Goal: Transaction & Acquisition: Purchase product/service

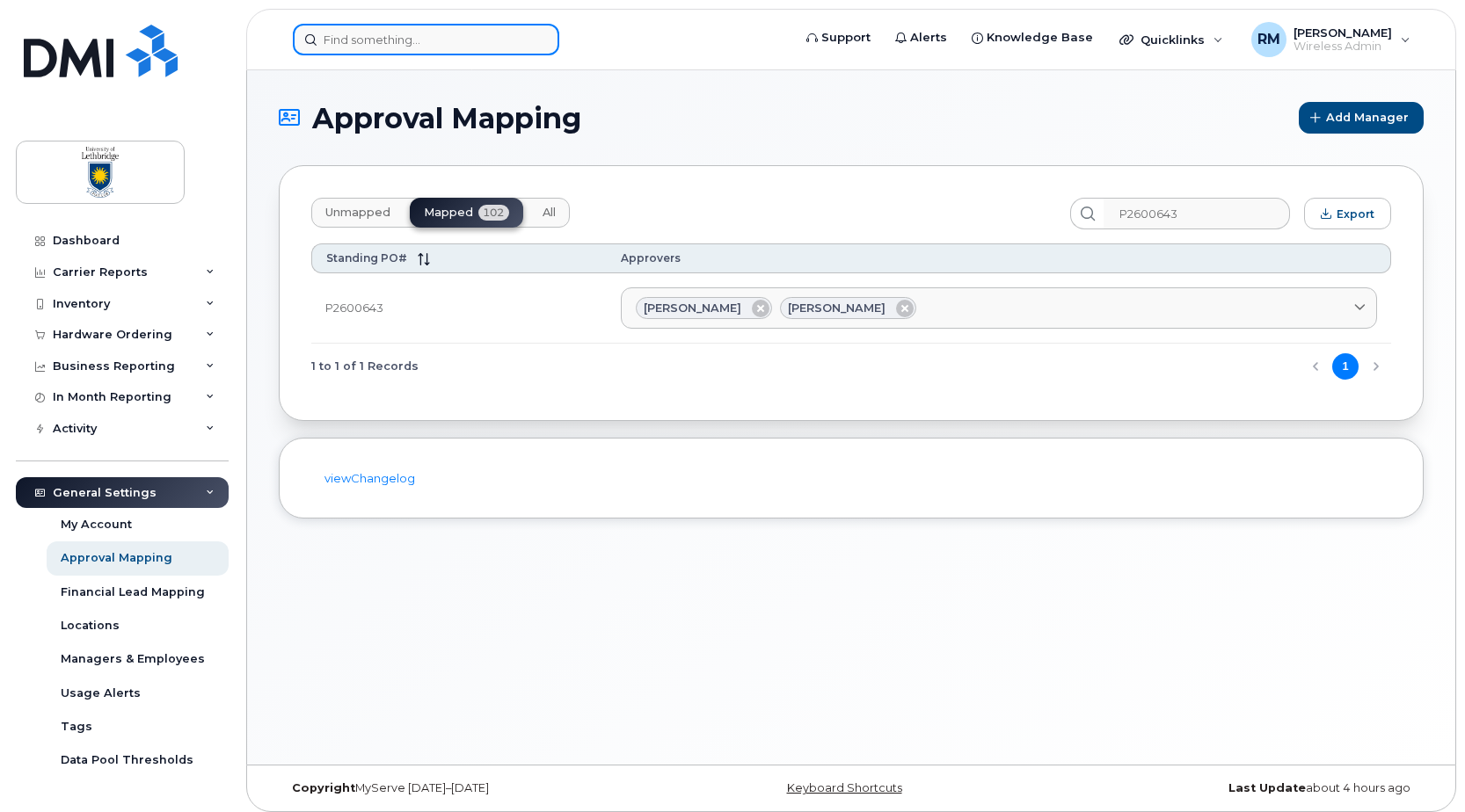
click at [356, 47] on input at bounding box center [426, 40] width 267 height 32
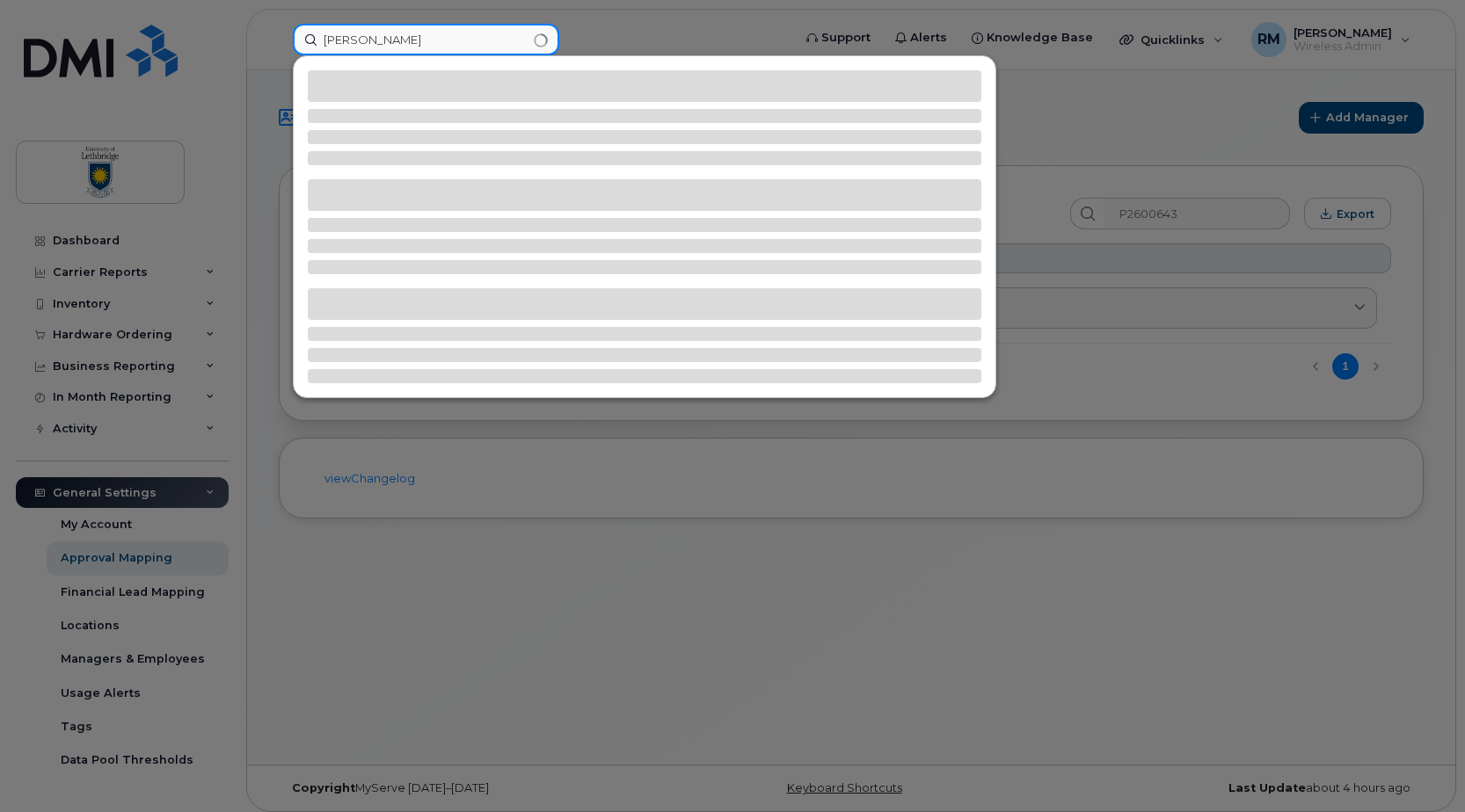
type input "jeff"
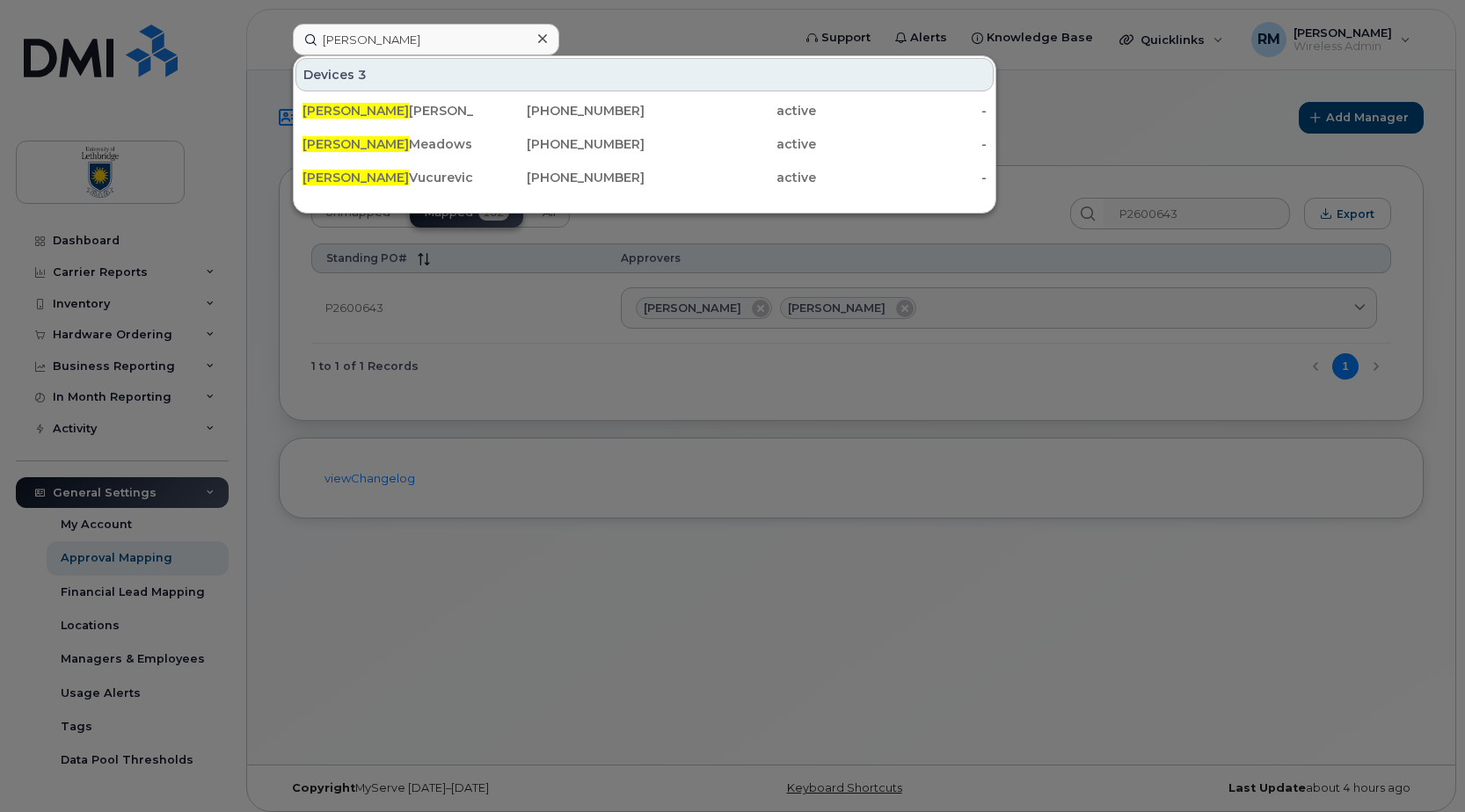
click at [327, 110] on div "Jeff Oliver" at bounding box center [388, 111] width 172 height 17
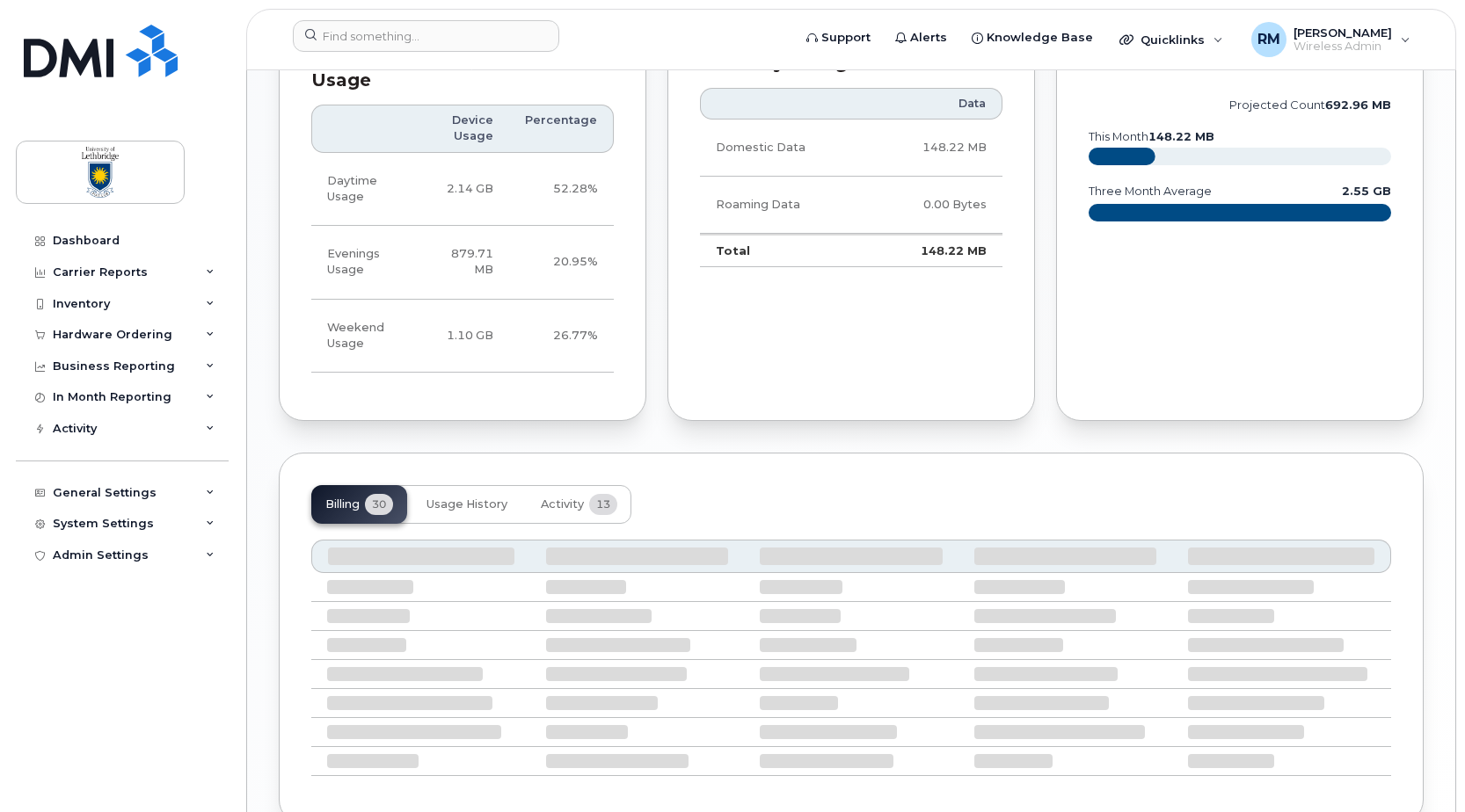
scroll to position [1140, 0]
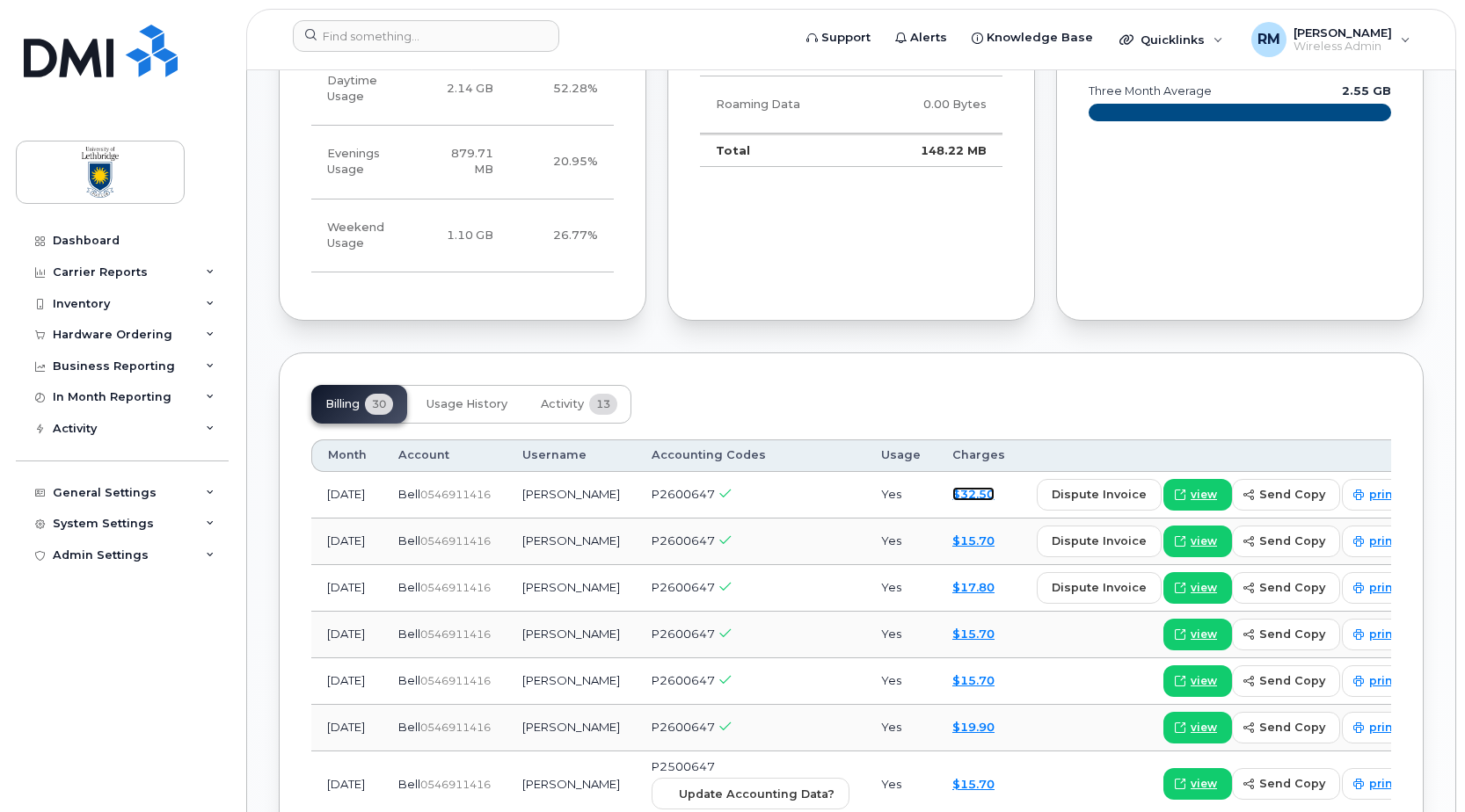
click at [957, 494] on link "$32.50" at bounding box center [973, 493] width 42 height 14
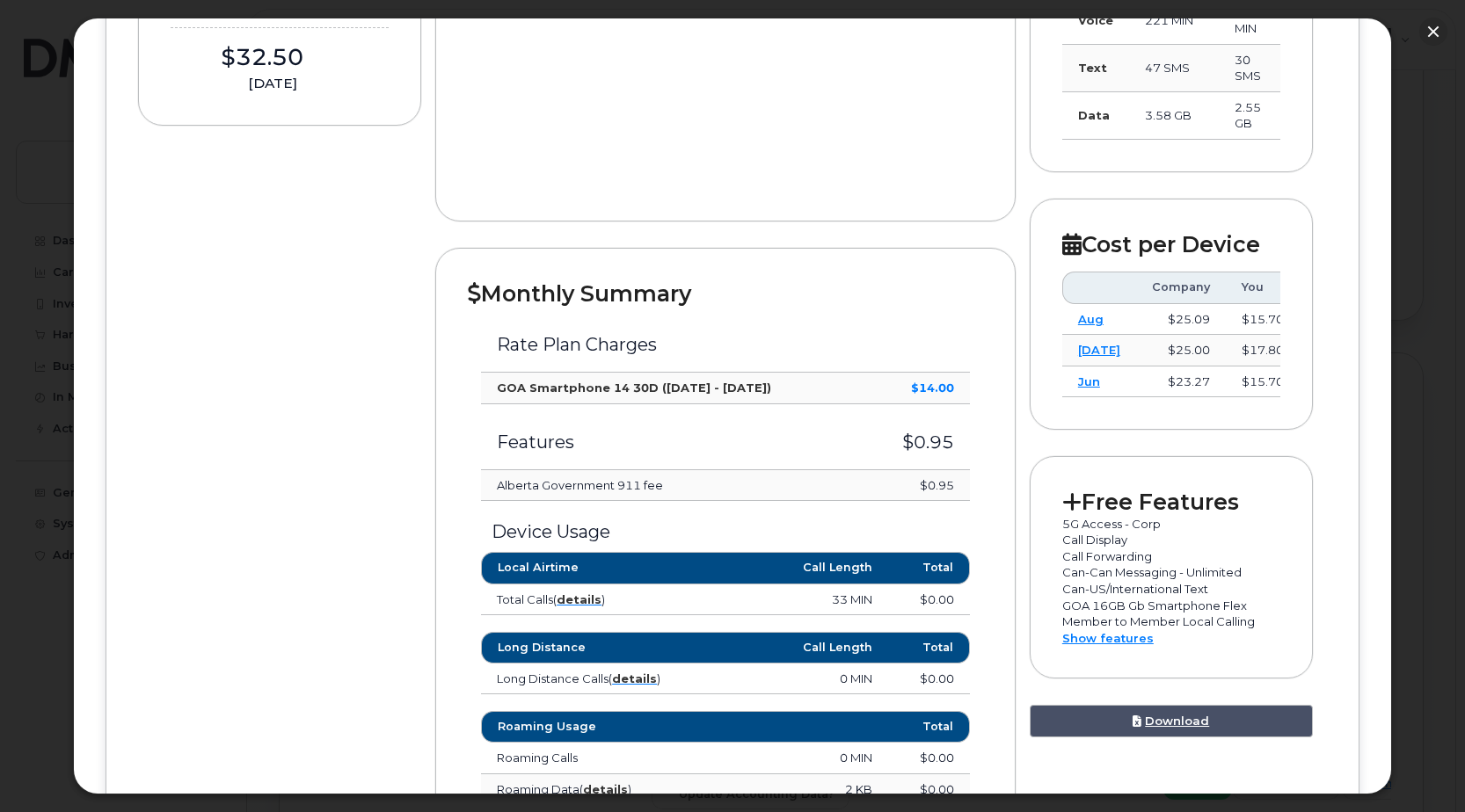
scroll to position [371, 0]
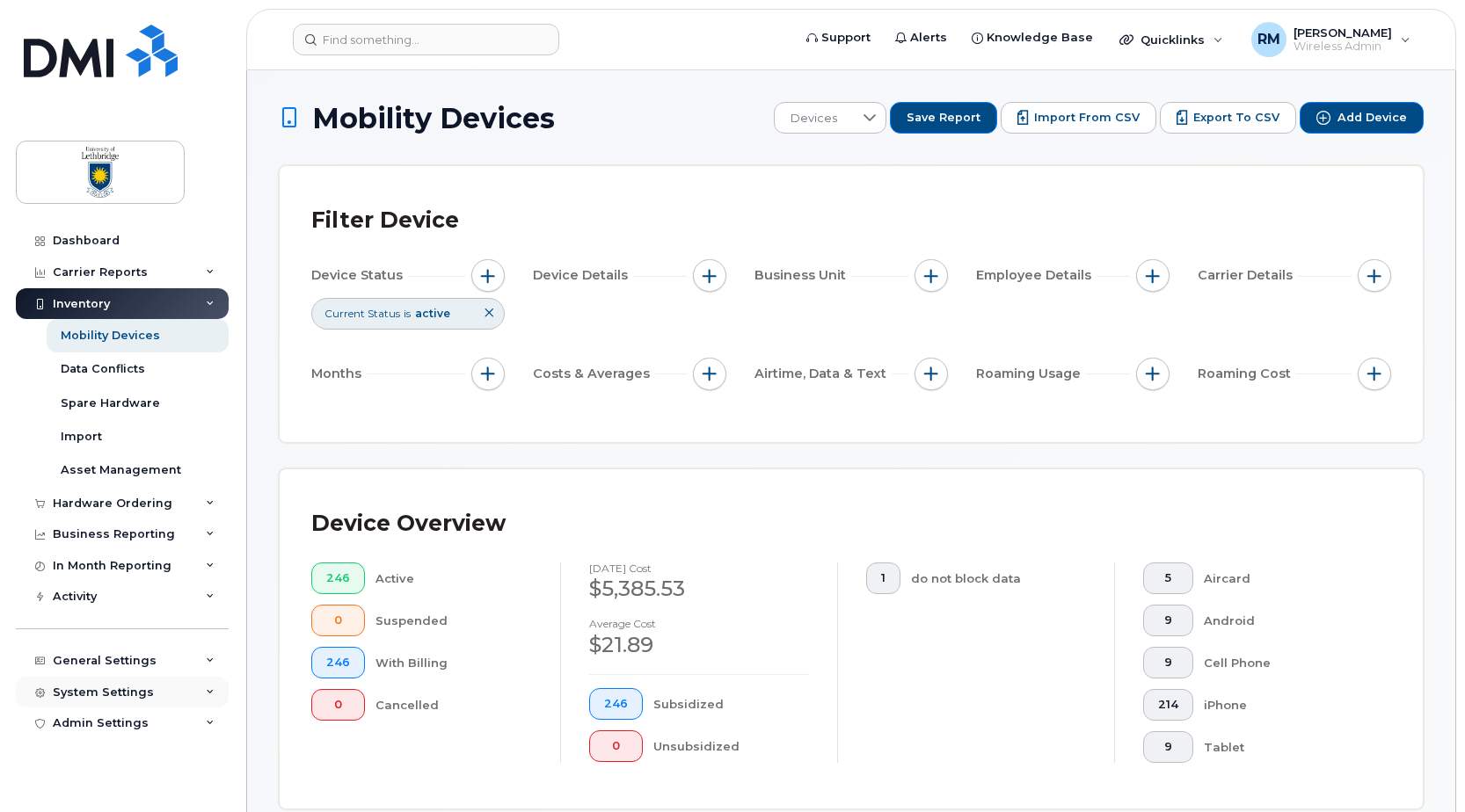
click at [84, 686] on div "System Settings" at bounding box center [103, 692] width 101 height 14
click at [90, 661] on div "General Settings" at bounding box center [104, 660] width 103 height 14
click at [98, 503] on div "Hardware Ordering" at bounding box center [113, 503] width 120 height 14
click at [76, 566] on div "Orders" at bounding box center [82, 569] width 43 height 15
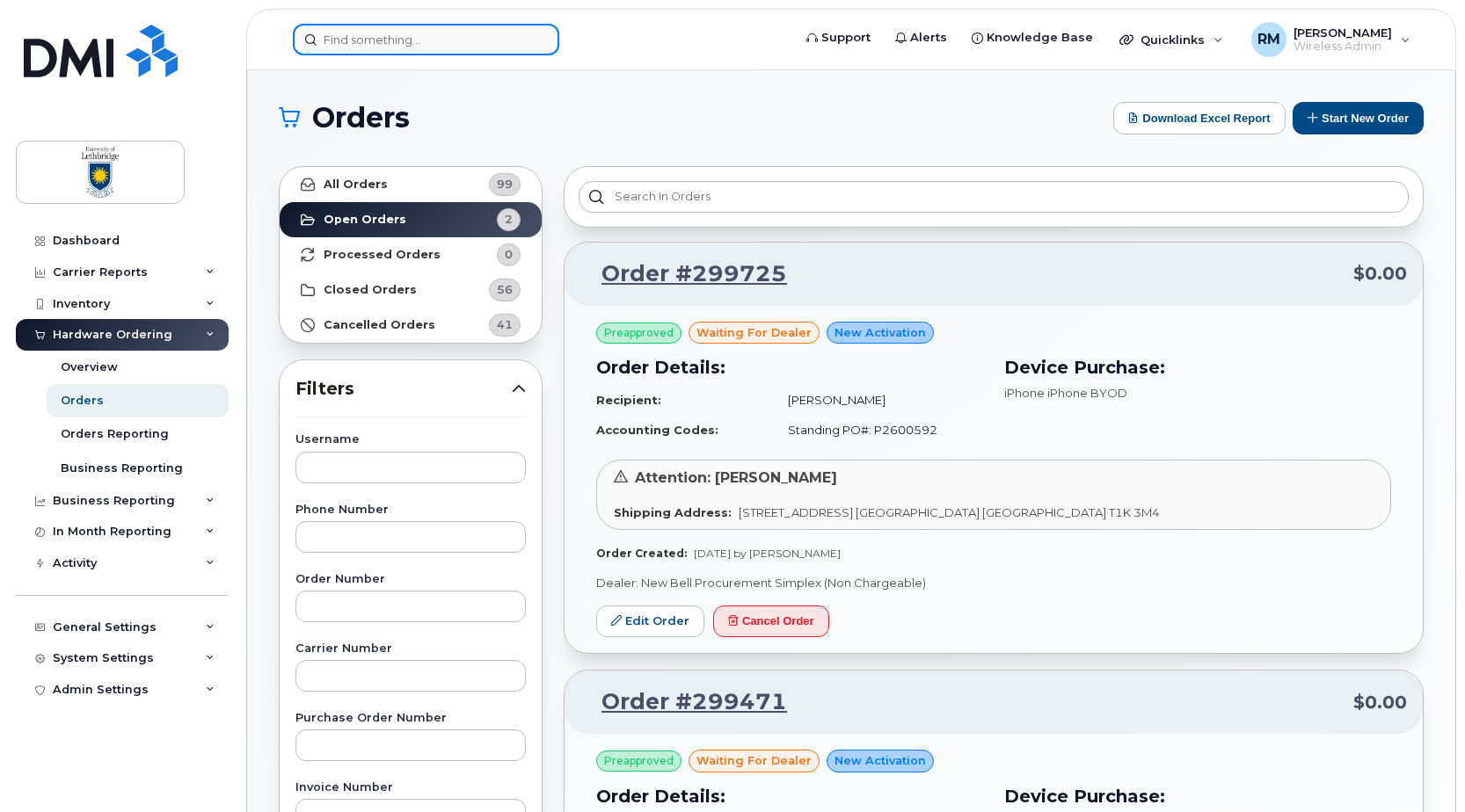
click at [338, 42] on input at bounding box center [426, 40] width 267 height 32
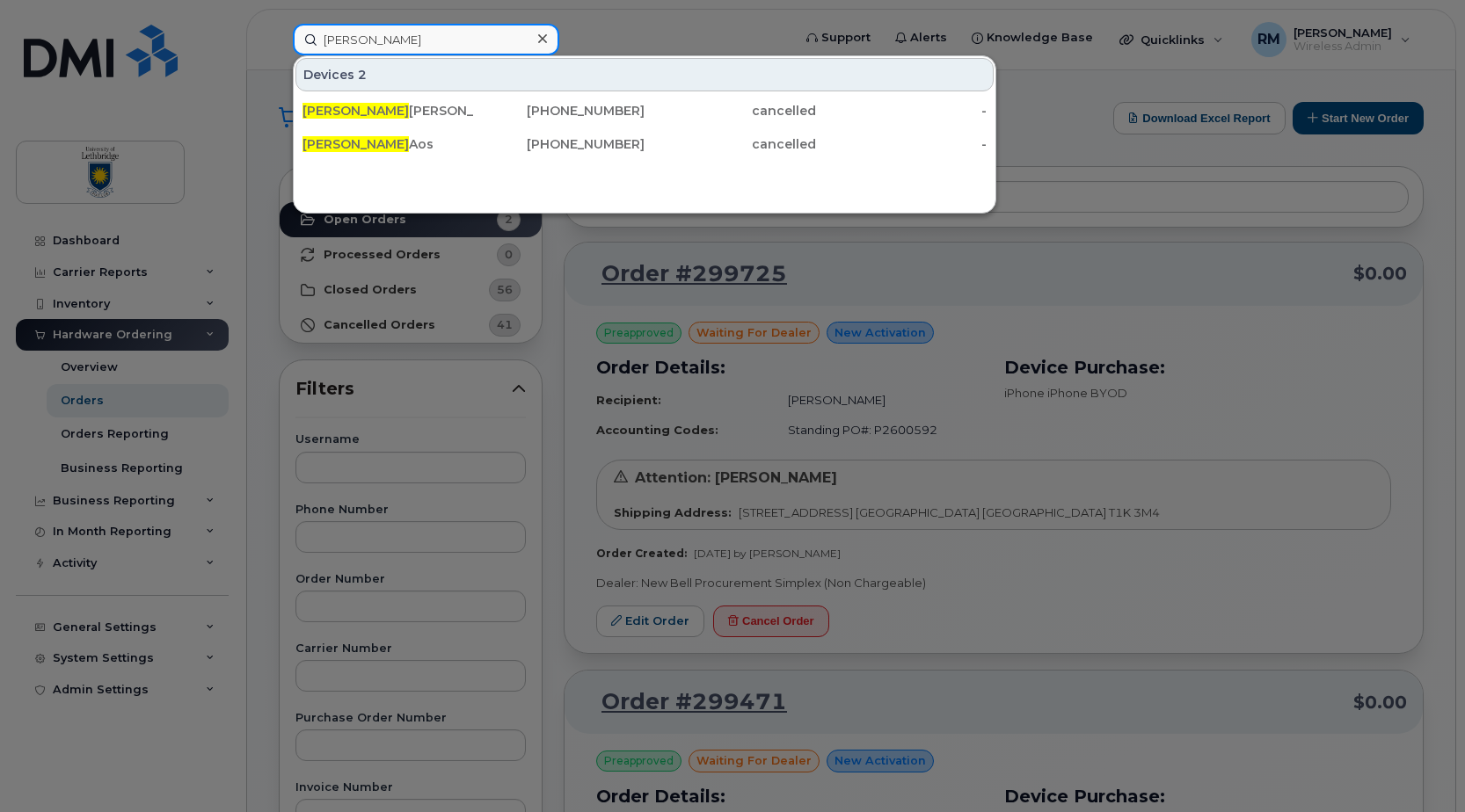
click at [421, 54] on input "Rick" at bounding box center [426, 40] width 267 height 32
type input "R"
type input "brett"
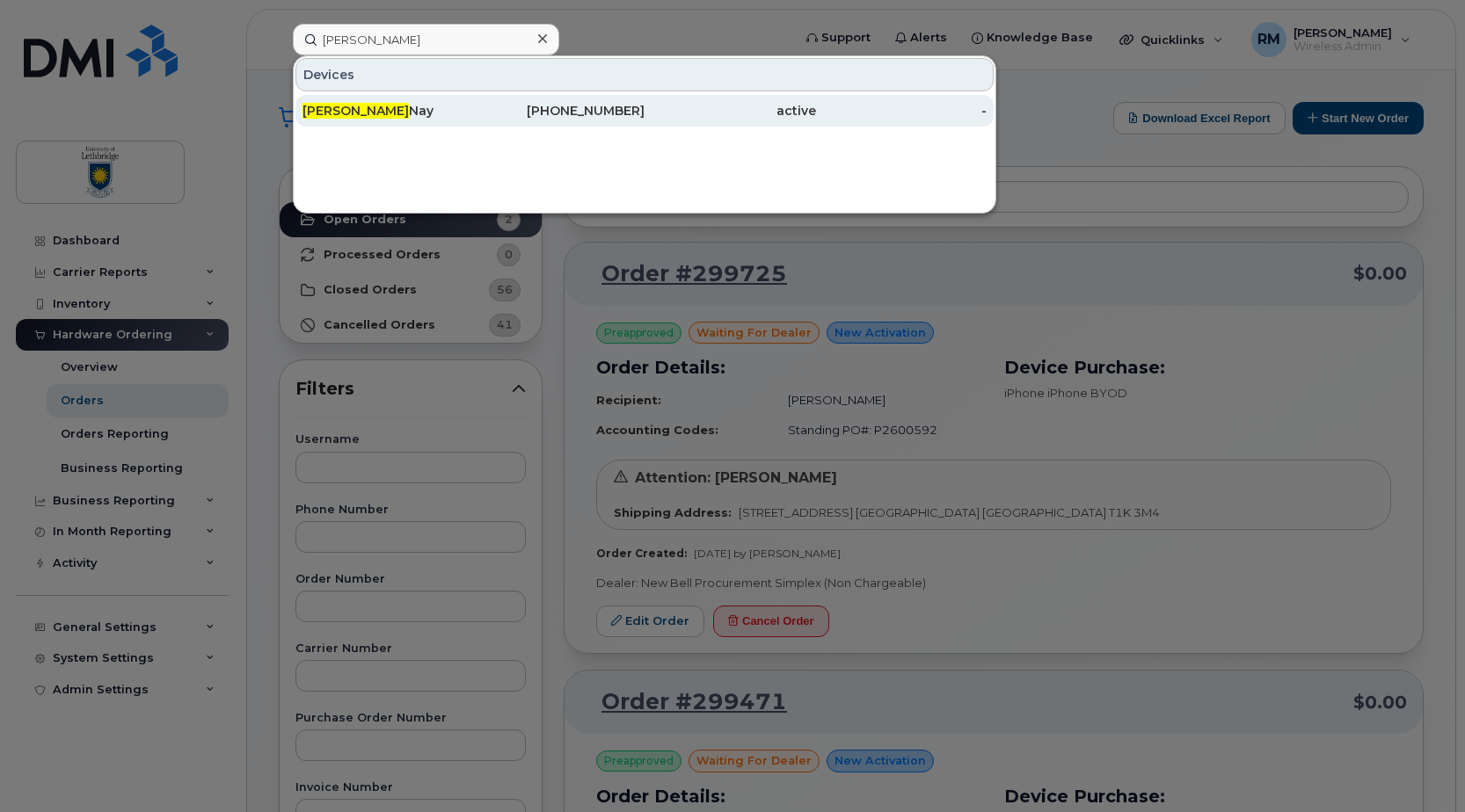
drag, startPoint x: 306, startPoint y: 112, endPoint x: 325, endPoint y: 119, distance: 20.2
click at [306, 112] on span "Brett" at bounding box center [355, 111] width 106 height 15
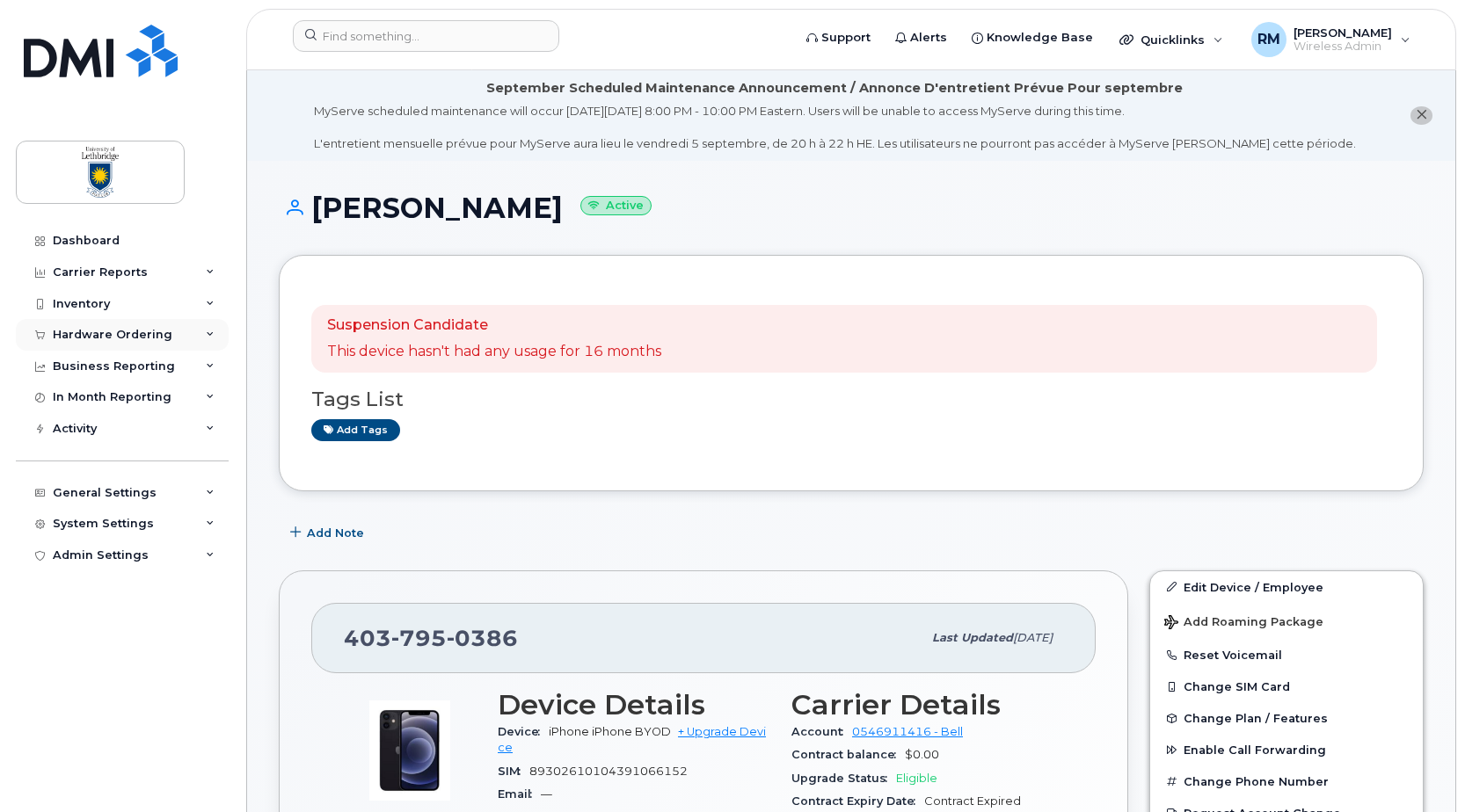
click at [98, 337] on div "Hardware Ordering" at bounding box center [113, 335] width 120 height 14
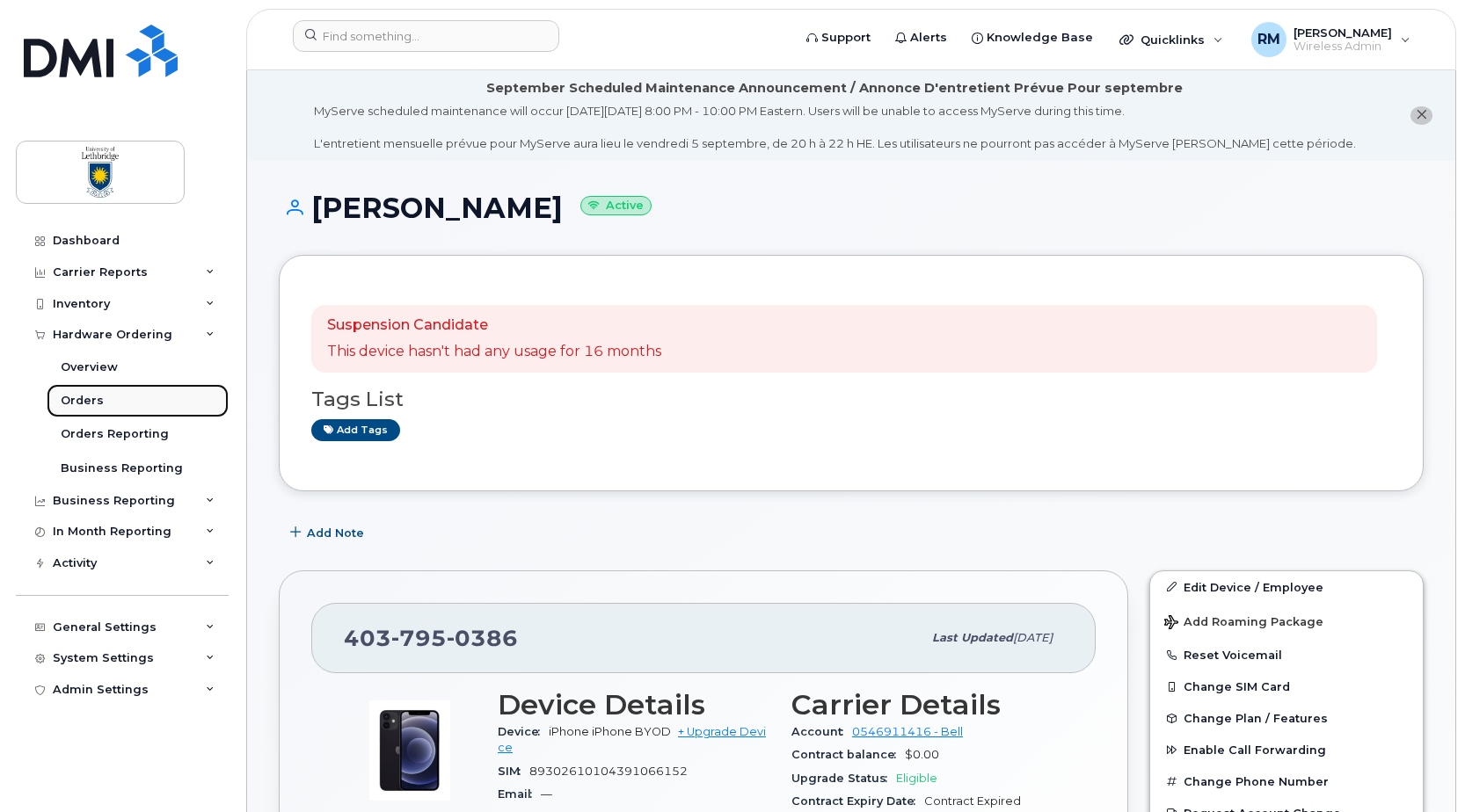
click at [70, 401] on div "Orders" at bounding box center [82, 401] width 43 height 15
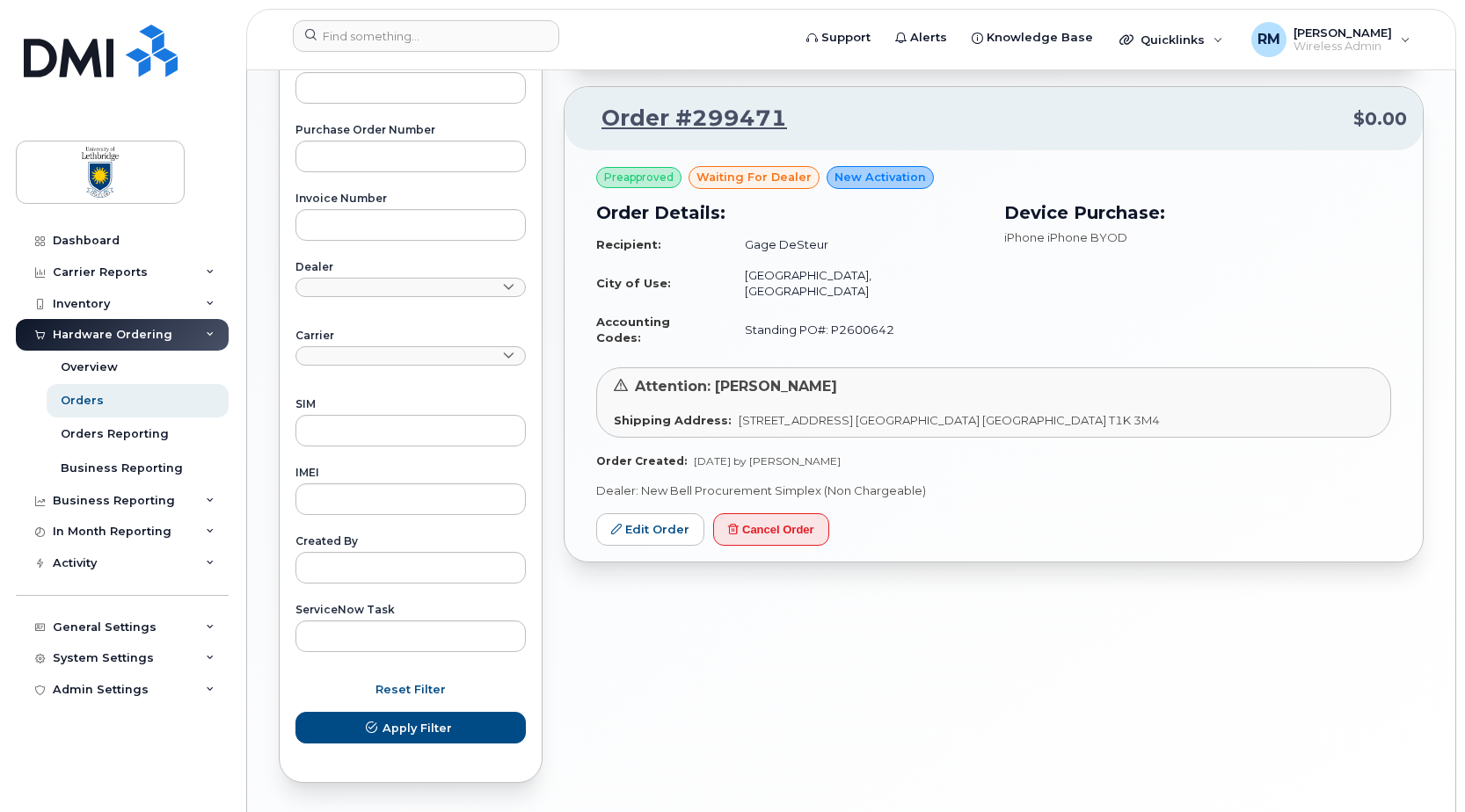
scroll to position [527, 0]
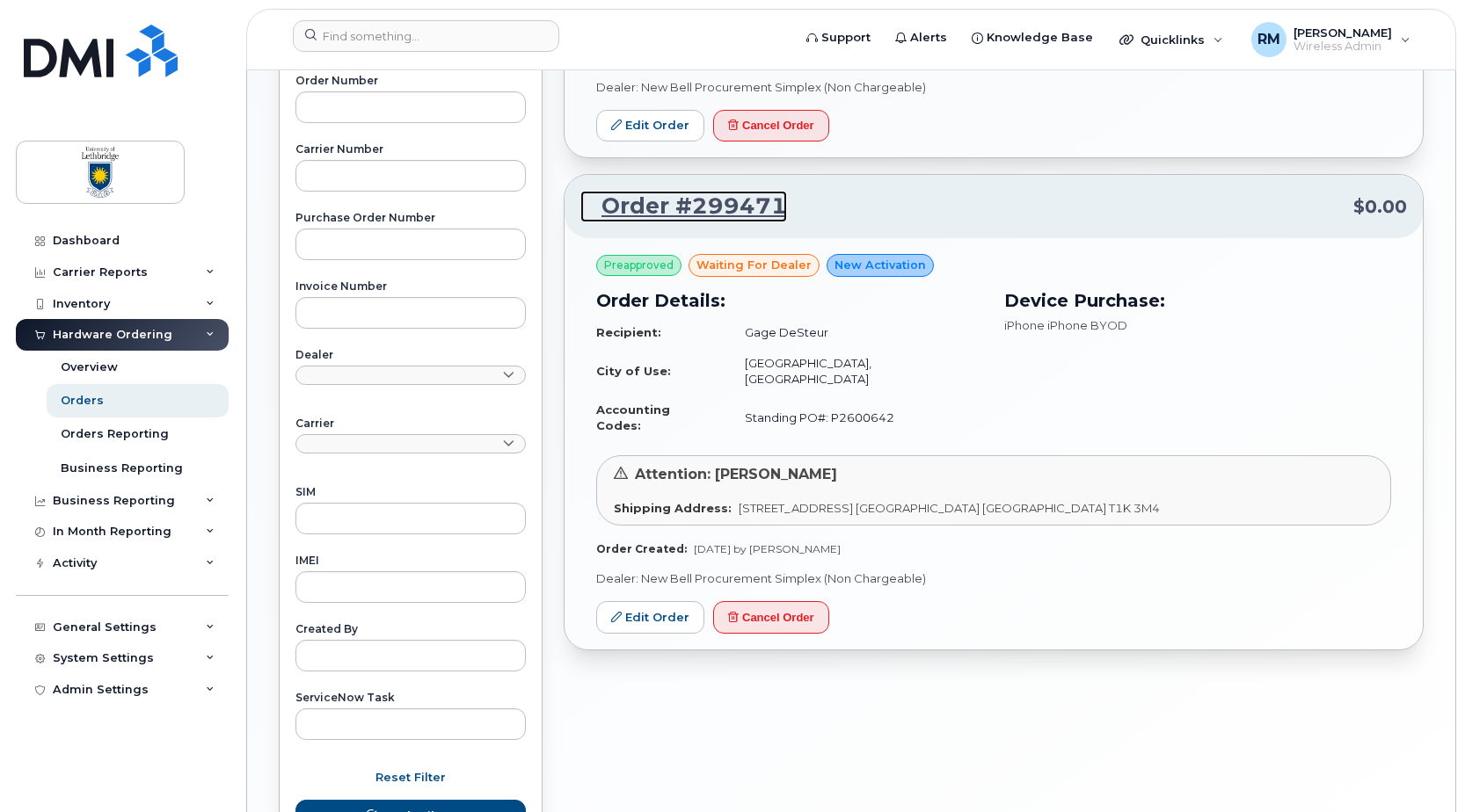
click at [697, 207] on link "Order #299471" at bounding box center [684, 207] width 207 height 32
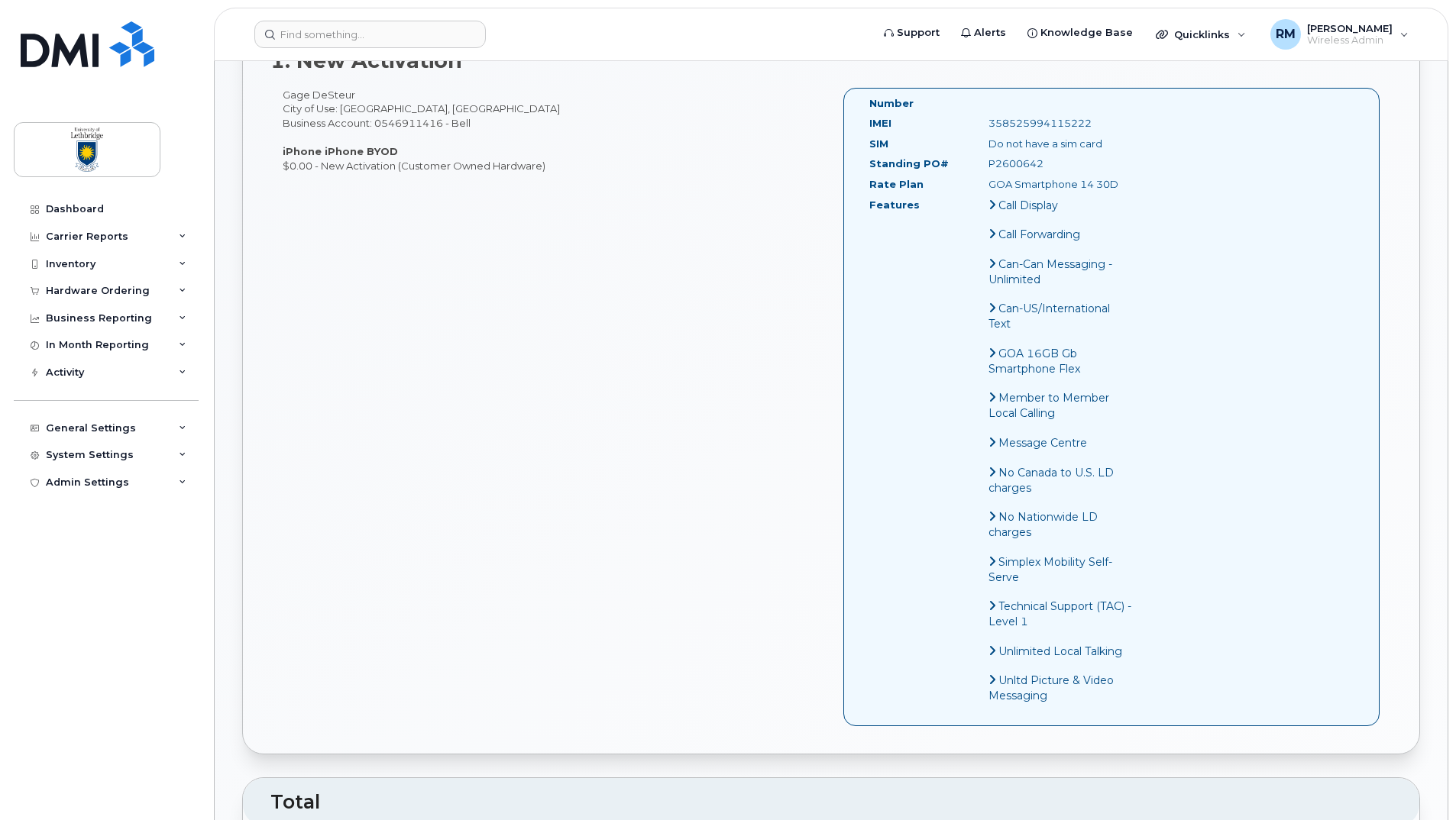
scroll to position [381, 0]
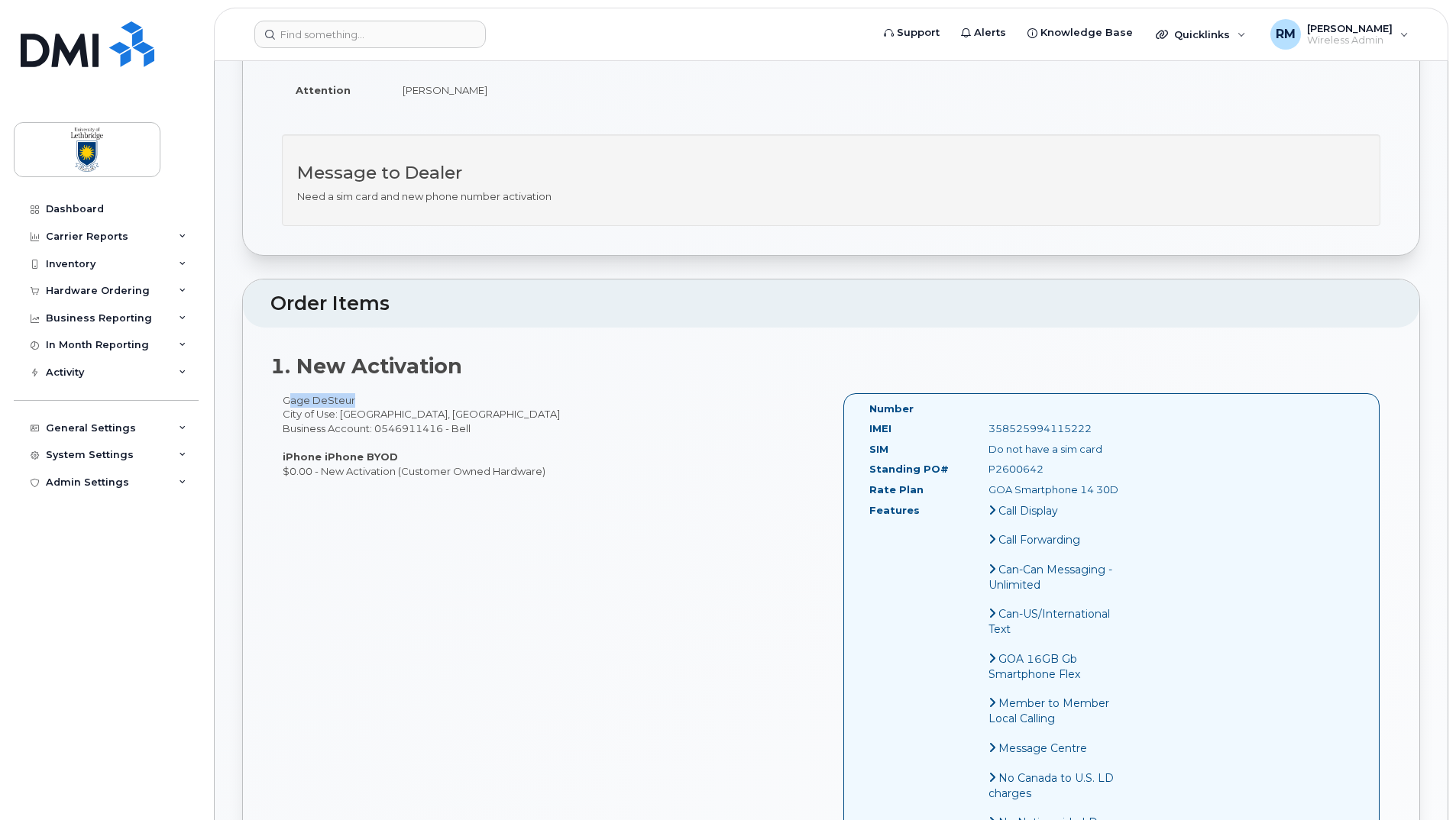
drag, startPoint x: 282, startPoint y: 400, endPoint x: 349, endPoint y: 399, distance: 67.0
click at [349, 399] on div "Gage DeSteur City of Use: [GEOGRAPHIC_DATA], [GEOGRAPHIC_DATA] Business Account…" at bounding box center [550, 435] width 560 height 85
drag, startPoint x: 349, startPoint y: 399, endPoint x: 335, endPoint y: 401, distance: 14.1
drag, startPoint x: 335, startPoint y: 401, endPoint x: 403, endPoint y: 569, distance: 181.2
click at [439, 664] on div "Gage DeSteur City of Use: Lethbridge, Alberta Business Account: 0546911416 - Be…" at bounding box center [830, 719] width 1121 height 652
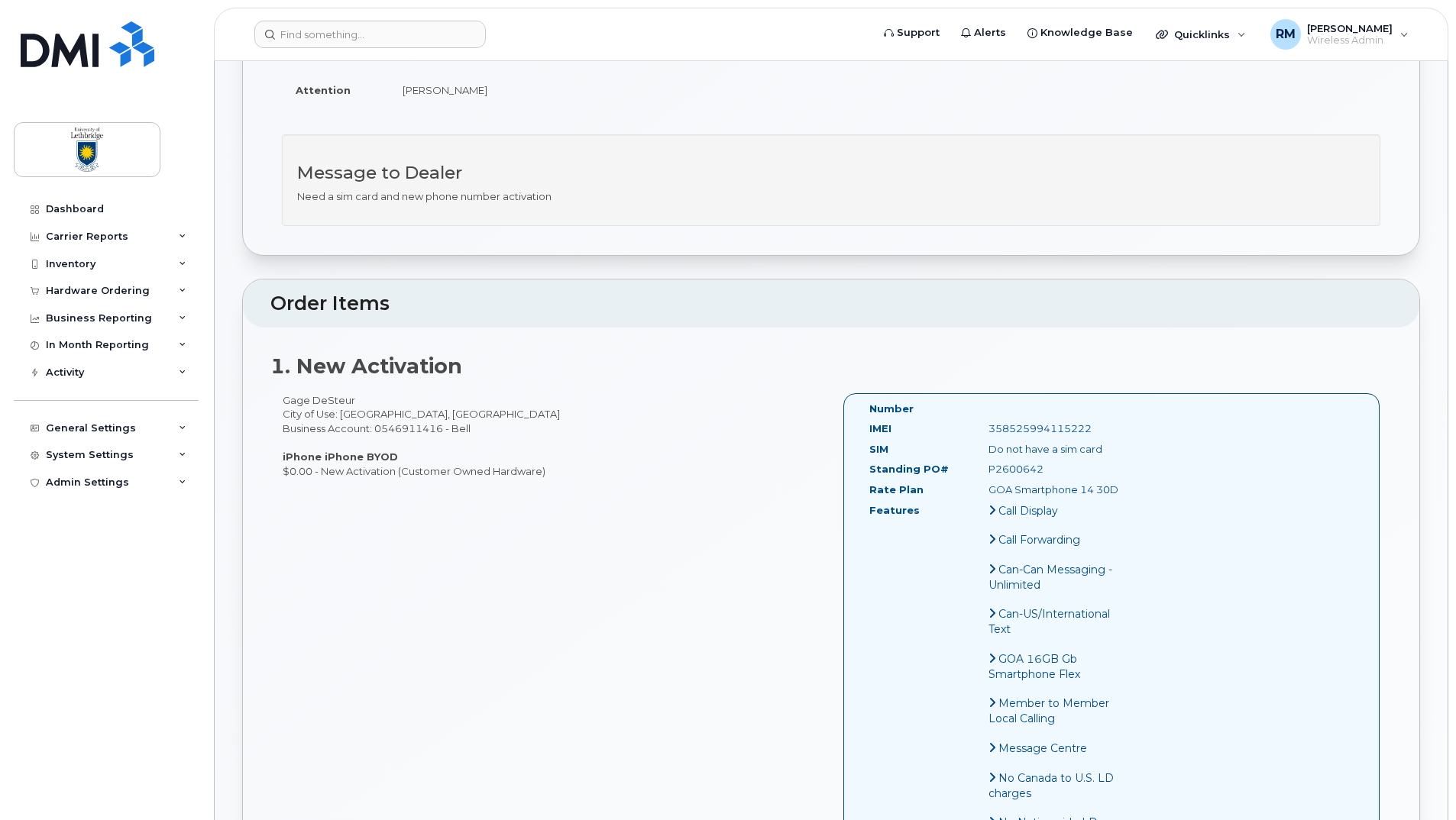
drag, startPoint x: 282, startPoint y: 402, endPoint x: 353, endPoint y: 401, distance: 71.0
click at [353, 401] on div "Gage DeSteur City of Use: Lethbridge, Alberta Business Account: 0546911416 - Be…" at bounding box center [550, 435] width 560 height 85
drag, startPoint x: 353, startPoint y: 401, endPoint x: 341, endPoint y: 401, distance: 12.0
copy div "Gage DeSteur"
drag, startPoint x: 986, startPoint y: 428, endPoint x: 1099, endPoint y: 426, distance: 113.0
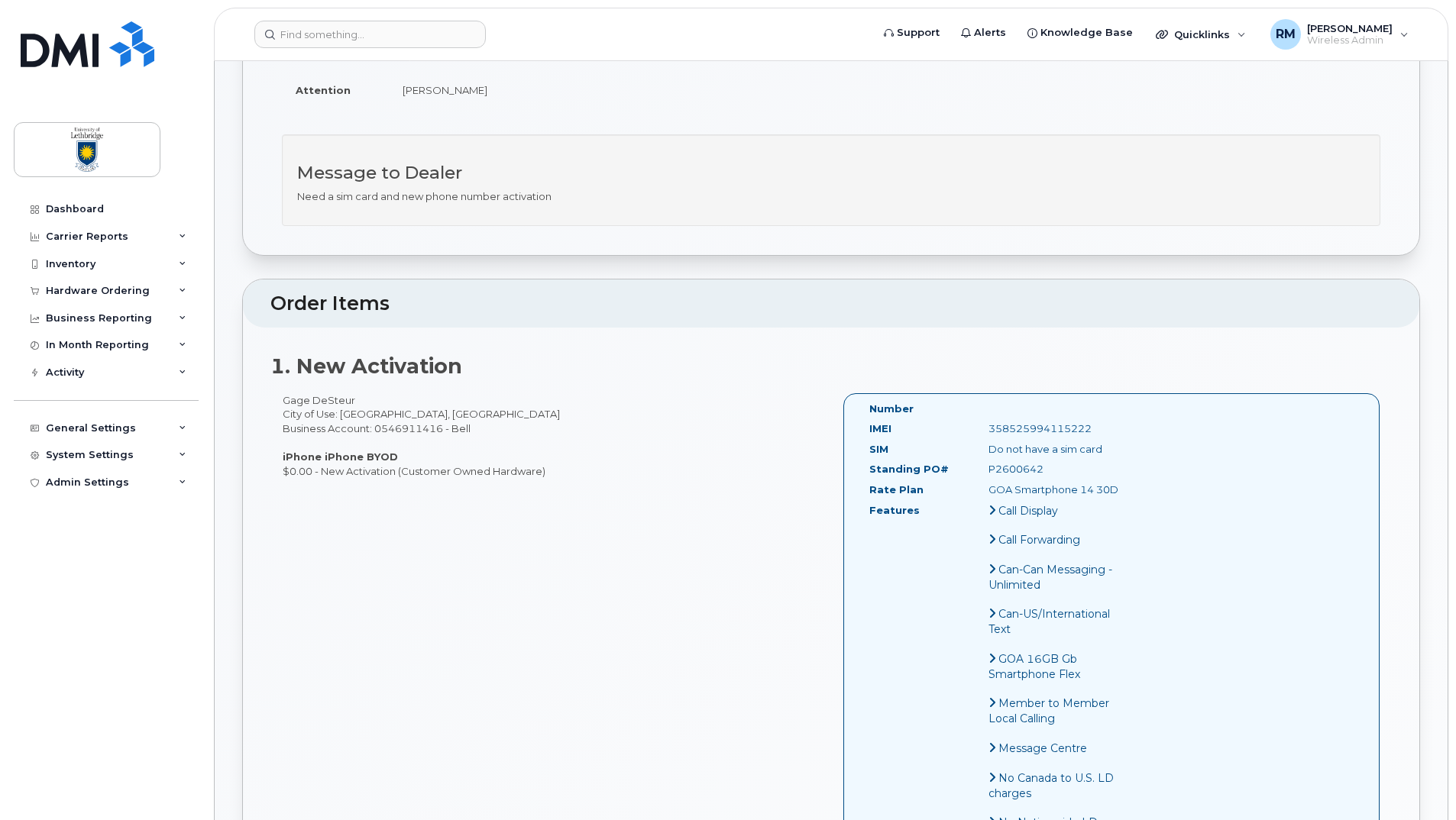
click at [1099, 426] on div "358525994115222" at bounding box center [1060, 428] width 167 height 14
drag, startPoint x: 1099, startPoint y: 426, endPoint x: 1082, endPoint y: 428, distance: 17.1
copy div "358525994115222"
drag, startPoint x: 282, startPoint y: 401, endPoint x: 363, endPoint y: 397, distance: 81.1
click at [363, 397] on div "Gage DeSteur City of Use: Lethbridge, Alberta Business Account: 0546911416 - Be…" at bounding box center [550, 435] width 560 height 85
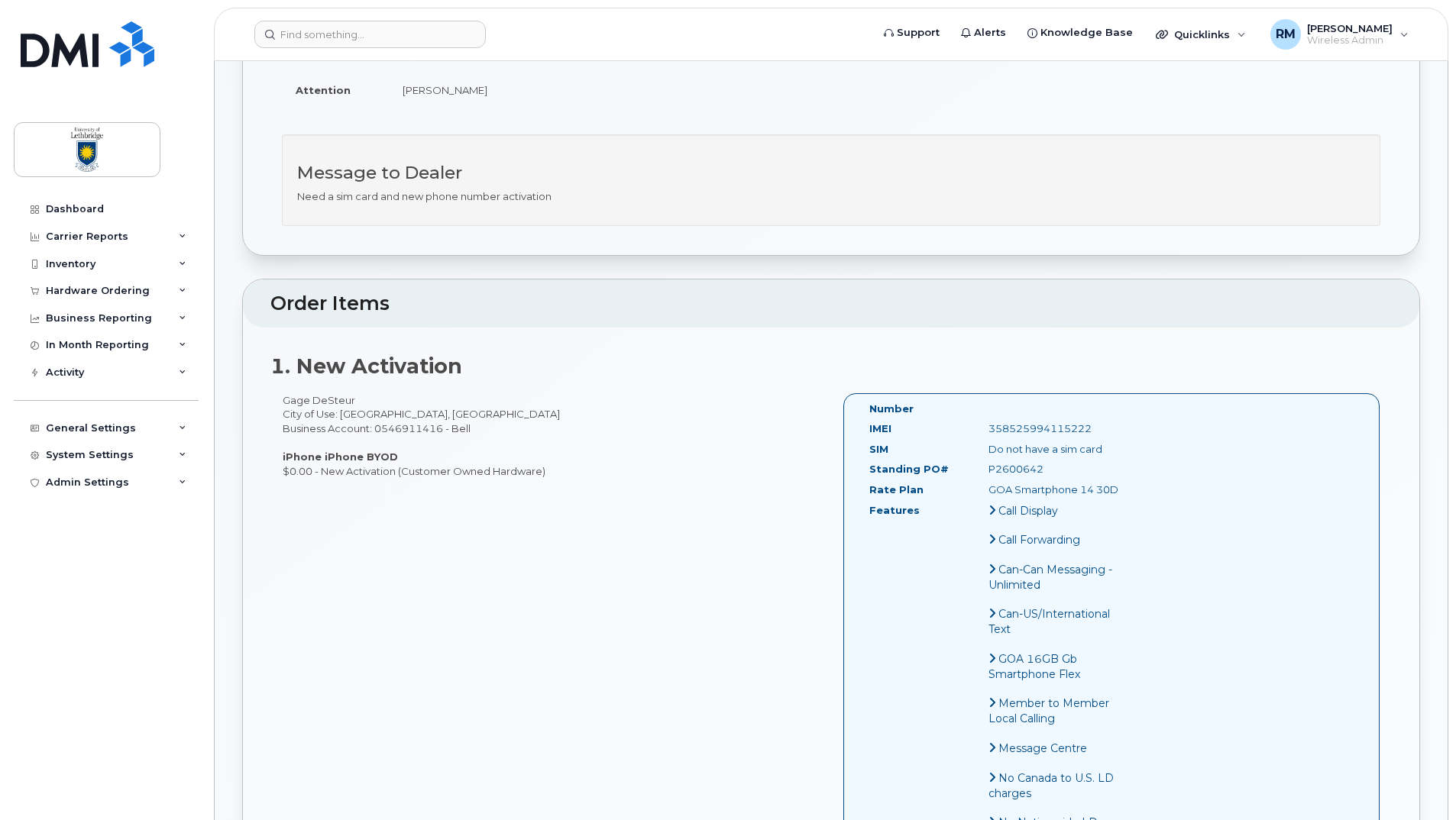
drag, startPoint x: 363, startPoint y: 397, endPoint x: 324, endPoint y: 401, distance: 39.2
copy div "Gage DeSteur"
drag, startPoint x: 6, startPoint y: 381, endPoint x: 981, endPoint y: 427, distance: 976.1
click at [981, 427] on div "358525994115222" at bounding box center [1060, 428] width 167 height 14
drag, startPoint x: 987, startPoint y: 427, endPoint x: 1108, endPoint y: 431, distance: 121.1
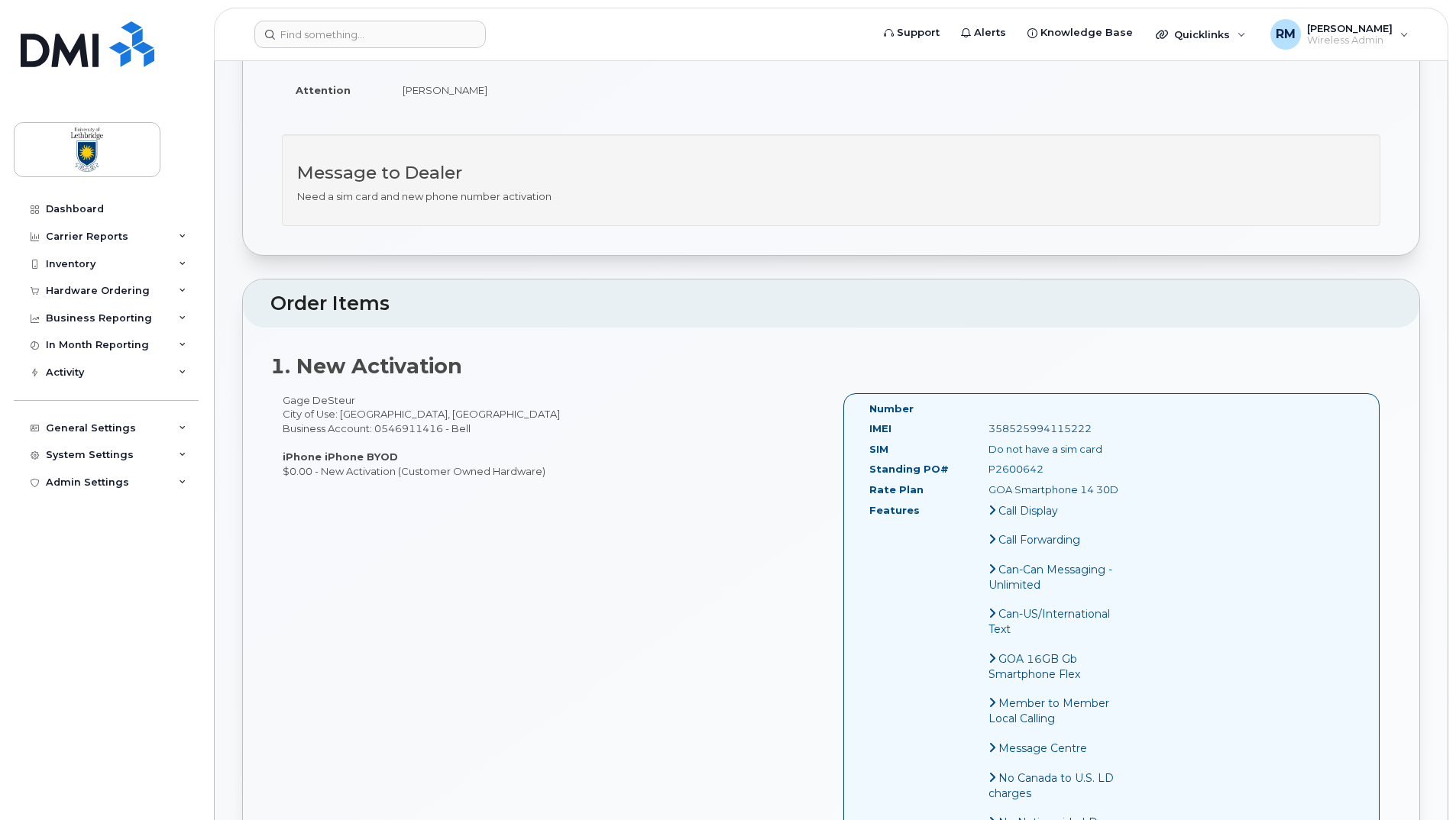
click at [1108, 431] on div "358525994115222" at bounding box center [1060, 428] width 167 height 14
drag, startPoint x: 1108, startPoint y: 431, endPoint x: 1053, endPoint y: 428, distance: 55.1
copy div "358525994115222"
drag, startPoint x: 278, startPoint y: 402, endPoint x: 361, endPoint y: 402, distance: 83.0
click at [361, 402] on div "Gage DeSteur City of Use: Lethbridge, Alberta Business Account: 0546911416 - Be…" at bounding box center [550, 435] width 560 height 85
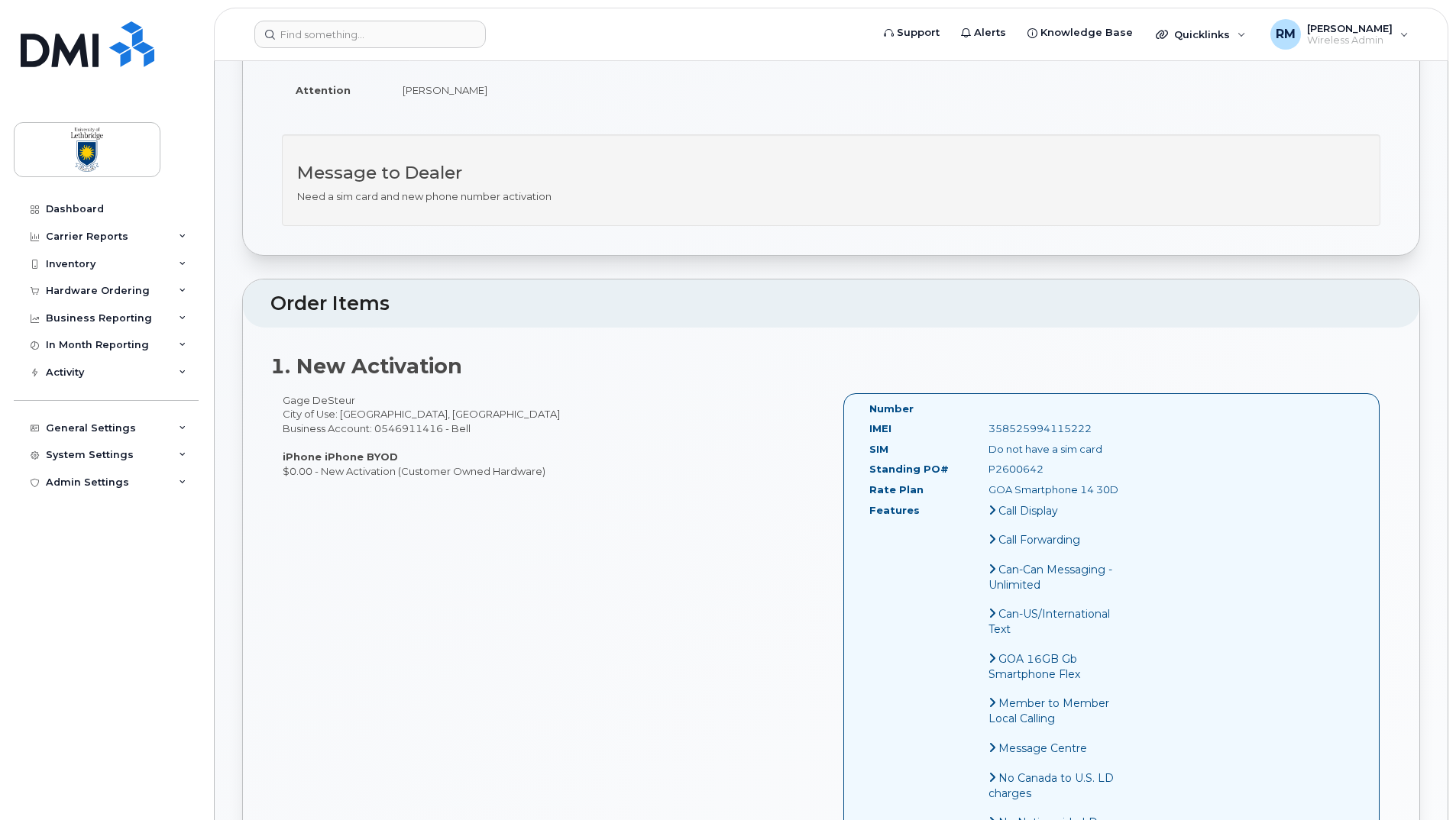
drag, startPoint x: 361, startPoint y: 402, endPoint x: 335, endPoint y: 402, distance: 26.0
copy div "Gage DeSteur"
drag, startPoint x: 985, startPoint y: 429, endPoint x: 1105, endPoint y: 431, distance: 120.0
click at [1105, 431] on div "358525994115222" at bounding box center [1060, 428] width 167 height 14
drag, startPoint x: 1105, startPoint y: 431, endPoint x: 1061, endPoint y: 430, distance: 44.0
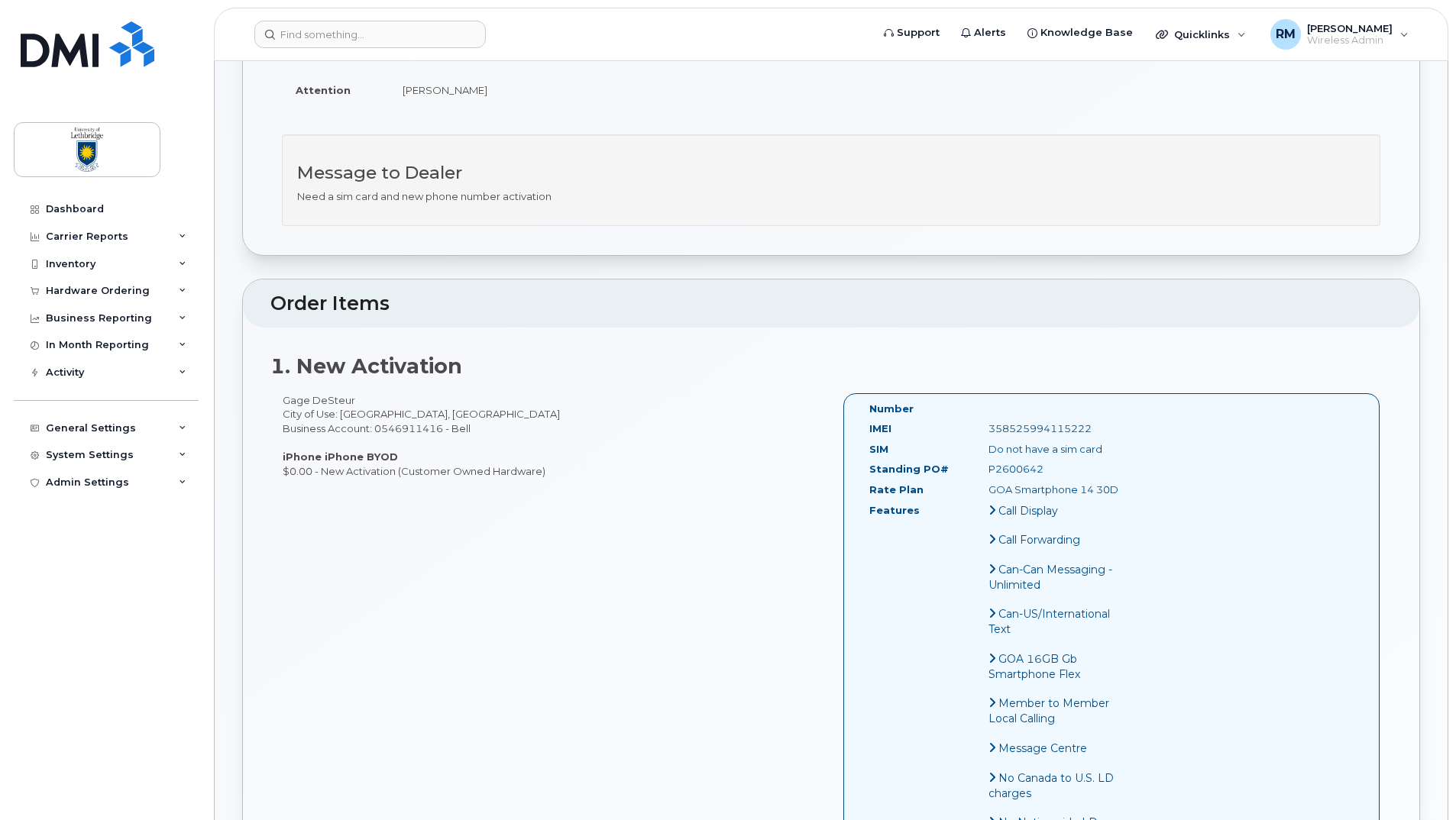
copy div "358525994115222"
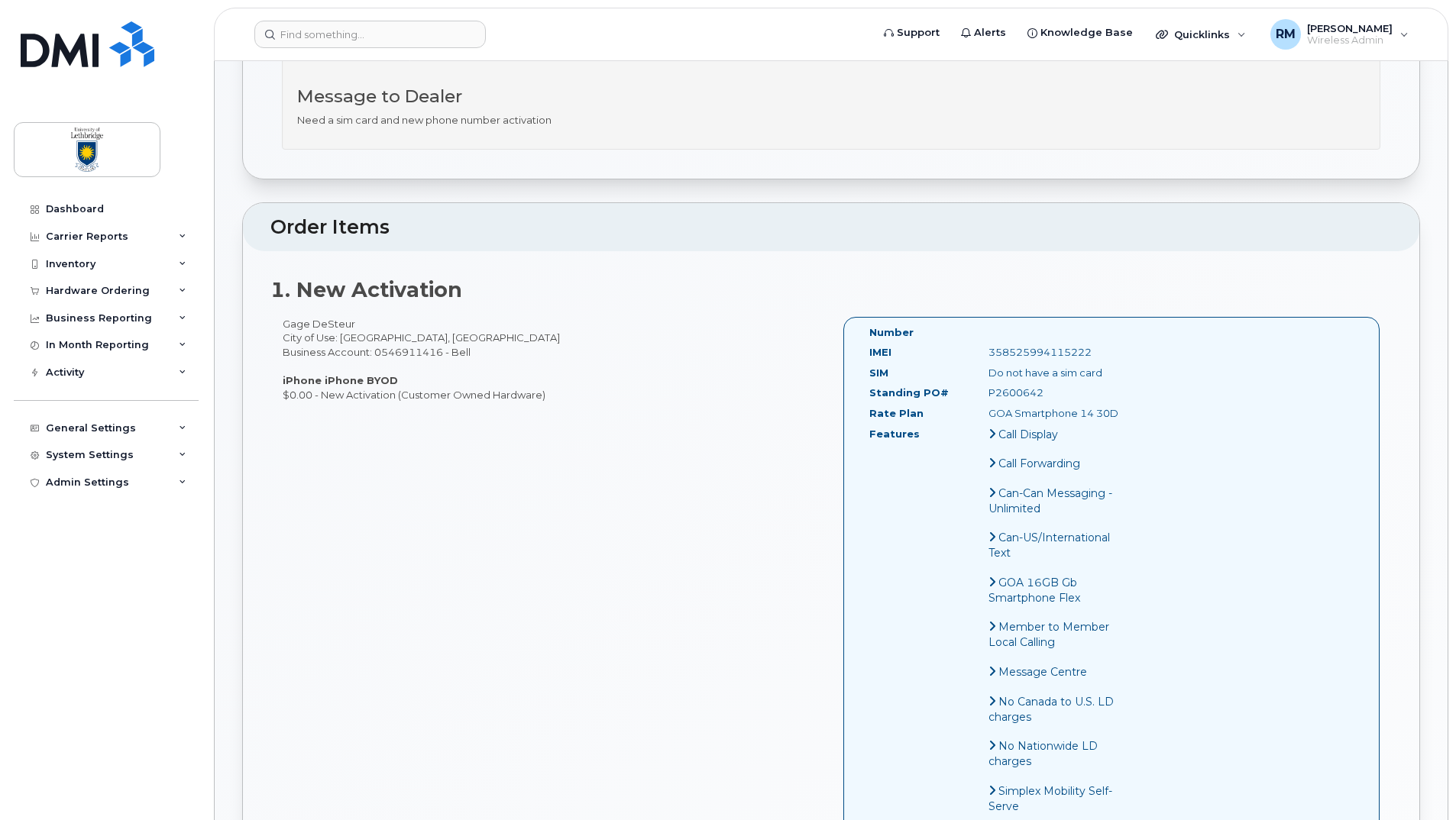
scroll to position [229, 0]
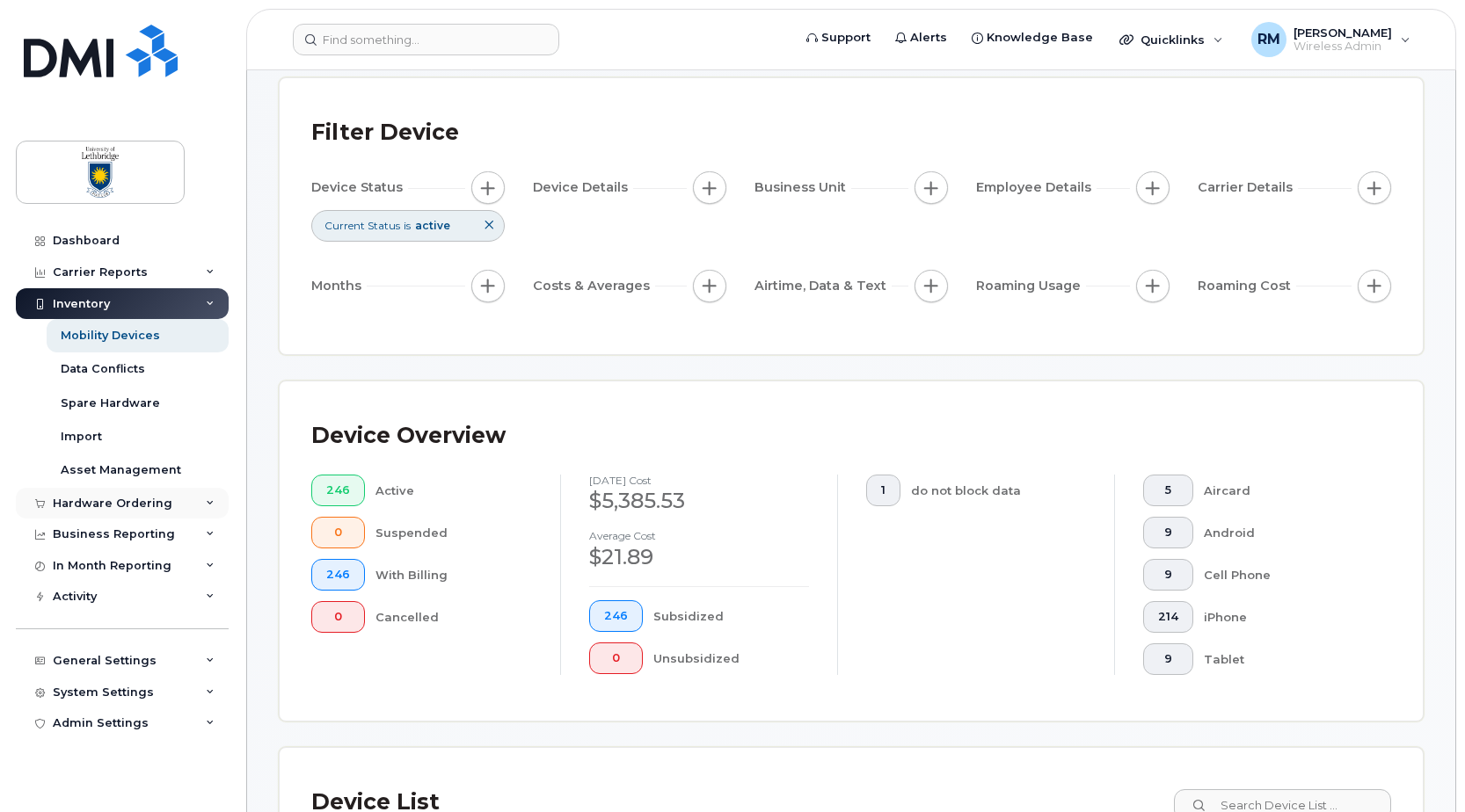
scroll to position [176, 0]
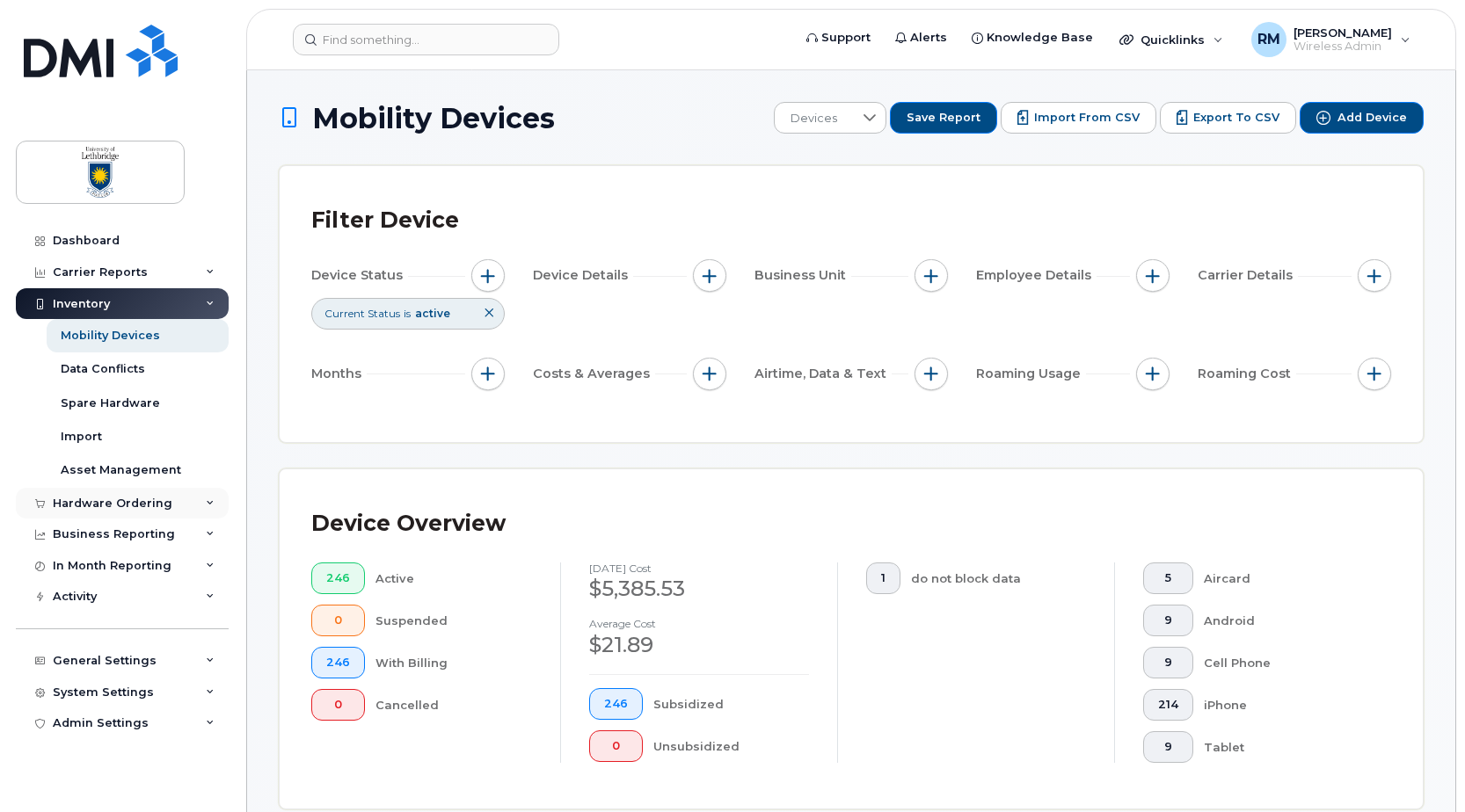
click at [115, 502] on div "Hardware Ordering" at bounding box center [113, 503] width 120 height 14
click at [92, 566] on div "Orders" at bounding box center [82, 569] width 43 height 15
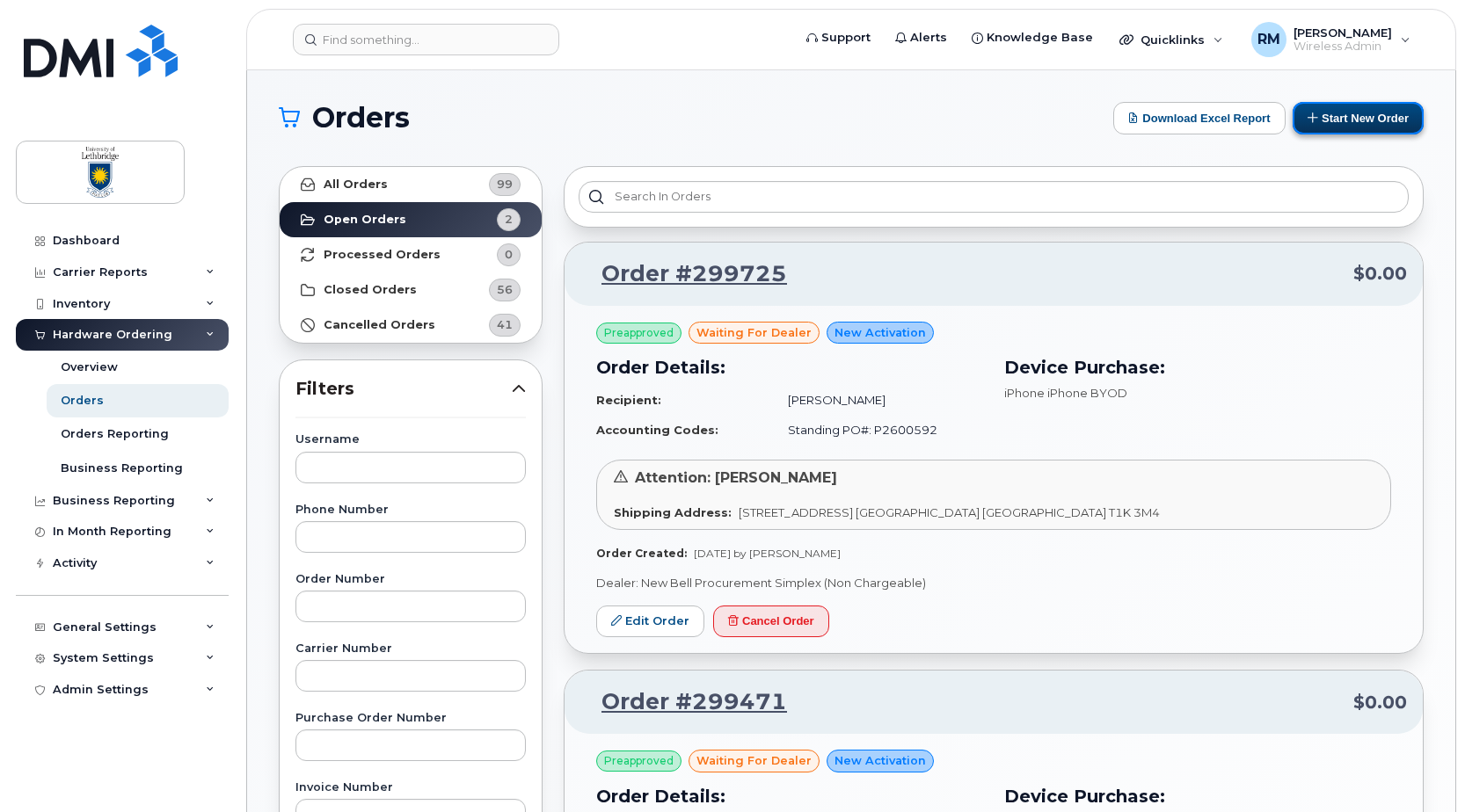
click at [1330, 113] on button "Start New Order" at bounding box center [1359, 119] width 131 height 33
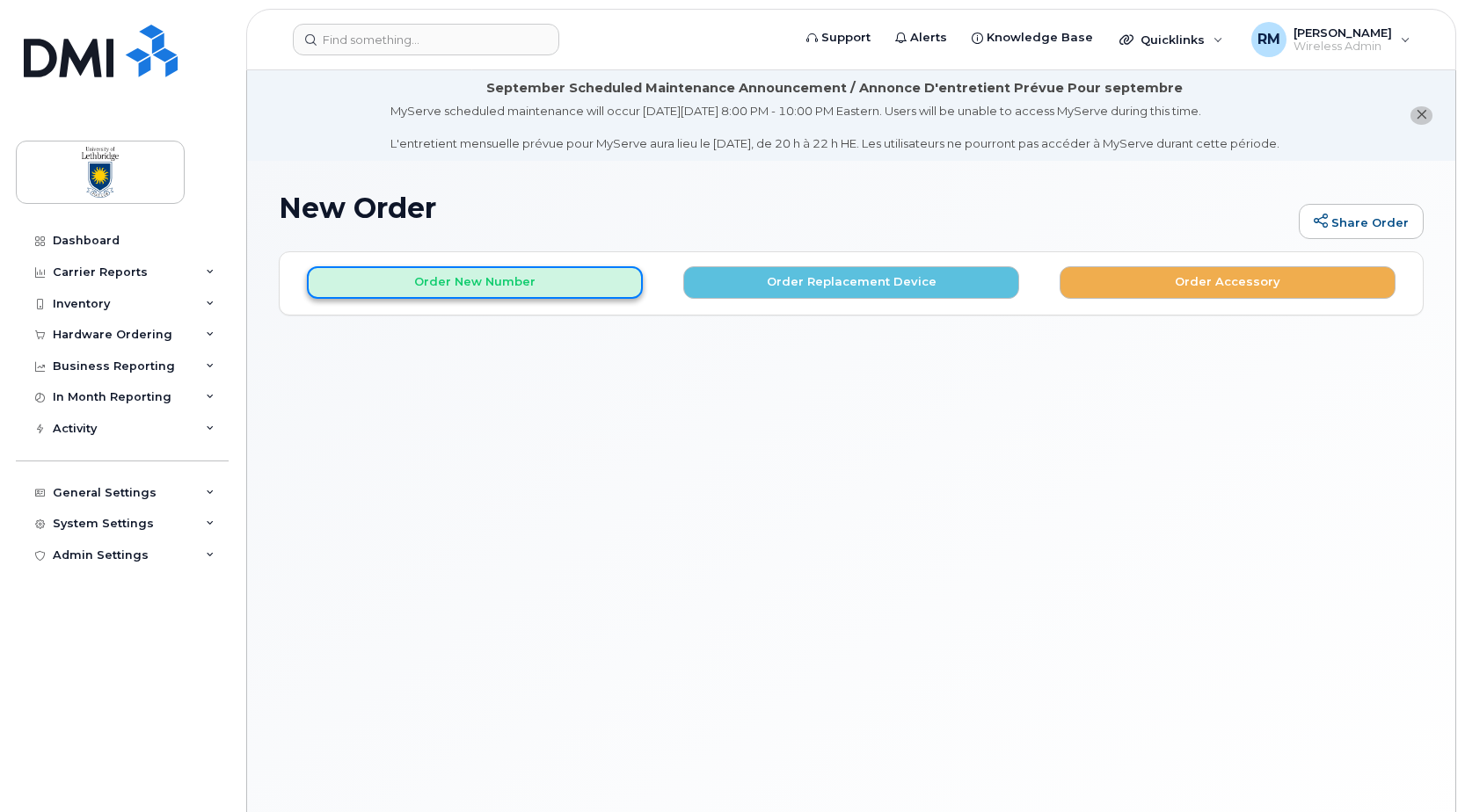
click at [436, 280] on button "Order New Number" at bounding box center [475, 283] width 336 height 33
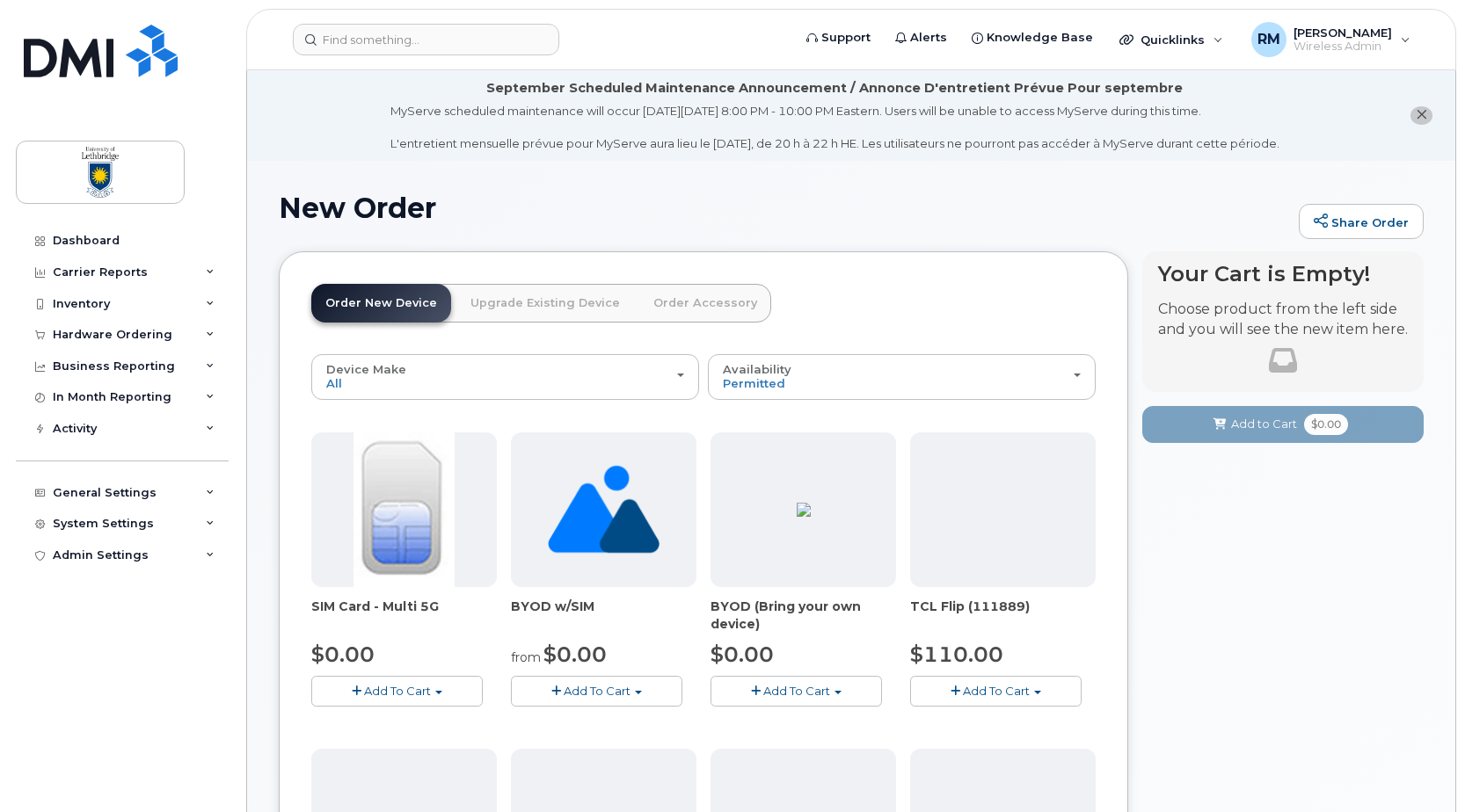
scroll to position [176, 0]
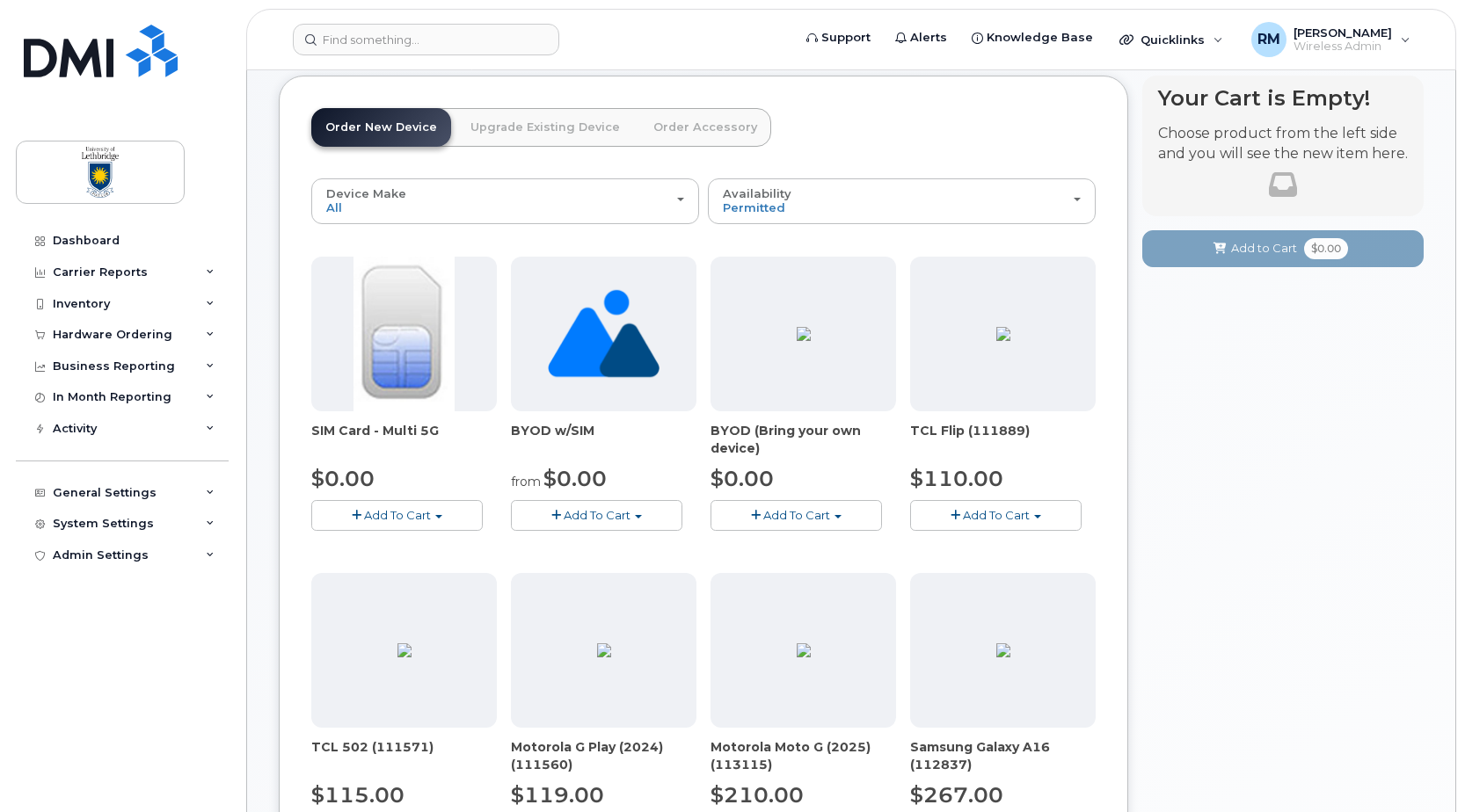
click at [611, 516] on span "Add To Cart" at bounding box center [597, 515] width 67 height 14
click at [597, 544] on link "$0.00 - New Activation" at bounding box center [606, 547] width 182 height 22
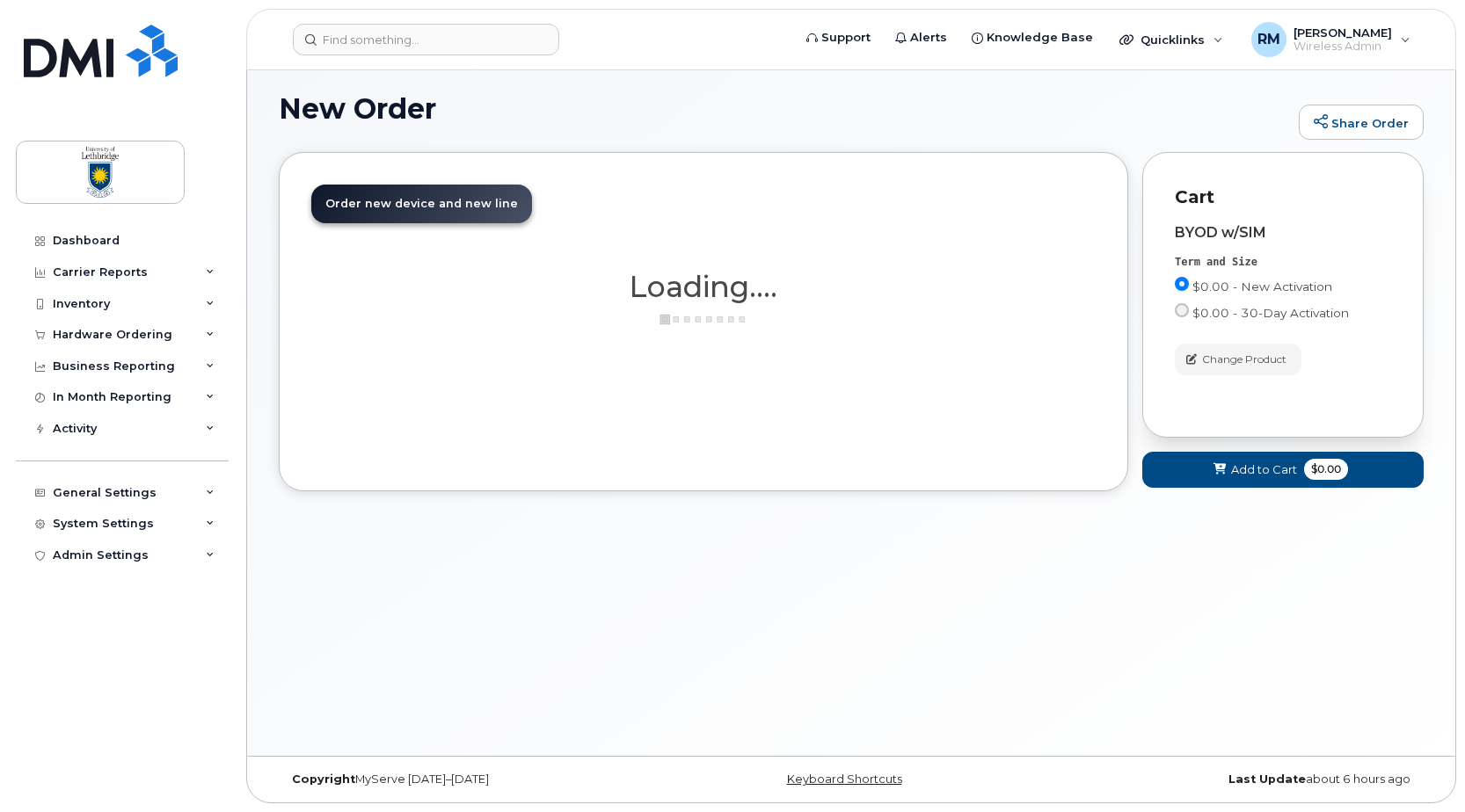
scroll to position [99, 0]
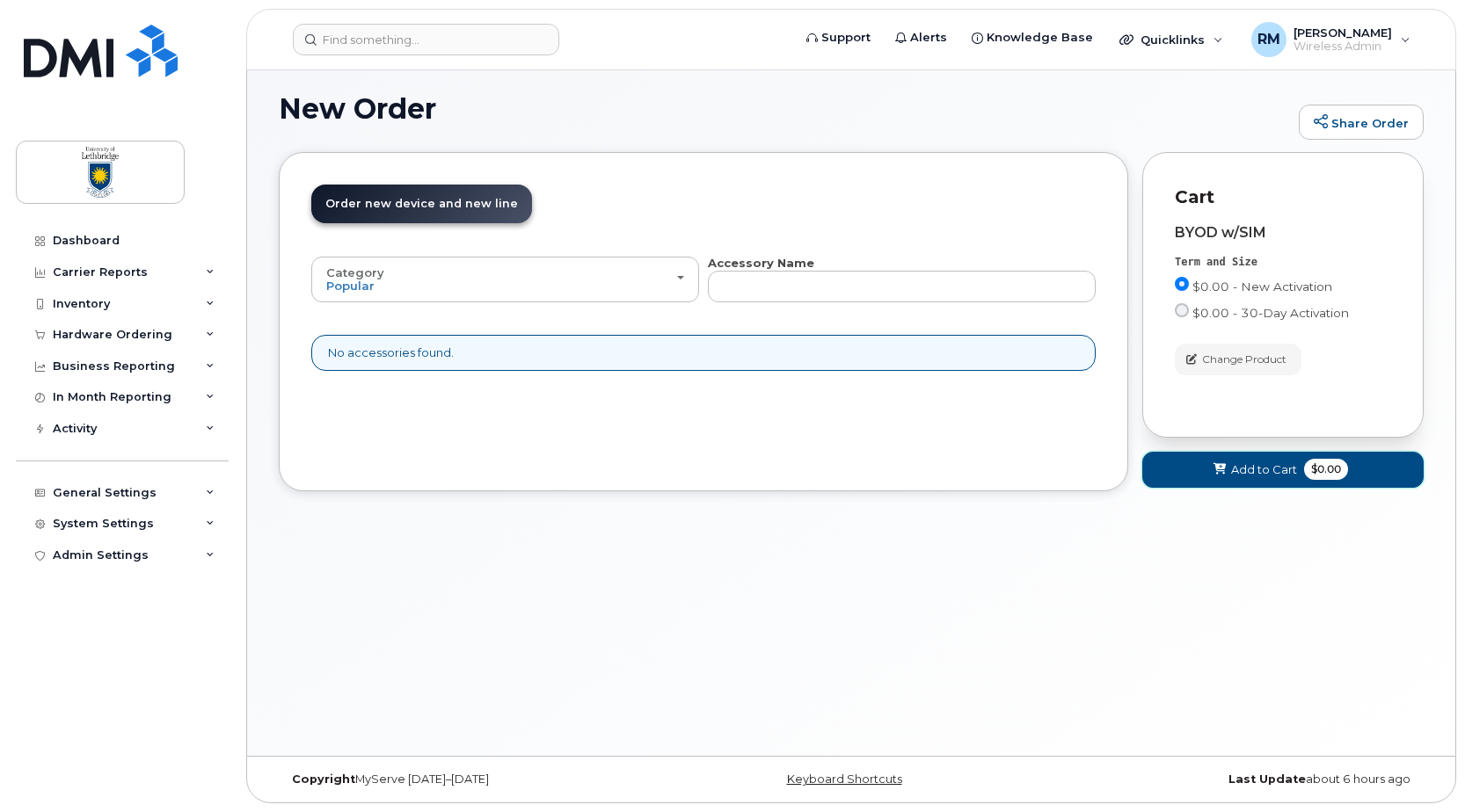
click at [1277, 465] on span "Add to Cart" at bounding box center [1264, 469] width 66 height 16
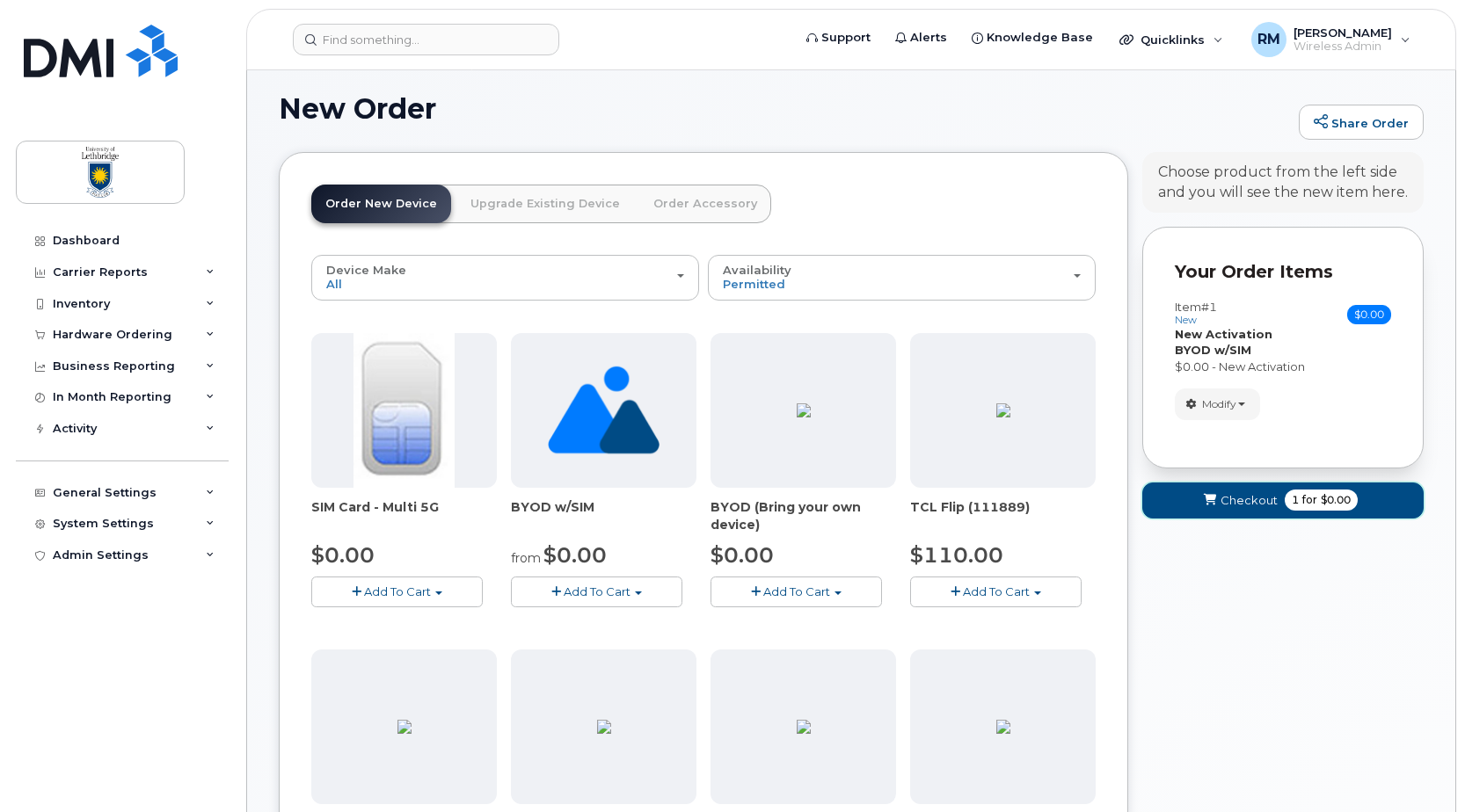
click at [1243, 495] on span "Checkout" at bounding box center [1249, 500] width 57 height 16
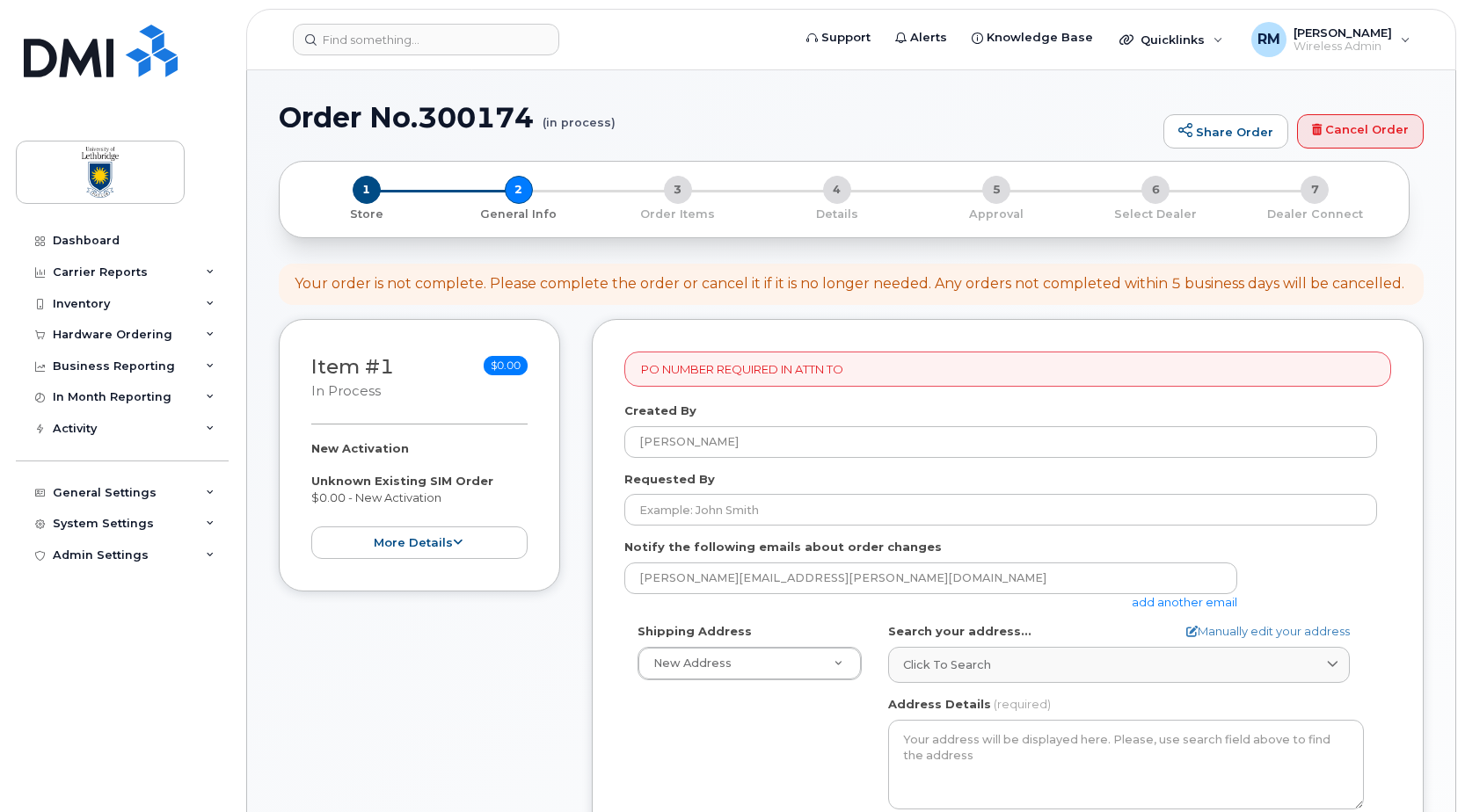
select select
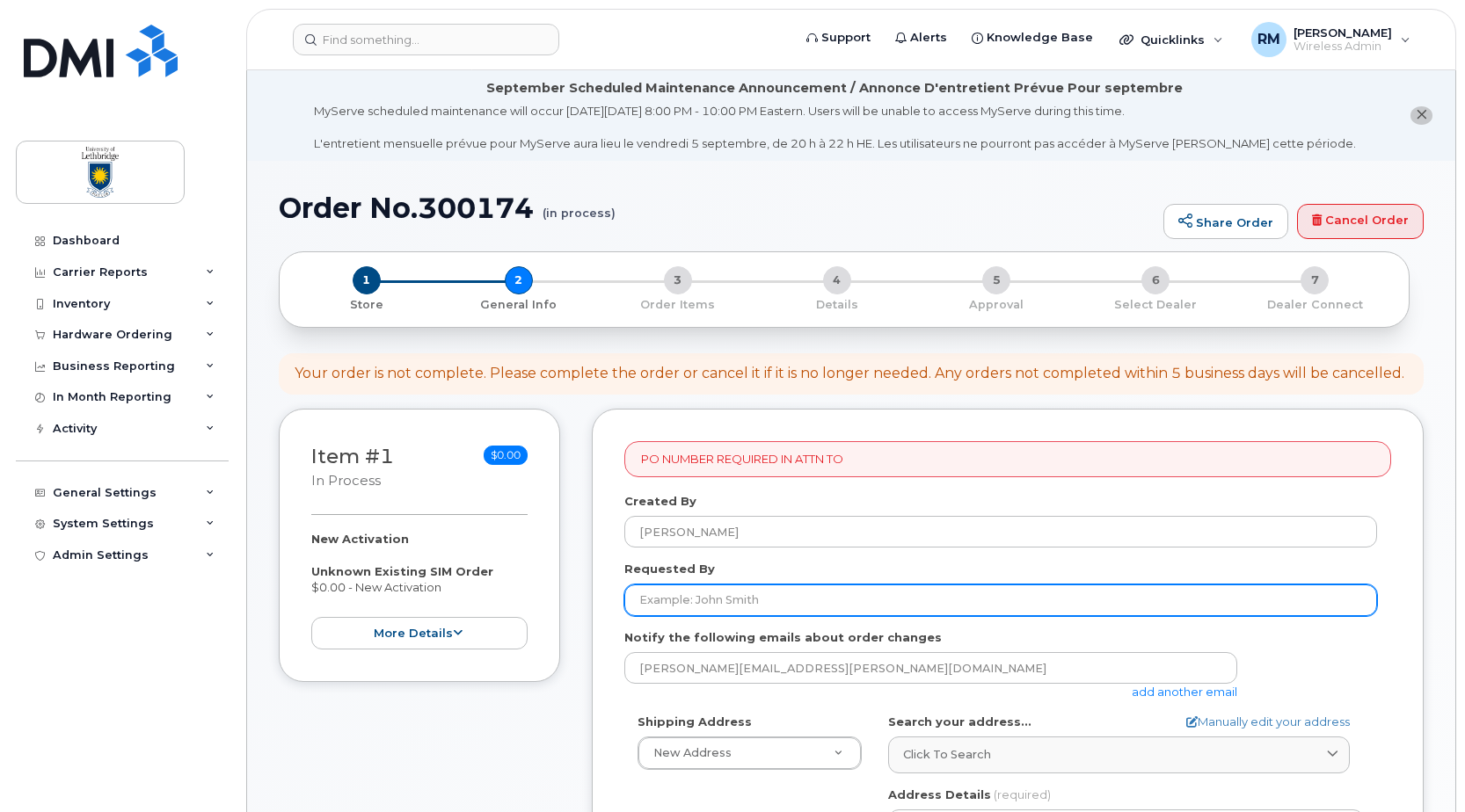
click at [706, 600] on input "Requested By" at bounding box center [1000, 601] width 752 height 32
type input "[PERSON_NAME]"
type input "4032392414"
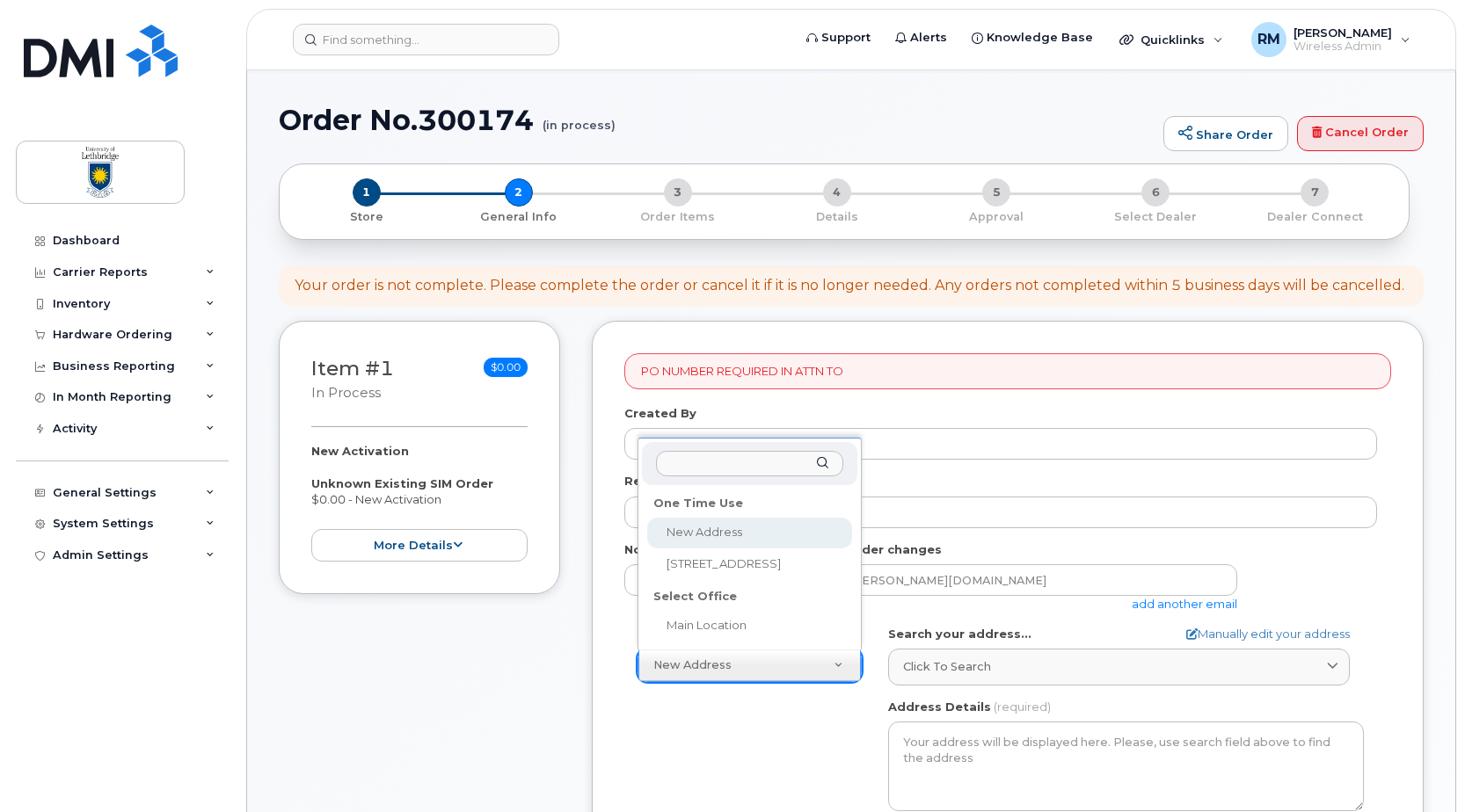
scroll to position [264, 0]
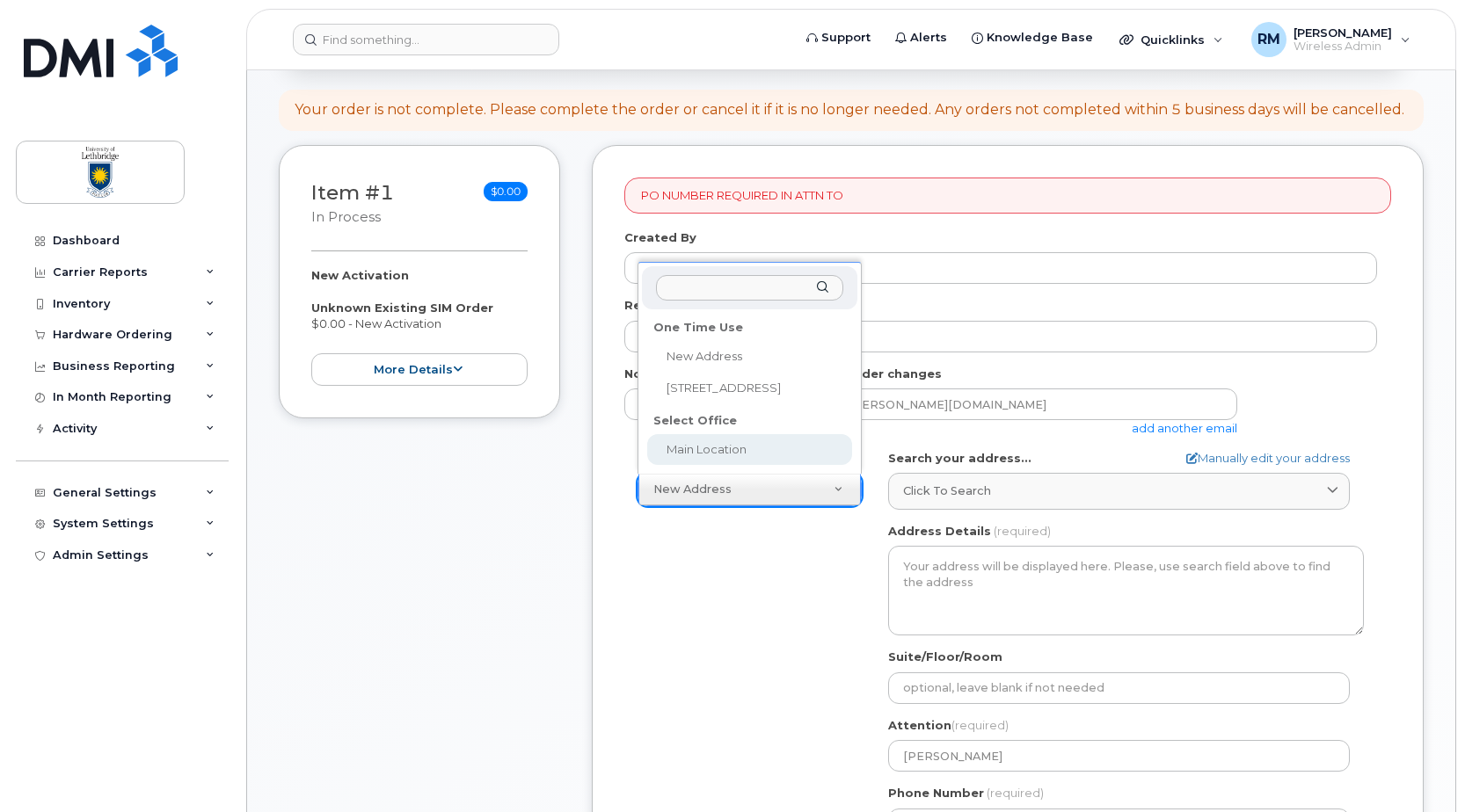
drag, startPoint x: 644, startPoint y: 733, endPoint x: 656, endPoint y: 714, distance: 22.5
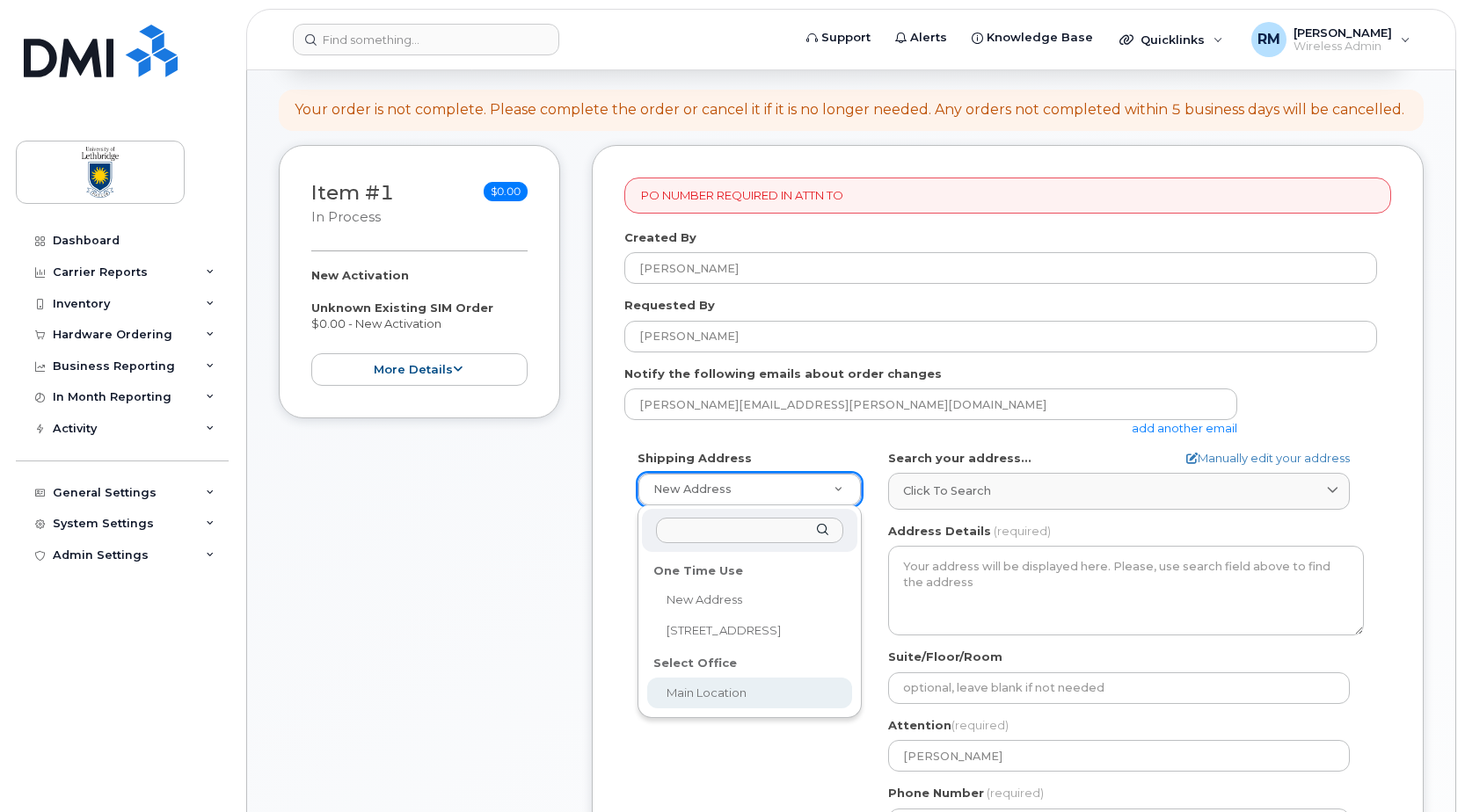
select select
type textarea "4401 University Dr W LETHBRIDGE AB T1K 3M4 CANADA Lethbridge Alberta T1K 3M4"
type input "Nancy Rallion"
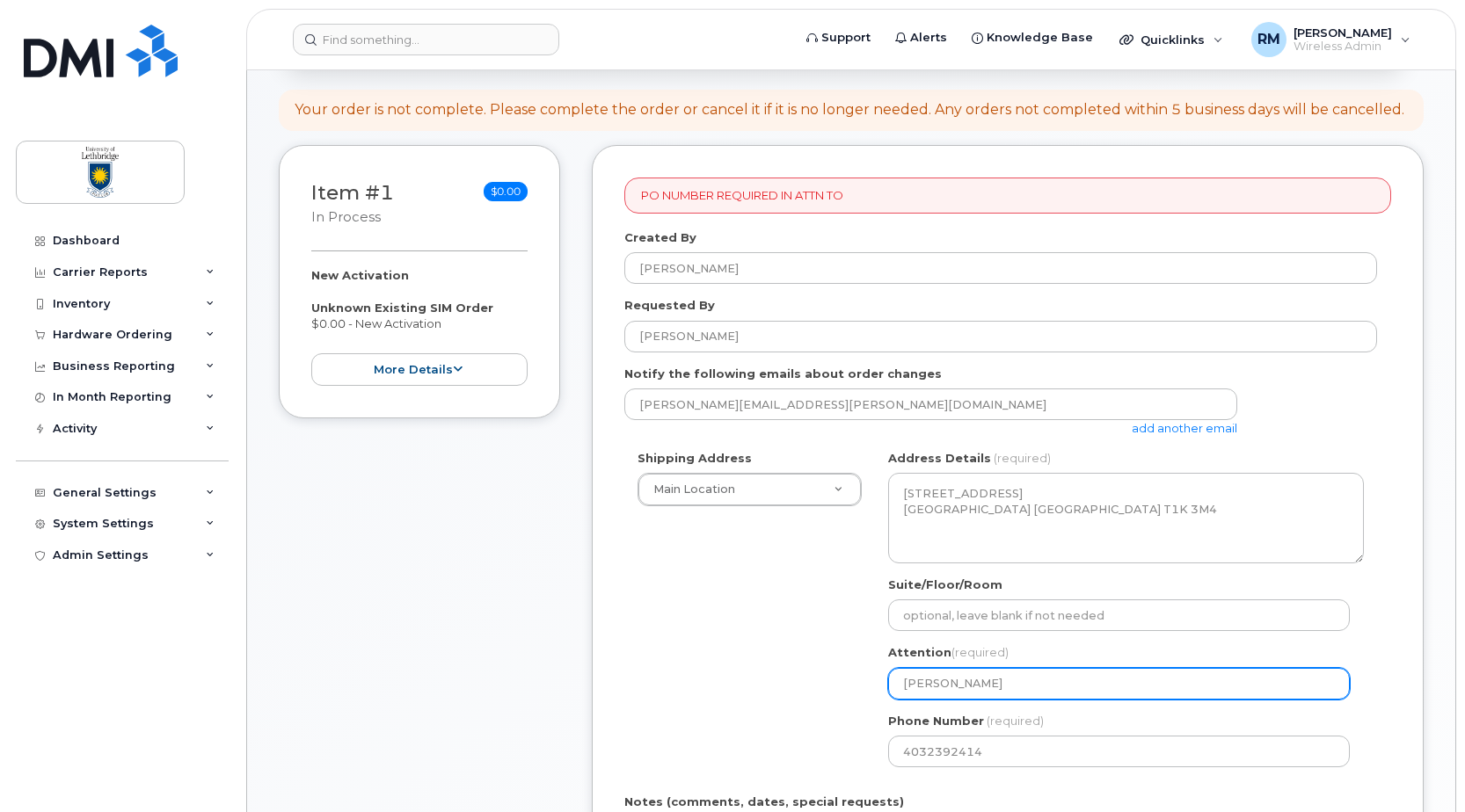
drag, startPoint x: 981, startPoint y: 682, endPoint x: 854, endPoint y: 680, distance: 127.0
click at [854, 680] on div "Shipping Address Main Location New Address 7125 Valleyview Dr Main Location AB …" at bounding box center [1000, 615] width 752 height 330
select select
type input "R"
select select
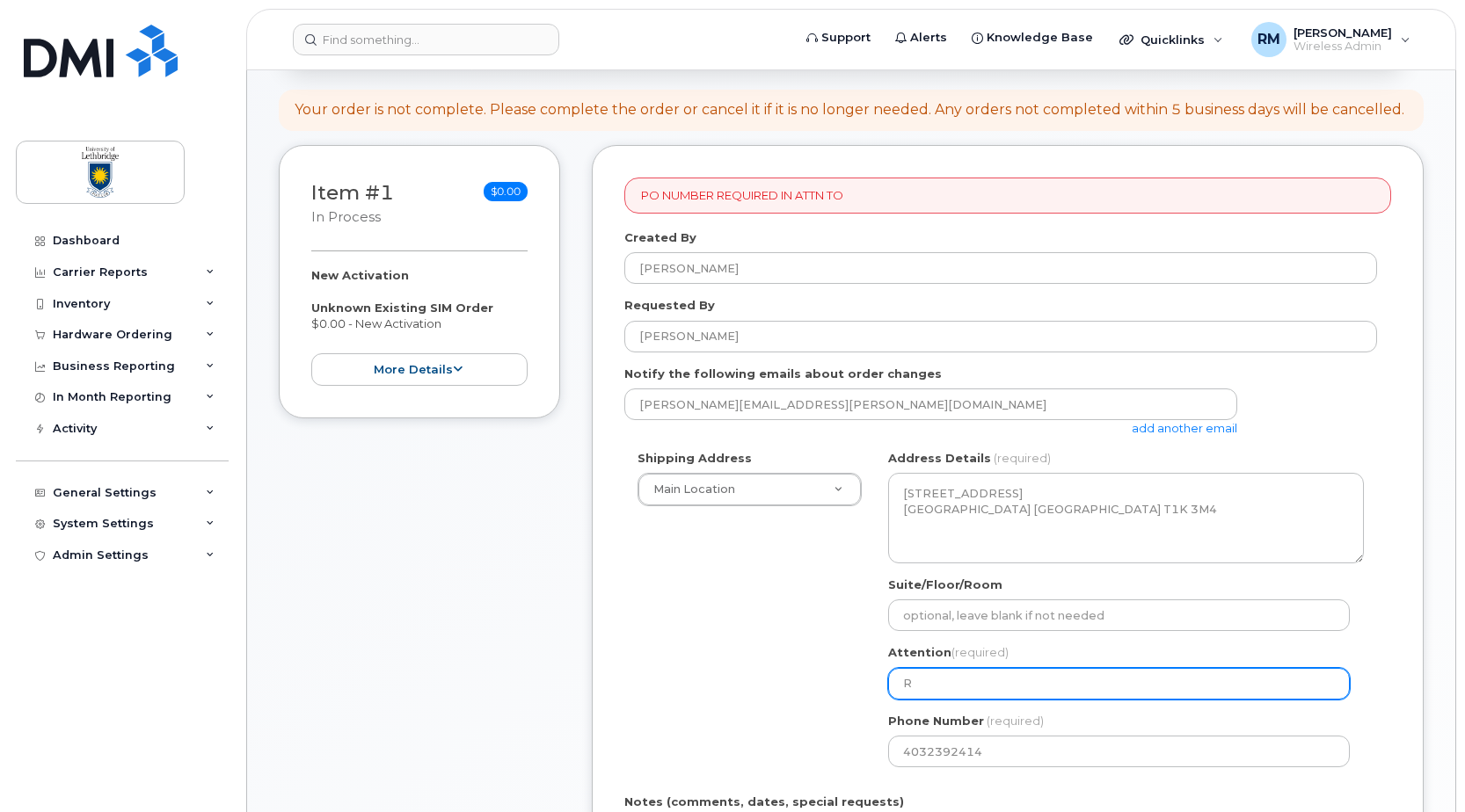
type input "Ri"
select select
type input "Ric"
select select
type input "Rick"
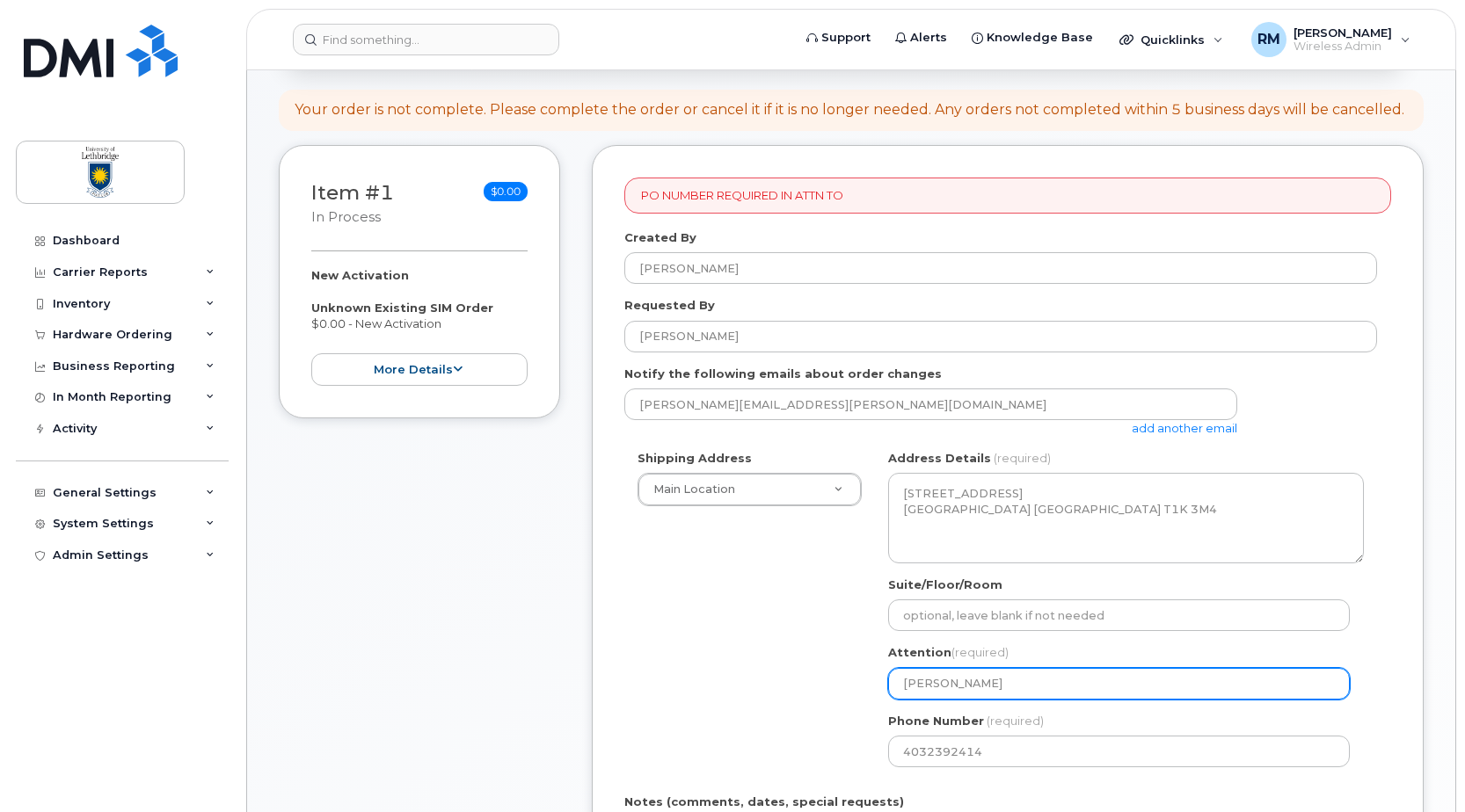
select select
type input "Rick M"
select select
type input "Rick Ma"
select select
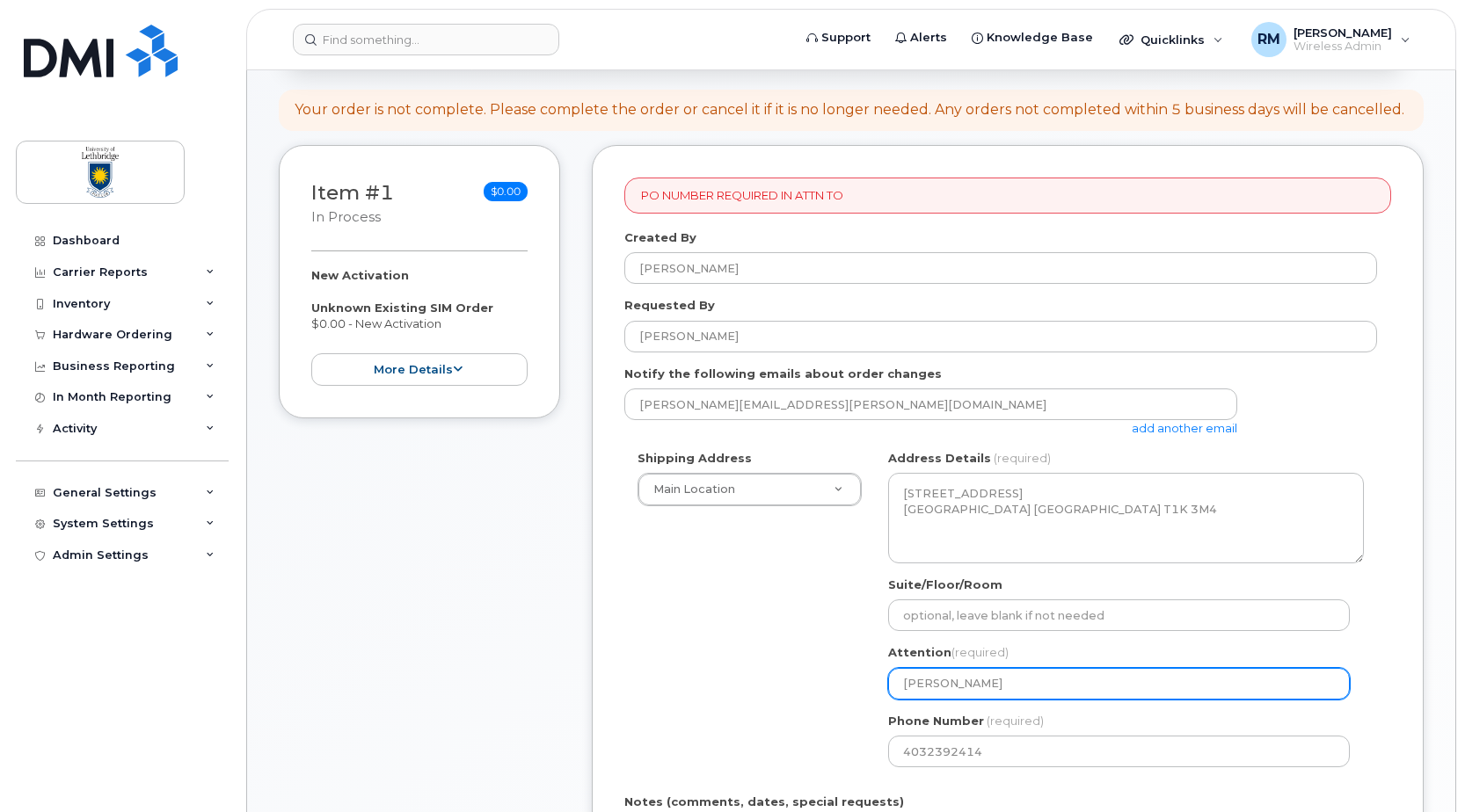
type input "Rick Mar"
select select
type input "Rick Marc"
select select
type input "Rick Marcz"
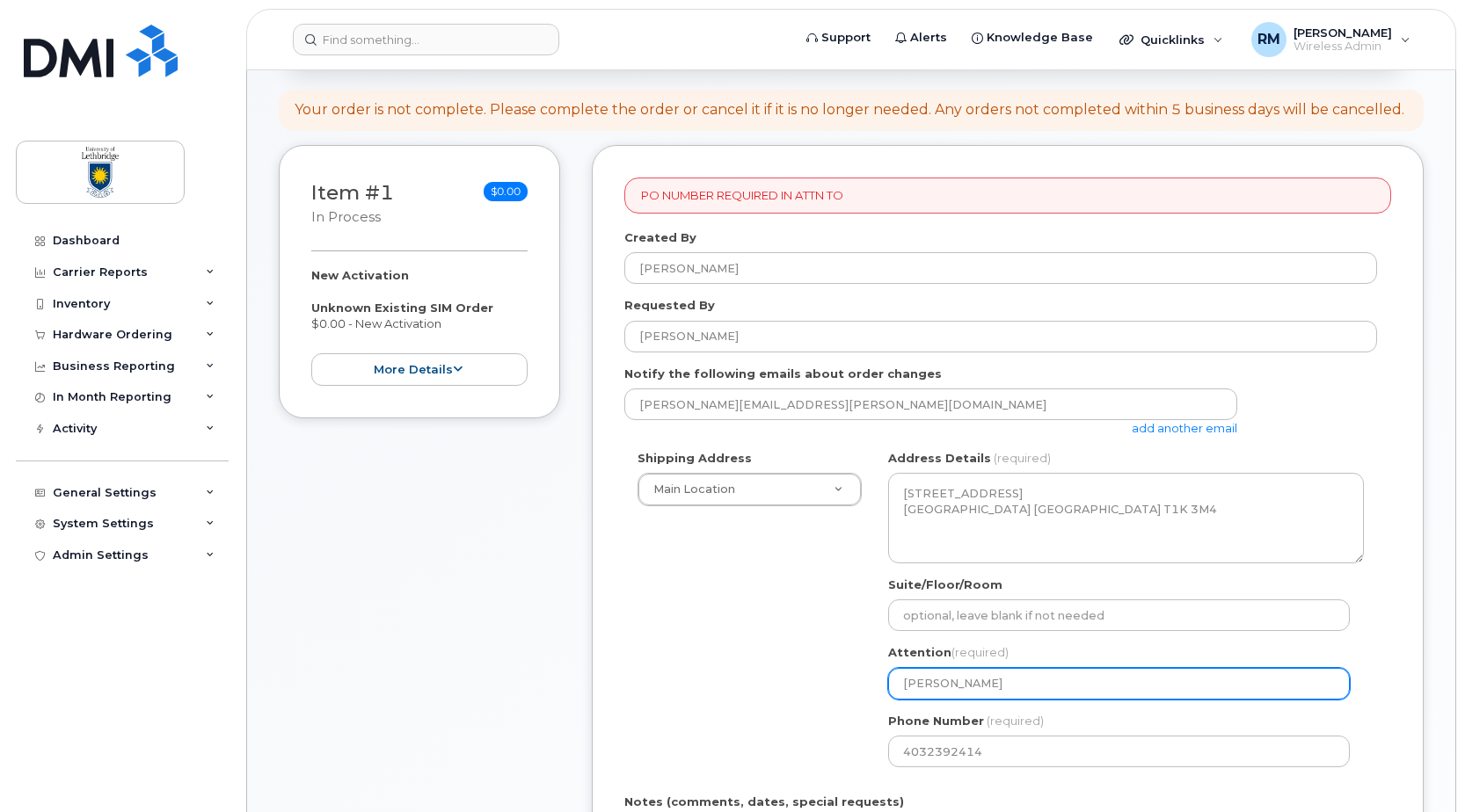
select select
type input "Rick Marczu"
select select
type input "[PERSON_NAME]"
click at [803, 668] on div "Shipping Address Main Location New Address 7125 Valleyview Dr Main Location AB …" at bounding box center [1000, 615] width 752 height 330
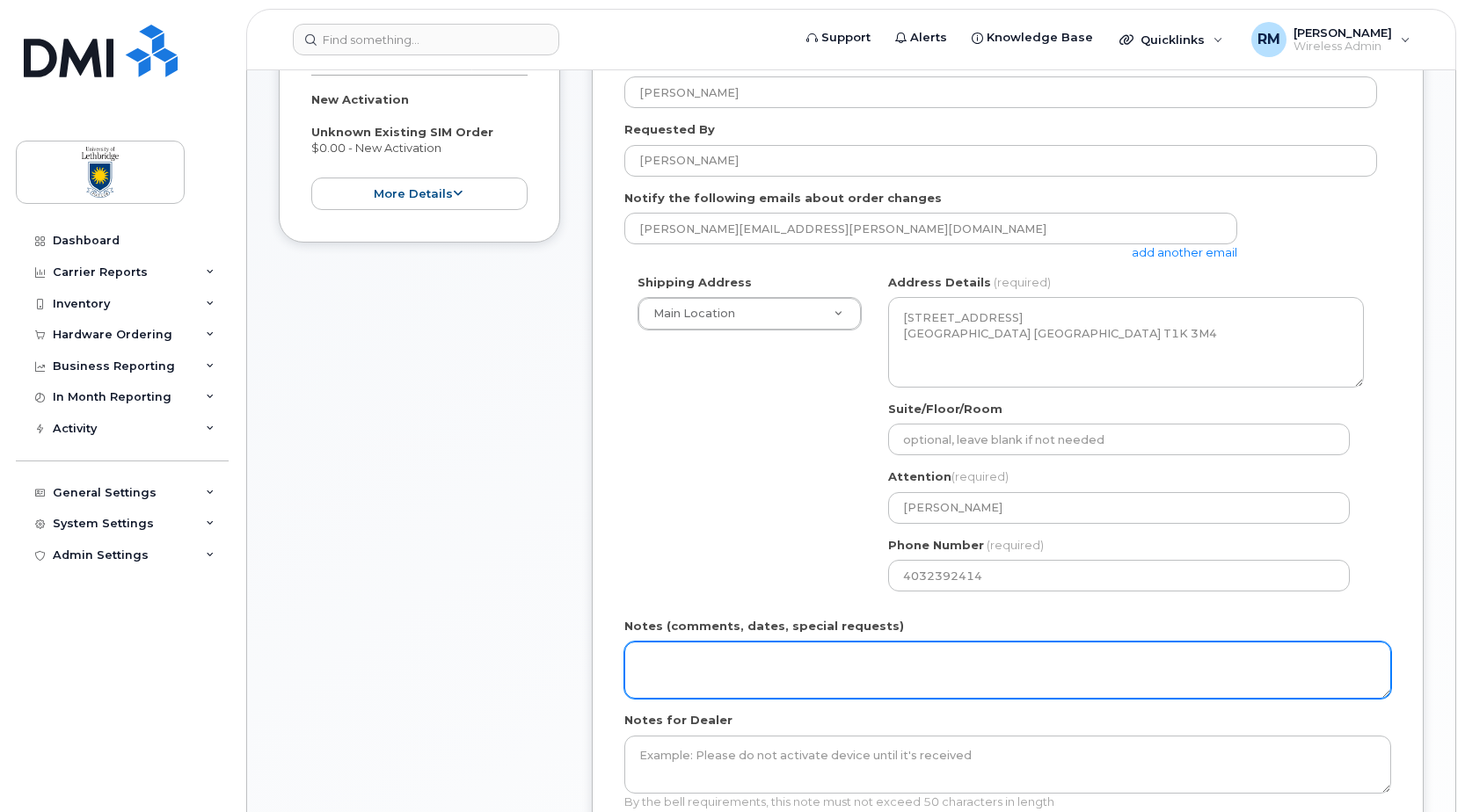
scroll to position [615, 0]
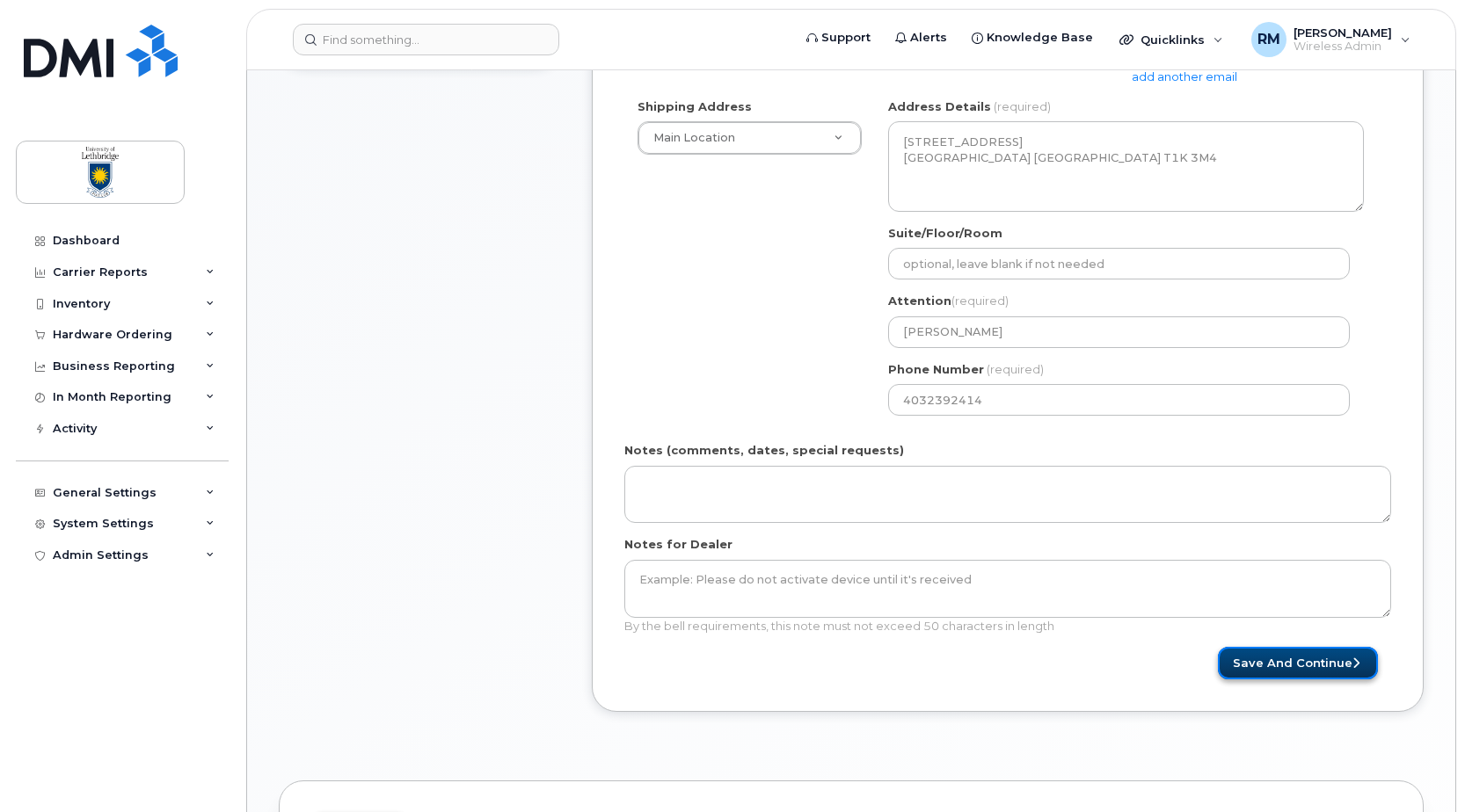
click at [1316, 666] on button "Save and Continue" at bounding box center [1298, 663] width 160 height 33
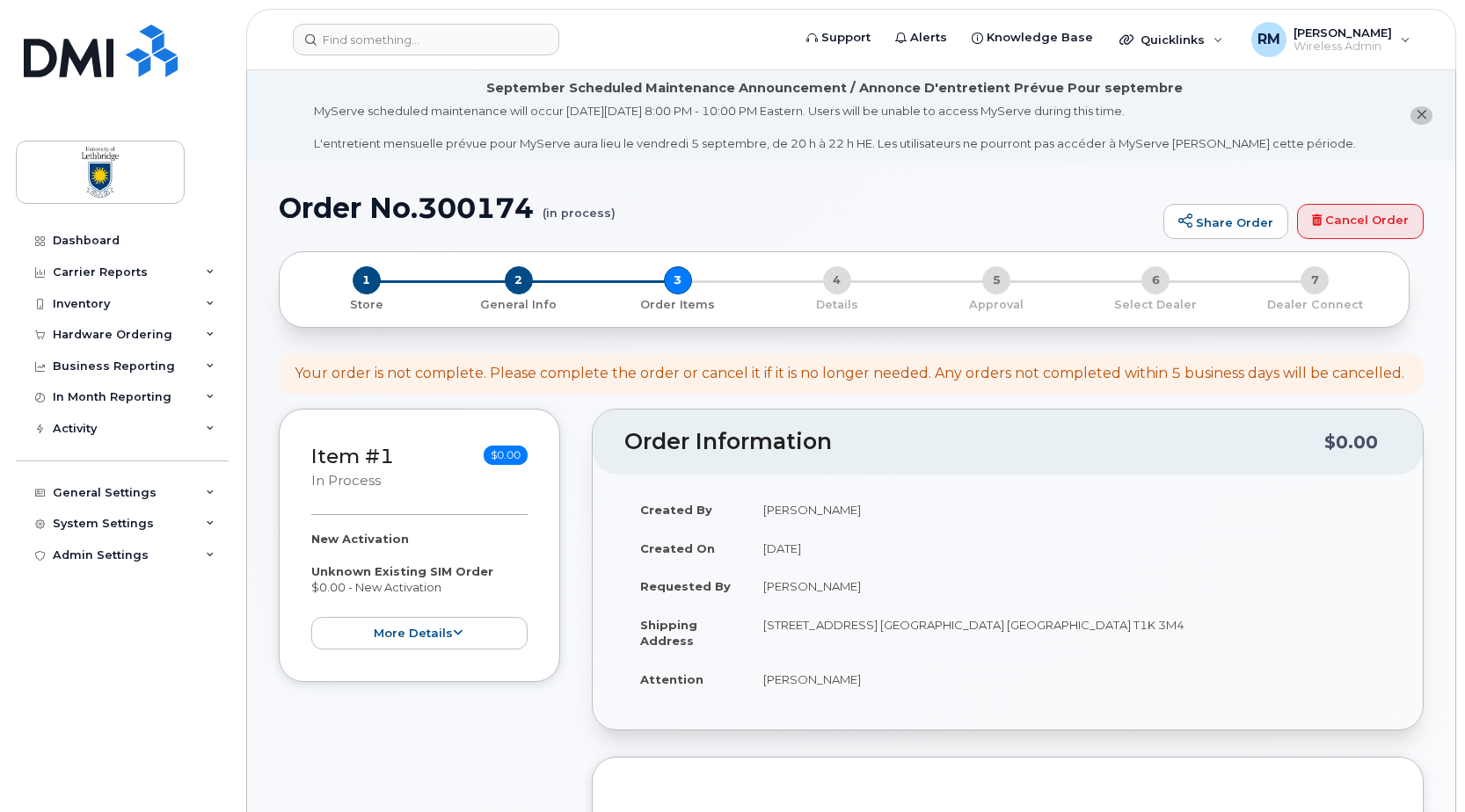
scroll to position [264, 0]
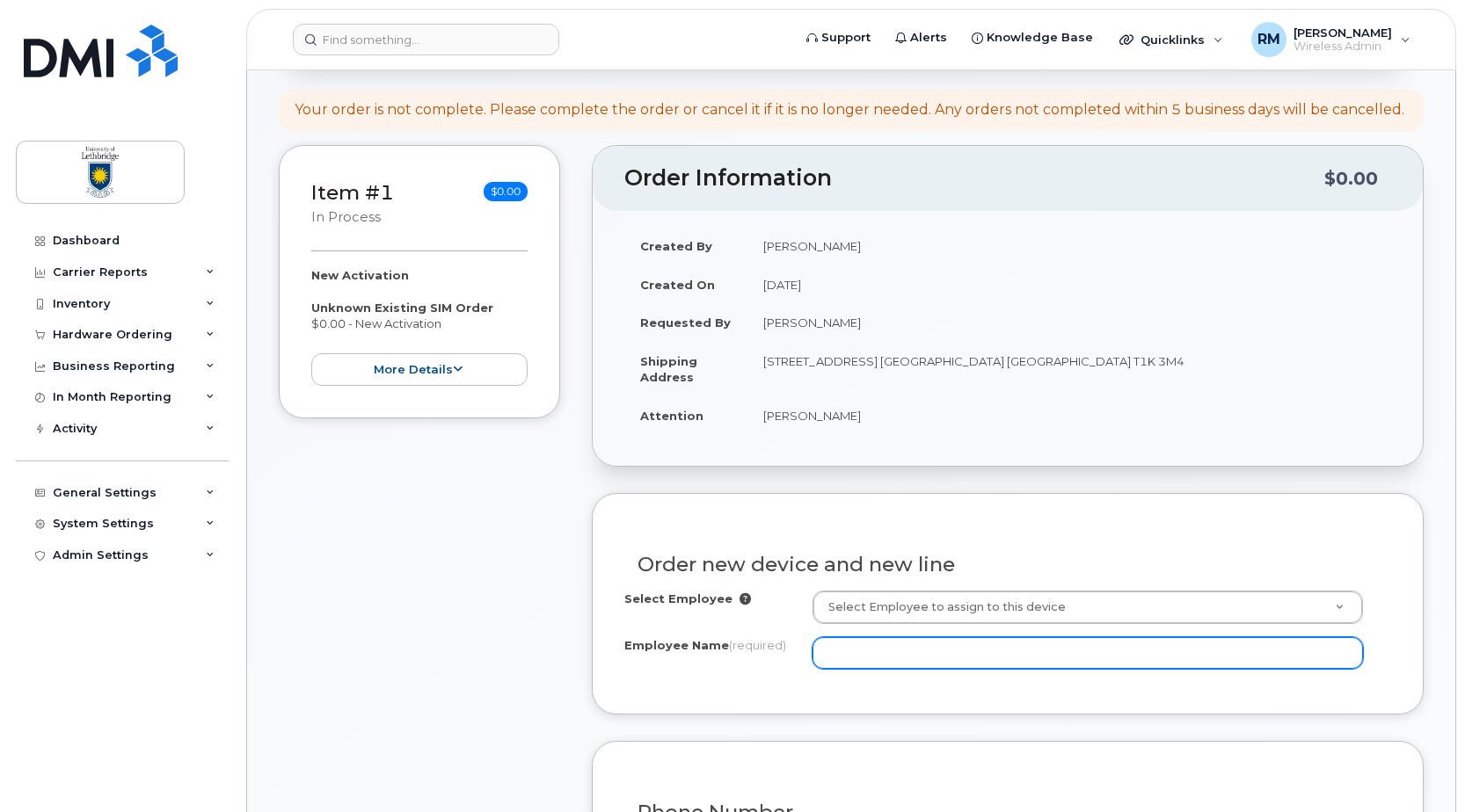
drag, startPoint x: 863, startPoint y: 585, endPoint x: 852, endPoint y: 654, distance: 69.9
click at [852, 655] on input "Employee Name (required)" at bounding box center [1087, 653] width 550 height 32
paste input "Gage DeSteur"
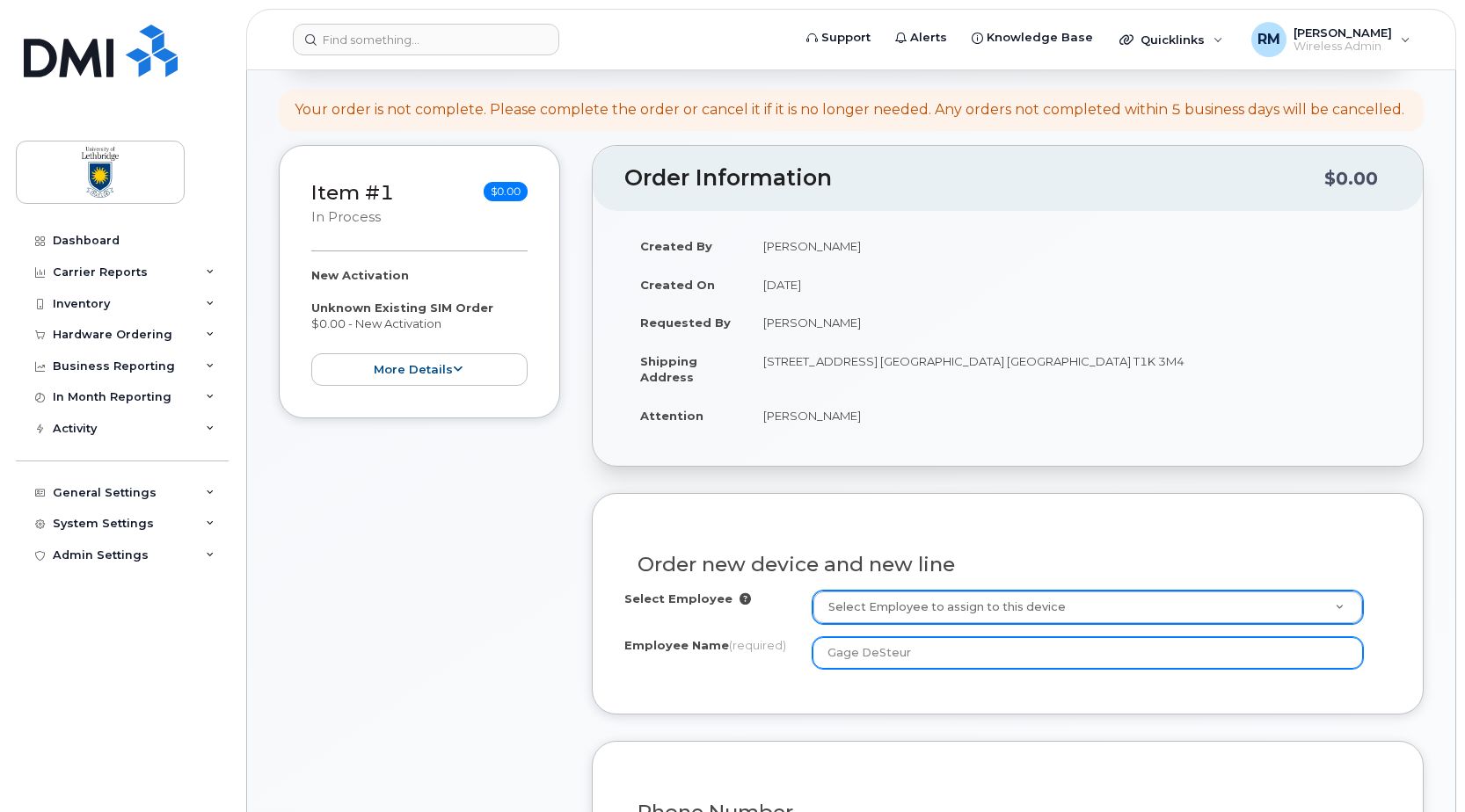
type input "Gage DeSteur"
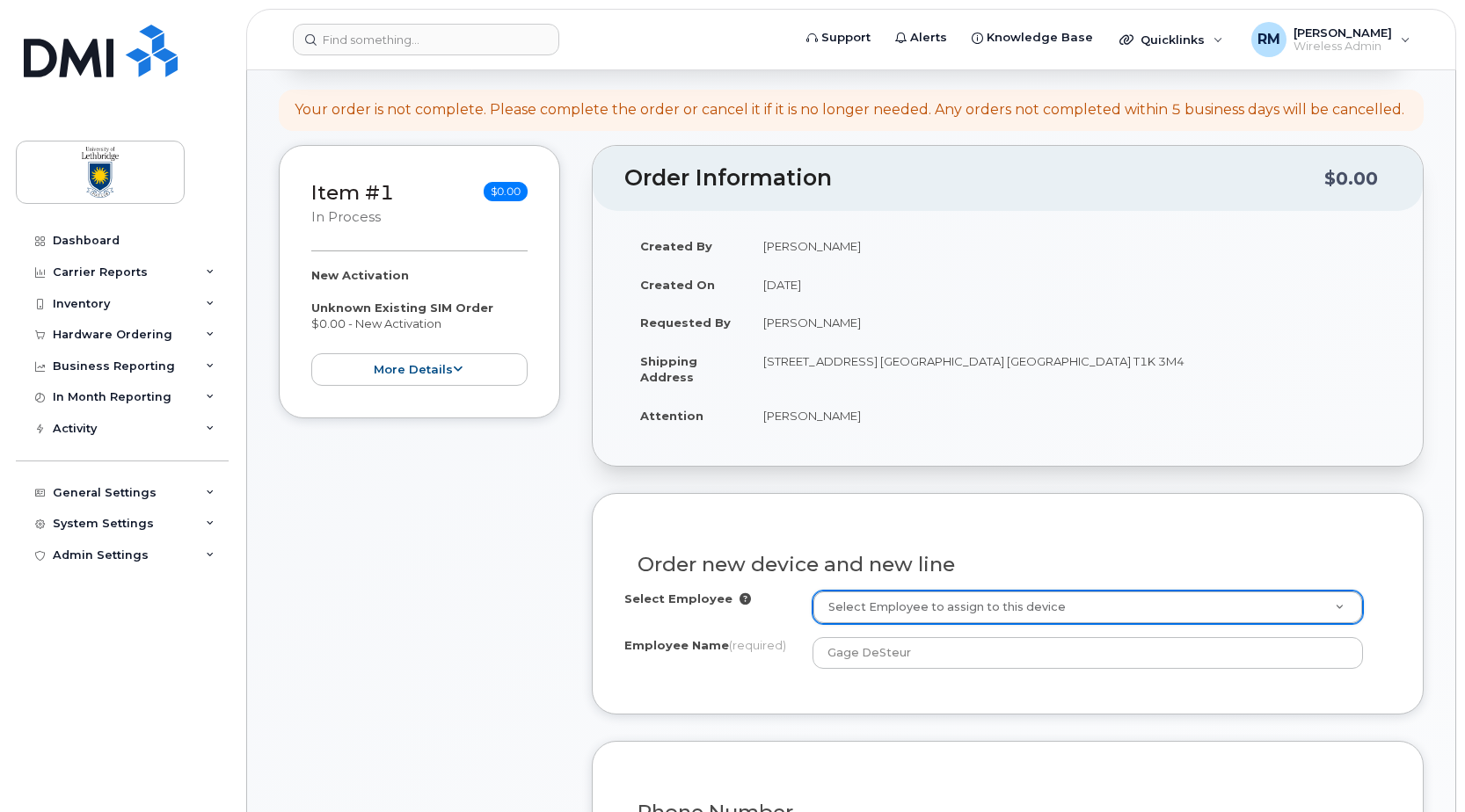
scroll to position [527, 0]
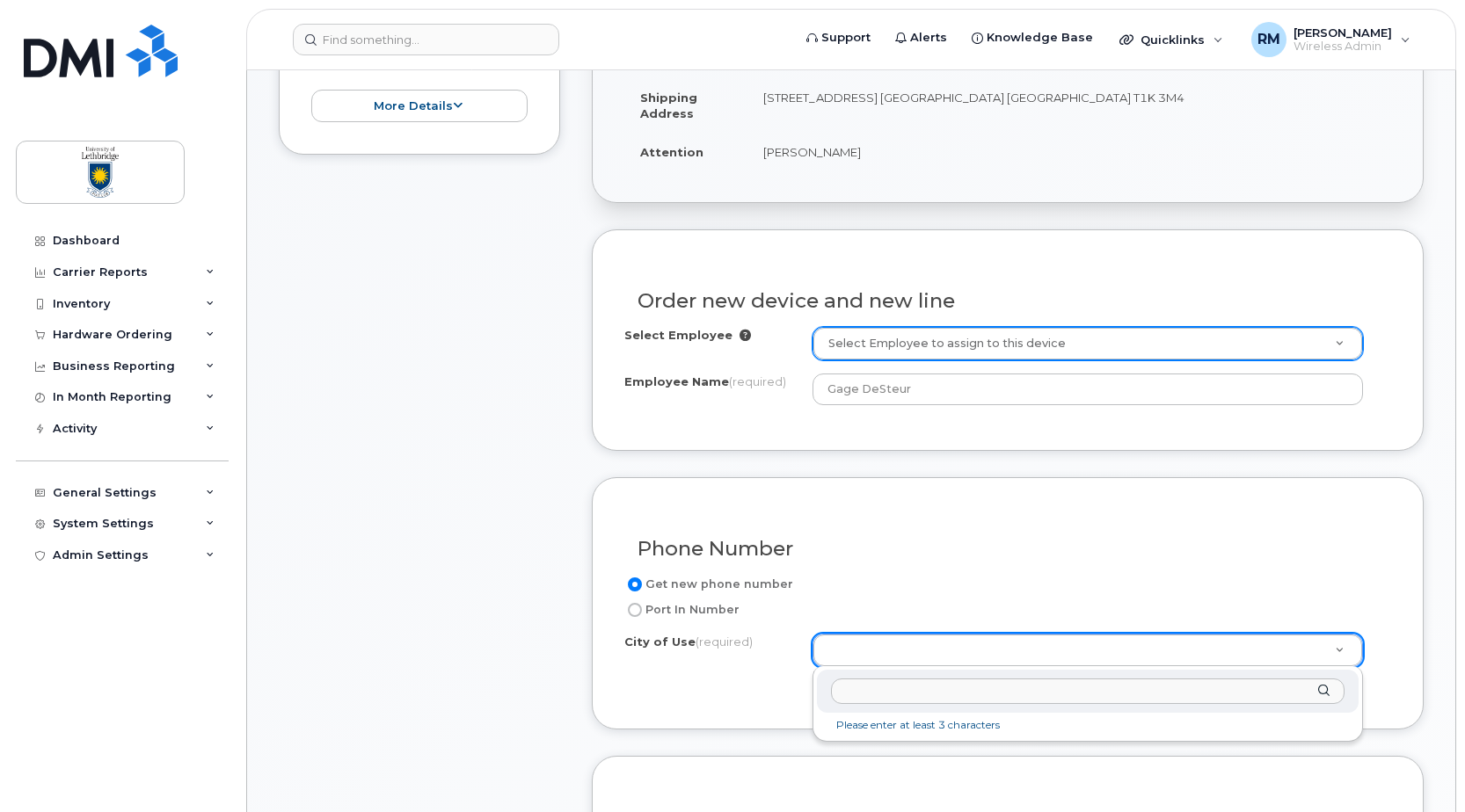
click at [868, 694] on input "text" at bounding box center [1088, 691] width 514 height 25
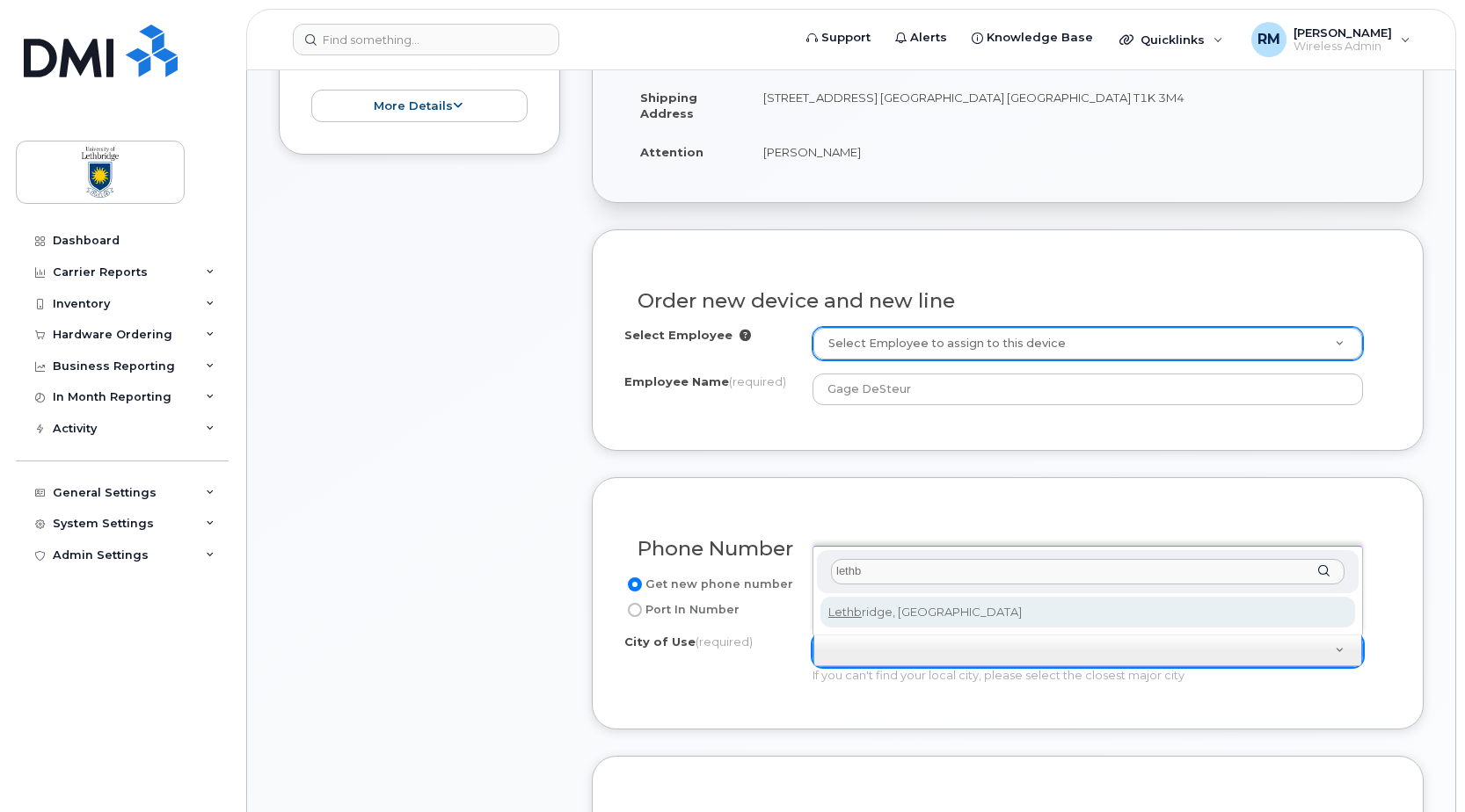
type input "lethb"
type input "327"
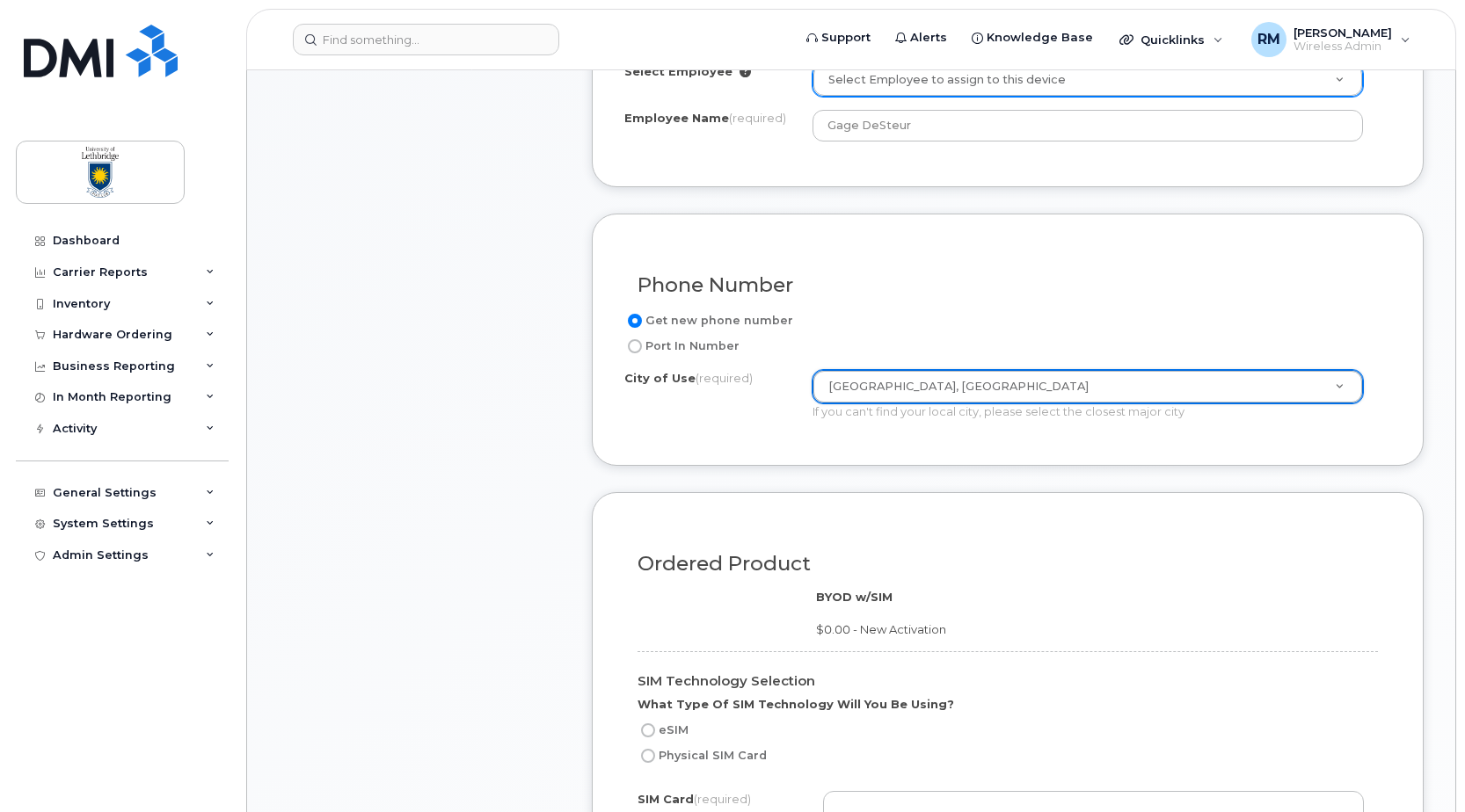
scroll to position [967, 0]
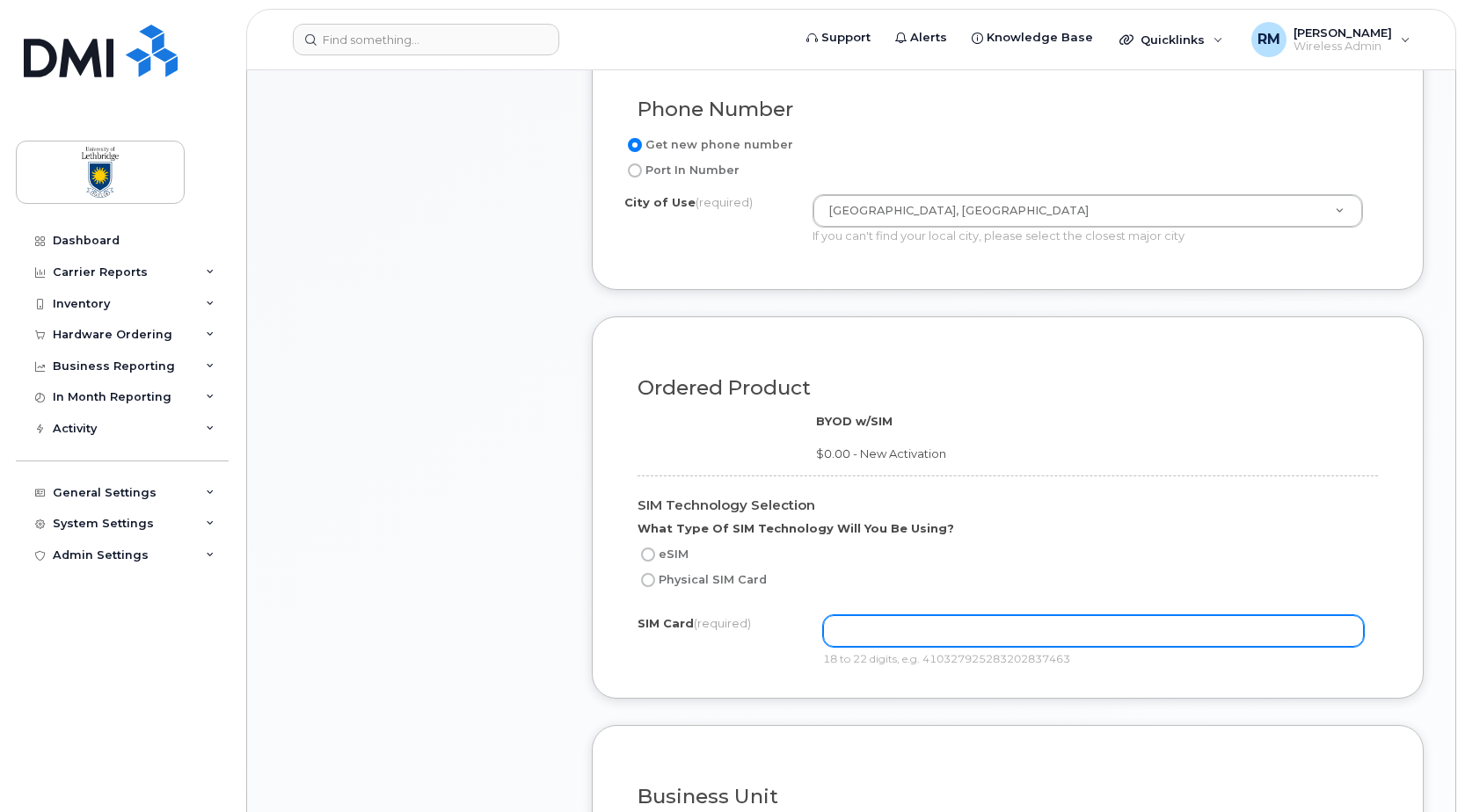
click at [842, 630] on input "text" at bounding box center [1093, 630] width 542 height 32
paste input "358525994115222"
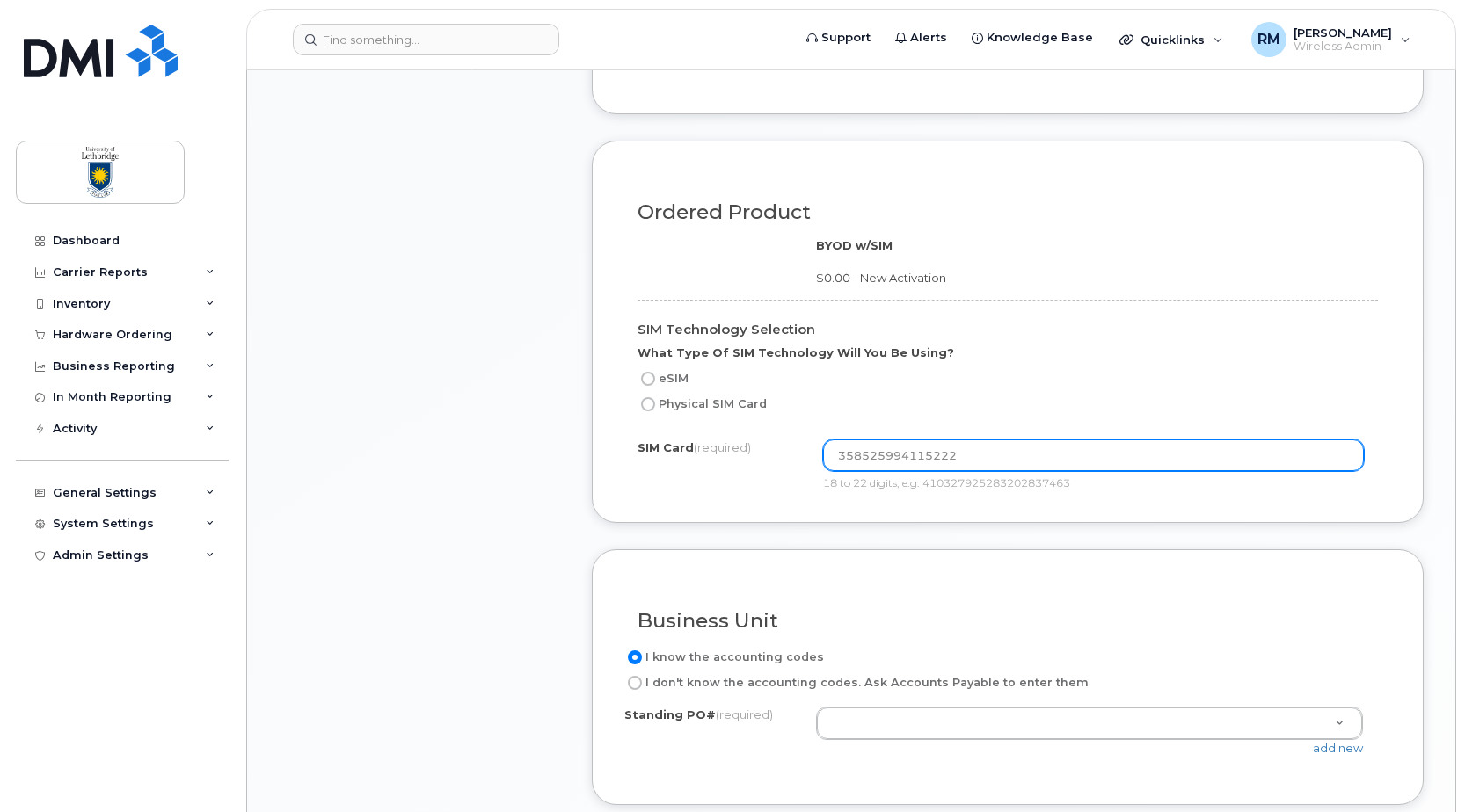
scroll to position [1319, 0]
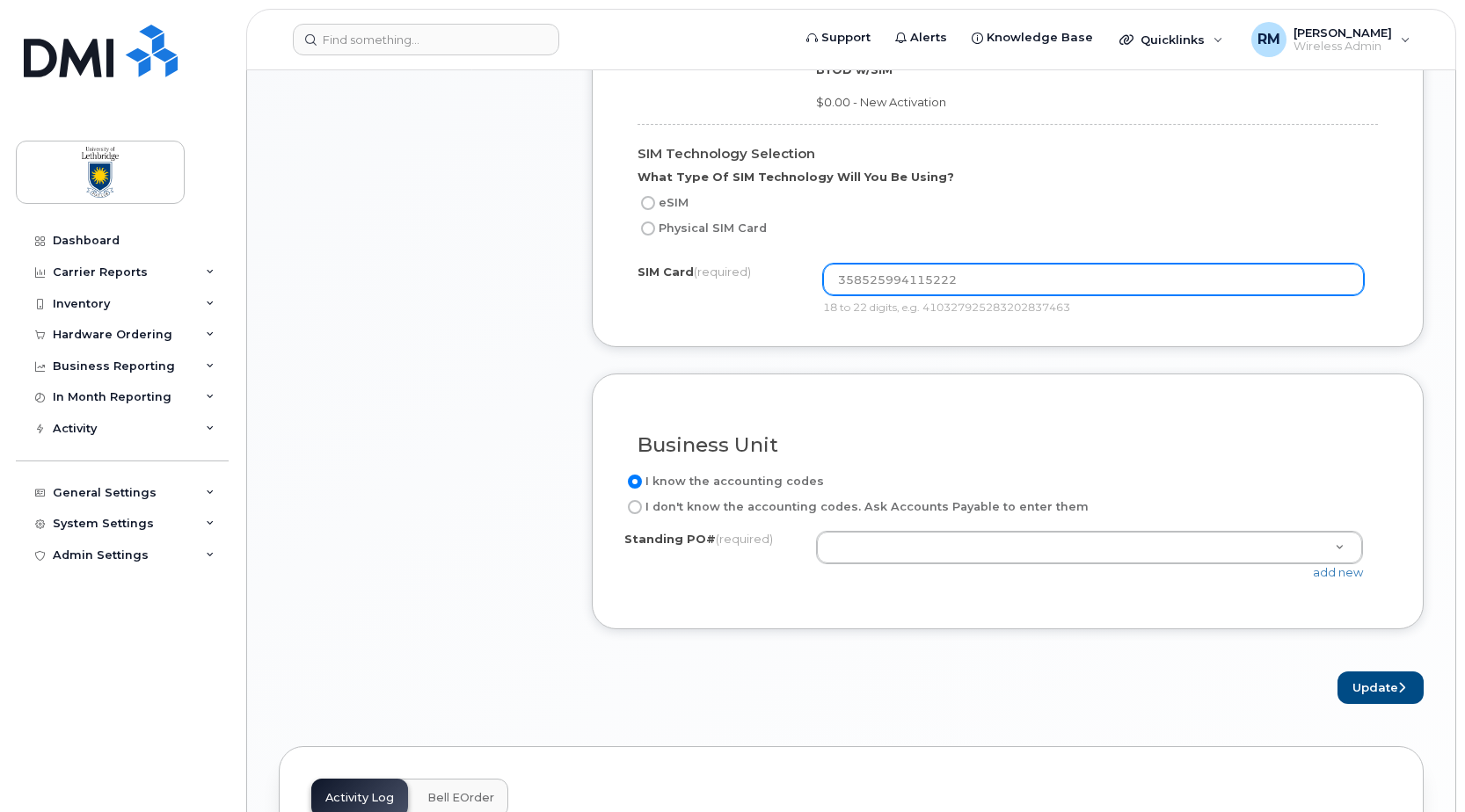
type input "358525994115222"
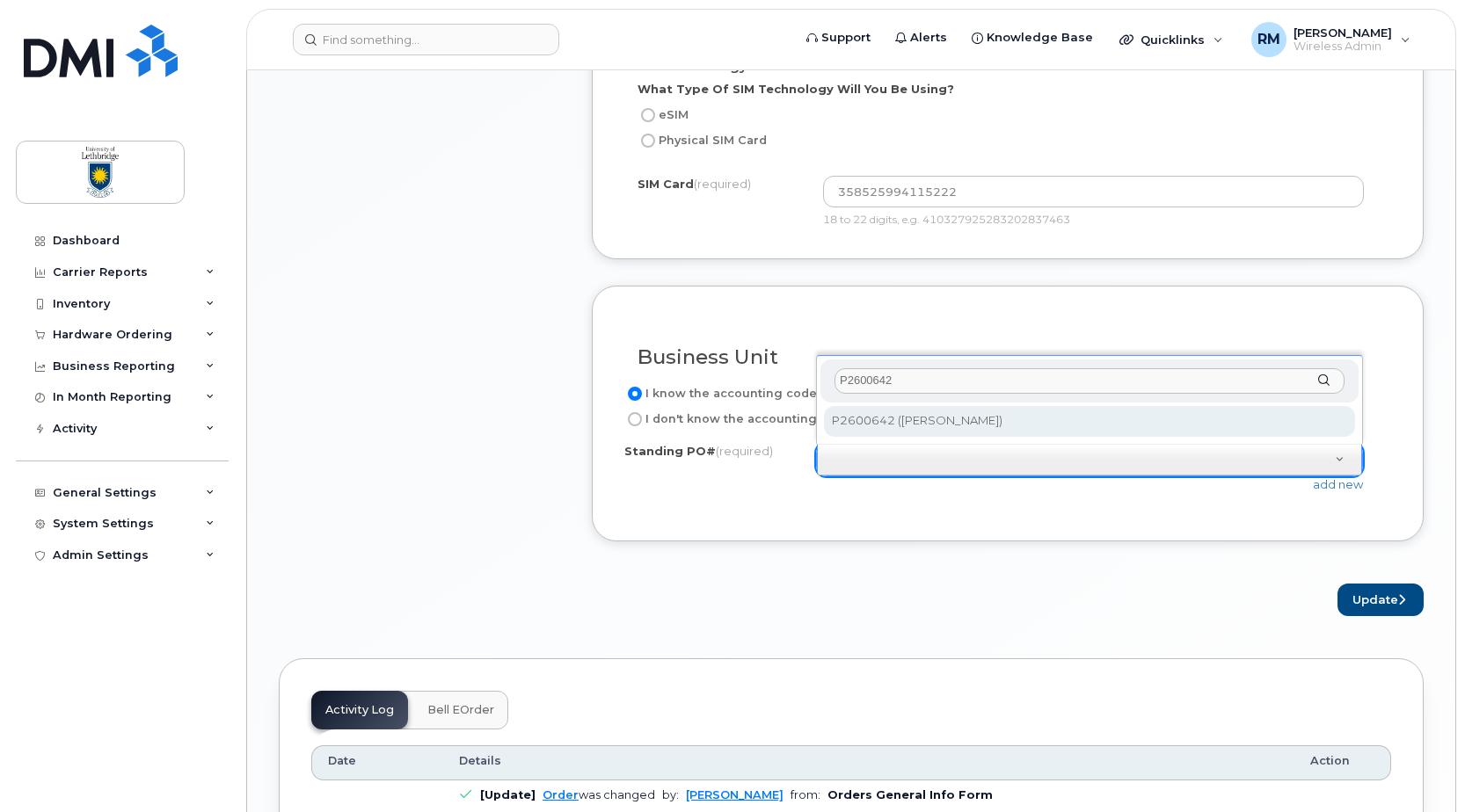
type input "P2600642"
select select "P2600642"
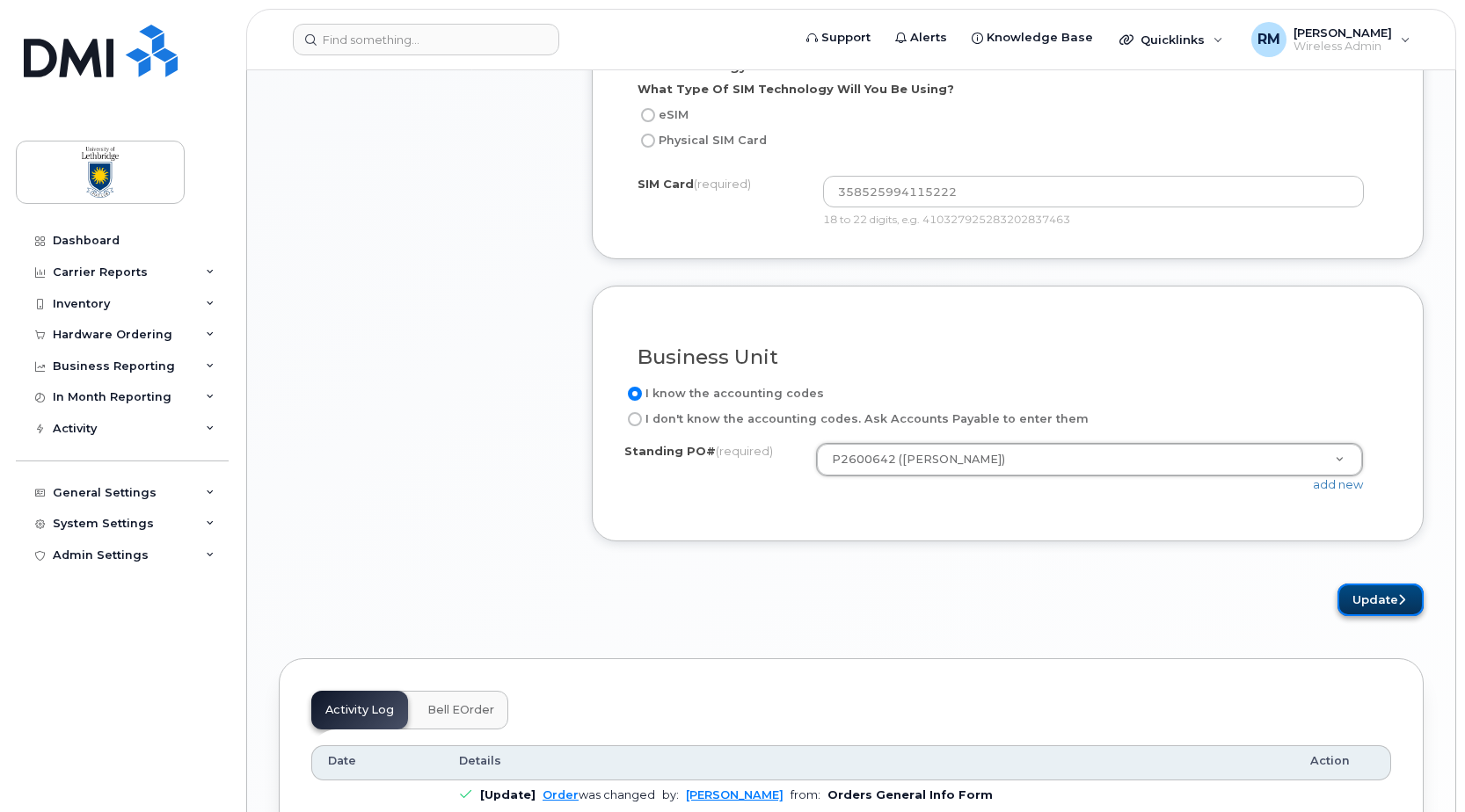
click at [1371, 603] on button "Update" at bounding box center [1380, 601] width 86 height 33
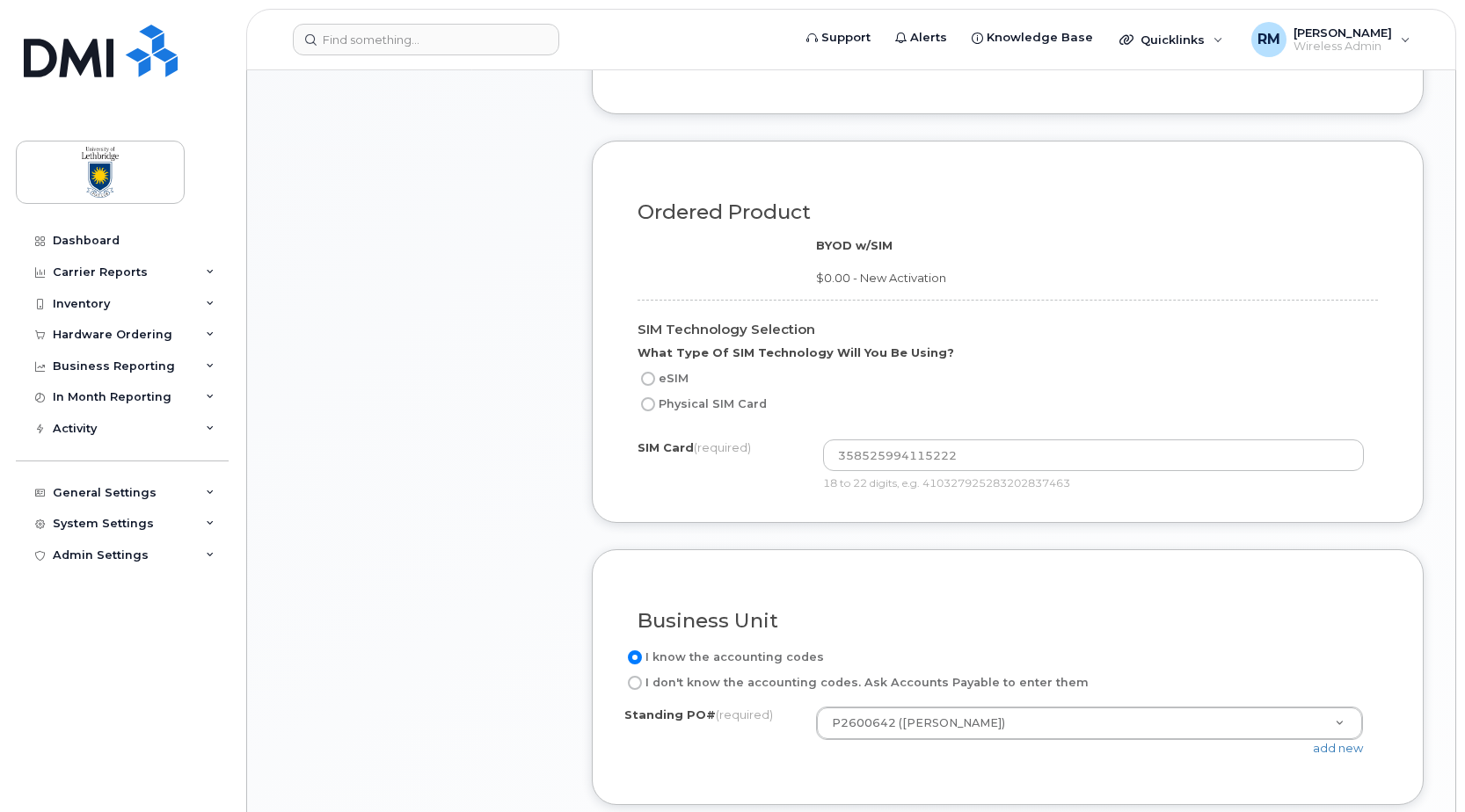
scroll to position [1055, 0]
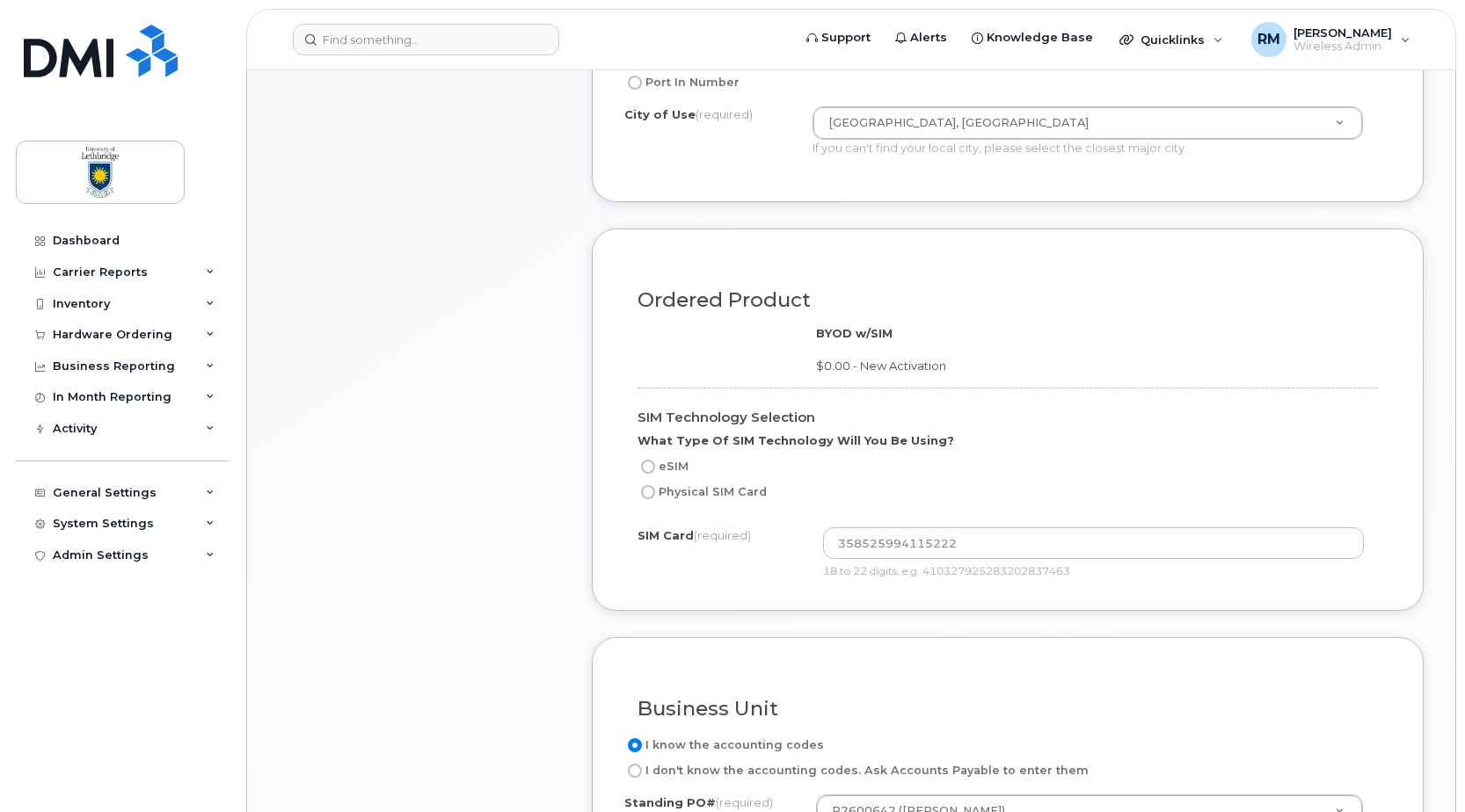
click at [489, 615] on div "Item #1 in process $0.00 New Activation Unknown Existing SIM Order $0.00 - New …" at bounding box center [419, 161] width 281 height 1614
click at [651, 492] on input "Physical SIM Card" at bounding box center [648, 492] width 14 height 14
radio input "true"
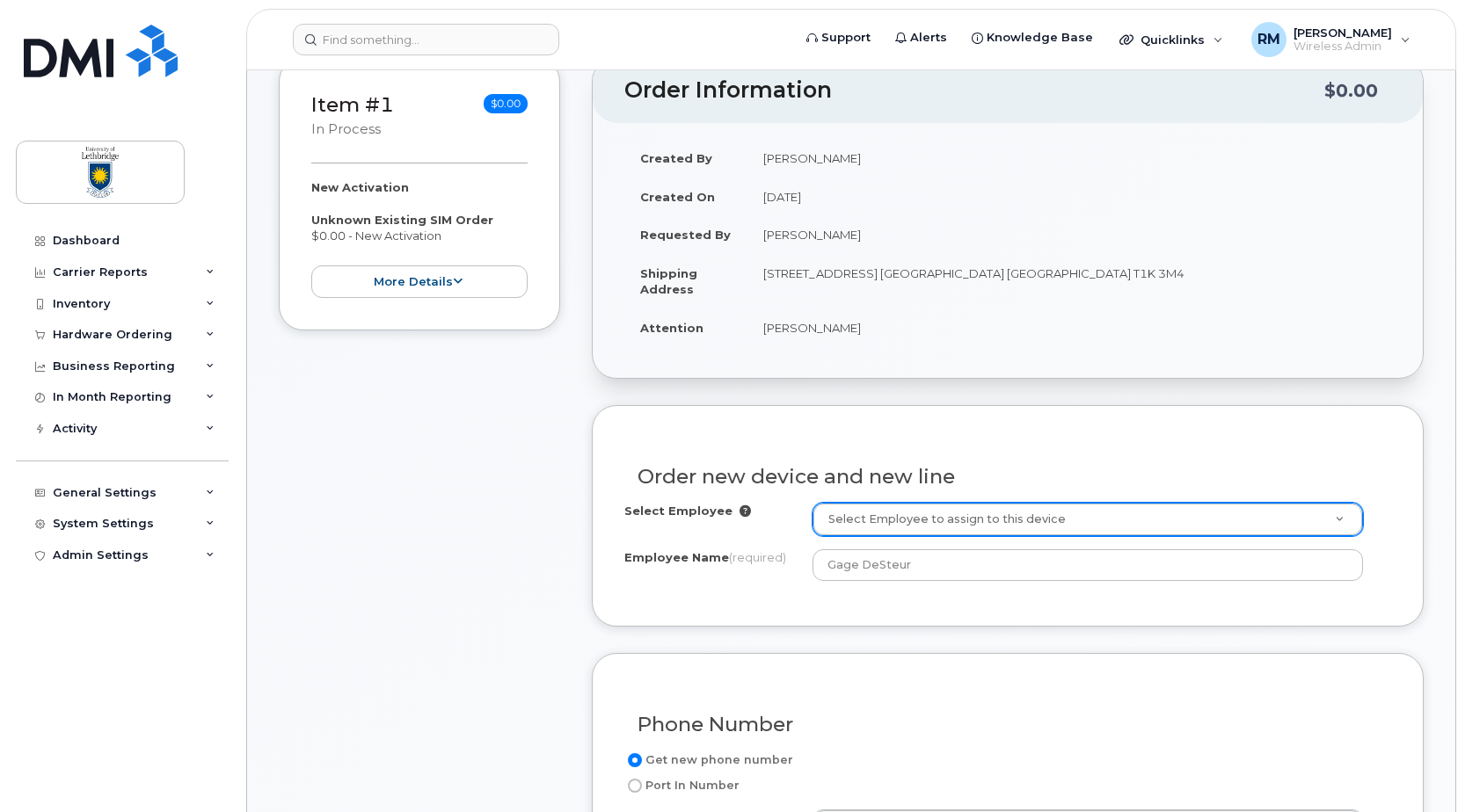
scroll to position [88, 0]
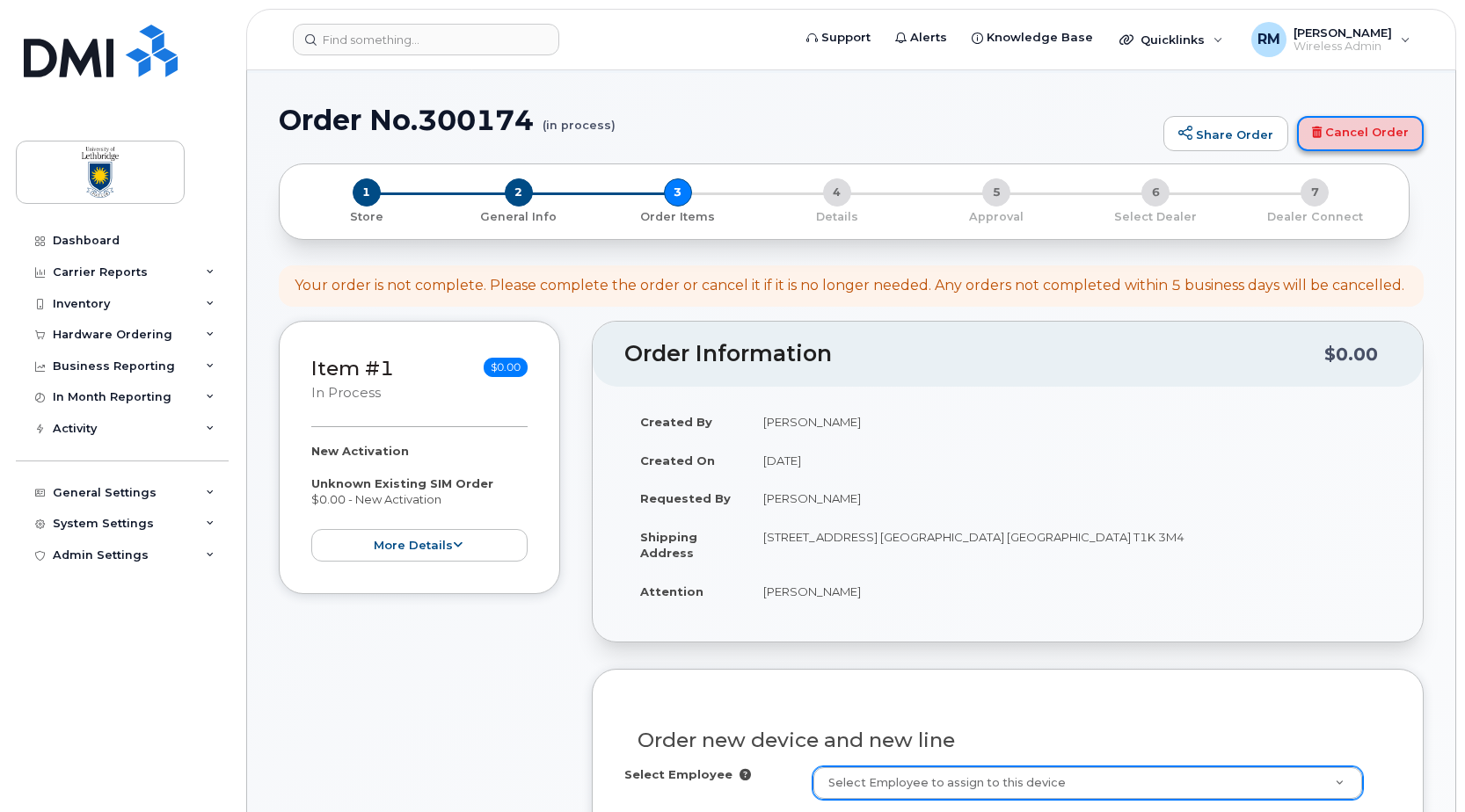
click at [1362, 142] on link "Cancel Order" at bounding box center [1360, 133] width 127 height 35
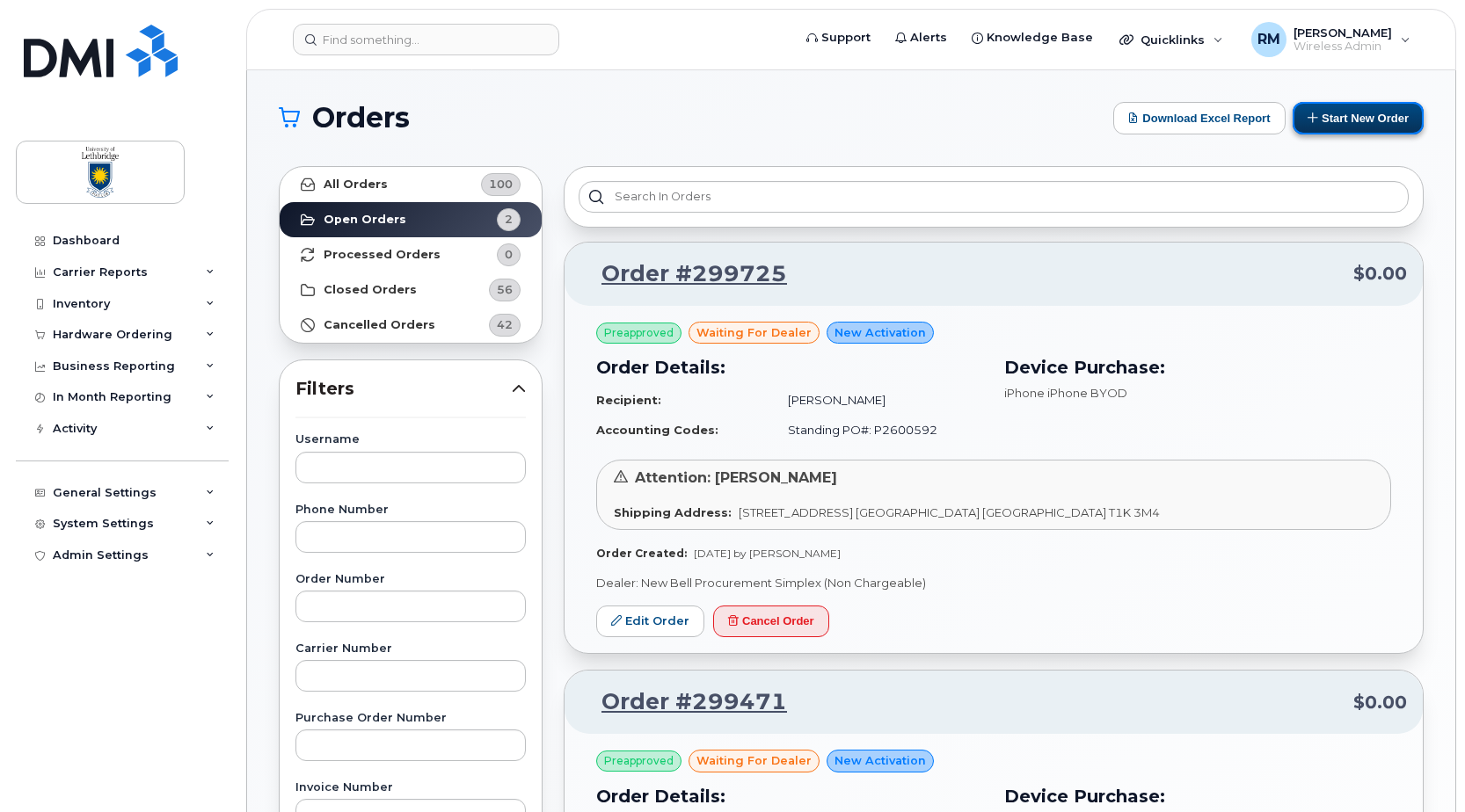
click at [1372, 116] on button "Start New Order" at bounding box center [1359, 119] width 131 height 33
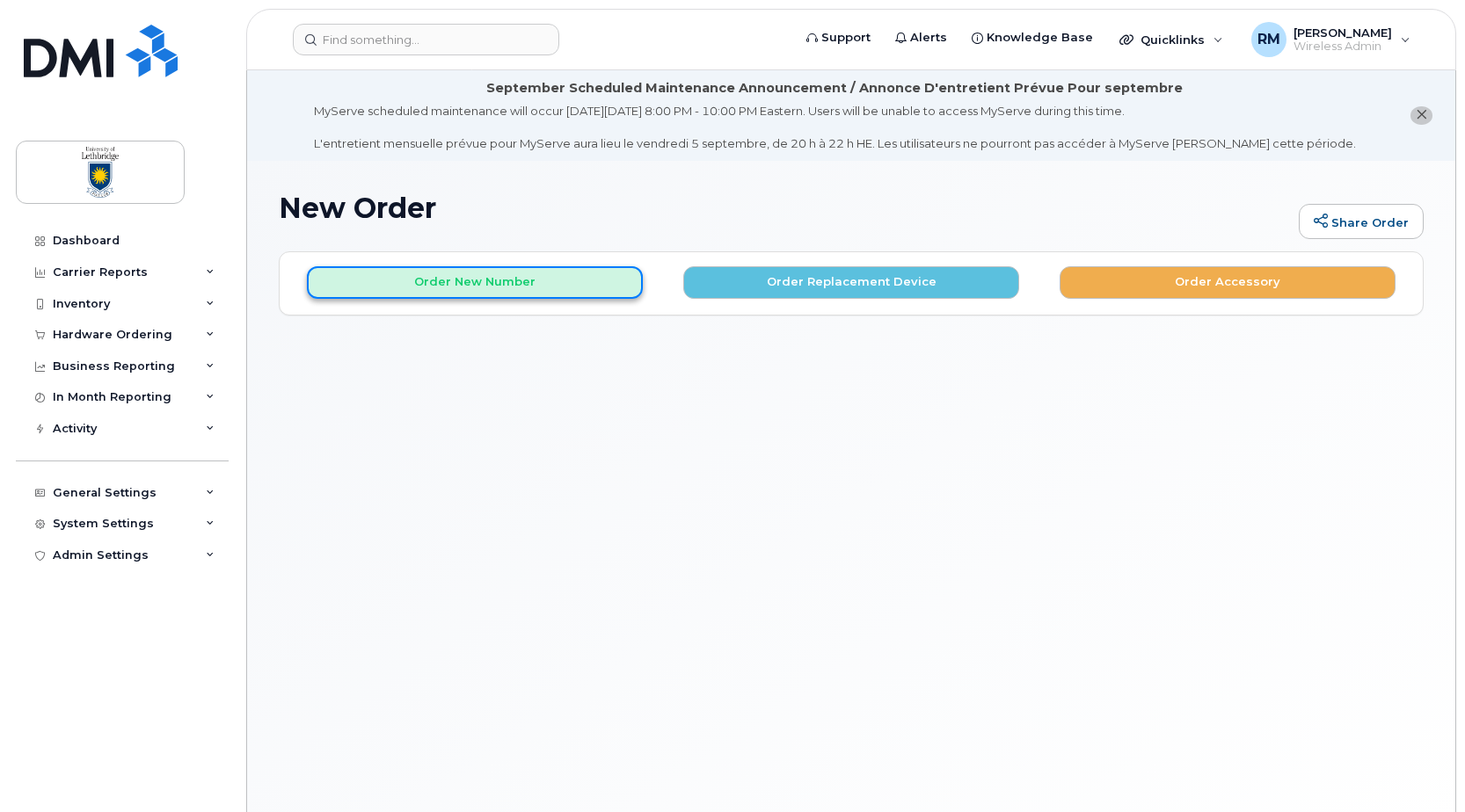
click at [517, 297] on button "Order New Number" at bounding box center [475, 283] width 336 height 33
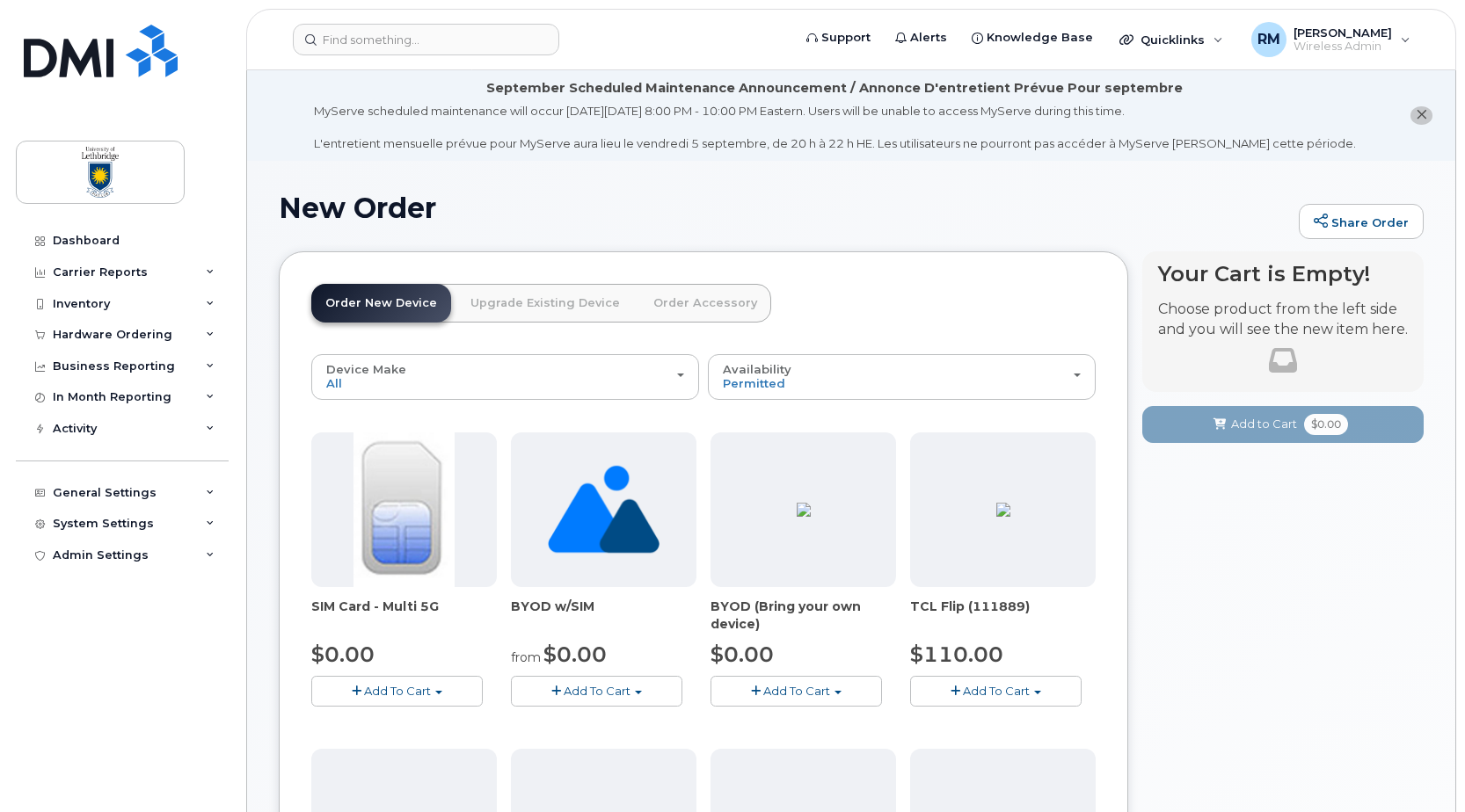
click at [391, 567] on img at bounding box center [404, 510] width 100 height 154
click at [396, 543] on img at bounding box center [404, 510] width 100 height 154
click at [409, 695] on span "Add To Cart" at bounding box center [397, 690] width 67 height 14
click at [399, 723] on link "$0.00 - New Activation" at bounding box center [399, 724] width 167 height 22
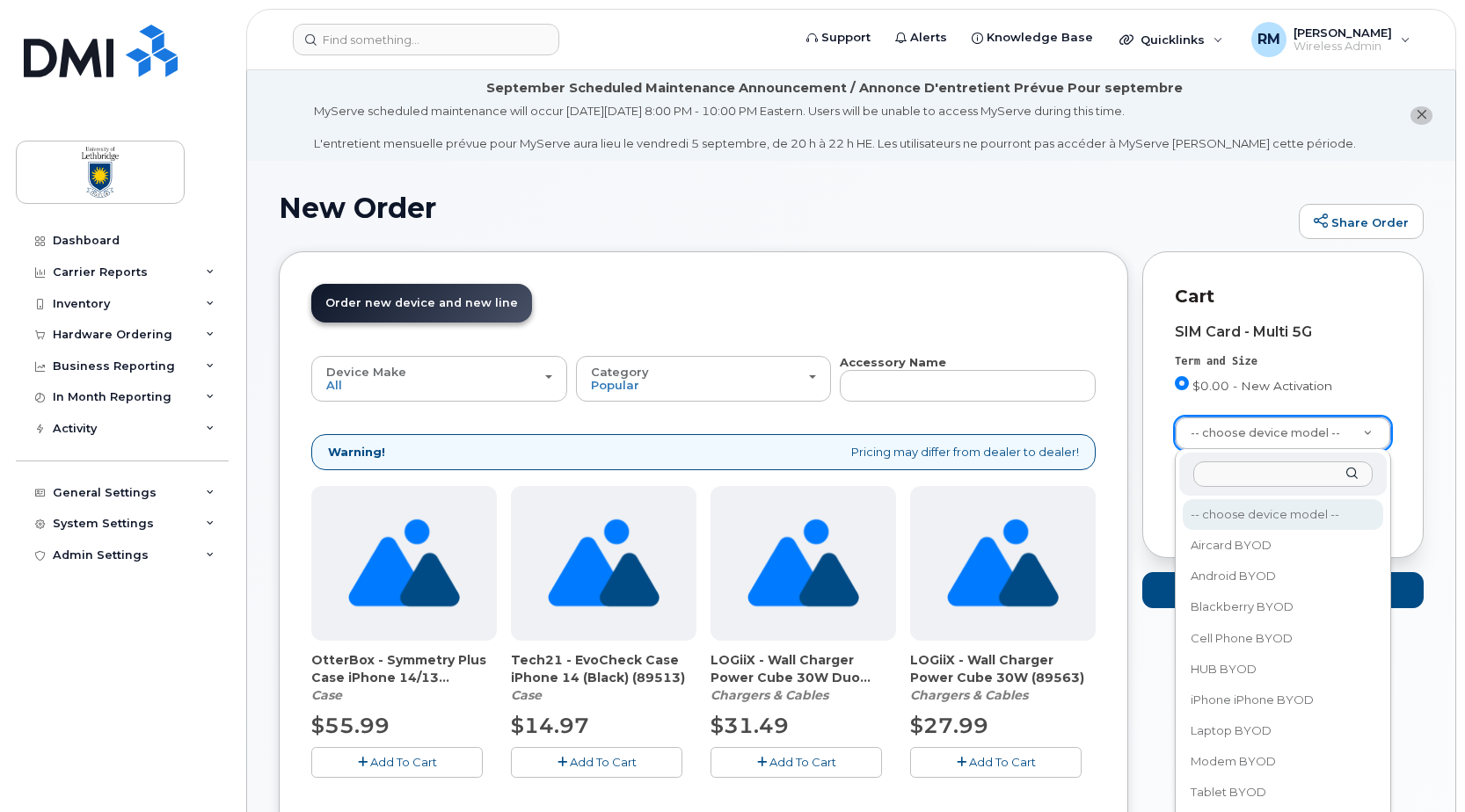
click at [1270, 474] on input "text" at bounding box center [1283, 474] width 180 height 25
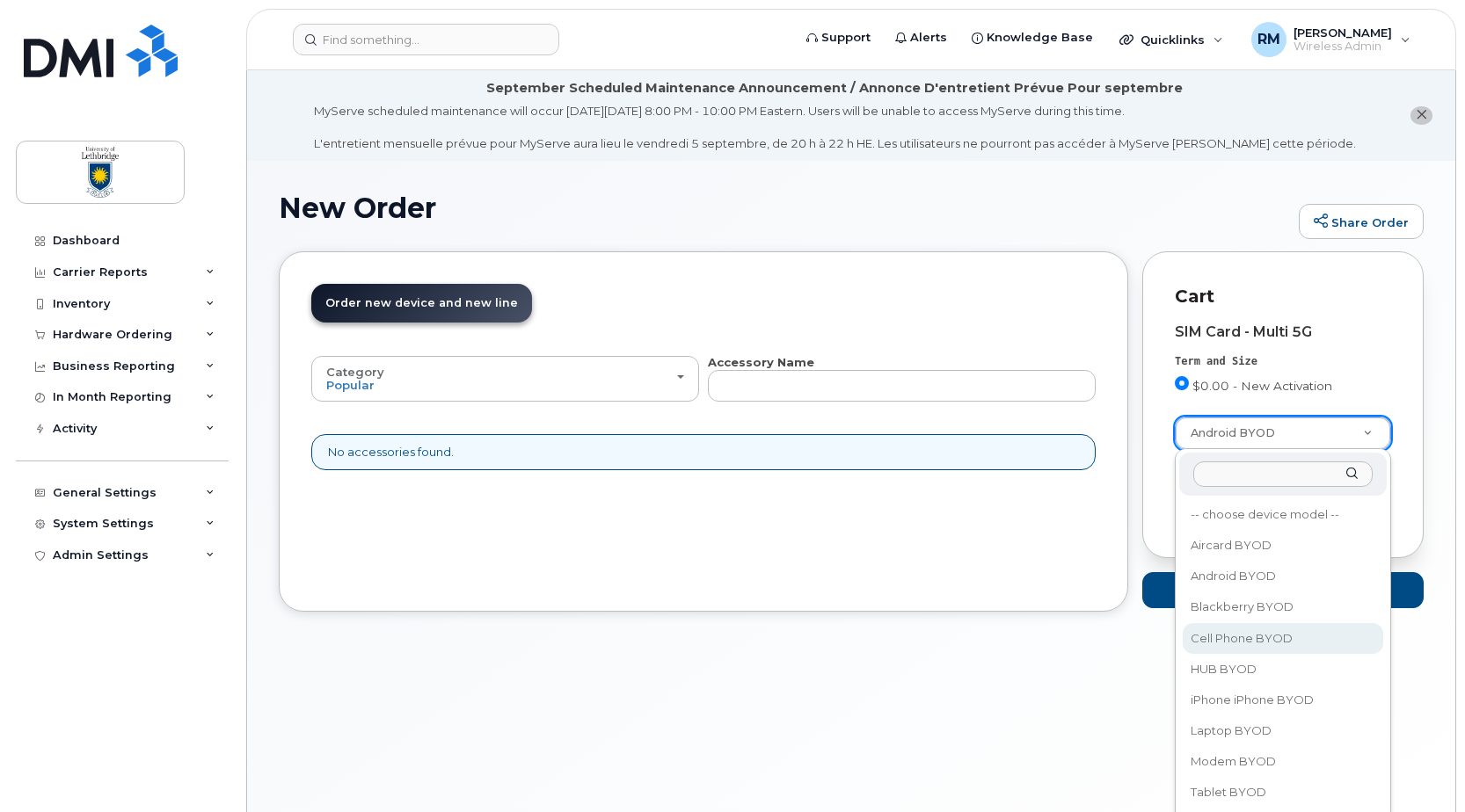
select select "2457"
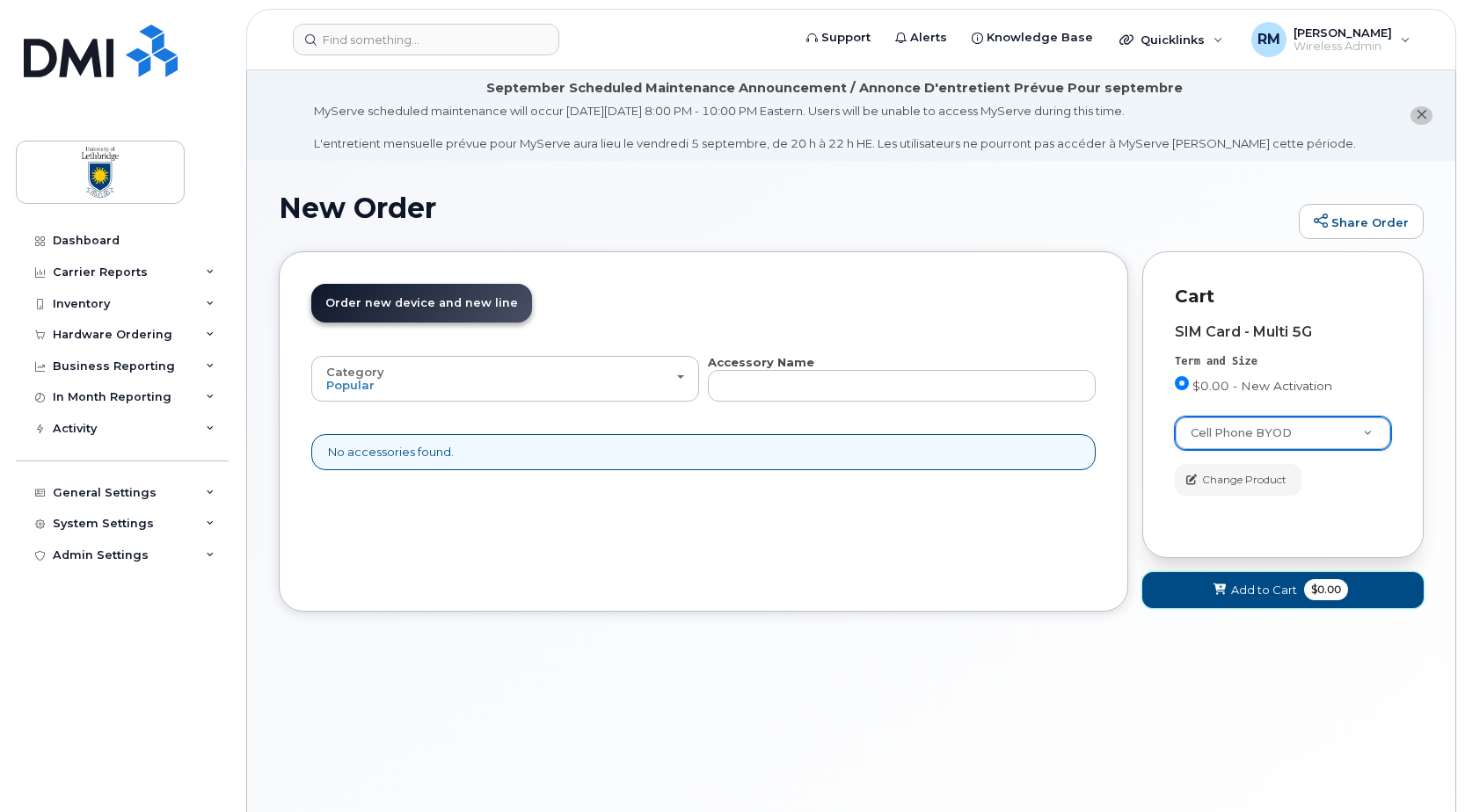
click at [1252, 597] on span "Add to Cart" at bounding box center [1264, 590] width 66 height 16
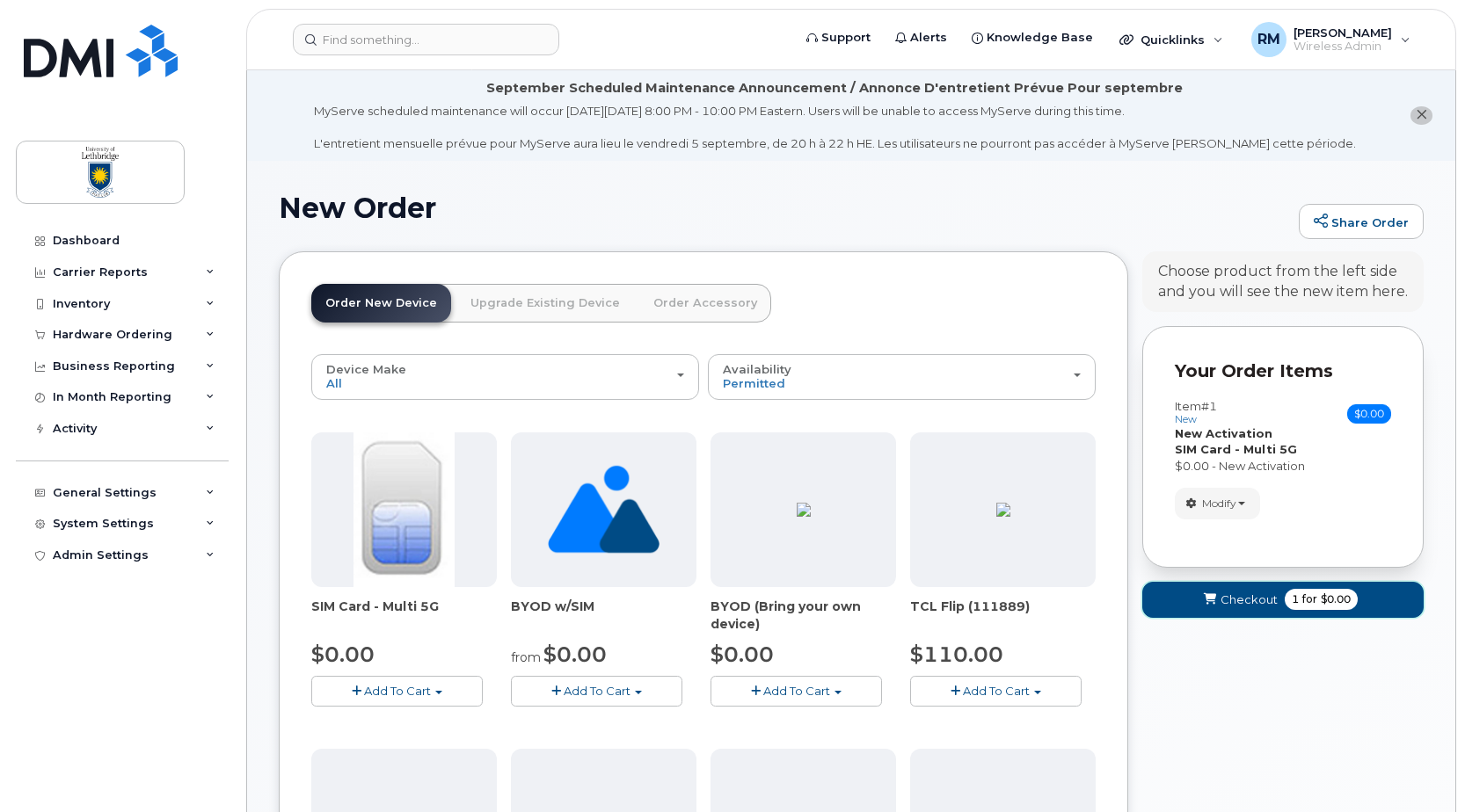
click at [1236, 606] on span "Checkout" at bounding box center [1249, 600] width 57 height 16
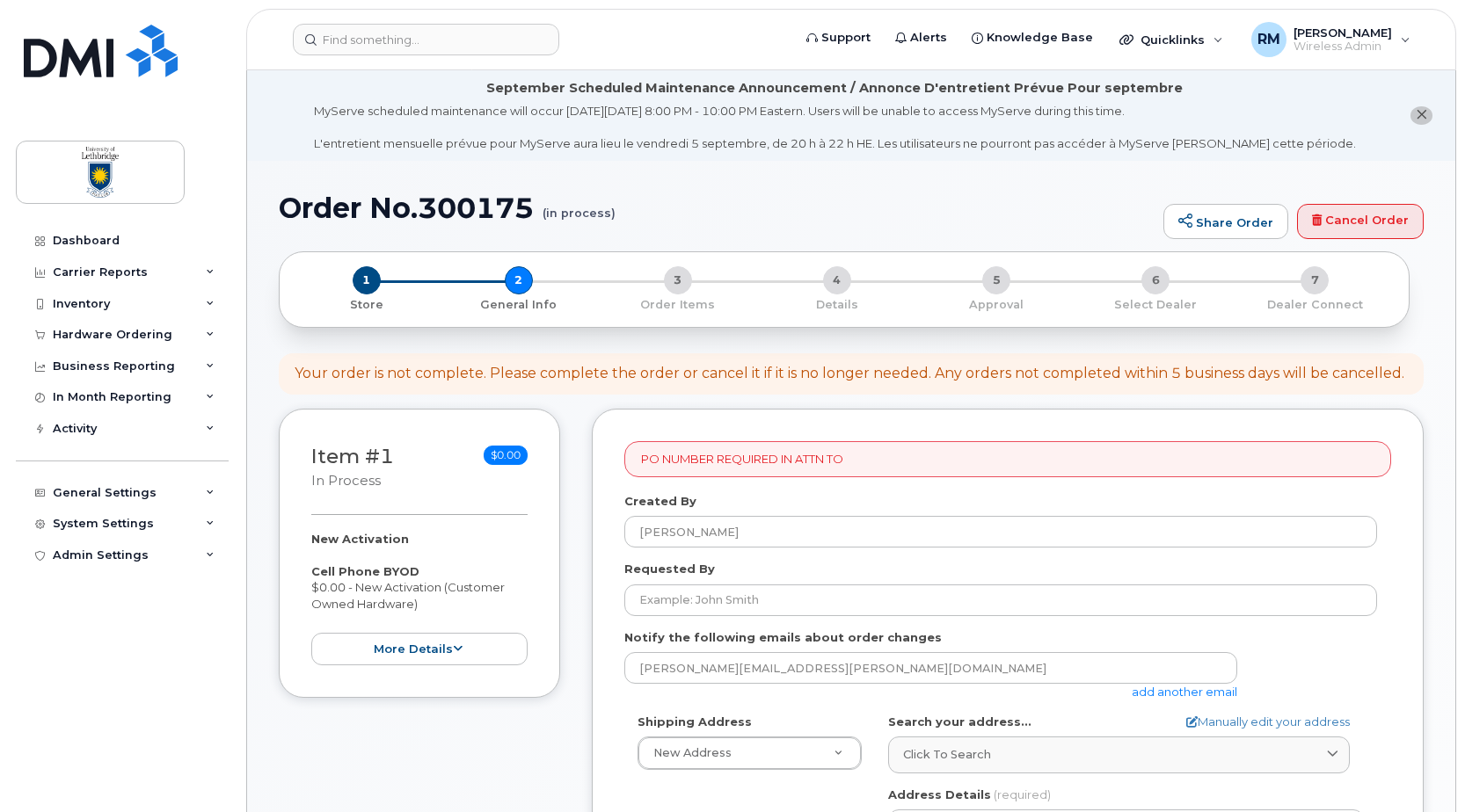
select select
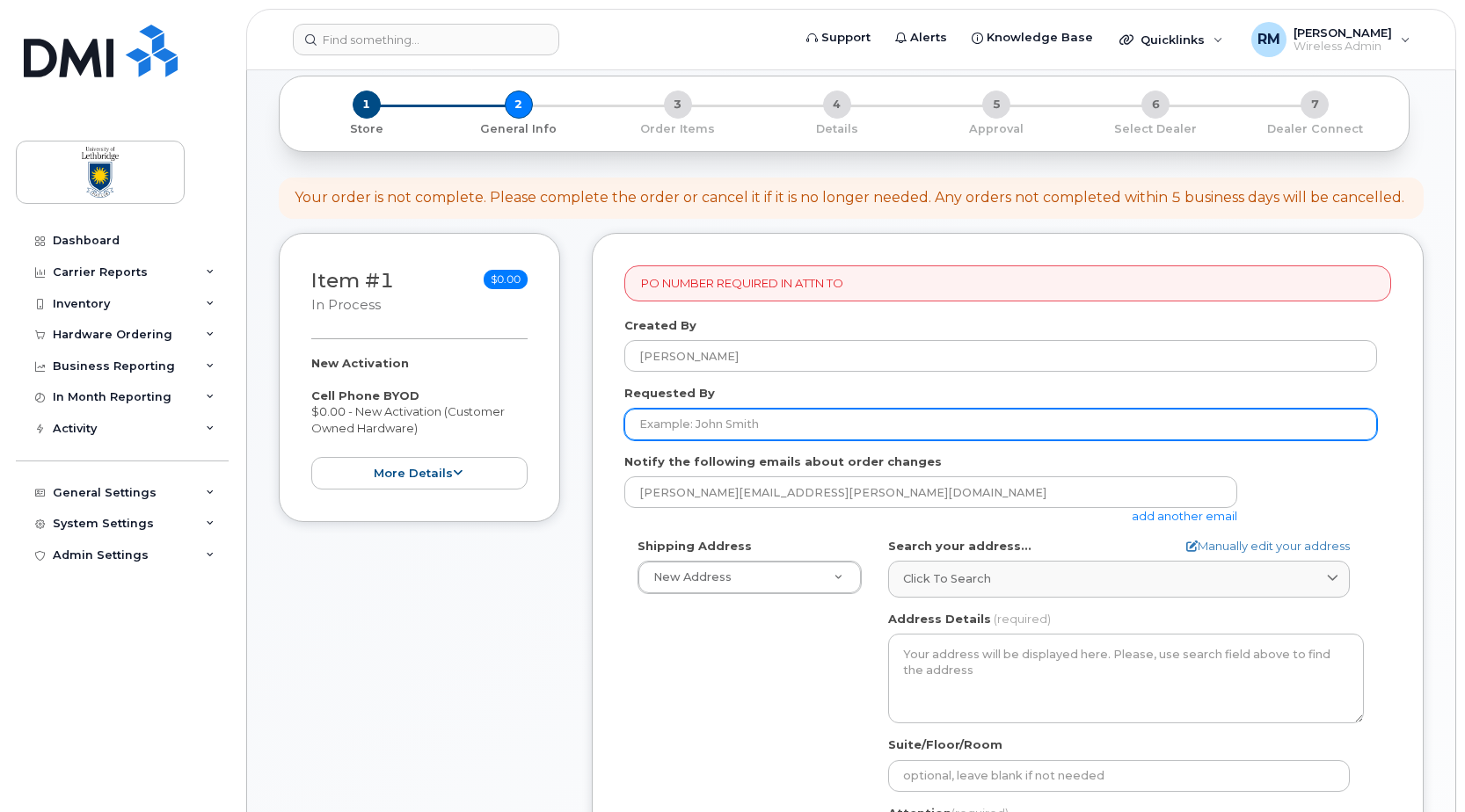
click at [713, 427] on input "Requested By" at bounding box center [1000, 424] width 752 height 32
type input "[PERSON_NAME]"
type input "4032392414"
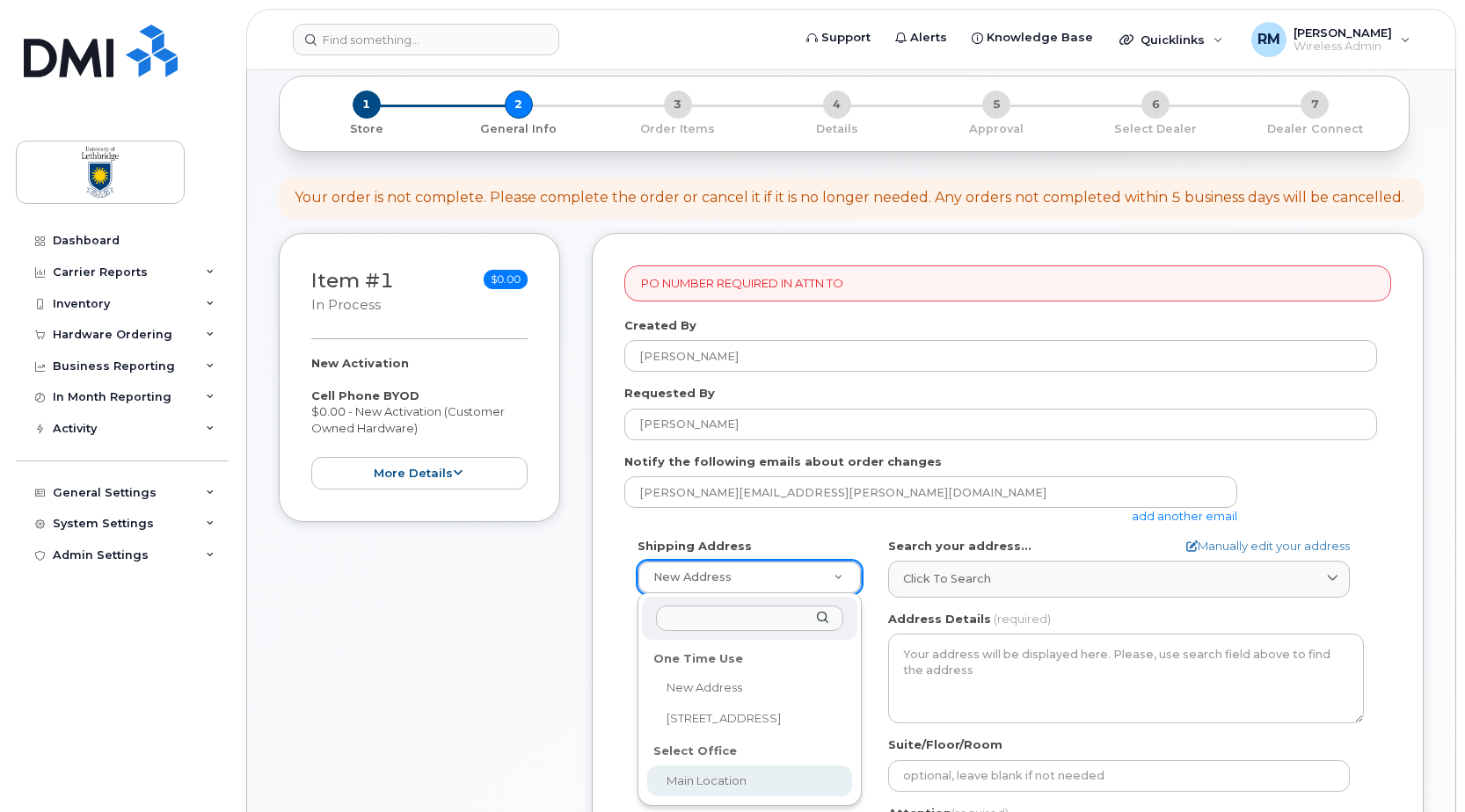
select select
type textarea "4401 University Dr W LETHBRIDGE AB T1K 3M4 CANADA Lethbridge Alberta T1K 3M4"
type input "Nancy Rallion"
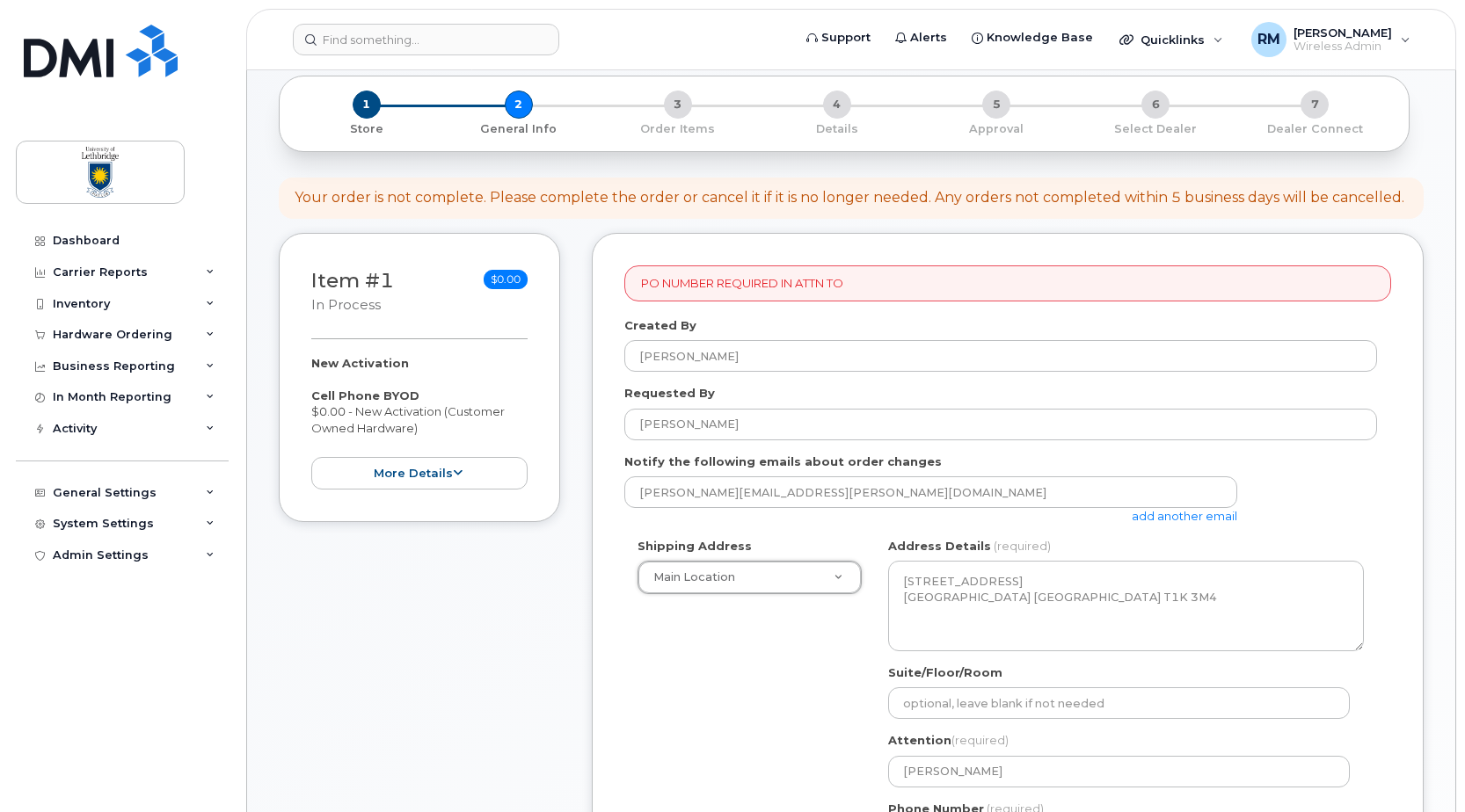
scroll to position [439, 0]
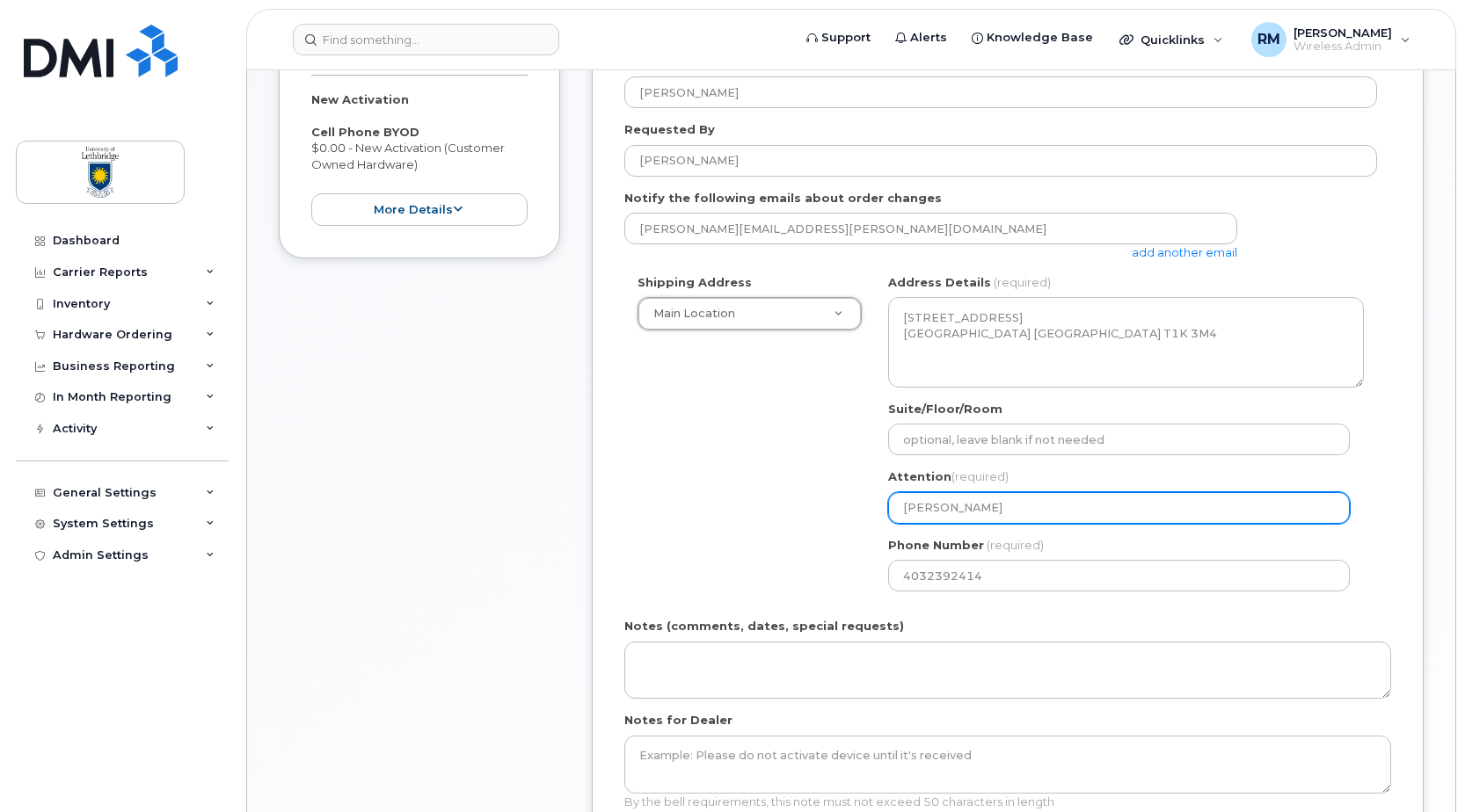
click at [929, 516] on input "Nancy Rallion" at bounding box center [1119, 508] width 462 height 32
drag, startPoint x: 994, startPoint y: 507, endPoint x: 653, endPoint y: 493, distance: 341.3
click at [653, 493] on div "Shipping Address Main Location New Address 7125 Valleyview Dr Main Location AB …" at bounding box center [1000, 439] width 752 height 330
select select
type input "R"
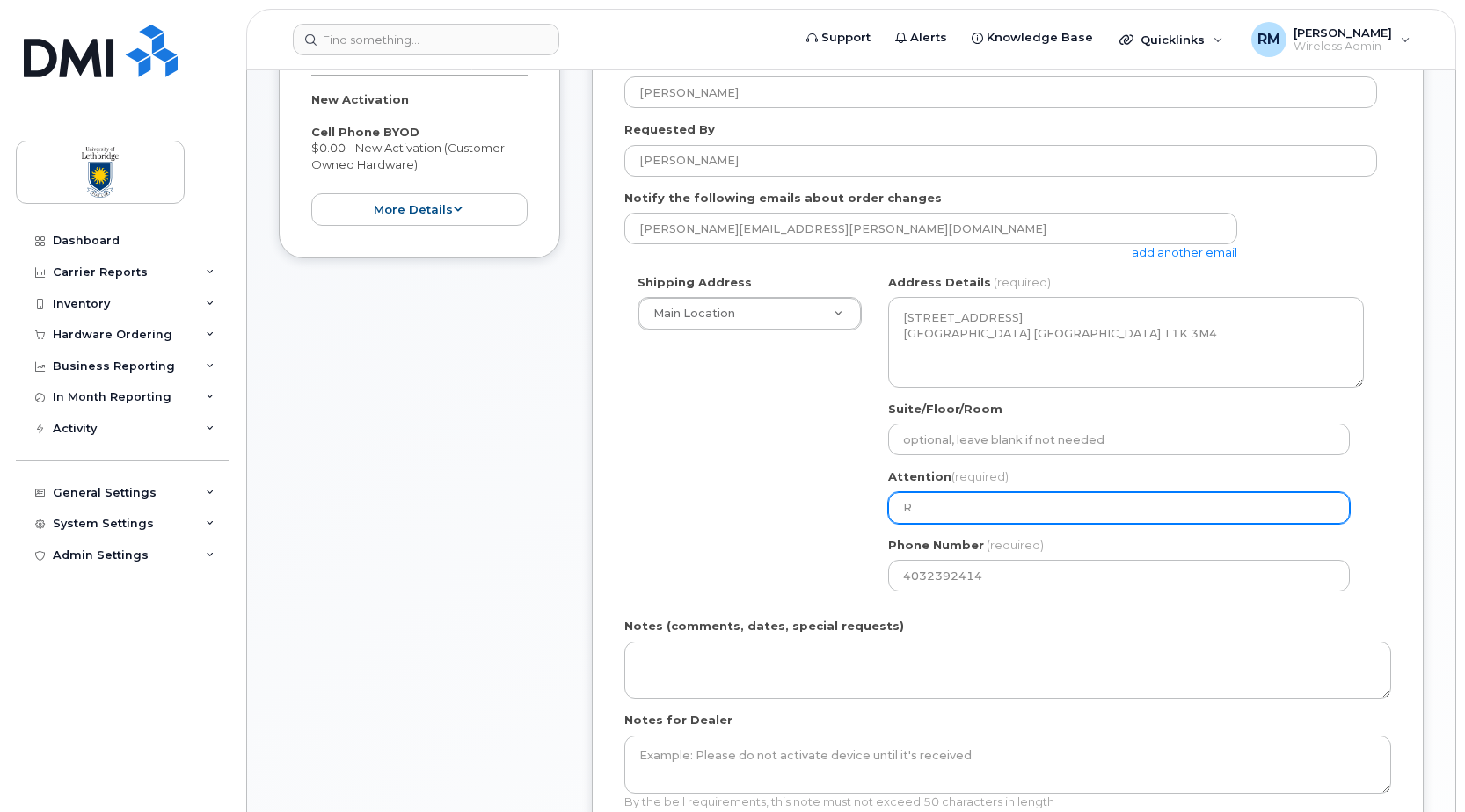
select select
type input "Ri"
select select
type input "Ric"
select select
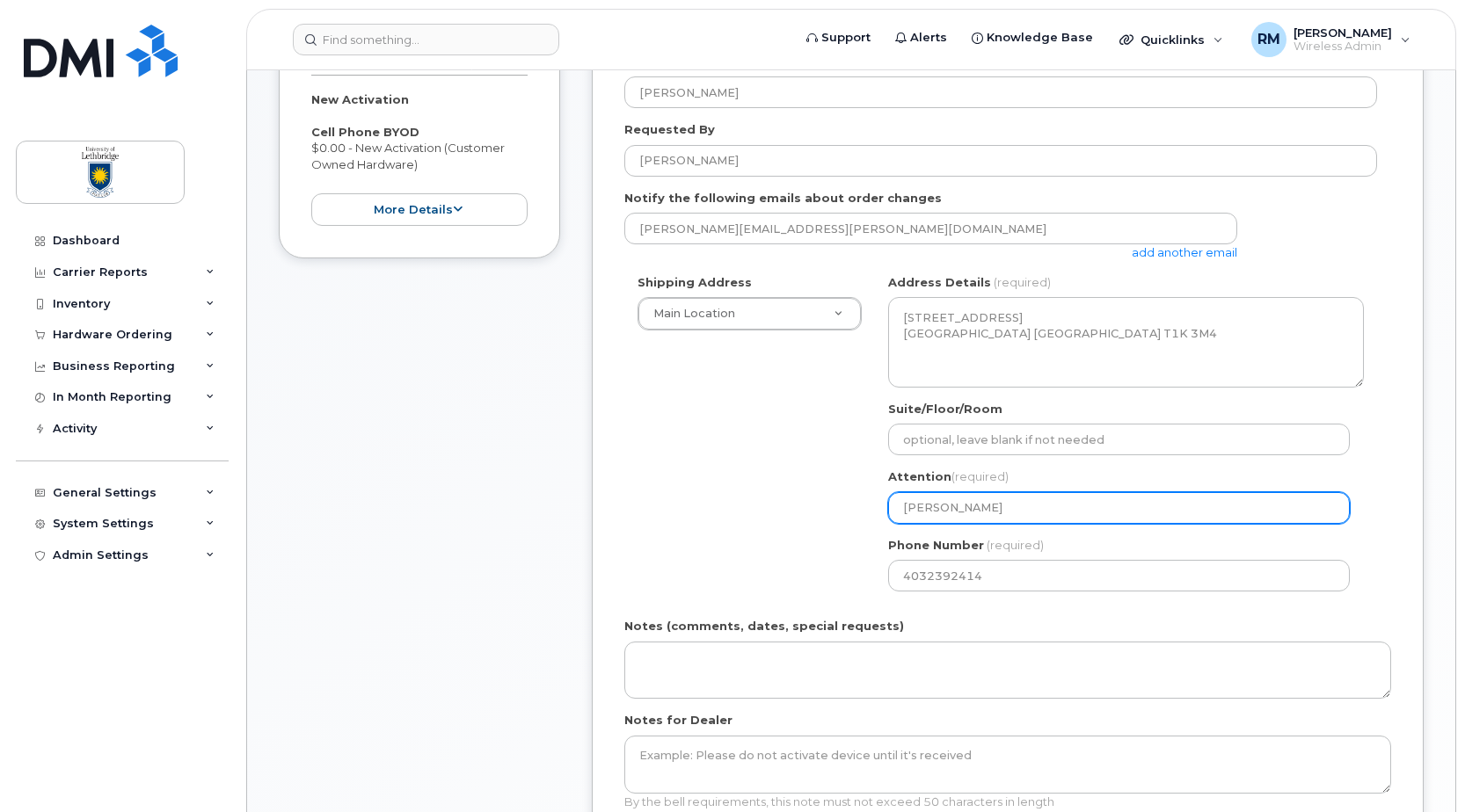
type input "Rick"
select select
type input "Rick m"
select select
type input "Rick ma"
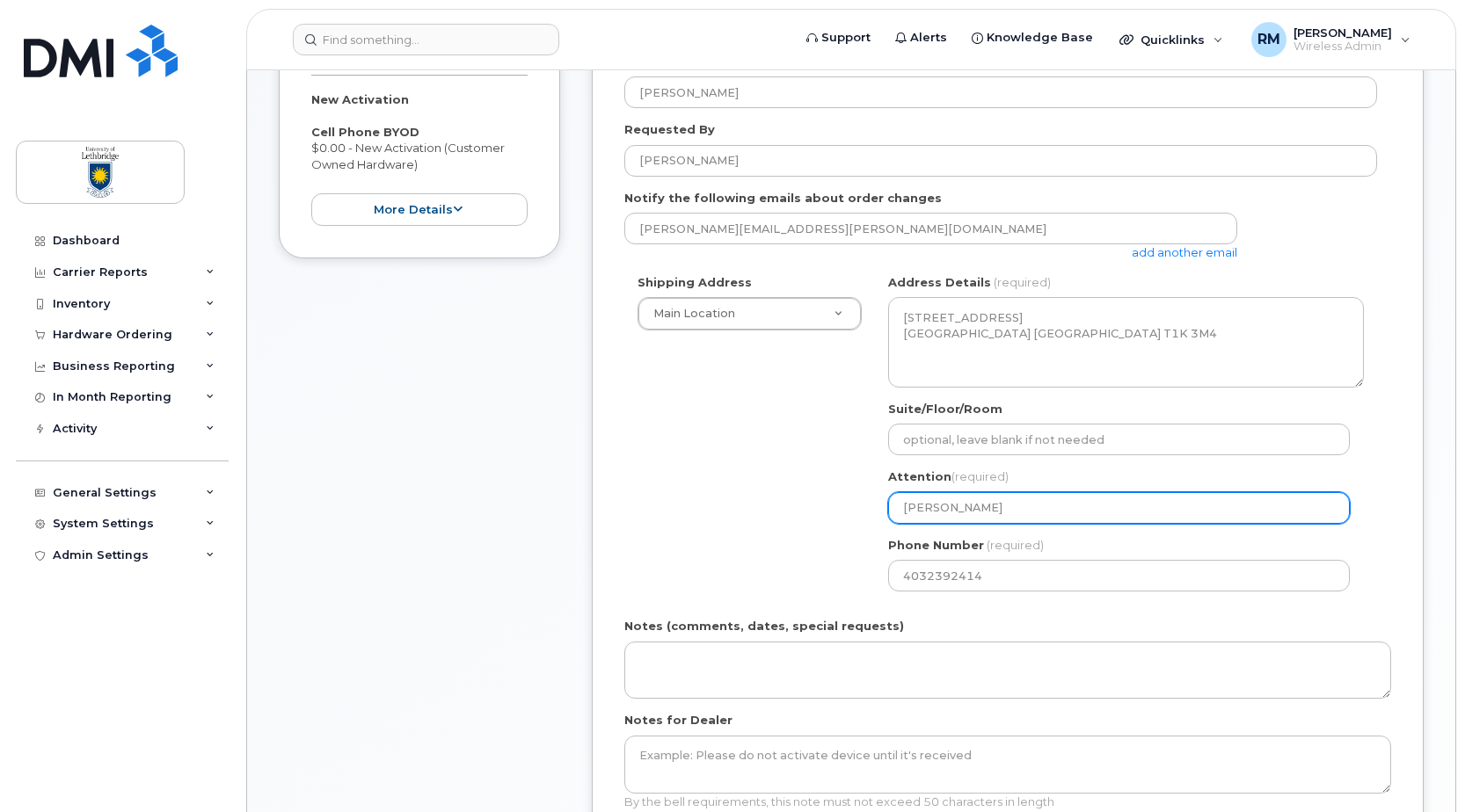
select select
type input "Rick mar"
select select
type input "Rick marc"
select select
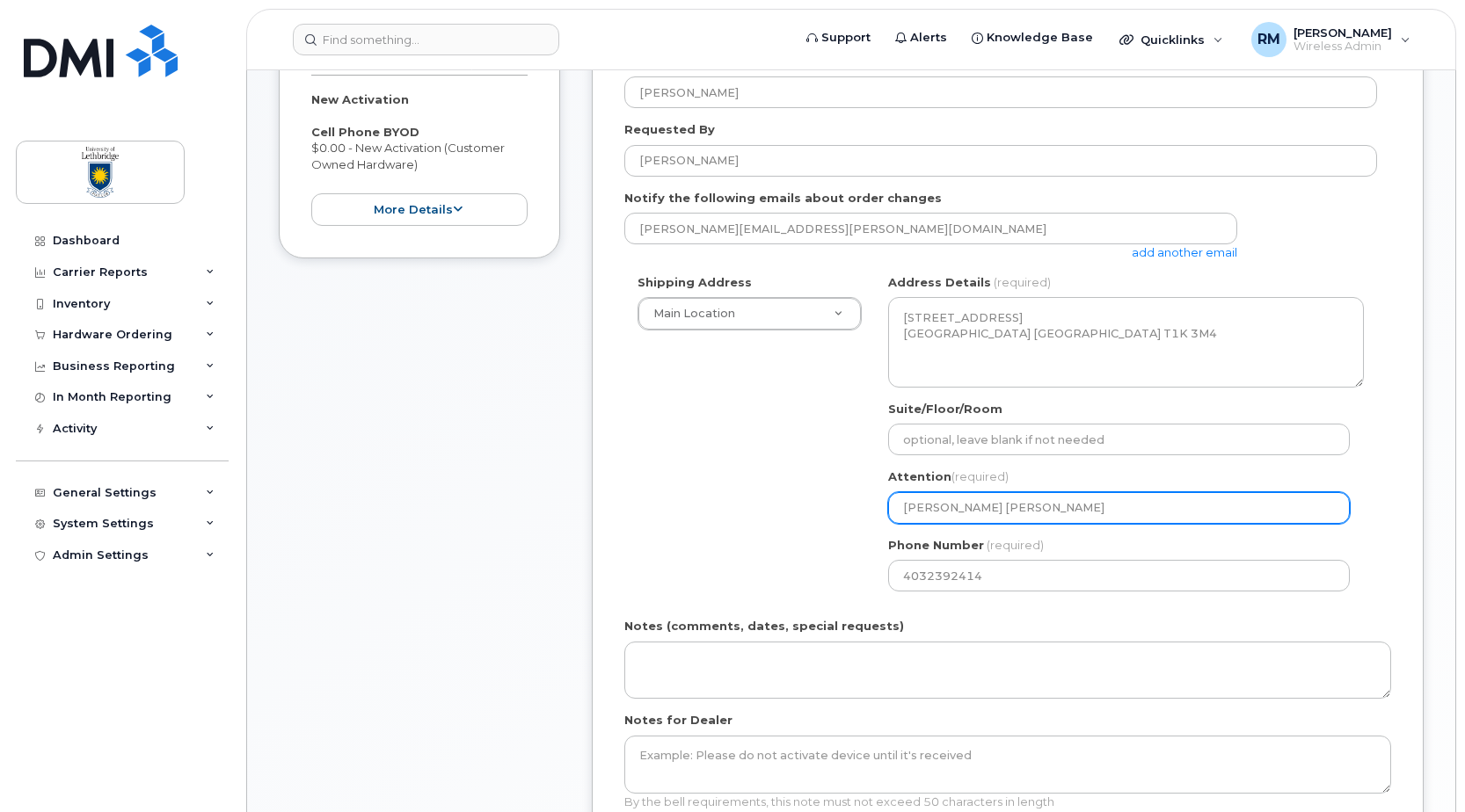
type input "Rick marcz"
select select
type input "Rick marczu"
select select
type input "Rick marczuk"
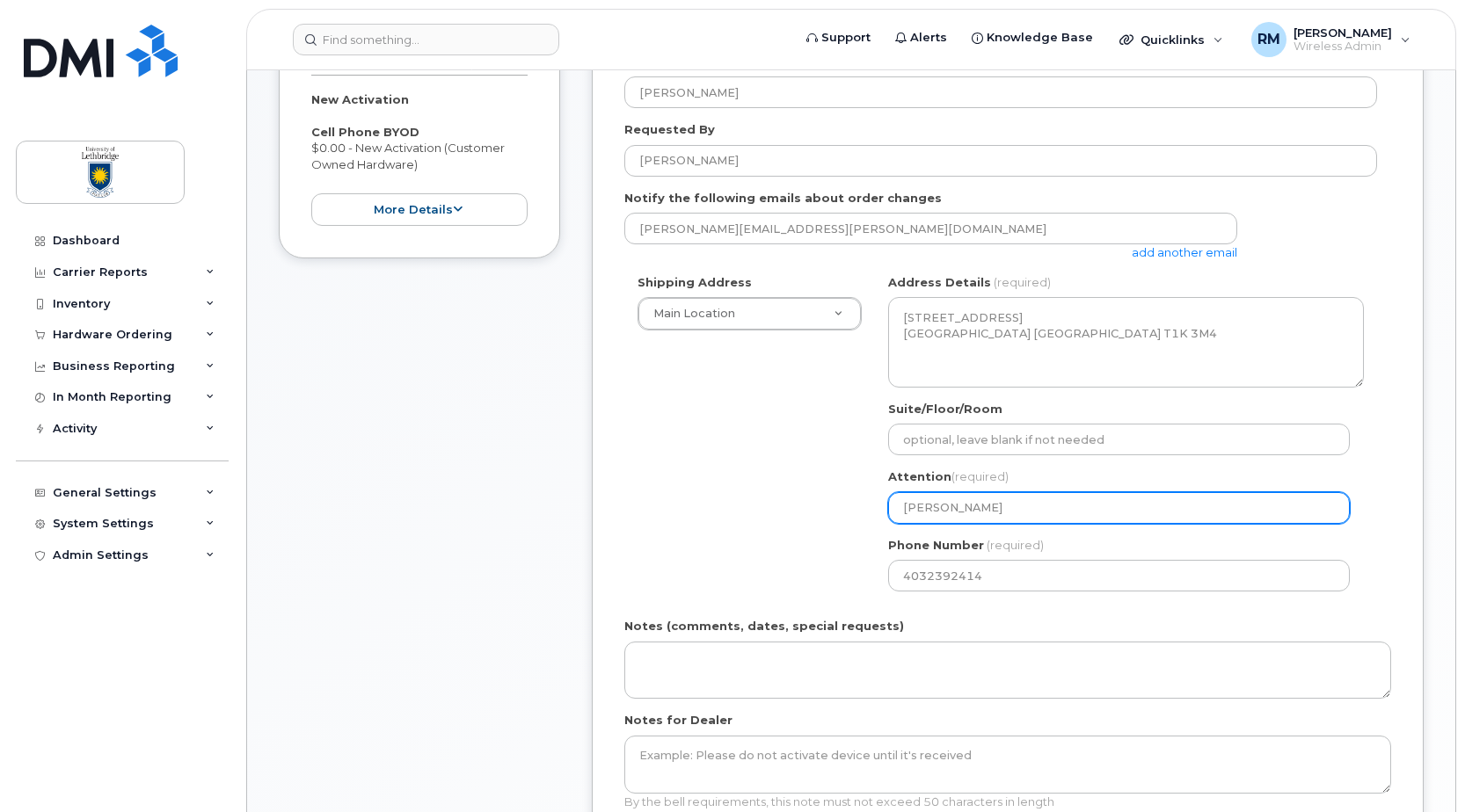
select select
type input "Rick marczu"
select select
type input "Rick marcz"
select select
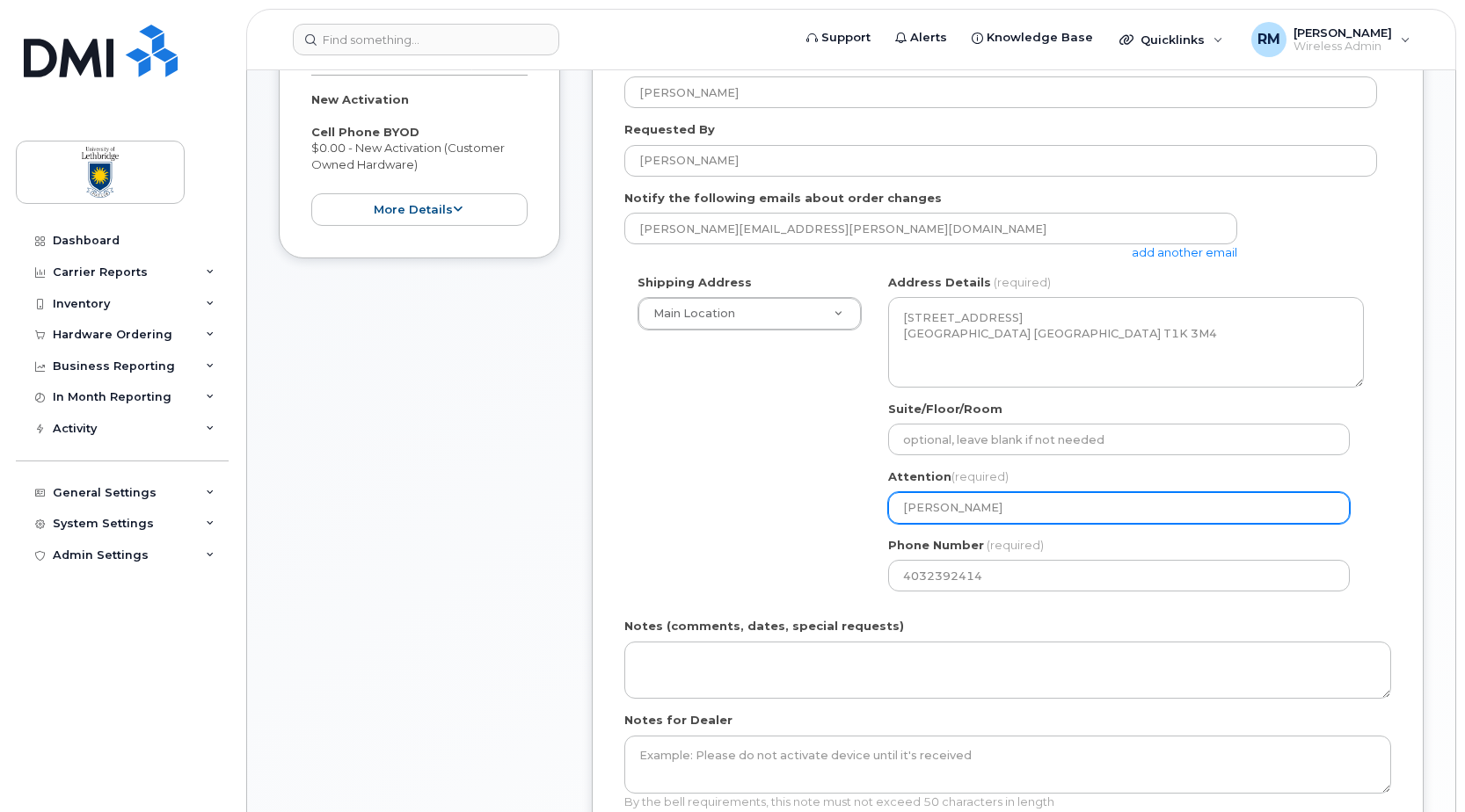
type input "Rick marc"
select select
type input "Rick mar"
select select
type input "Rick ma"
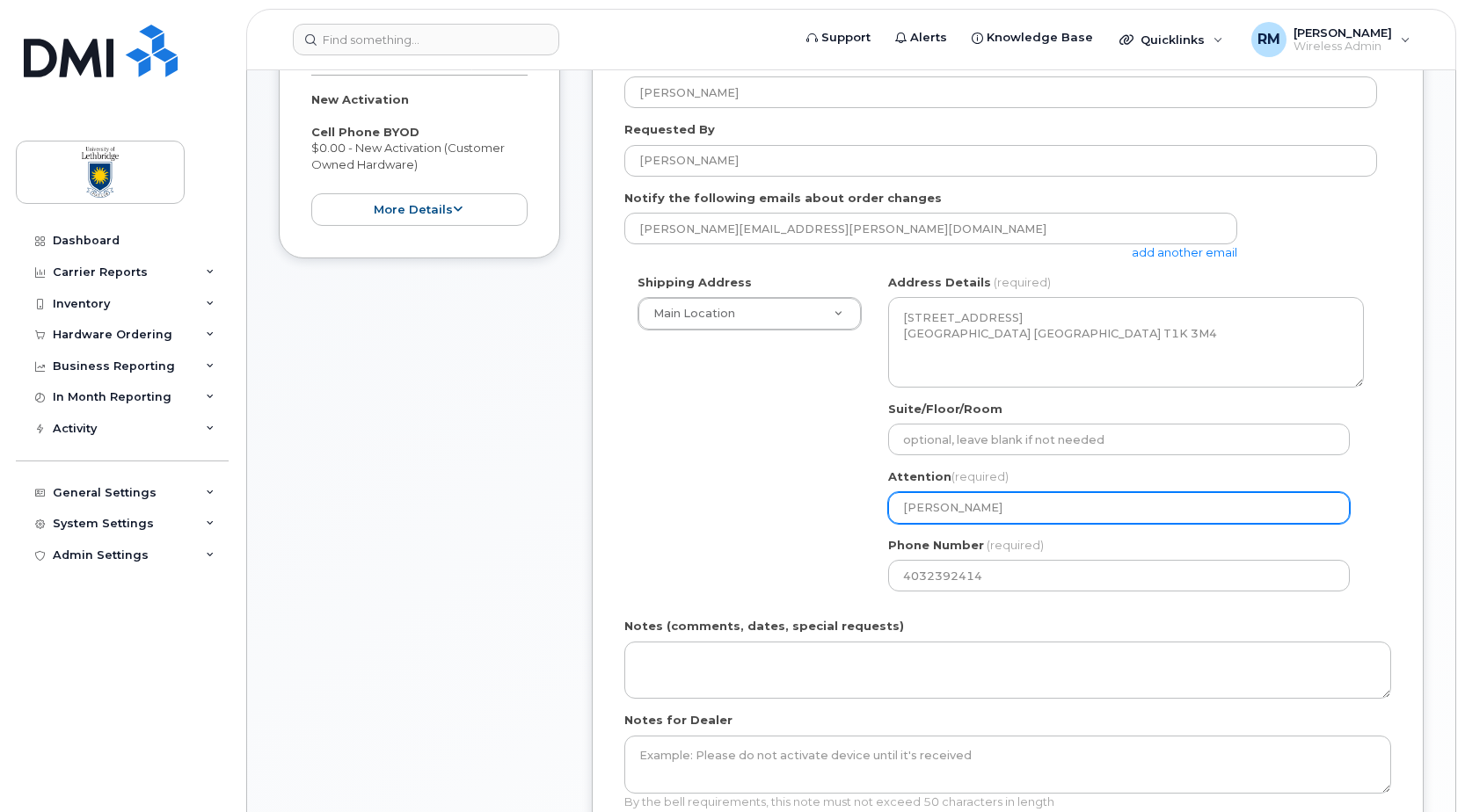
select select
type input "Rick m"
select select
type input "Rick"
select select
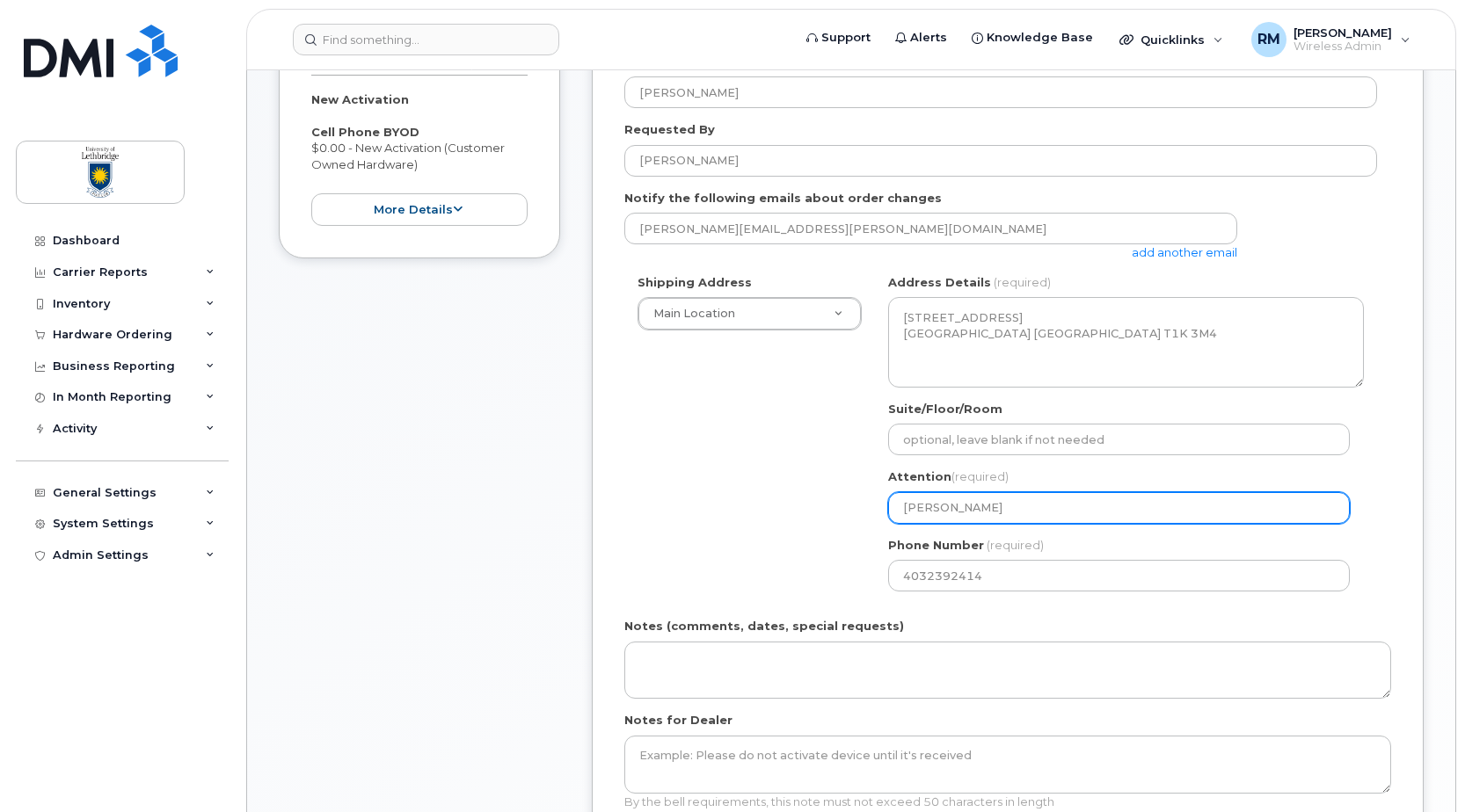
type input "Rick M"
select select
type input "Rick Ma"
select select
type input "Rick Mar"
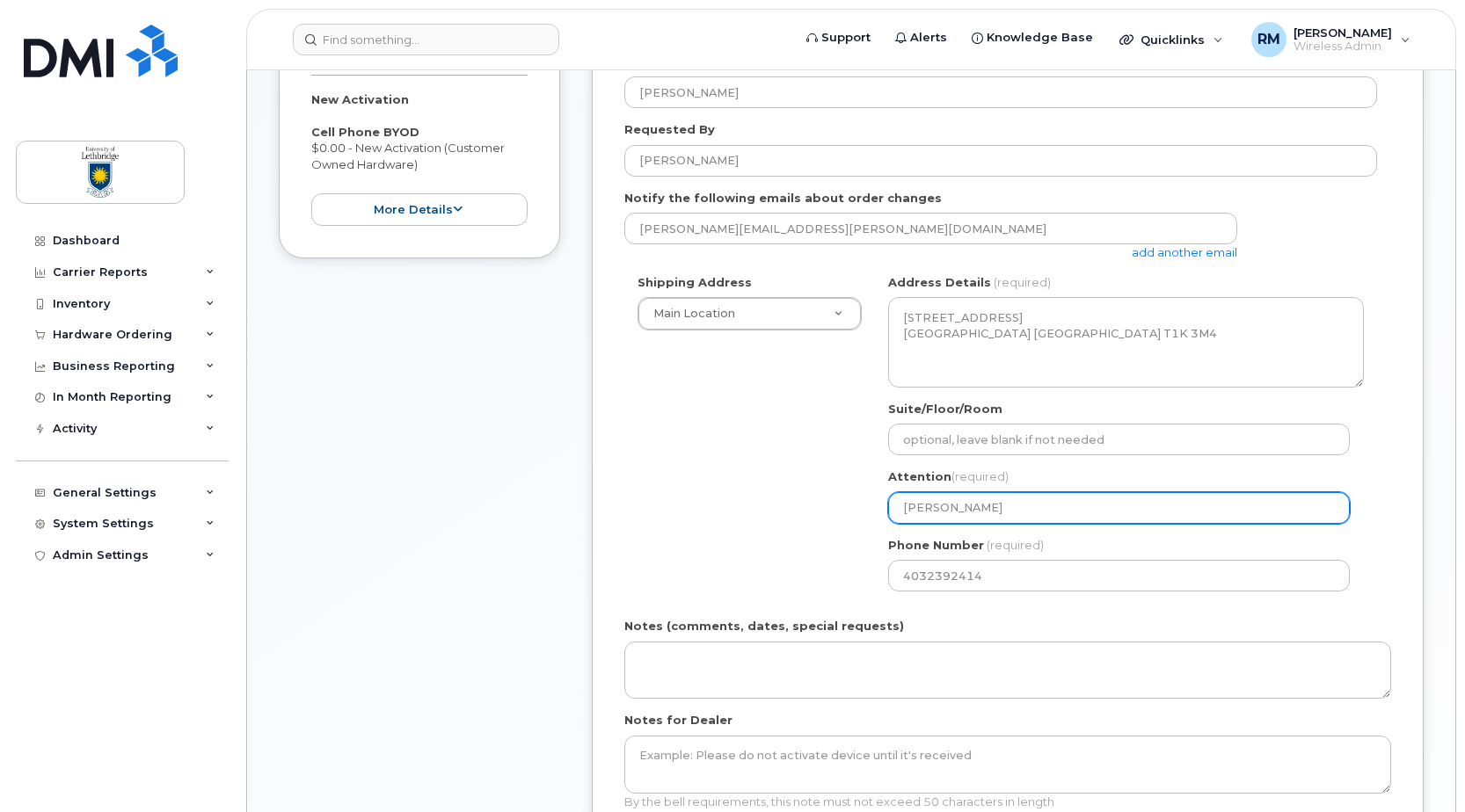
select select
type input "Rick Marc"
select select
type input "Rick Marcz"
select select
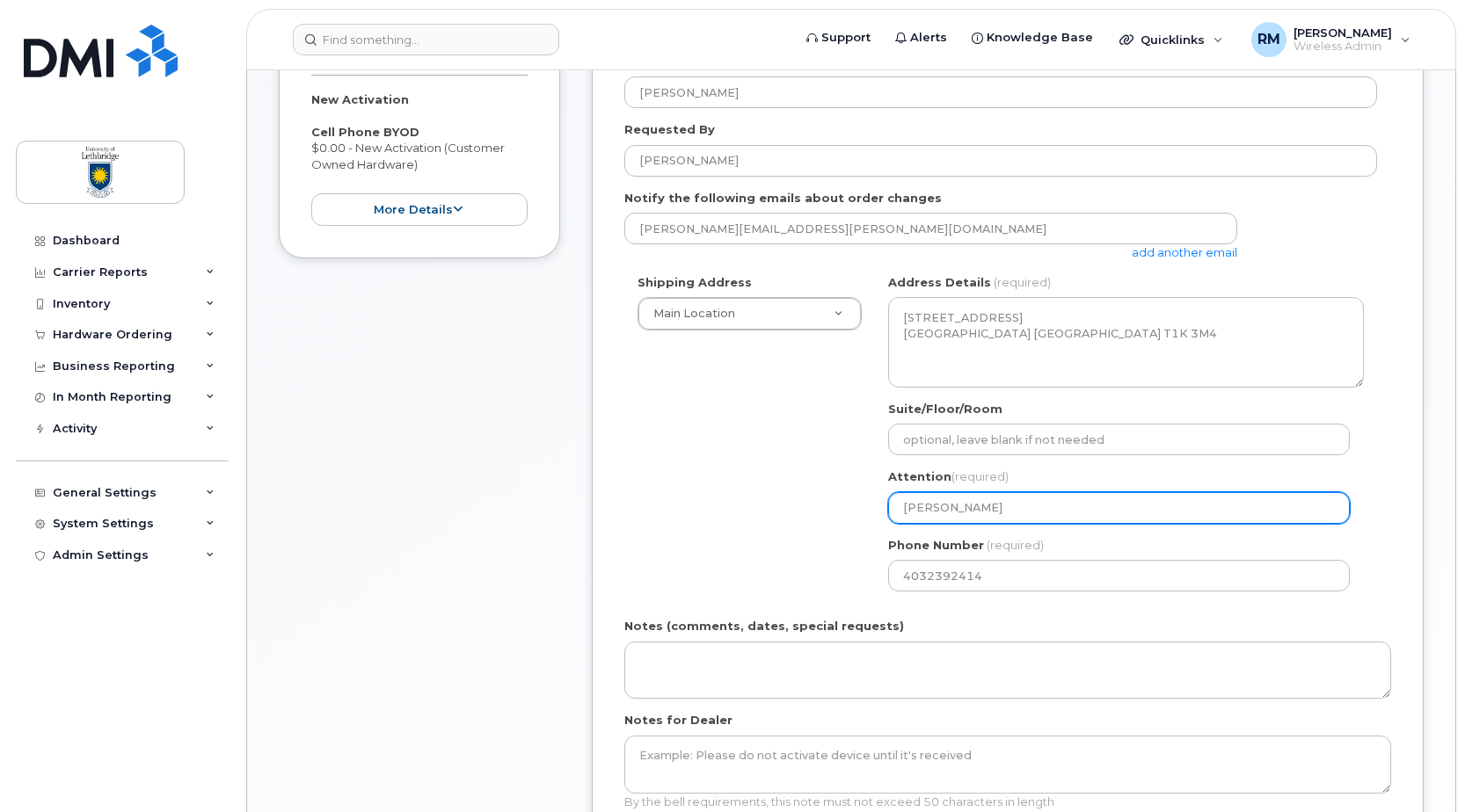
type input "Rick Marczu"
select select
type input "[PERSON_NAME]"
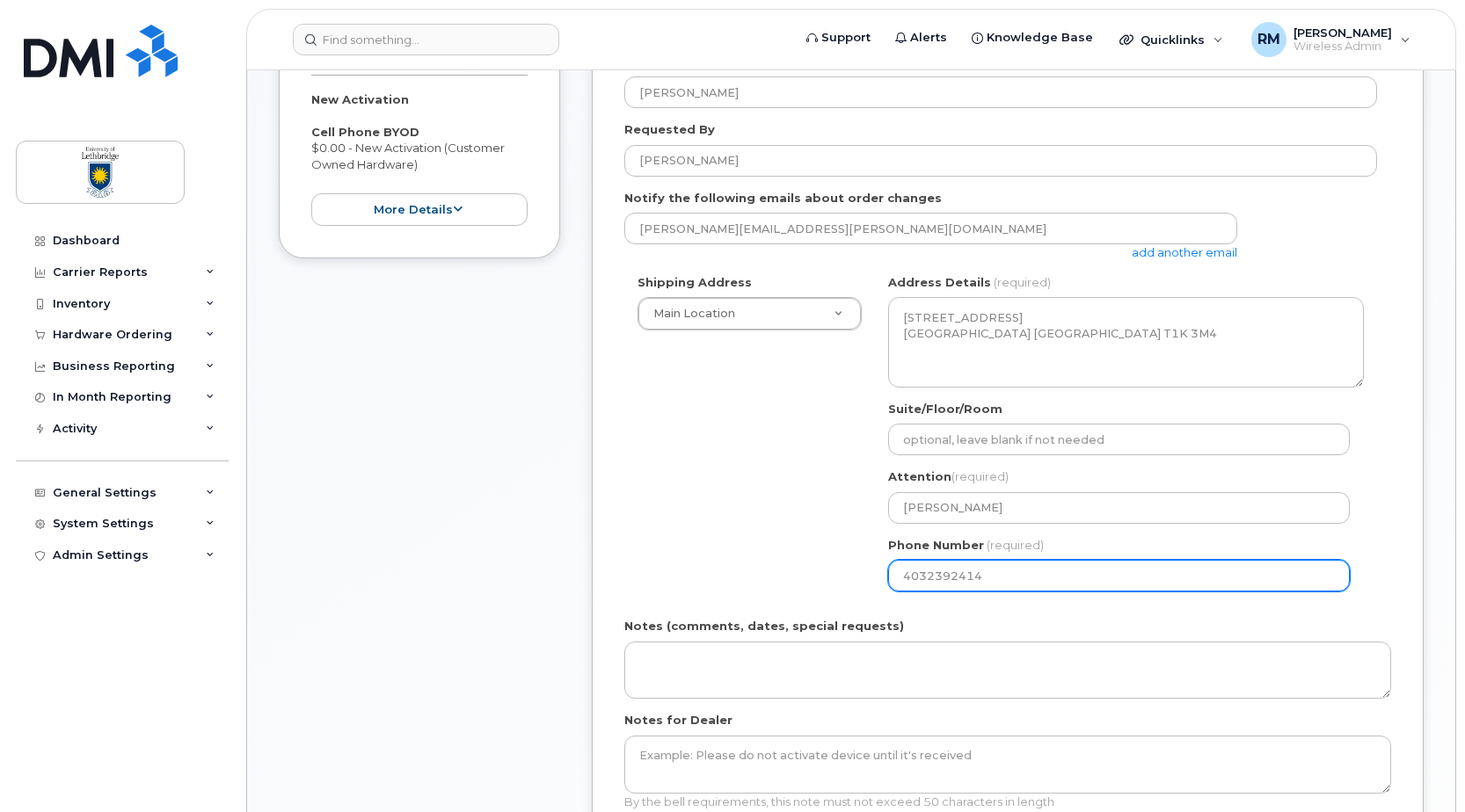
click at [680, 547] on div "Shipping Address Main Location New Address 7125 Valleyview Dr Main Location AB …" at bounding box center [1000, 439] width 752 height 330
select select
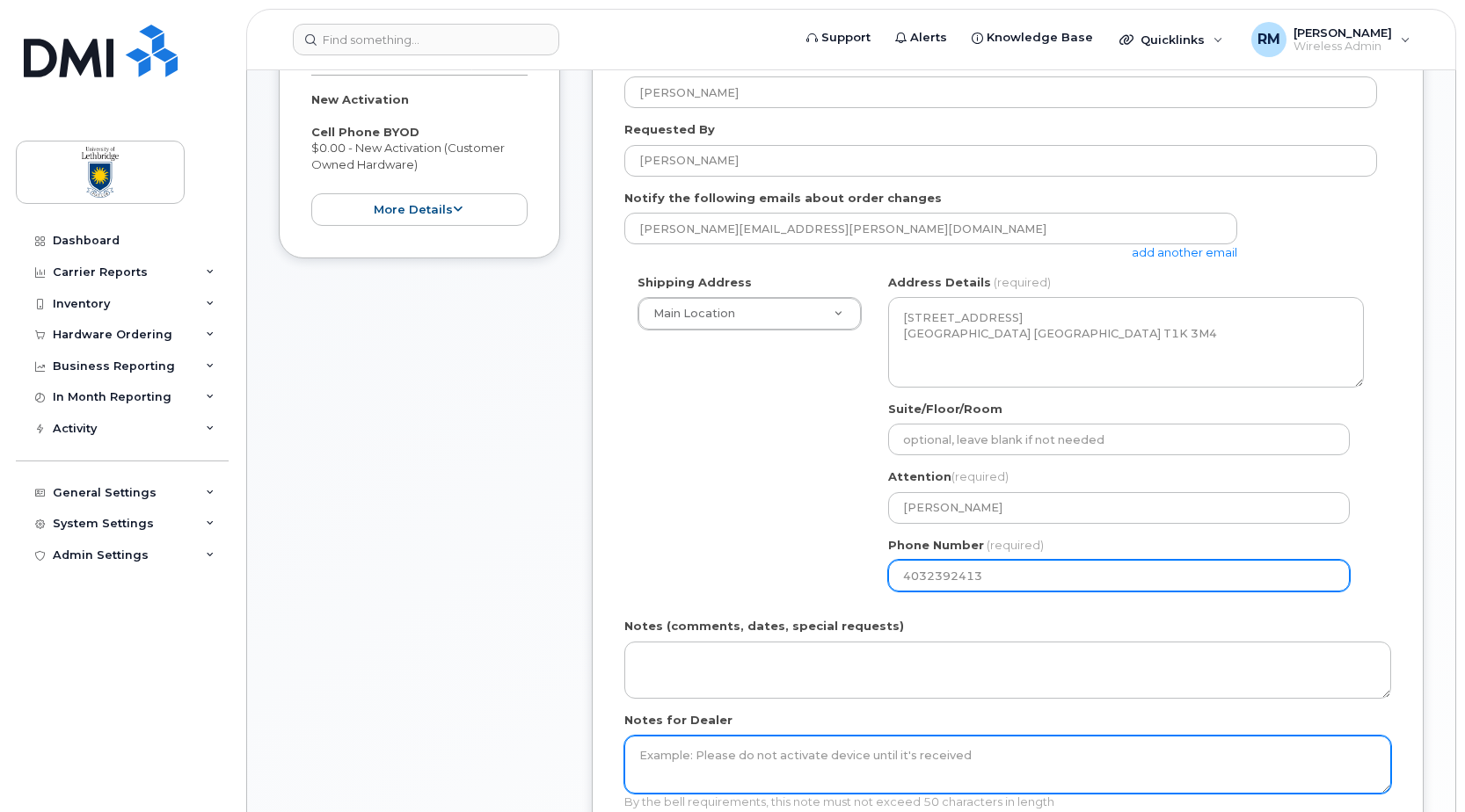
scroll to position [527, 0]
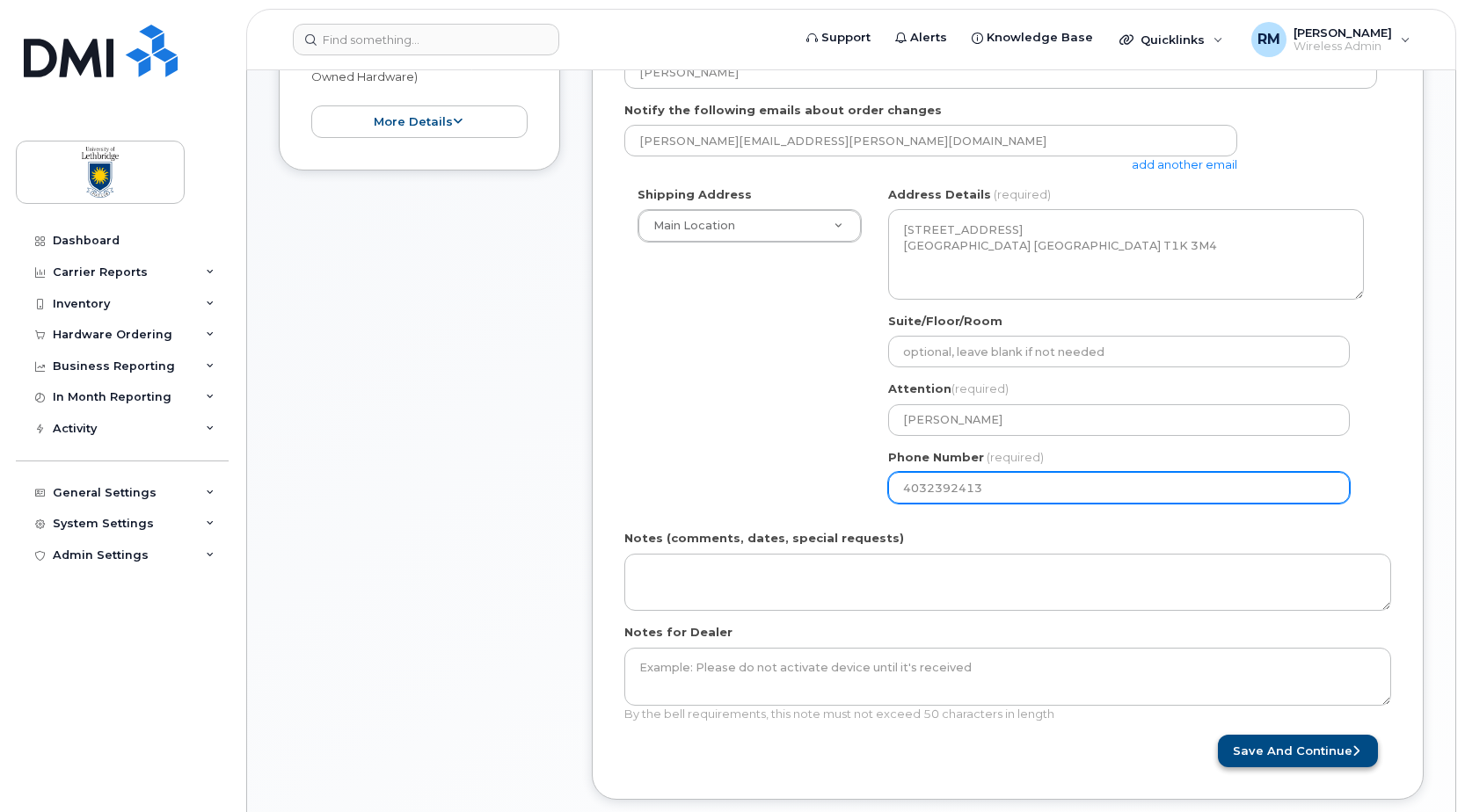
type input "4032392413"
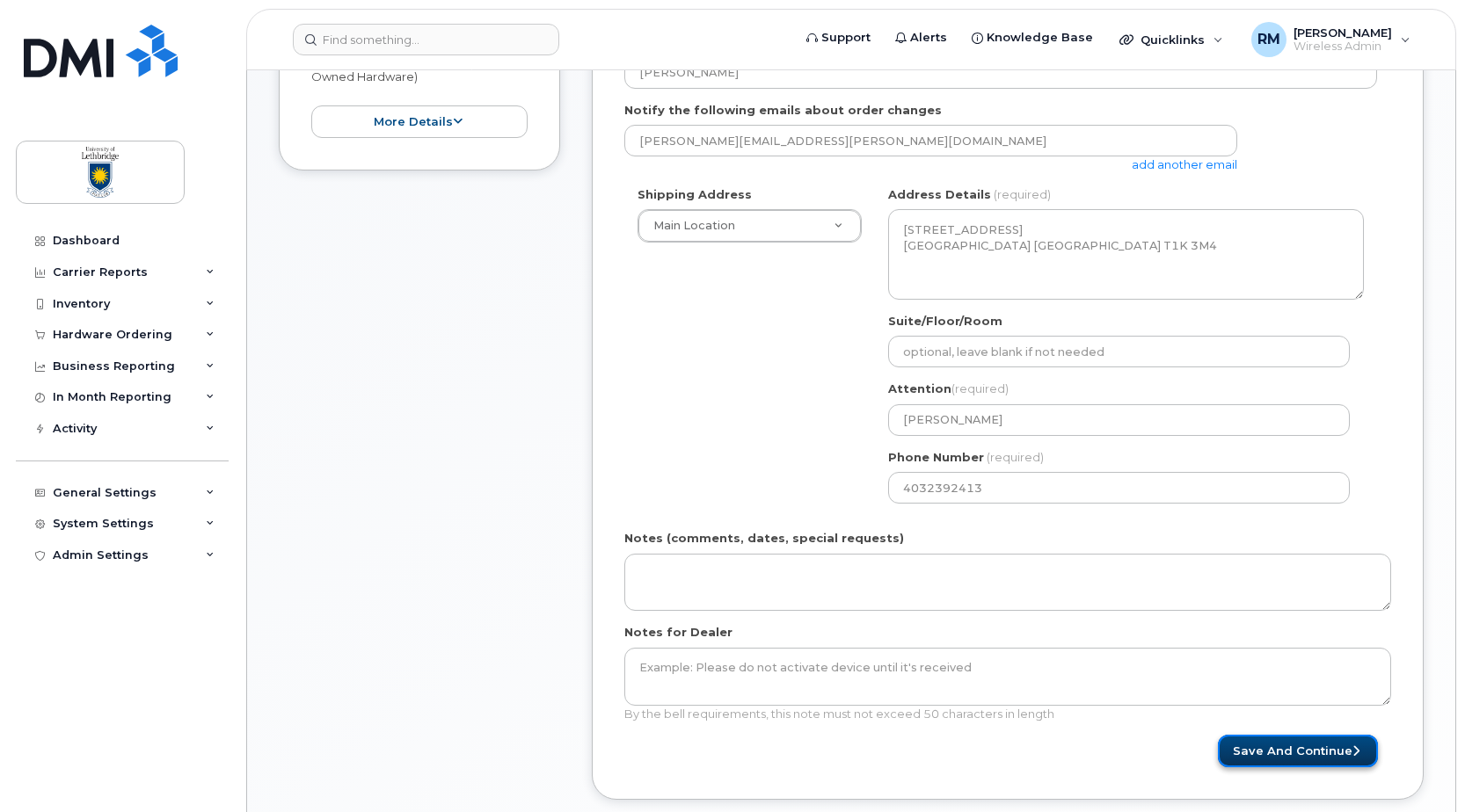
click at [1340, 747] on button "Save and Continue" at bounding box center [1298, 751] width 160 height 33
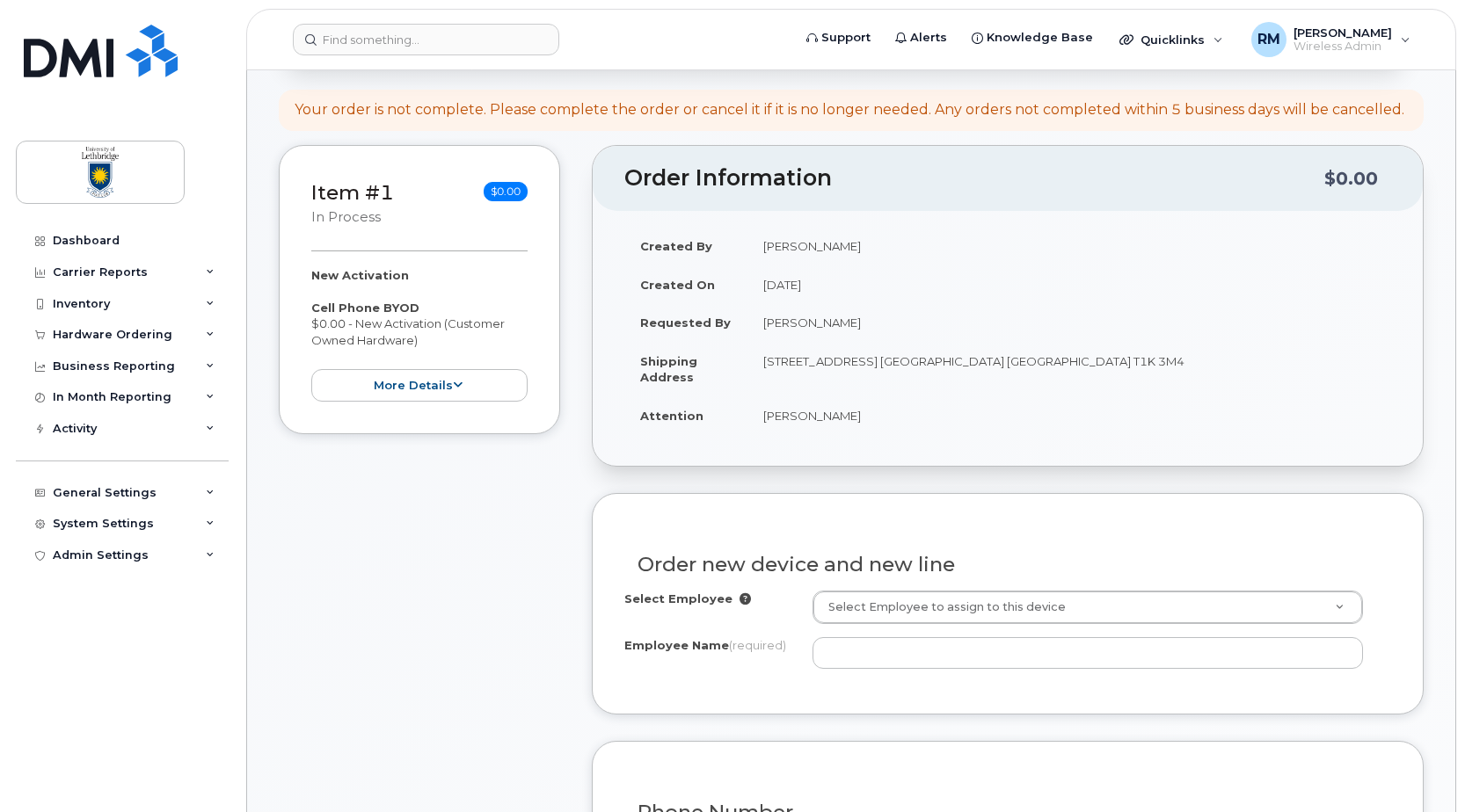
scroll to position [527, 0]
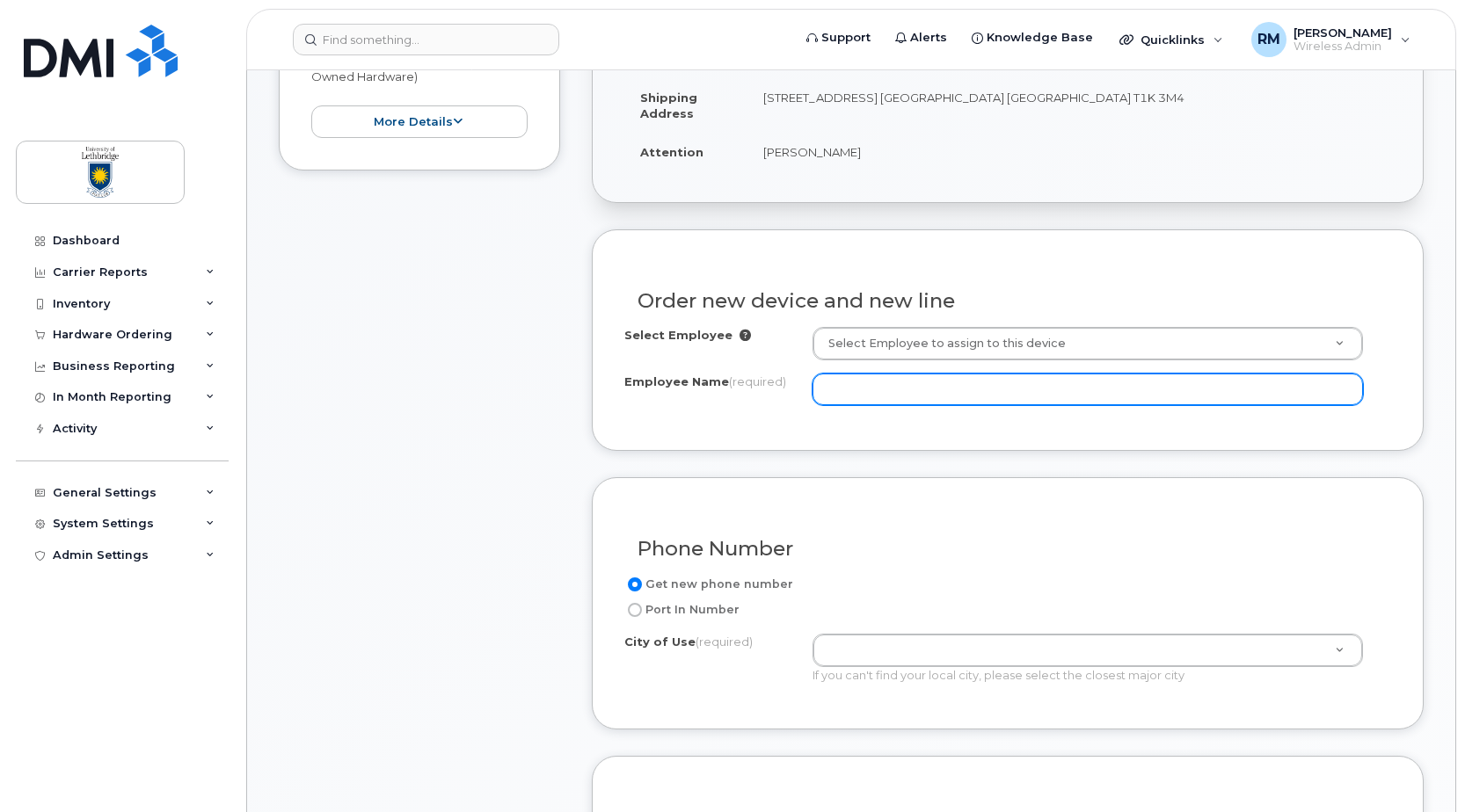
click at [864, 389] on input "Employee Name (required)" at bounding box center [1087, 389] width 550 height 32
click at [843, 382] on input "Employee Name (required)" at bounding box center [1087, 389] width 550 height 32
paste input "Gage DeSteur"
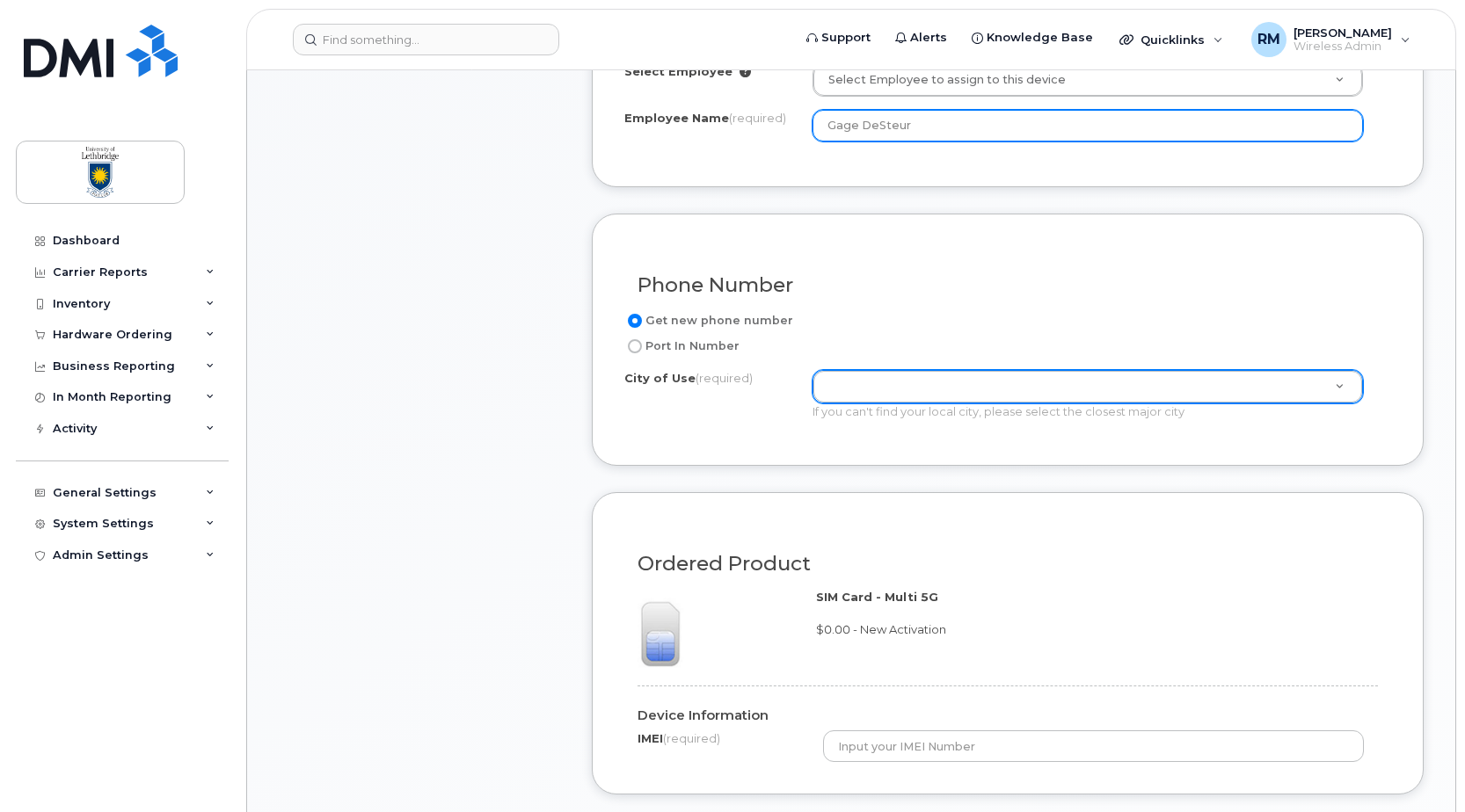
type input "Gage DeSteur"
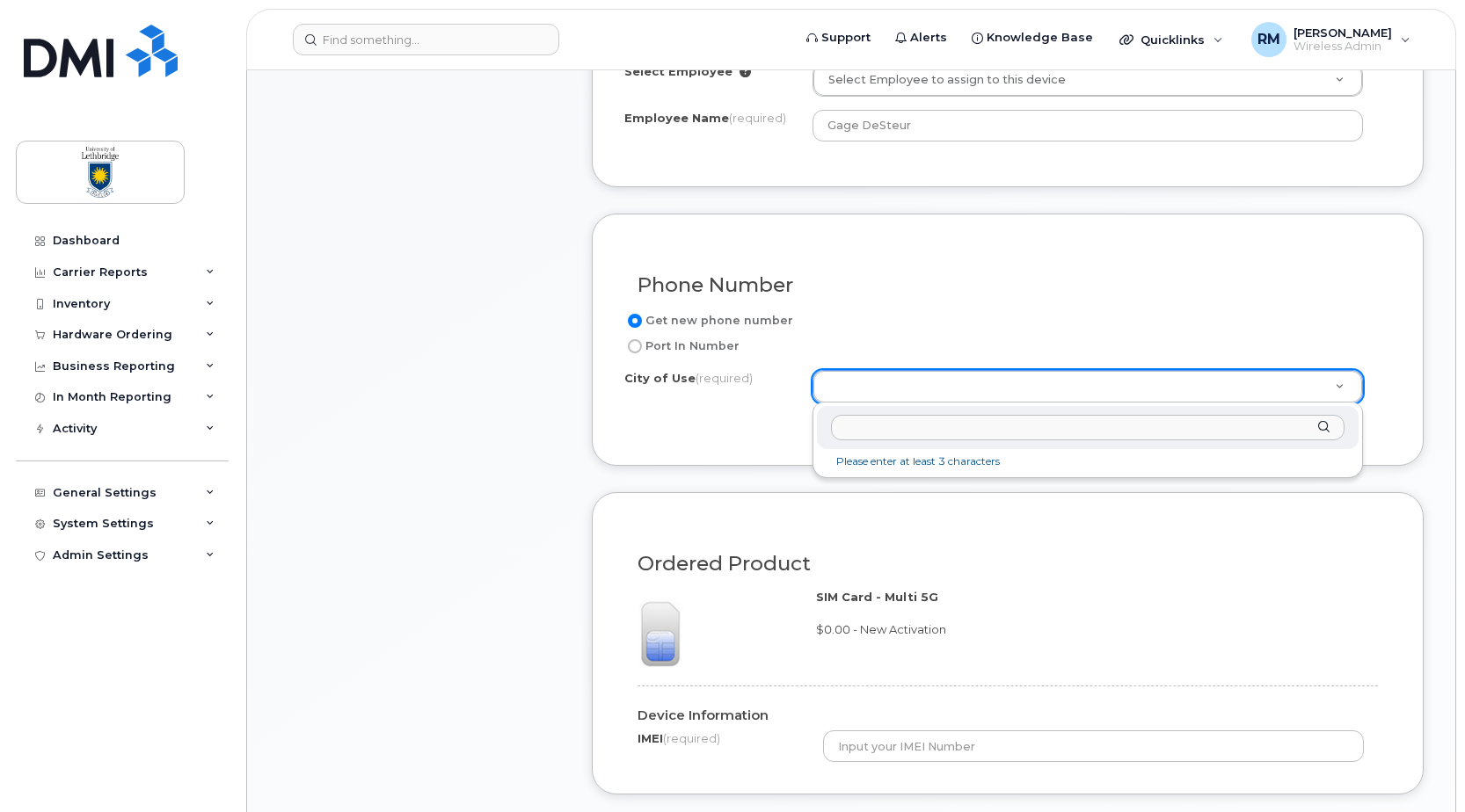
click at [904, 434] on input "text" at bounding box center [1088, 428] width 514 height 25
type input "leth"
type input "327"
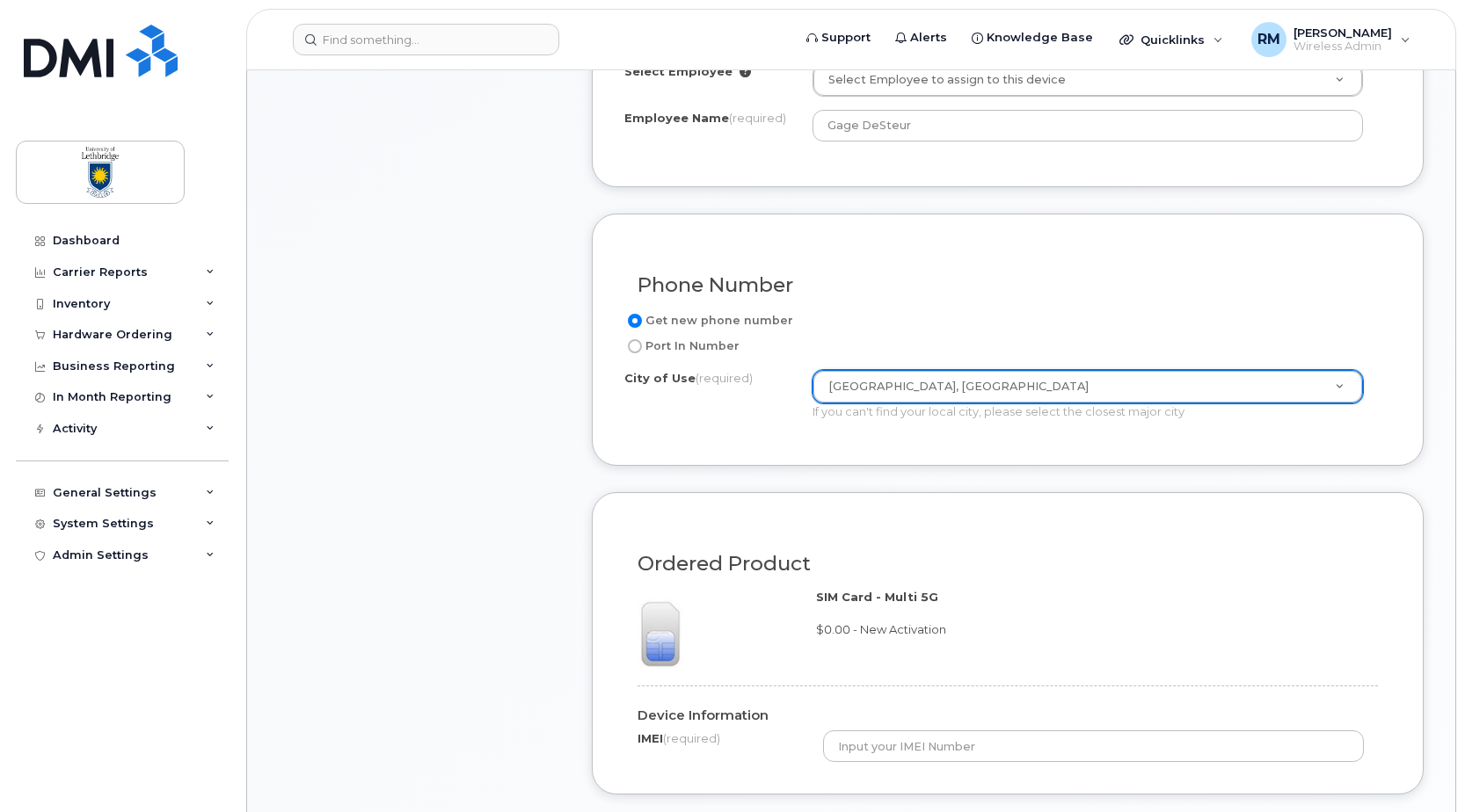
scroll to position [1143, 0]
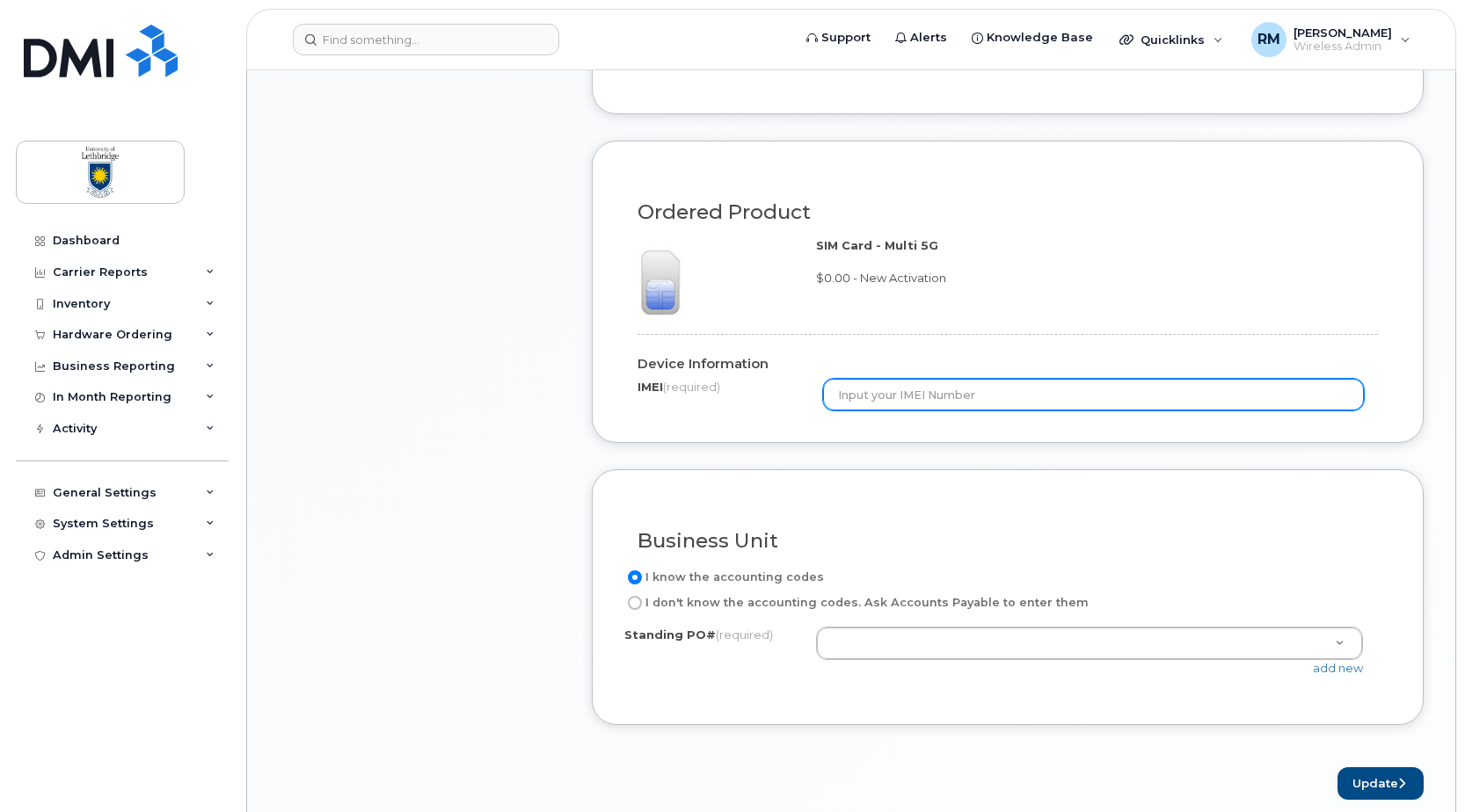
click at [875, 392] on input "text" at bounding box center [1093, 394] width 542 height 32
click at [882, 399] on input "text" at bounding box center [1093, 394] width 542 height 32
paste input "358525994115222"
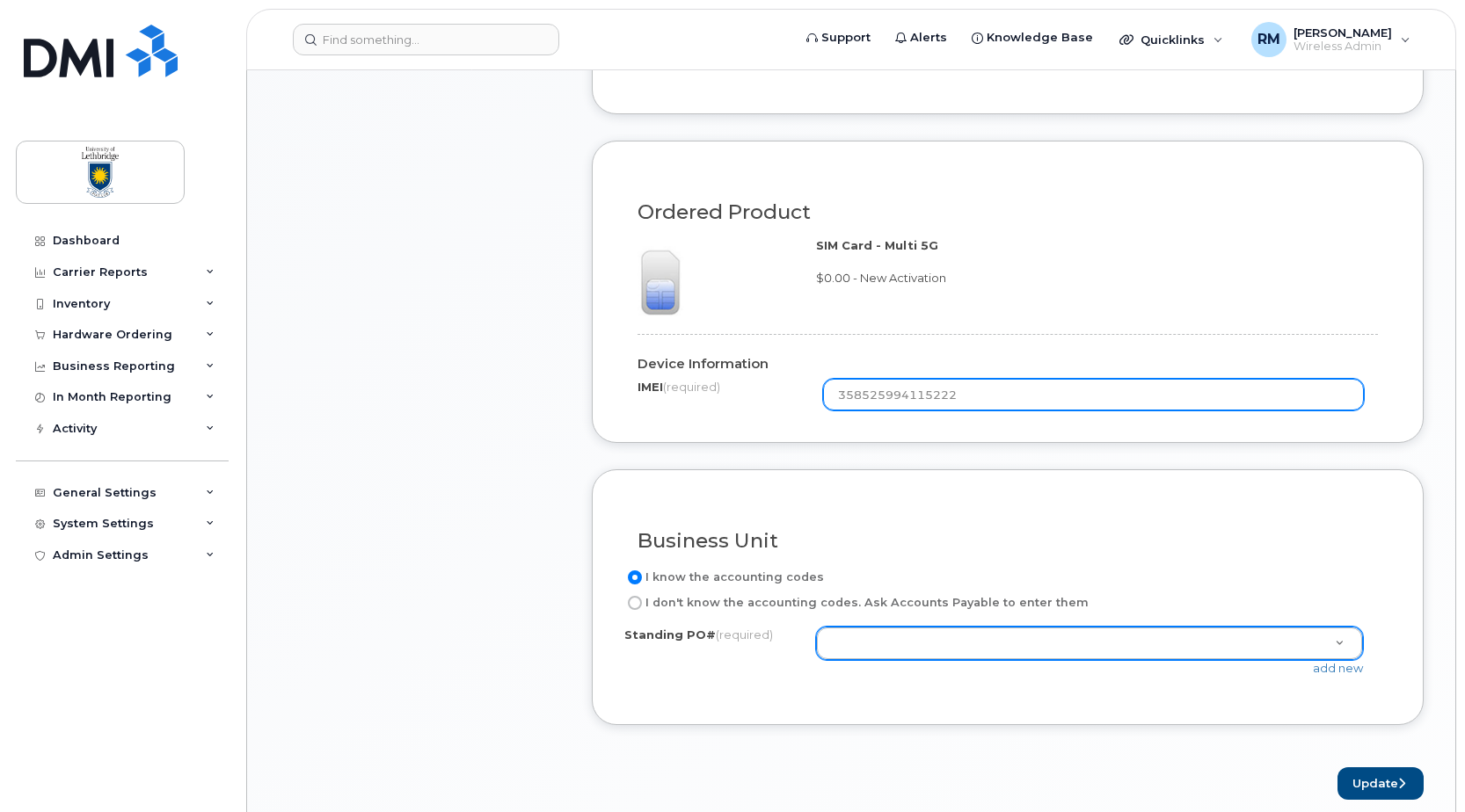
type input "358525994115222"
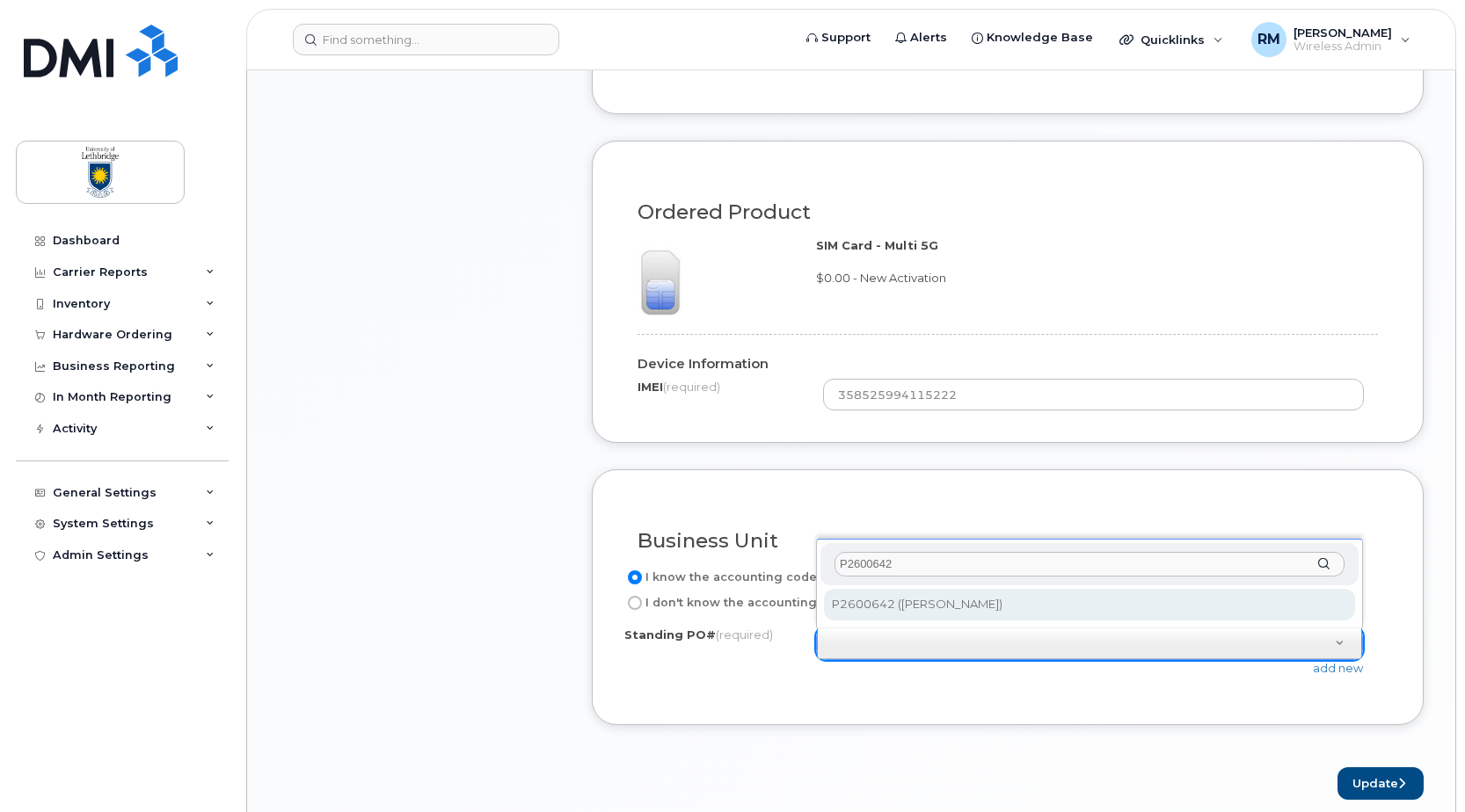
type input "P2600642"
select select "P2600642"
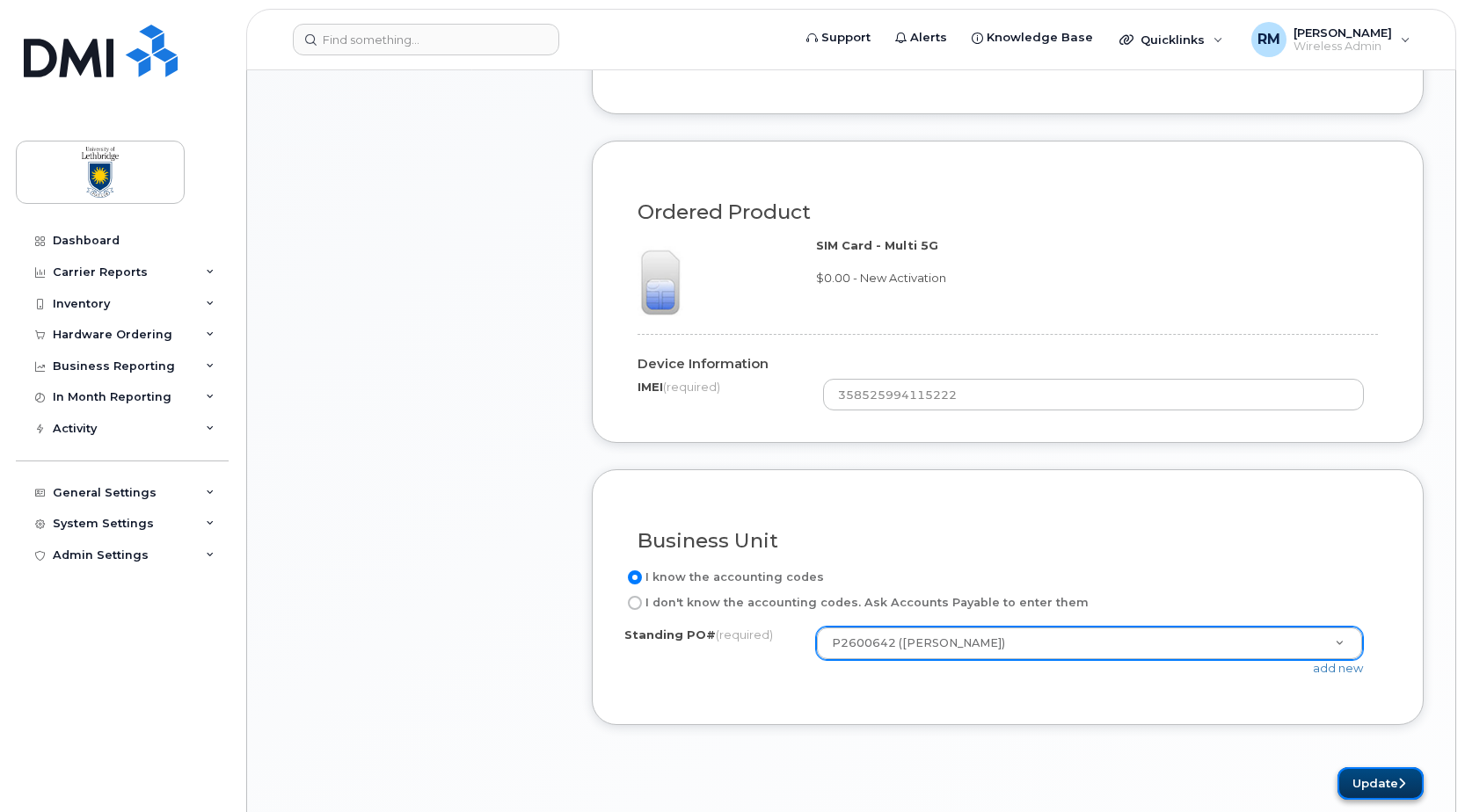
click at [1389, 785] on button "Update" at bounding box center [1380, 784] width 86 height 33
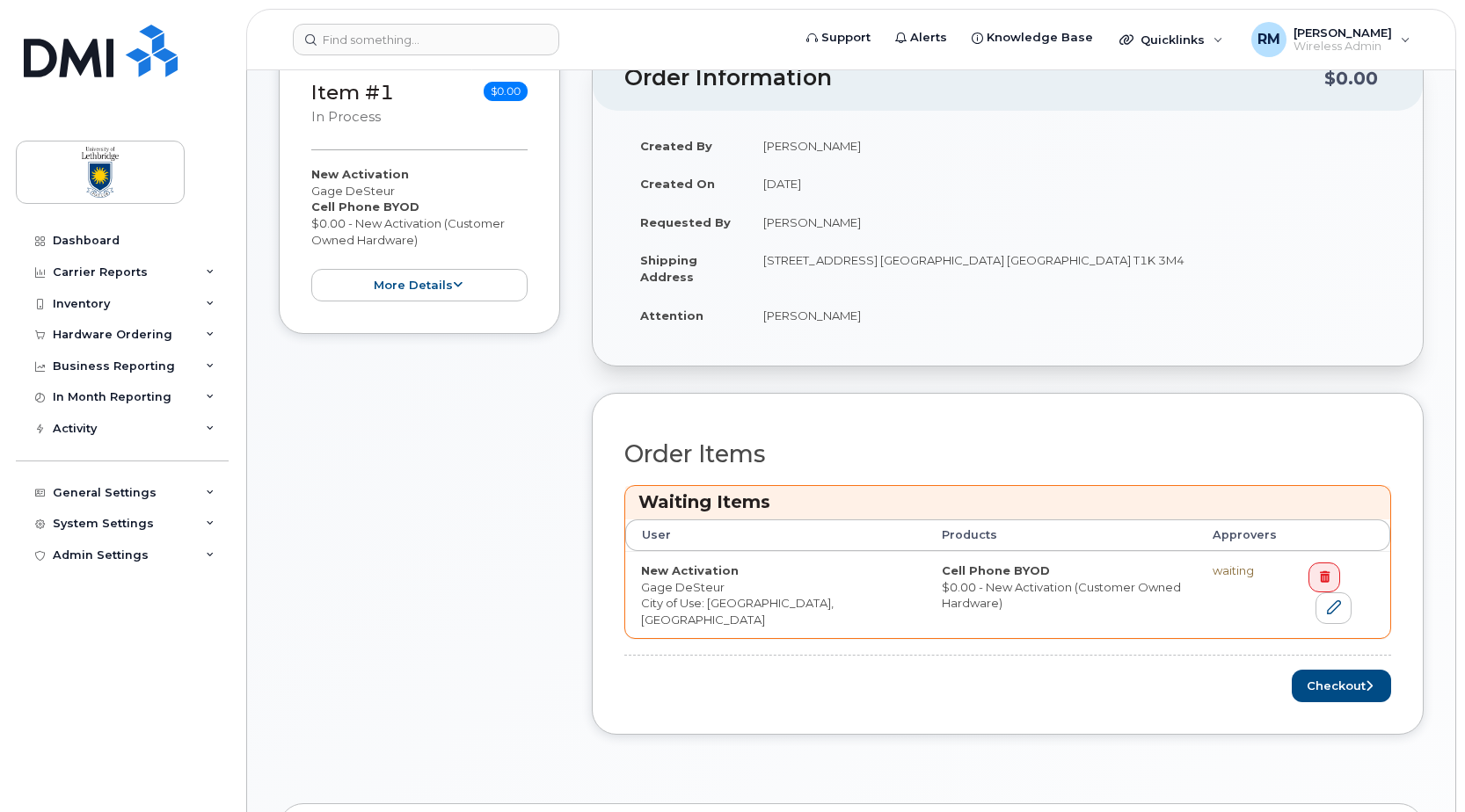
scroll to position [527, 0]
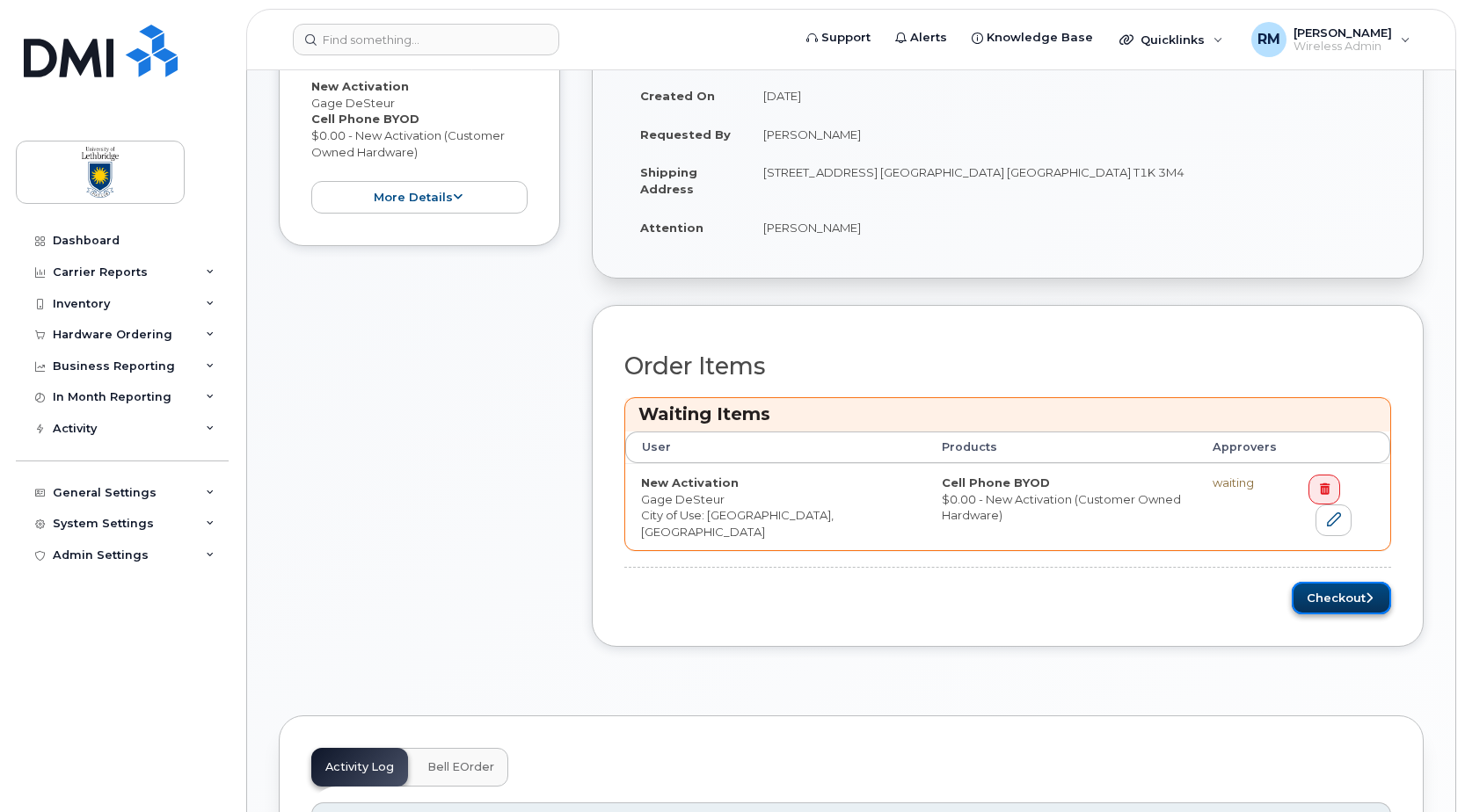
click at [1331, 587] on button "Checkout" at bounding box center [1341, 599] width 99 height 33
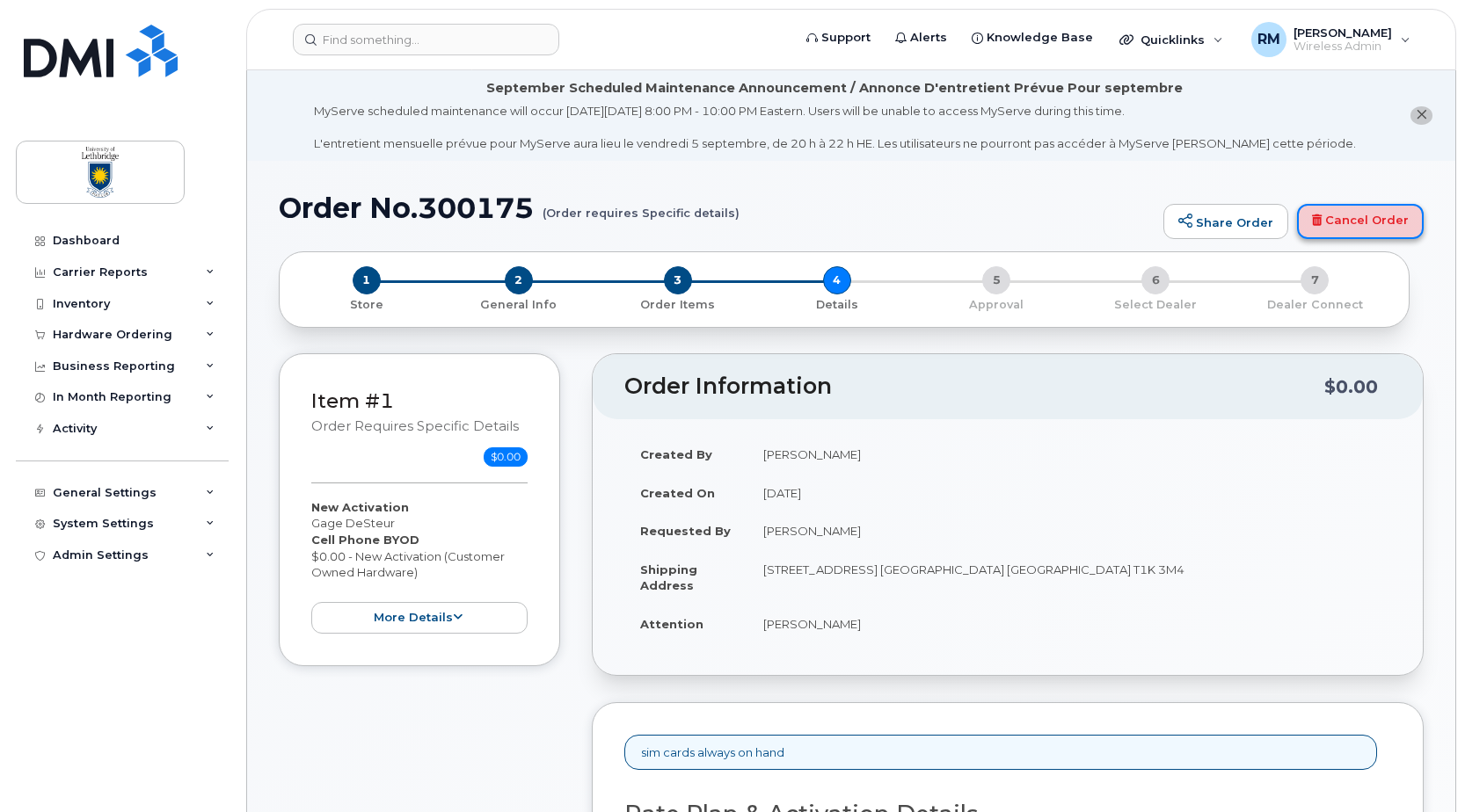
click at [1363, 211] on link "Cancel Order" at bounding box center [1360, 221] width 127 height 35
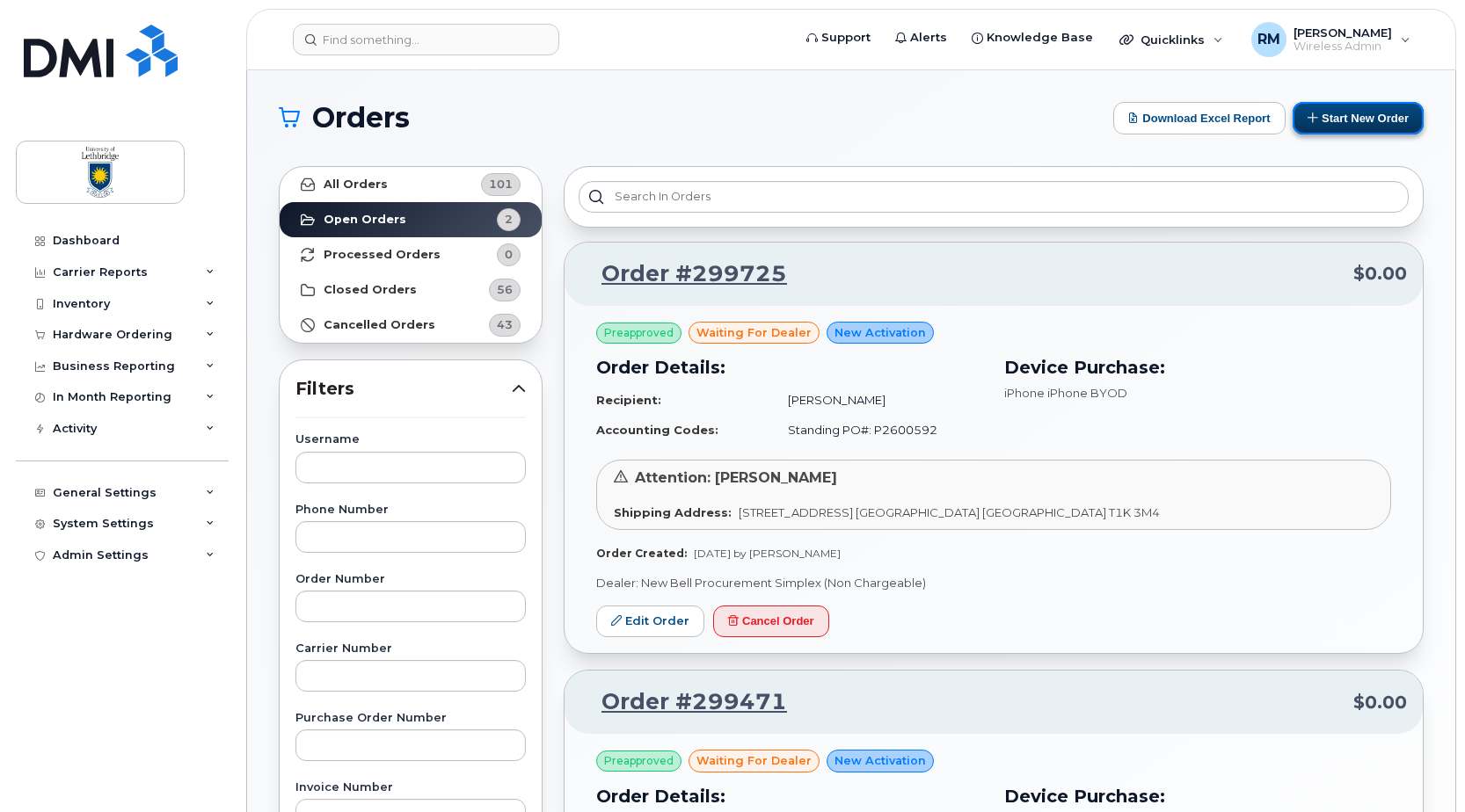
click at [1340, 116] on button "Start New Order" at bounding box center [1359, 119] width 131 height 33
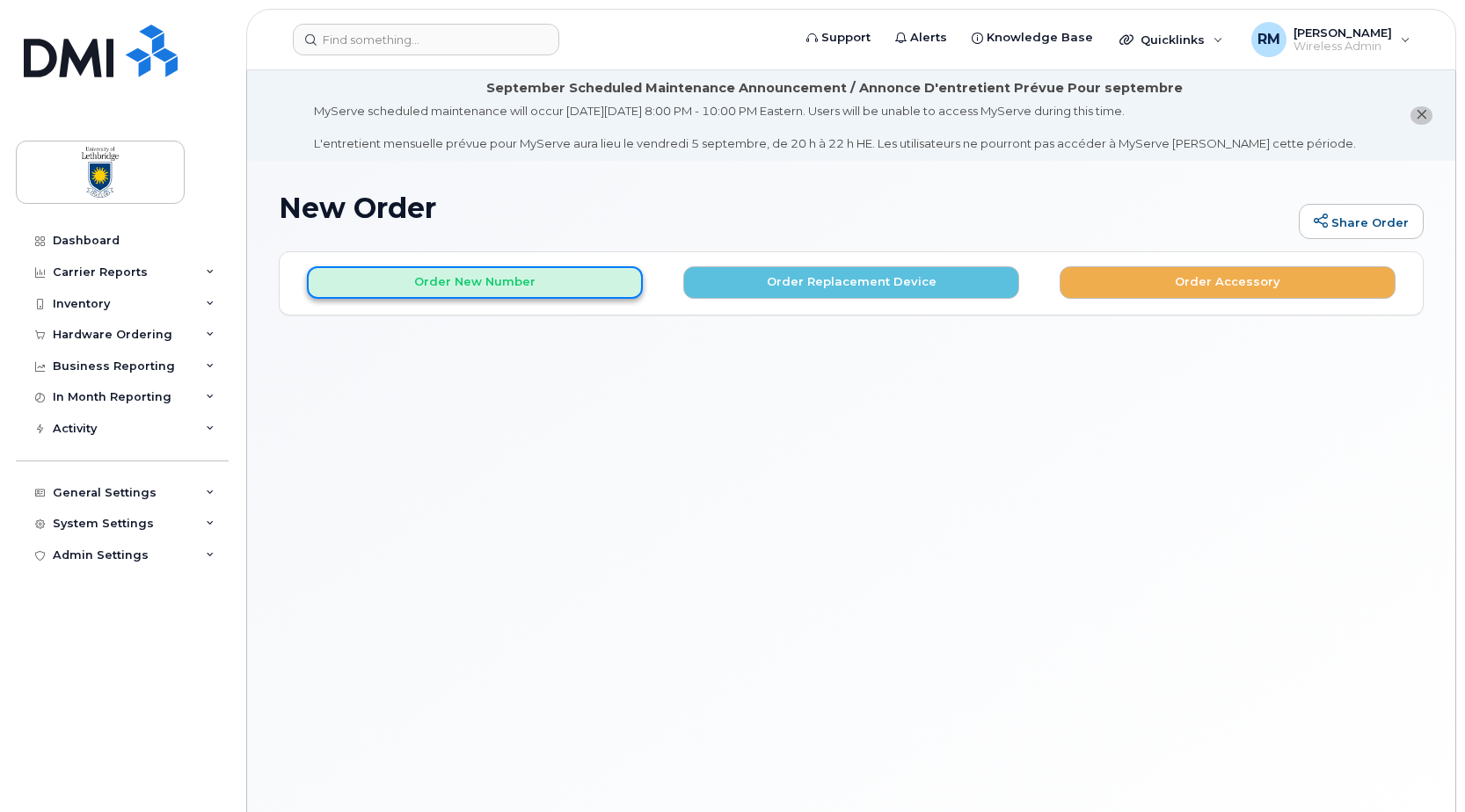
click at [462, 294] on button "Order New Number" at bounding box center [475, 283] width 336 height 33
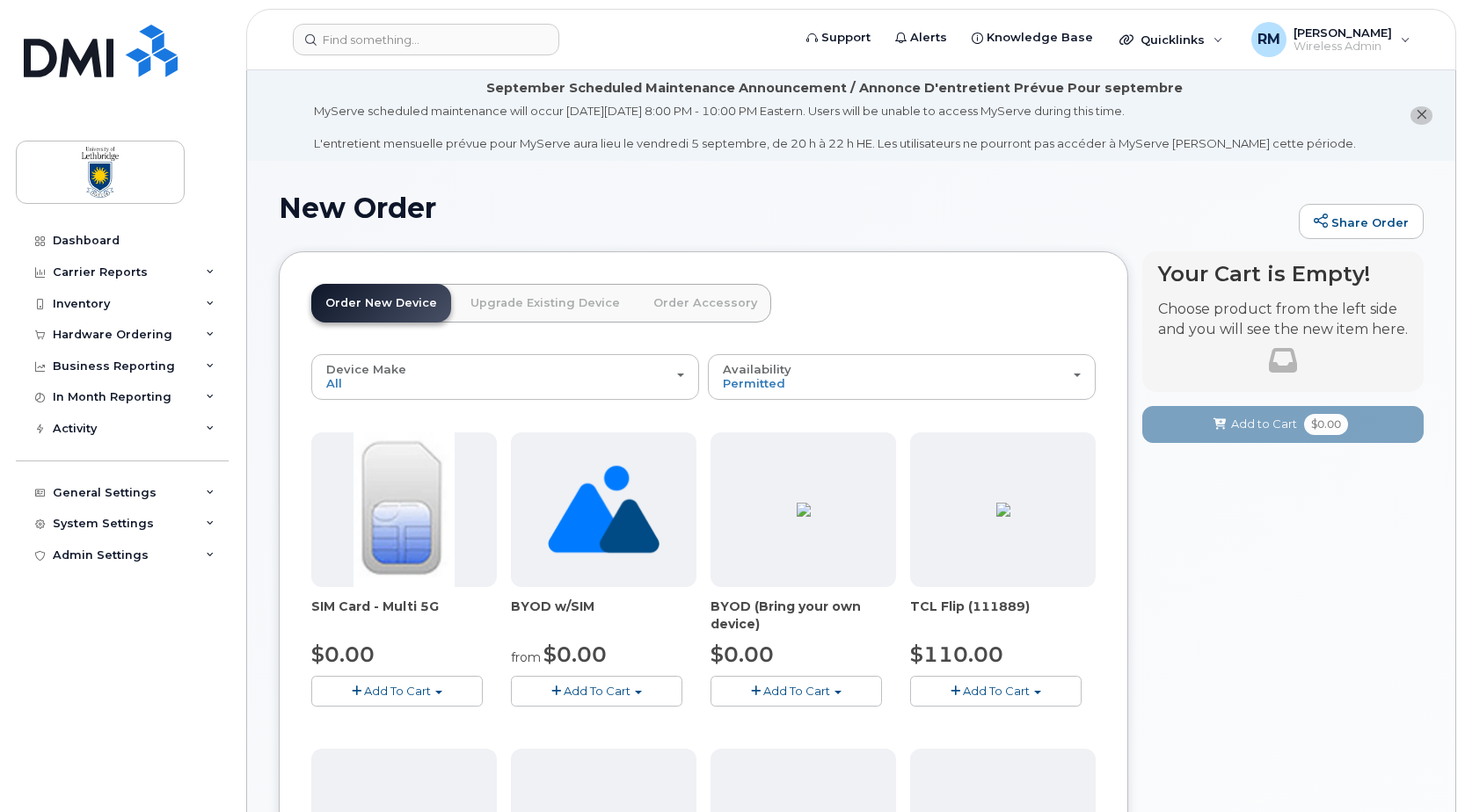
click at [388, 678] on button "Add To Cart" at bounding box center [397, 691] width 172 height 31
click at [408, 723] on link "$0.00 - New Activation" at bounding box center [399, 724] width 167 height 22
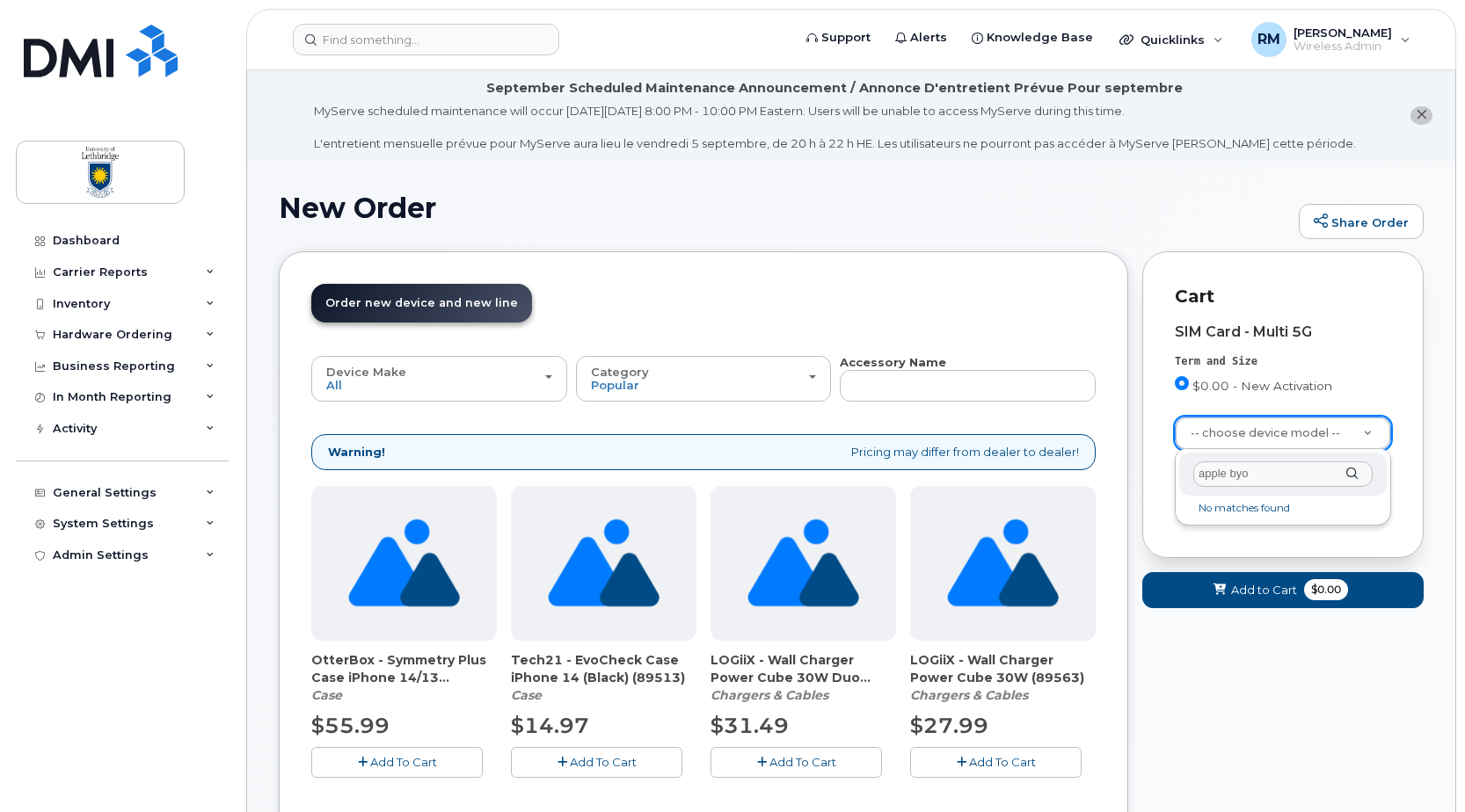
type input "apple byod"
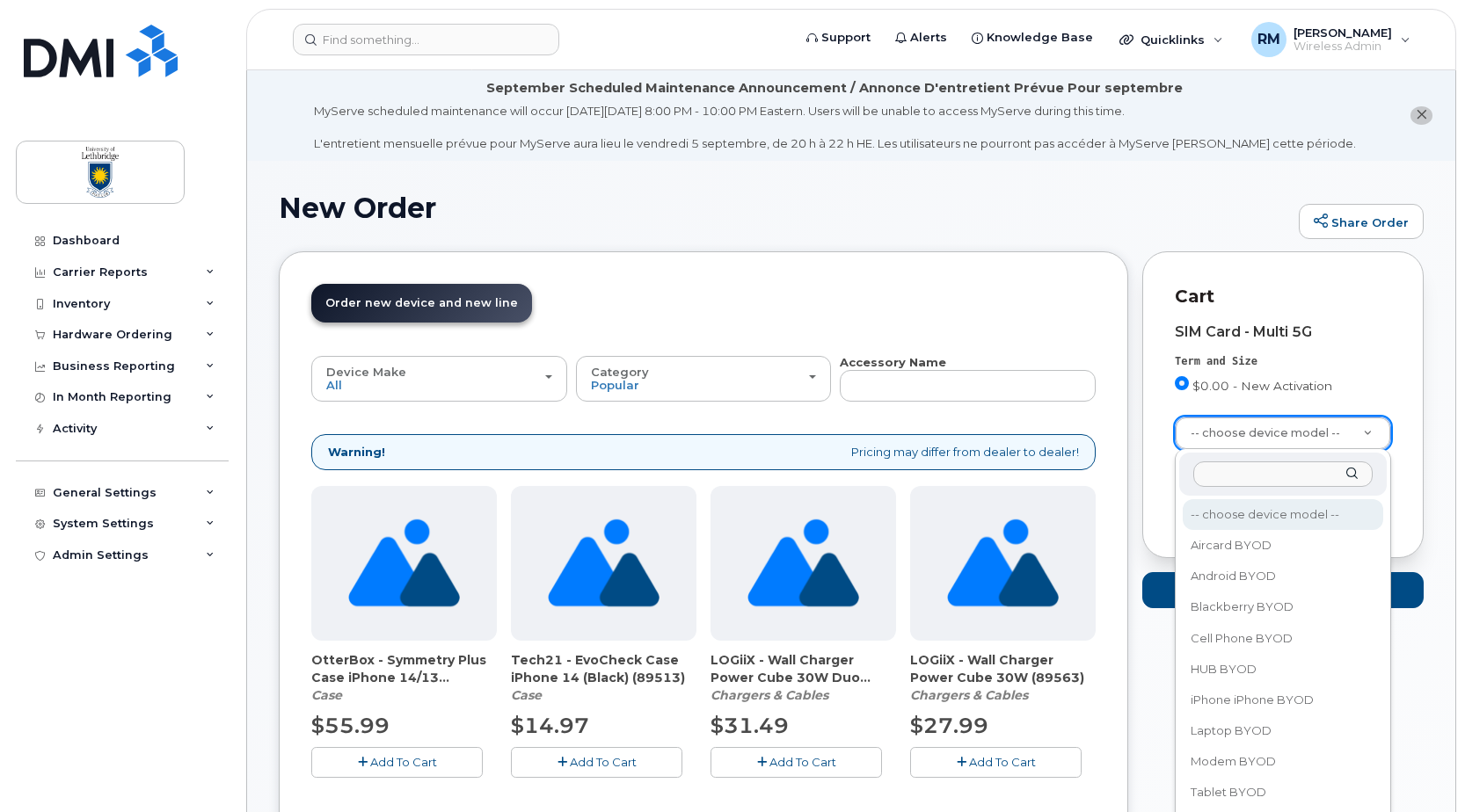
click at [1221, 472] on input "text" at bounding box center [1283, 474] width 180 height 25
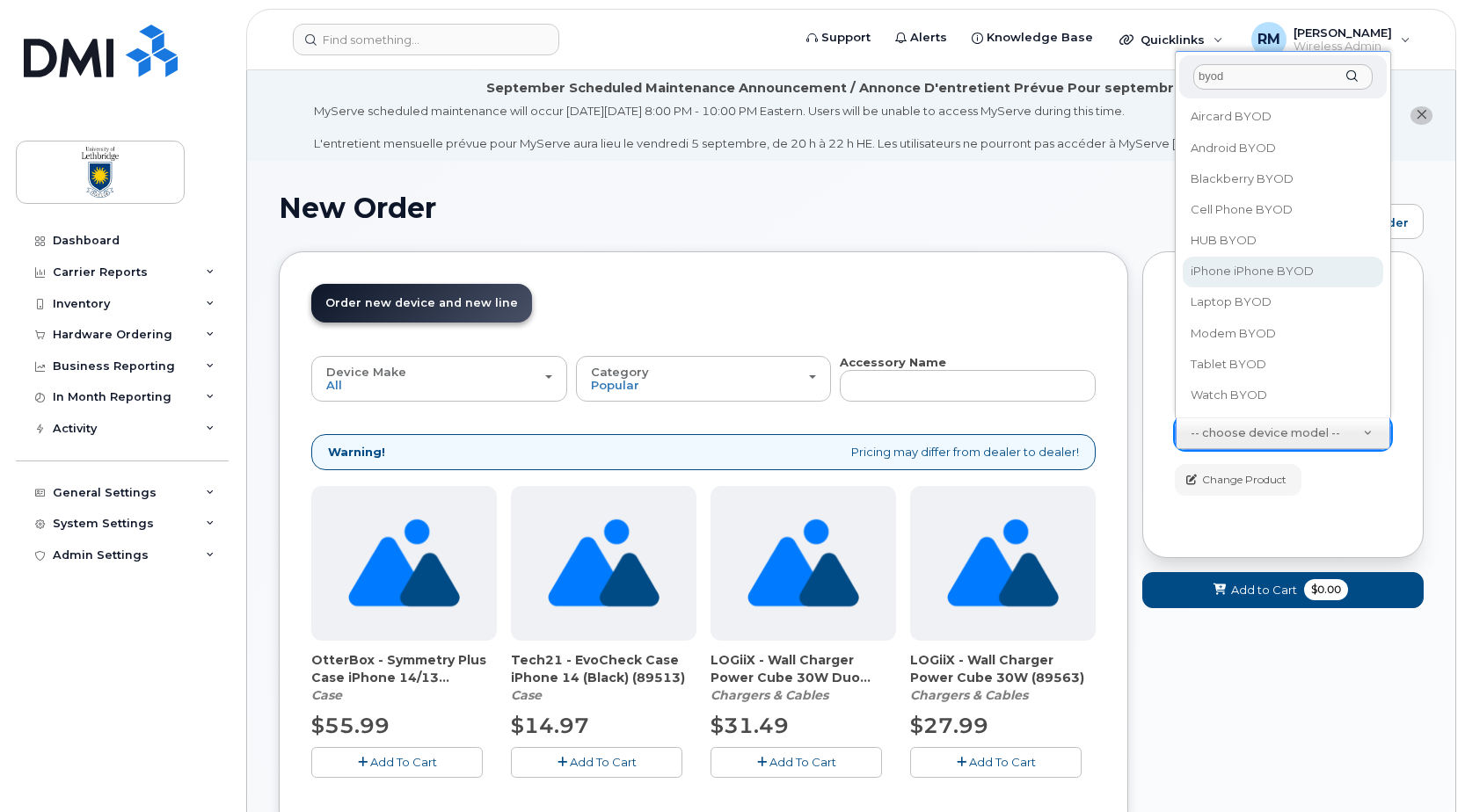
type input "byod"
select select "2421"
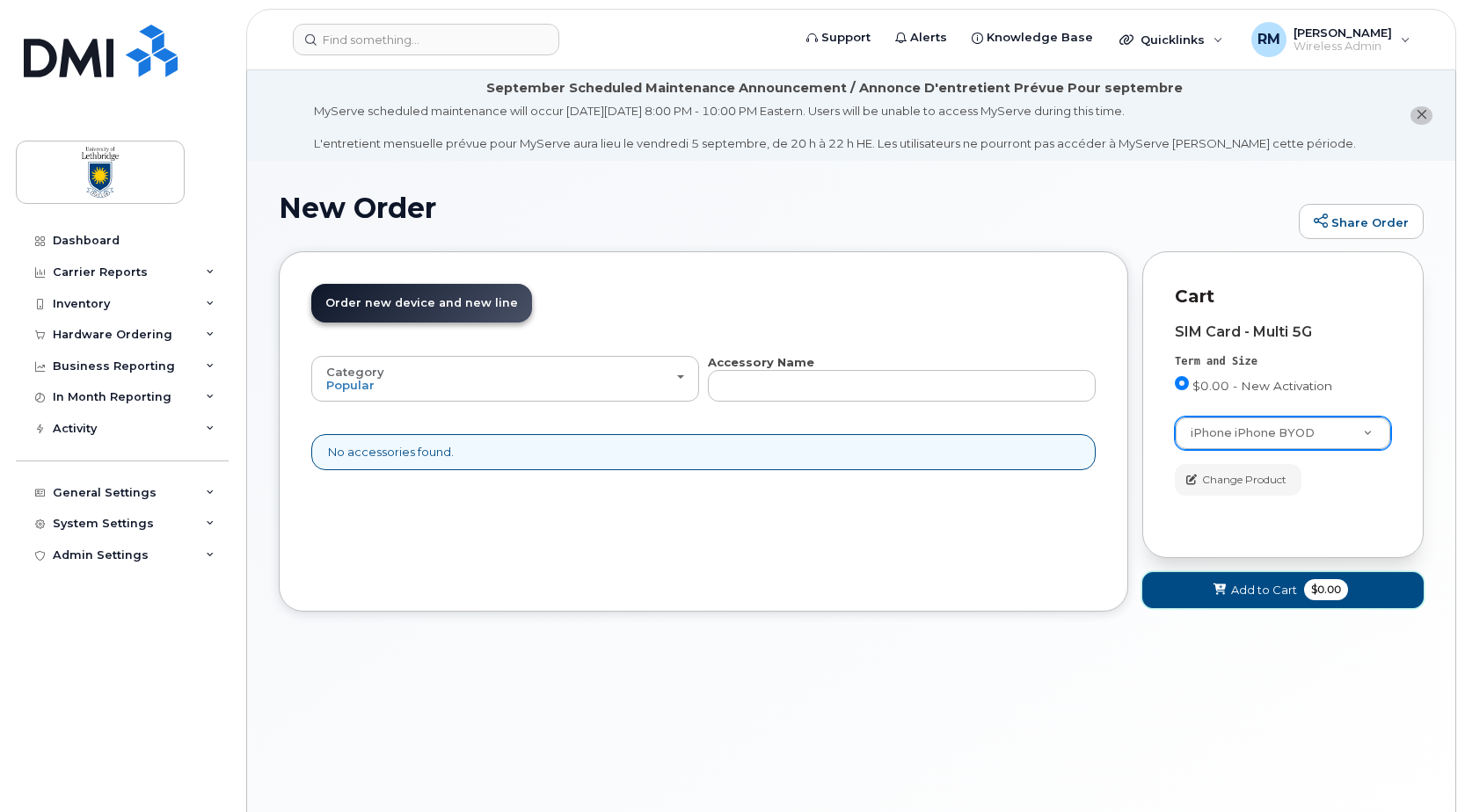
click at [1245, 593] on span "Add to Cart" at bounding box center [1264, 590] width 66 height 16
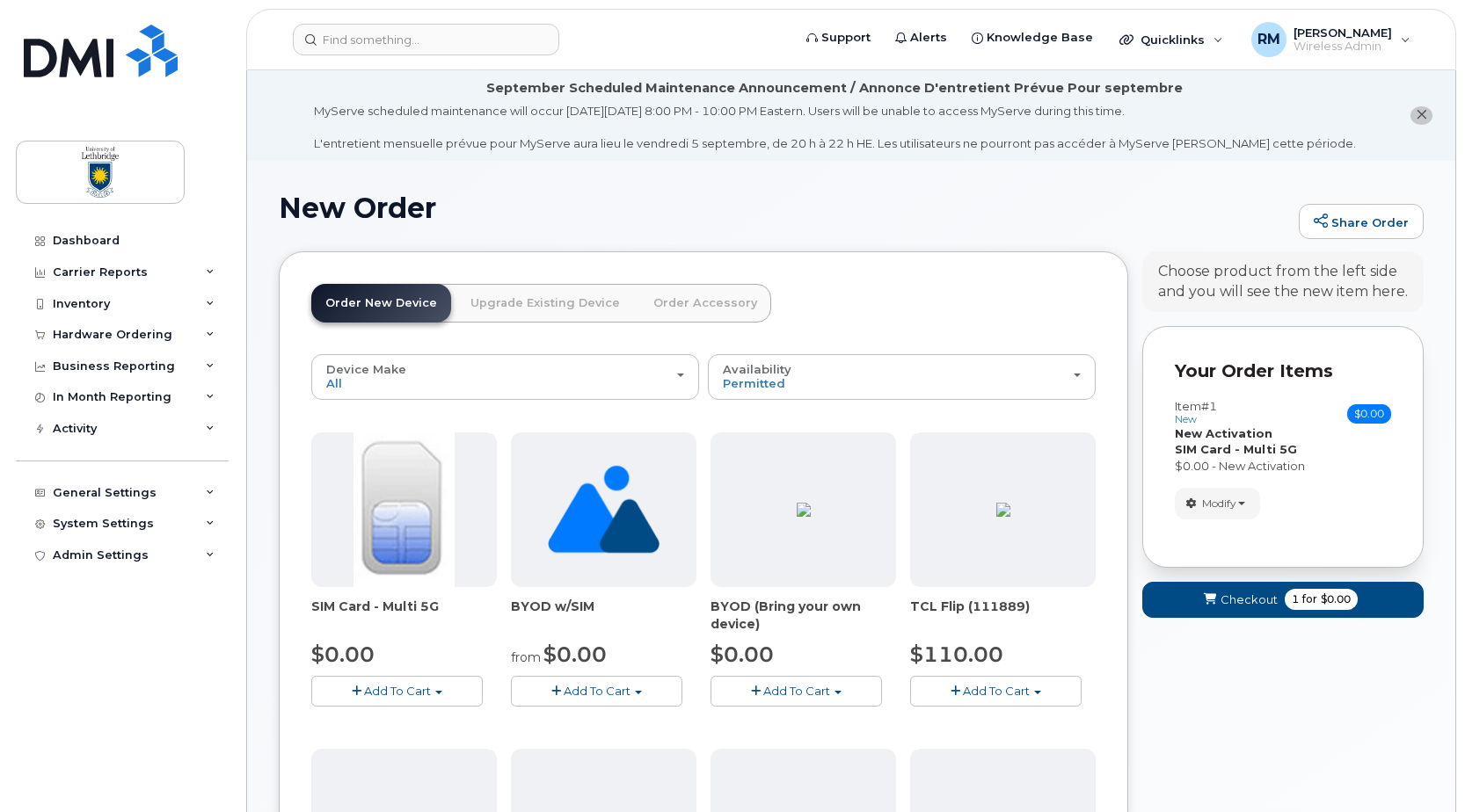
scroll to position [176, 0]
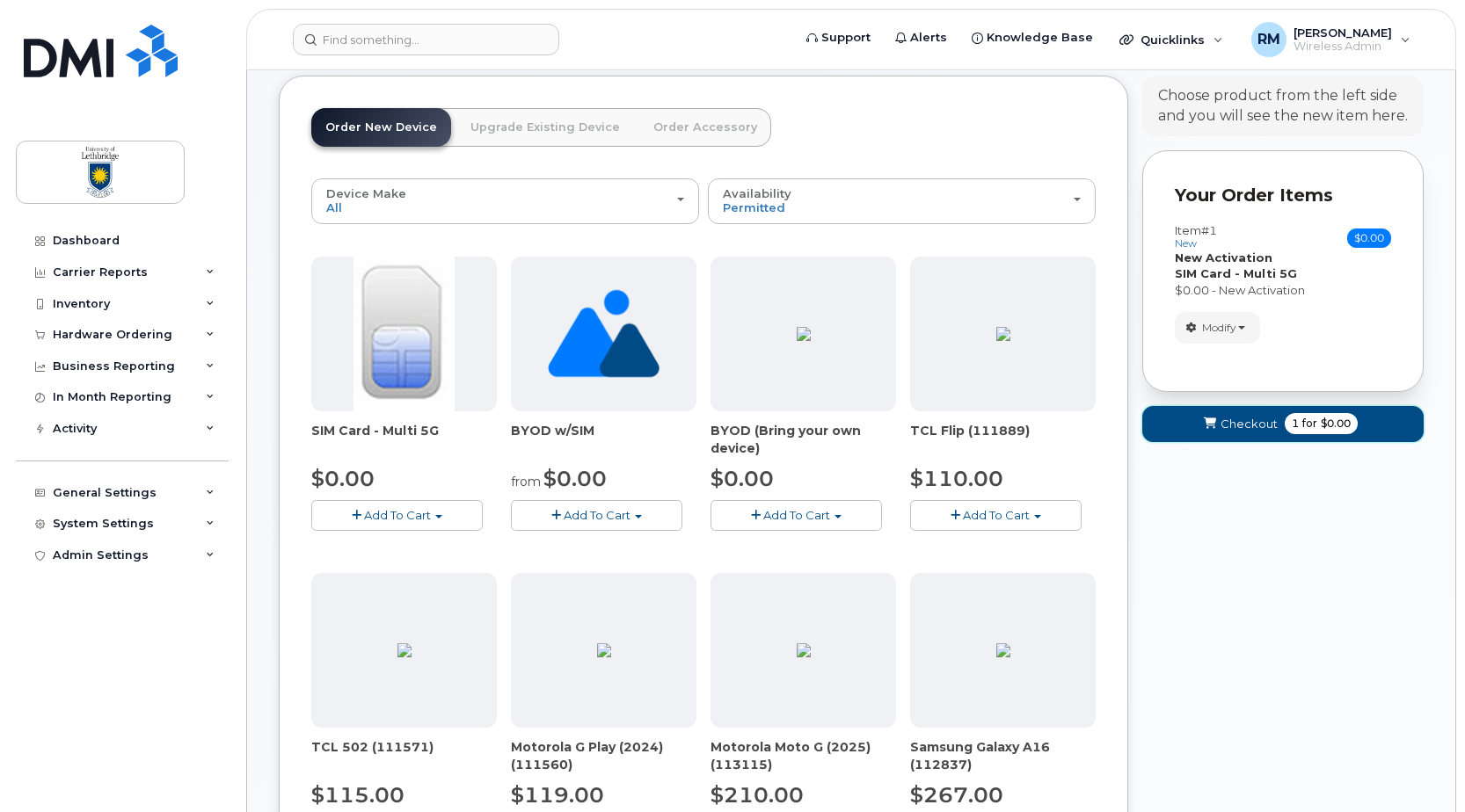
click at [1205, 427] on icon "submit" at bounding box center [1210, 424] width 13 height 12
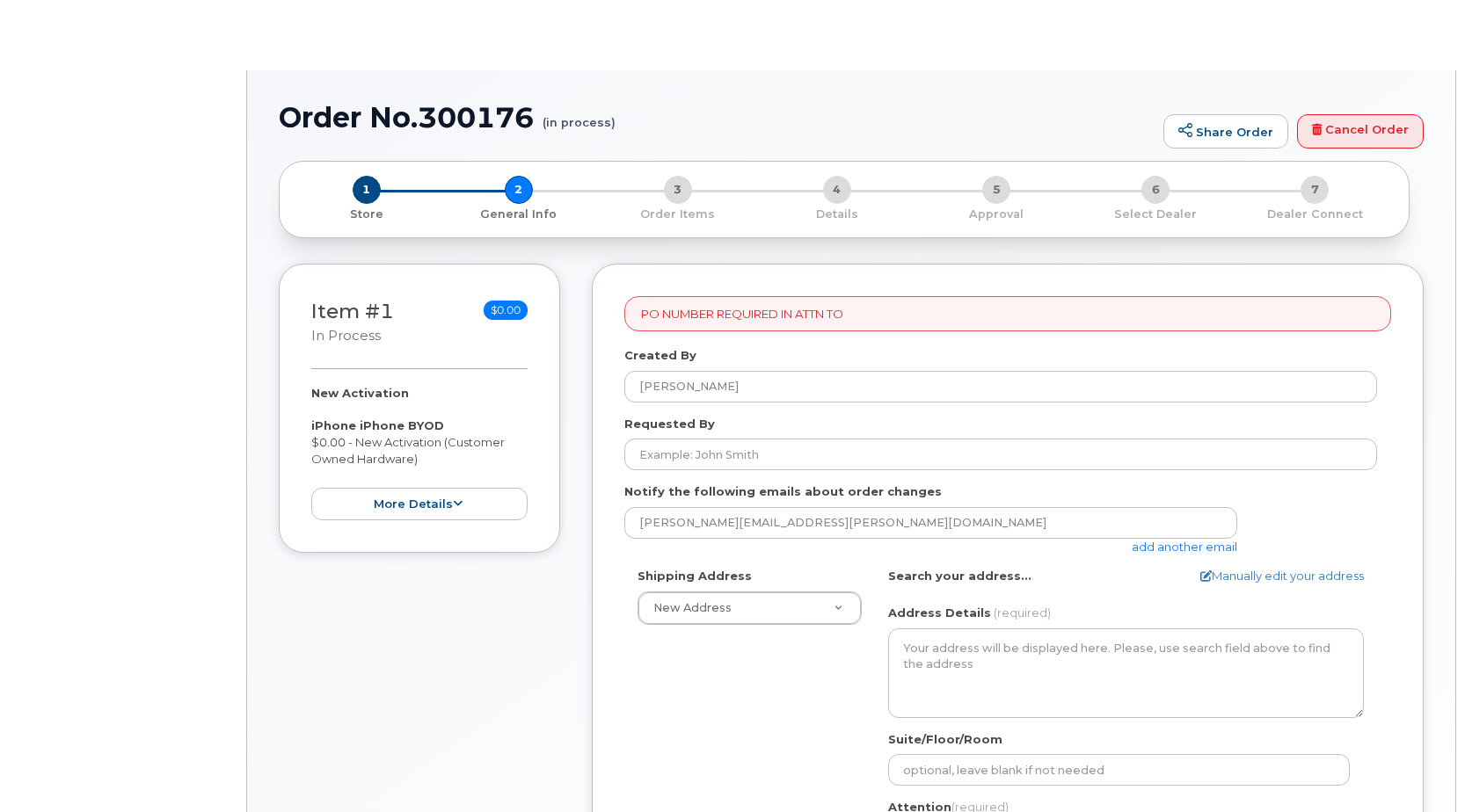
select select
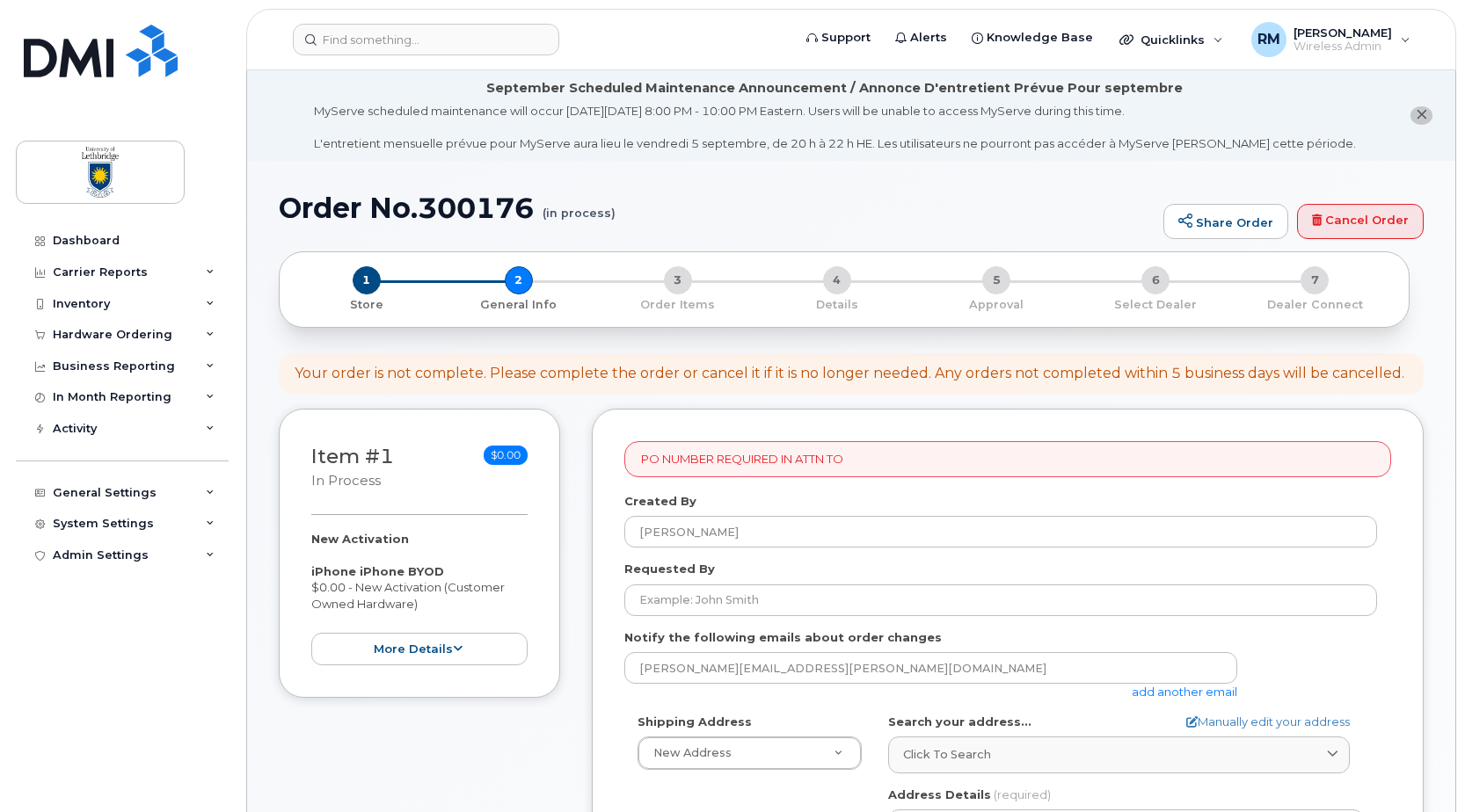
scroll to position [264, 0]
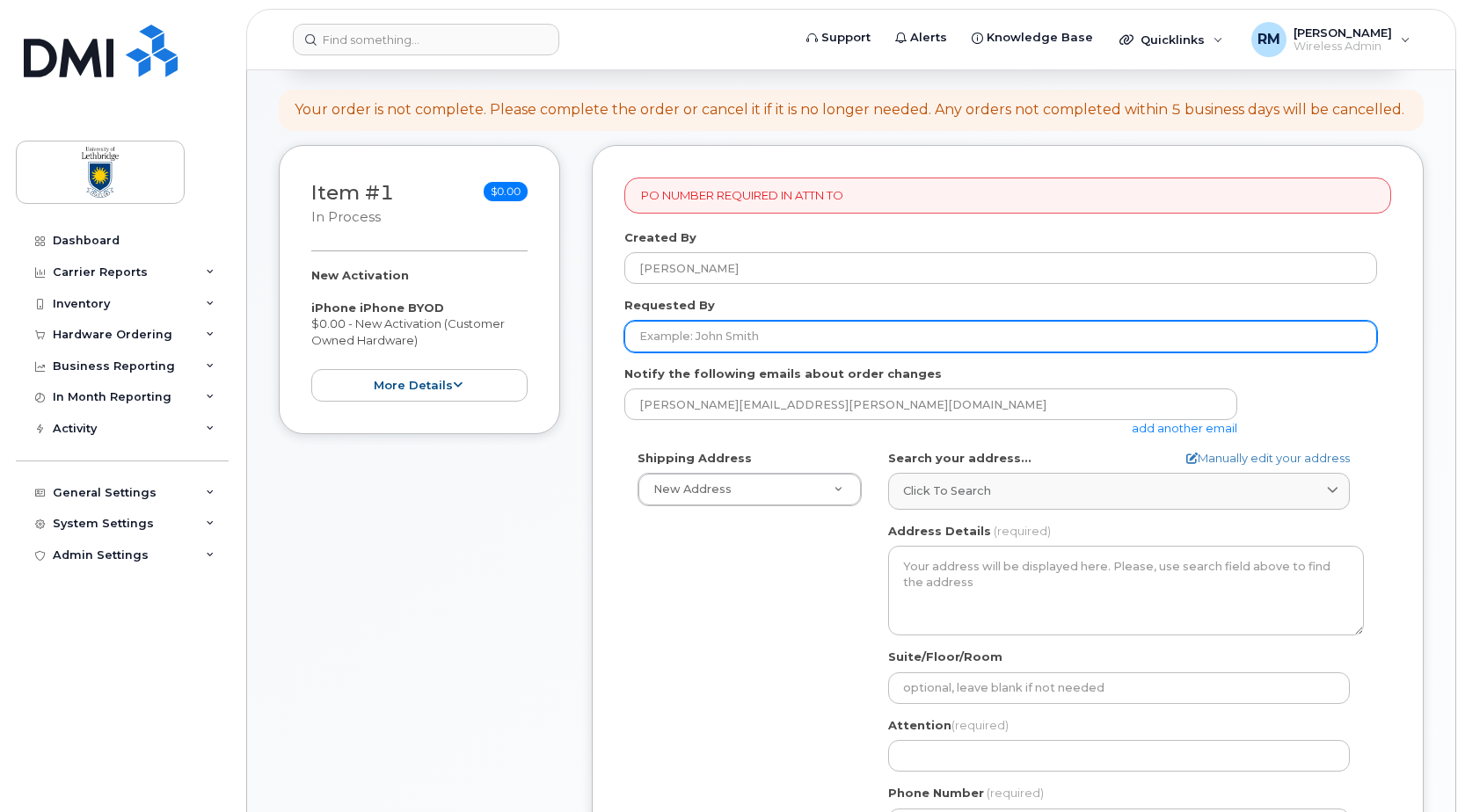
click at [754, 342] on input "Requested By" at bounding box center [1000, 336] width 752 height 32
type input "[PERSON_NAME]"
type input "4032392413"
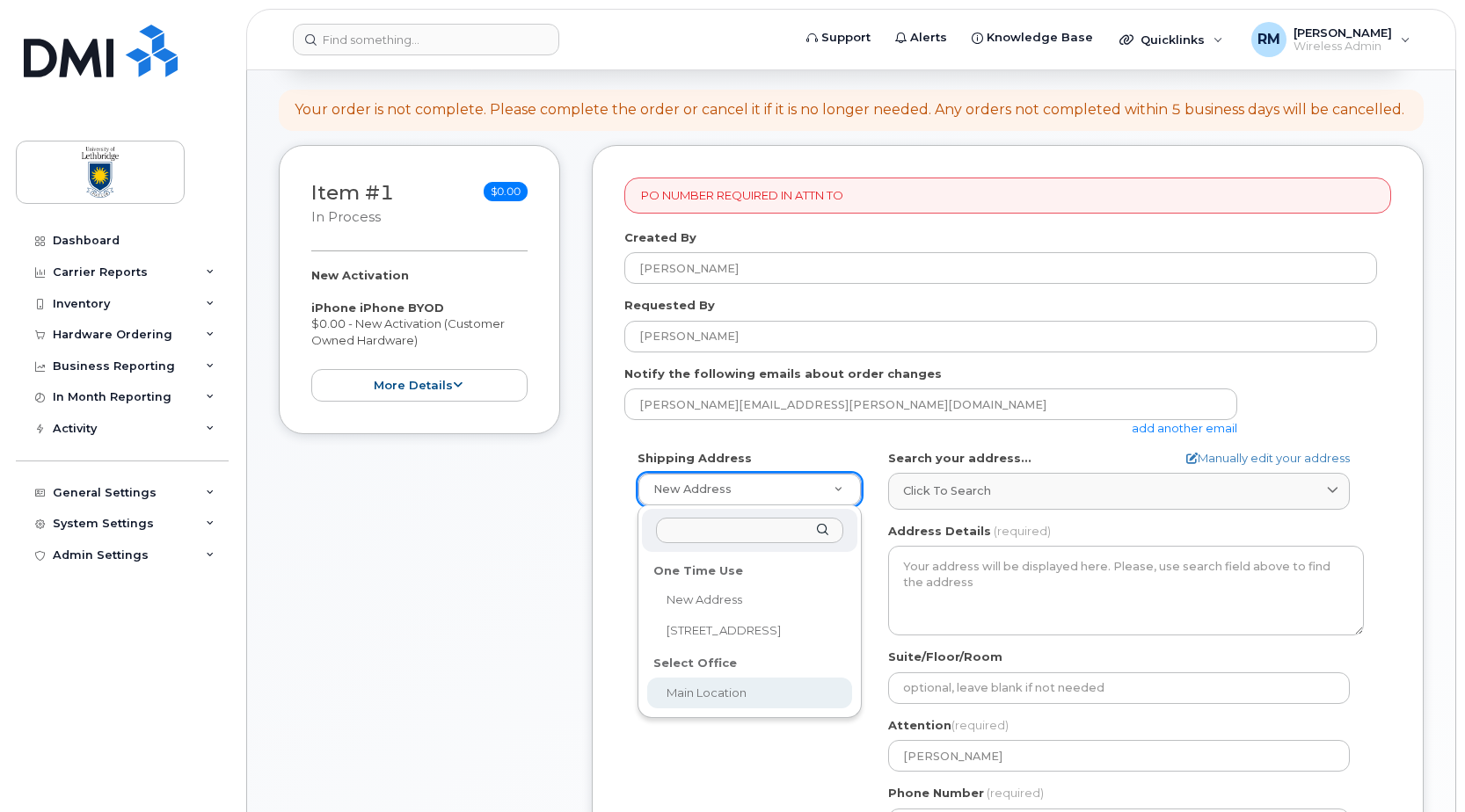
select select
type textarea "4401 University Dr W LETHBRIDGE AB T1K 3M4 CANADA Lethbridge Alberta T1K 3M4"
type input "Nancy Rallion"
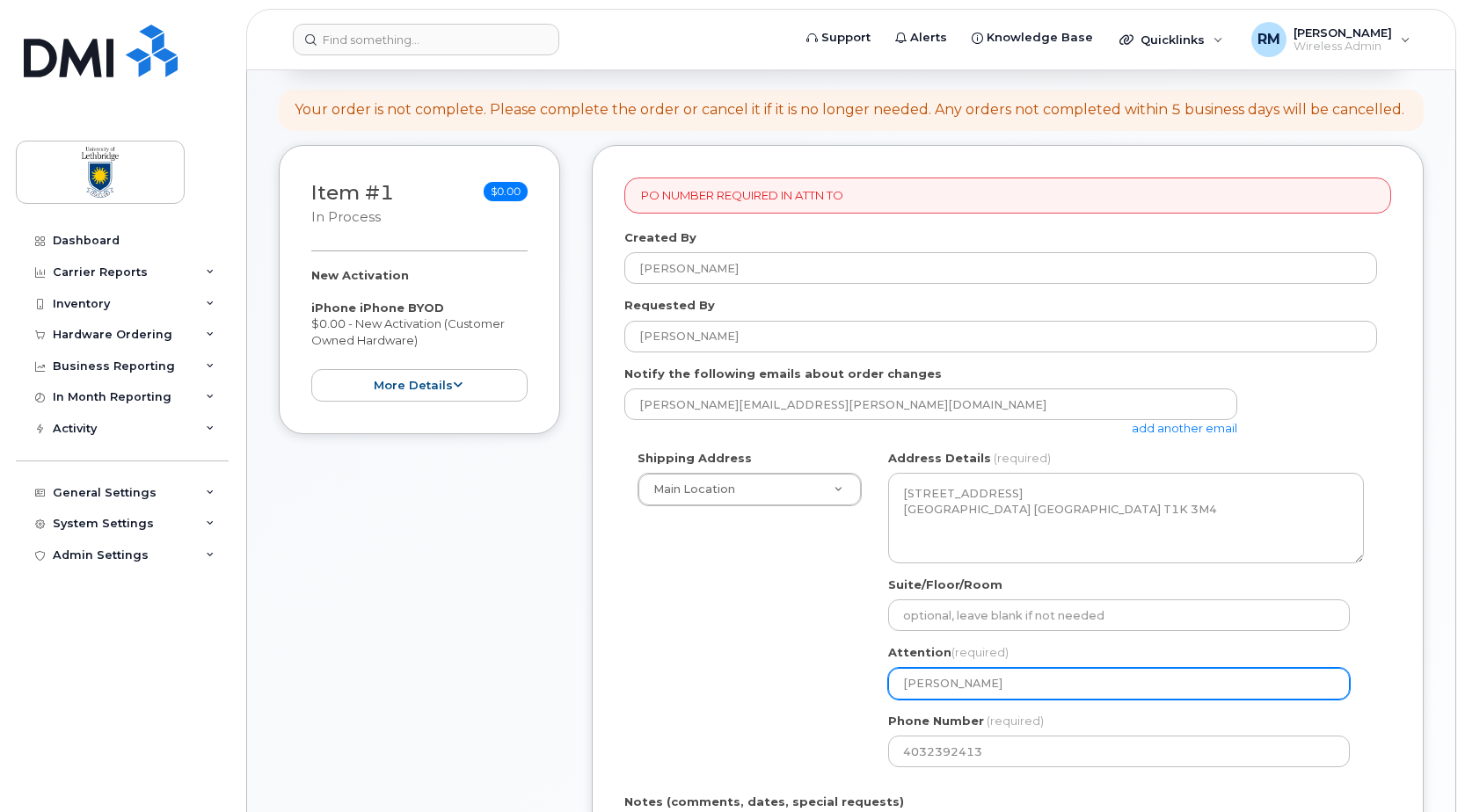
drag, startPoint x: 999, startPoint y: 686, endPoint x: 837, endPoint y: 673, distance: 162.5
click at [837, 673] on div "Shipping Address Main Location New Address 7125 Valleyview Dr Main Location AB …" at bounding box center [1000, 615] width 752 height 330
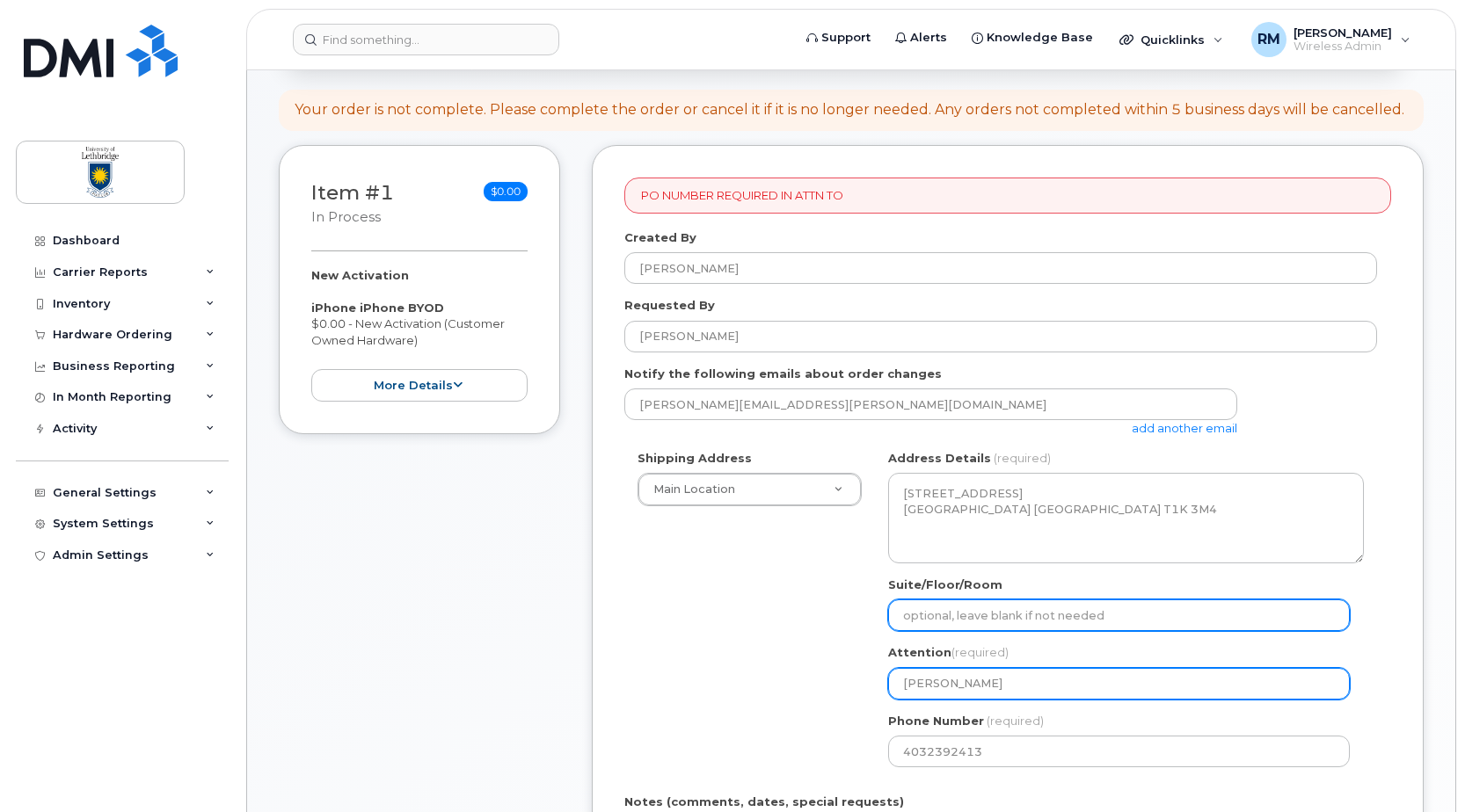
select select
type input "R"
select select
type input "Ri"
select select
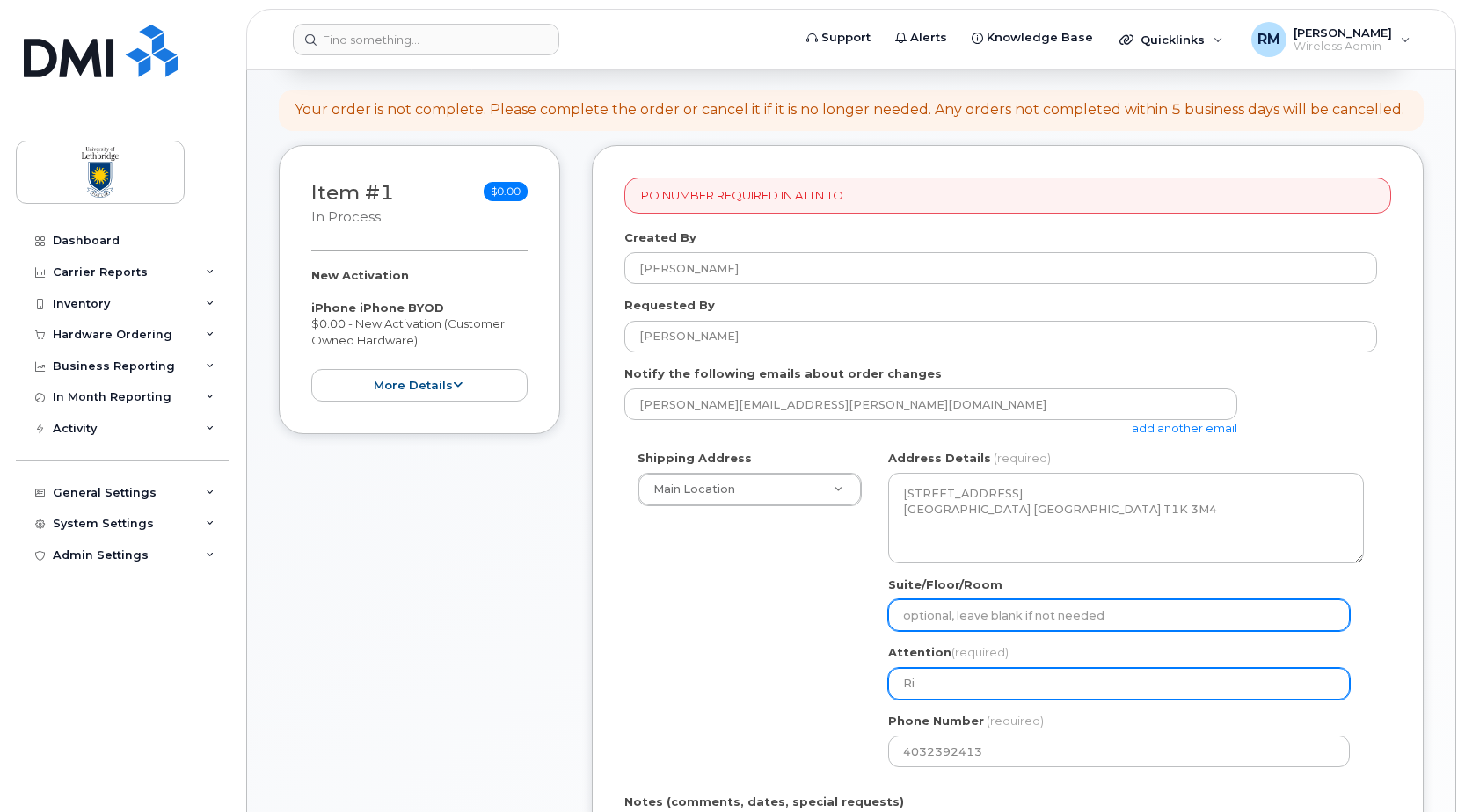
type input "Ric"
select select
type input "Rick"
select select
type input "Rick M"
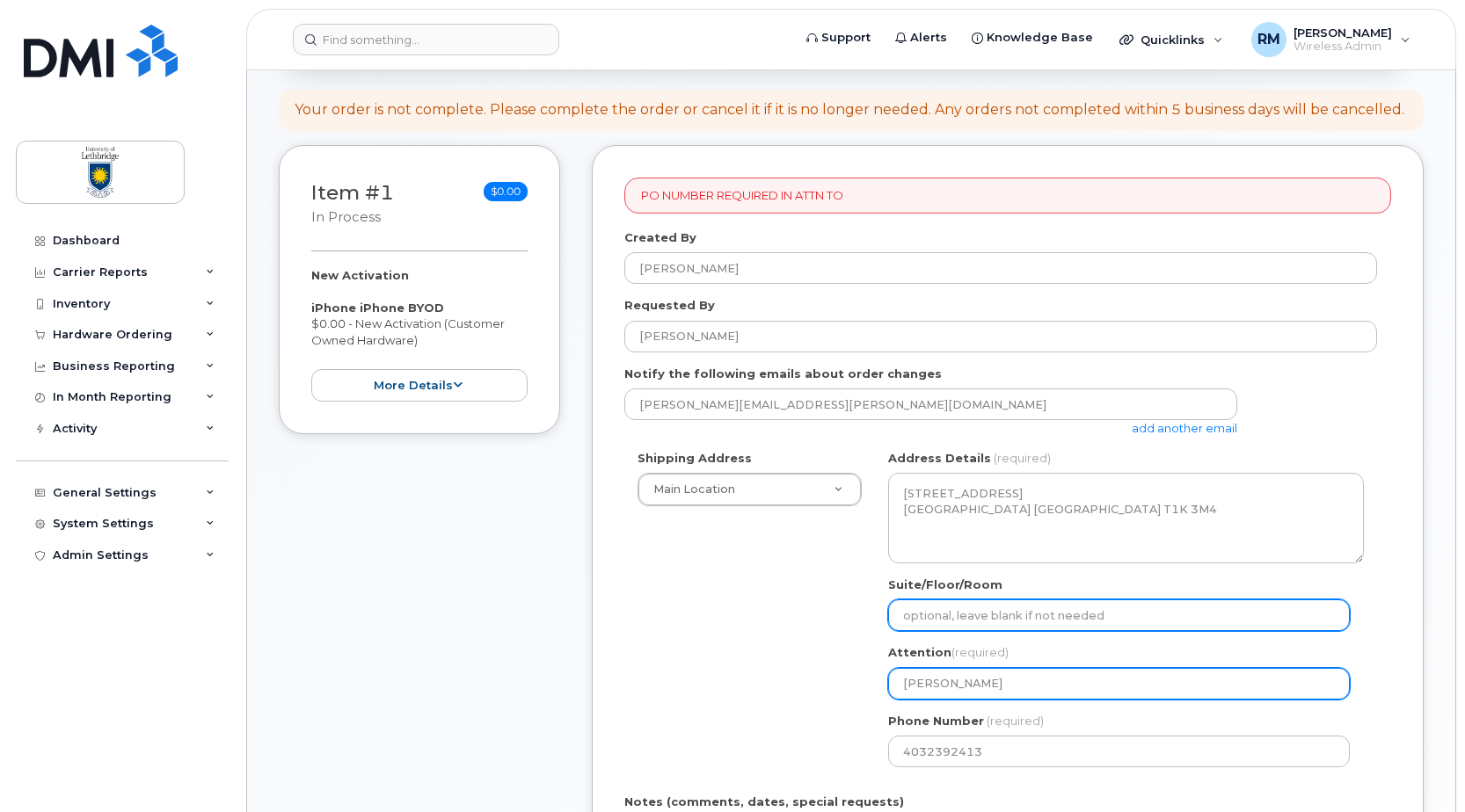
select select
type input "Rick Ma"
select select
type input "Rick Mar"
select select
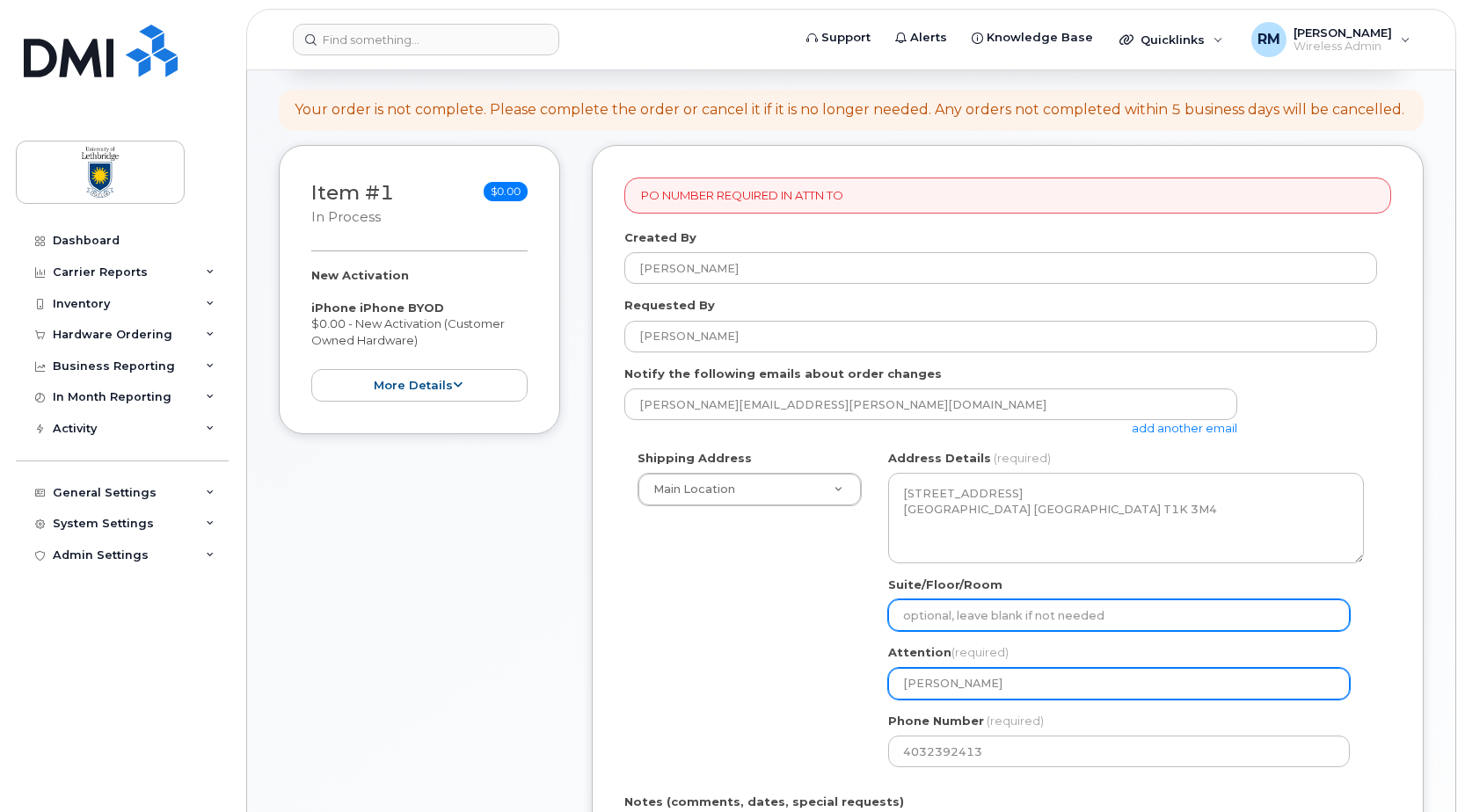
type input "Rick Marc"
select select
type input "Rick Marcz"
select select
type input "Rick Marczu"
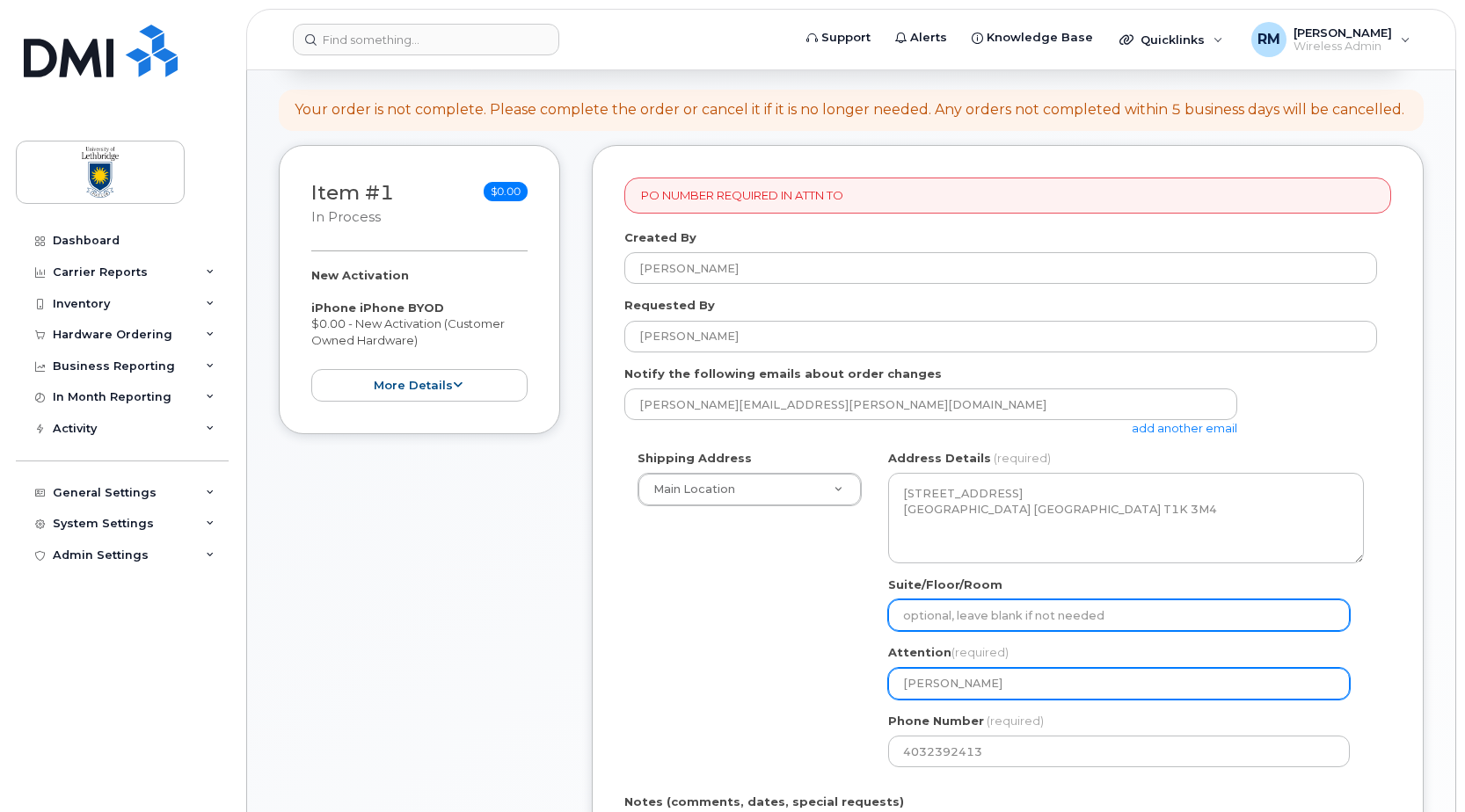
select select
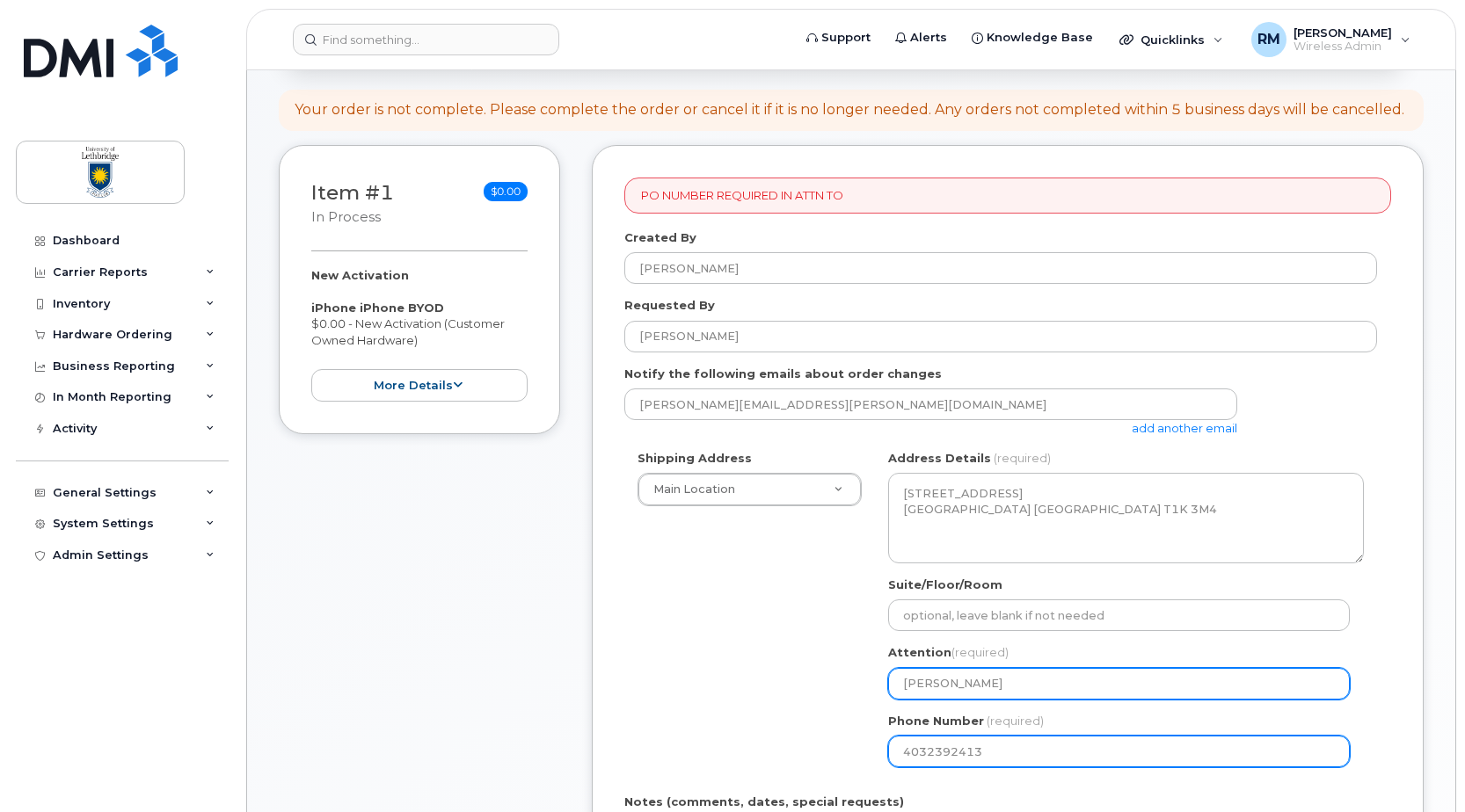
type input "[PERSON_NAME]"
click at [1001, 751] on input "4032392413" at bounding box center [1119, 751] width 462 height 32
select select
type input "403239241"
select select
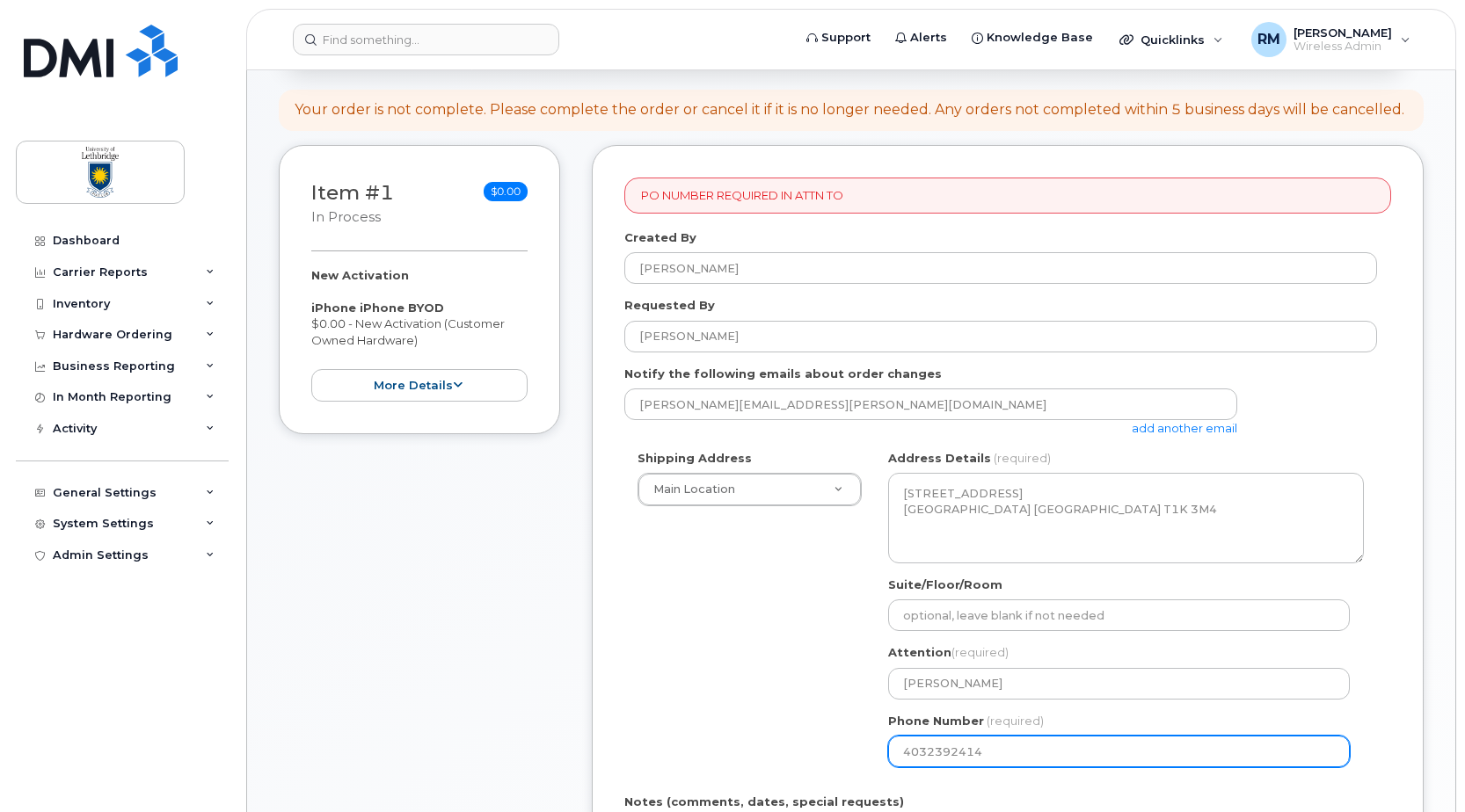
type input "4032392414"
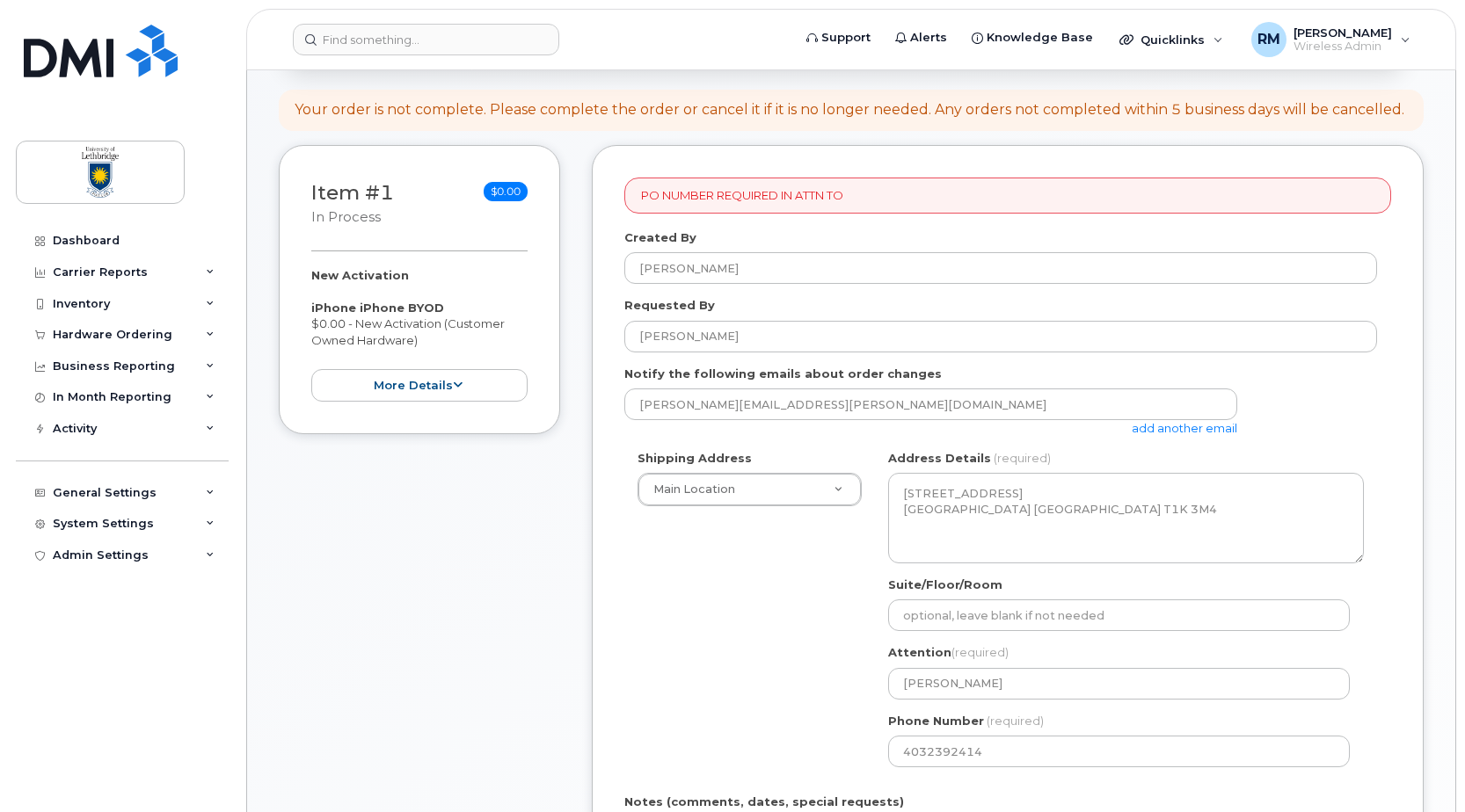
click at [787, 673] on div "Shipping Address Main Location New Address 7125 Valleyview Dr Main Location AB …" at bounding box center [1000, 615] width 752 height 330
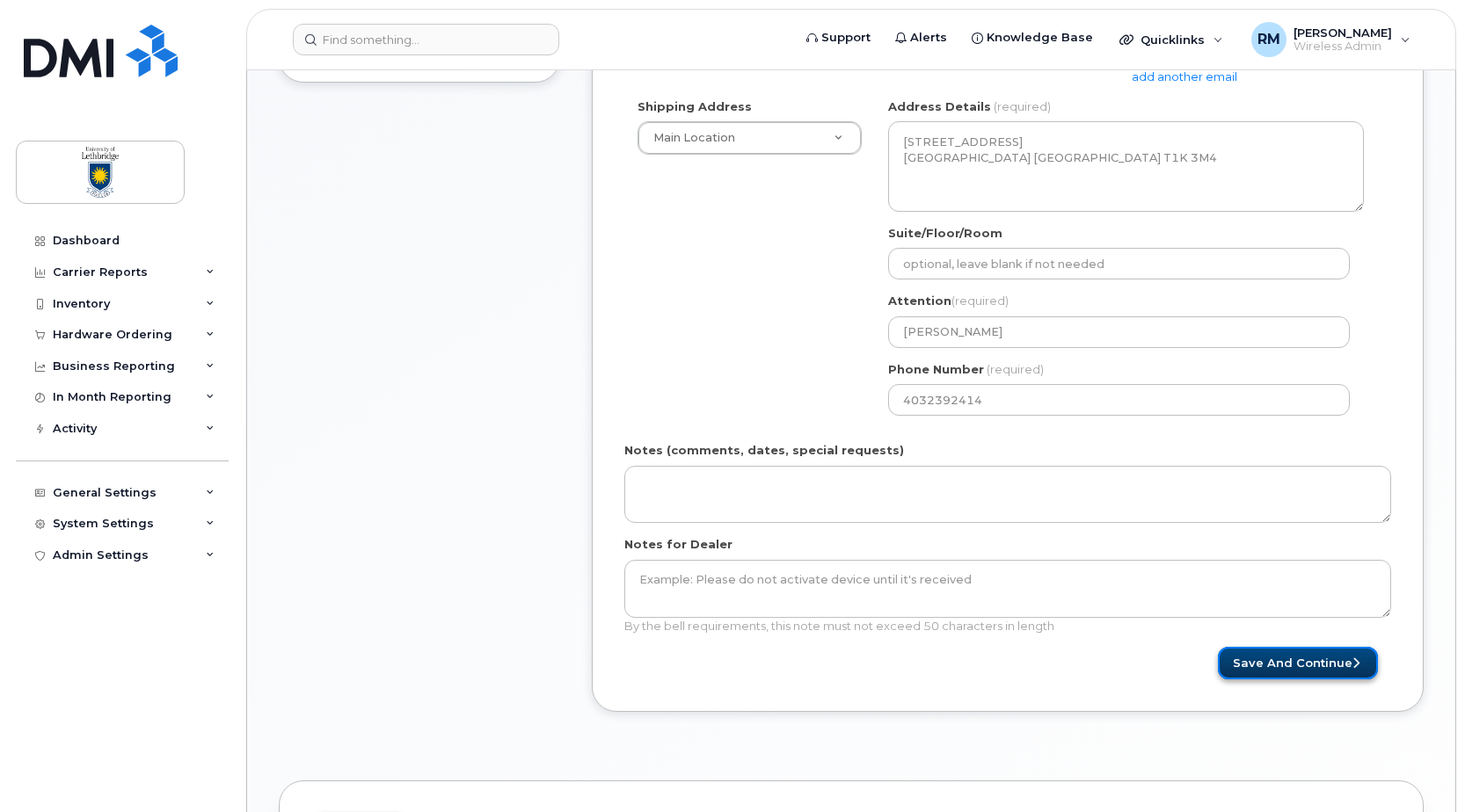
click at [1323, 667] on button "Save and Continue" at bounding box center [1298, 663] width 160 height 33
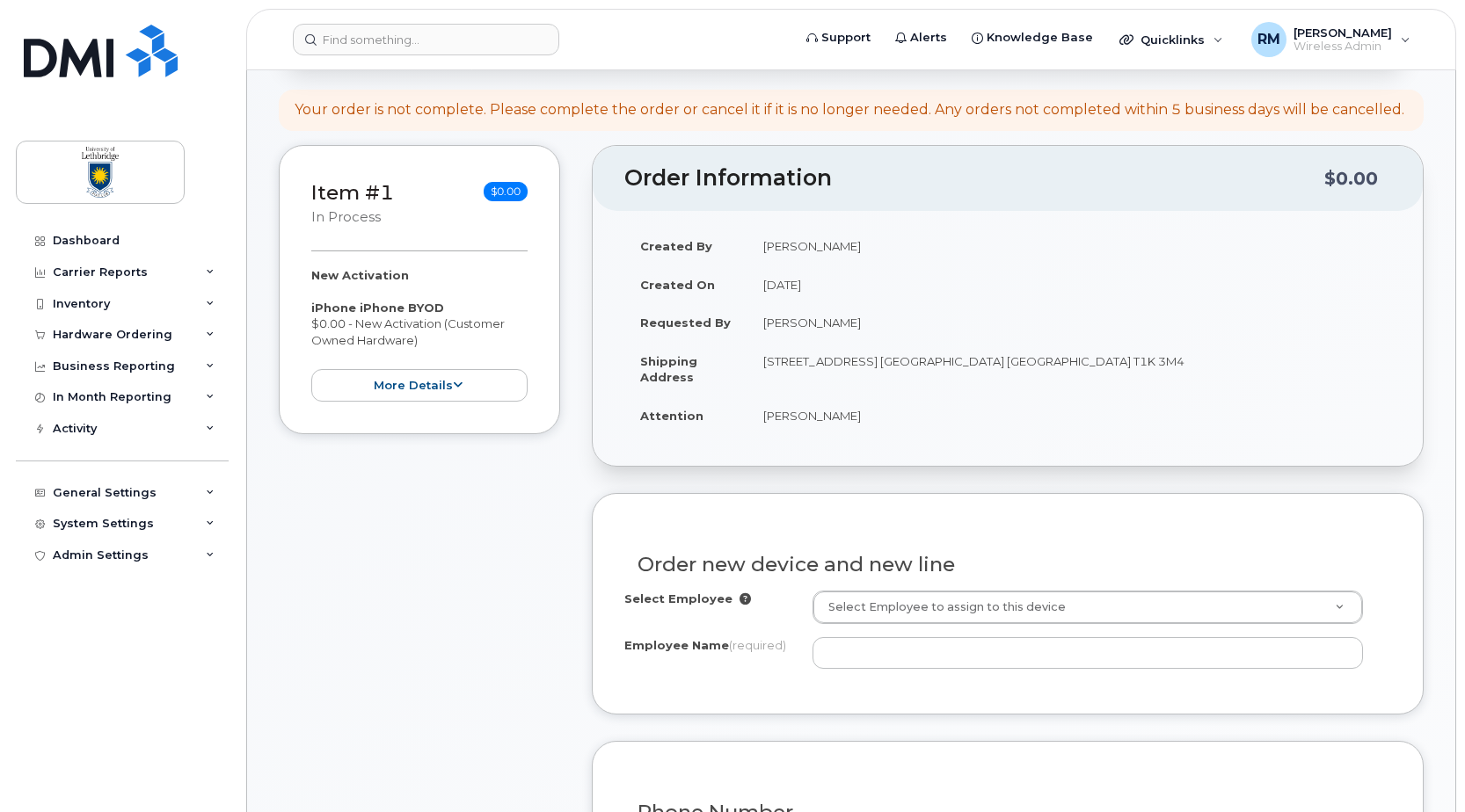
scroll to position [527, 0]
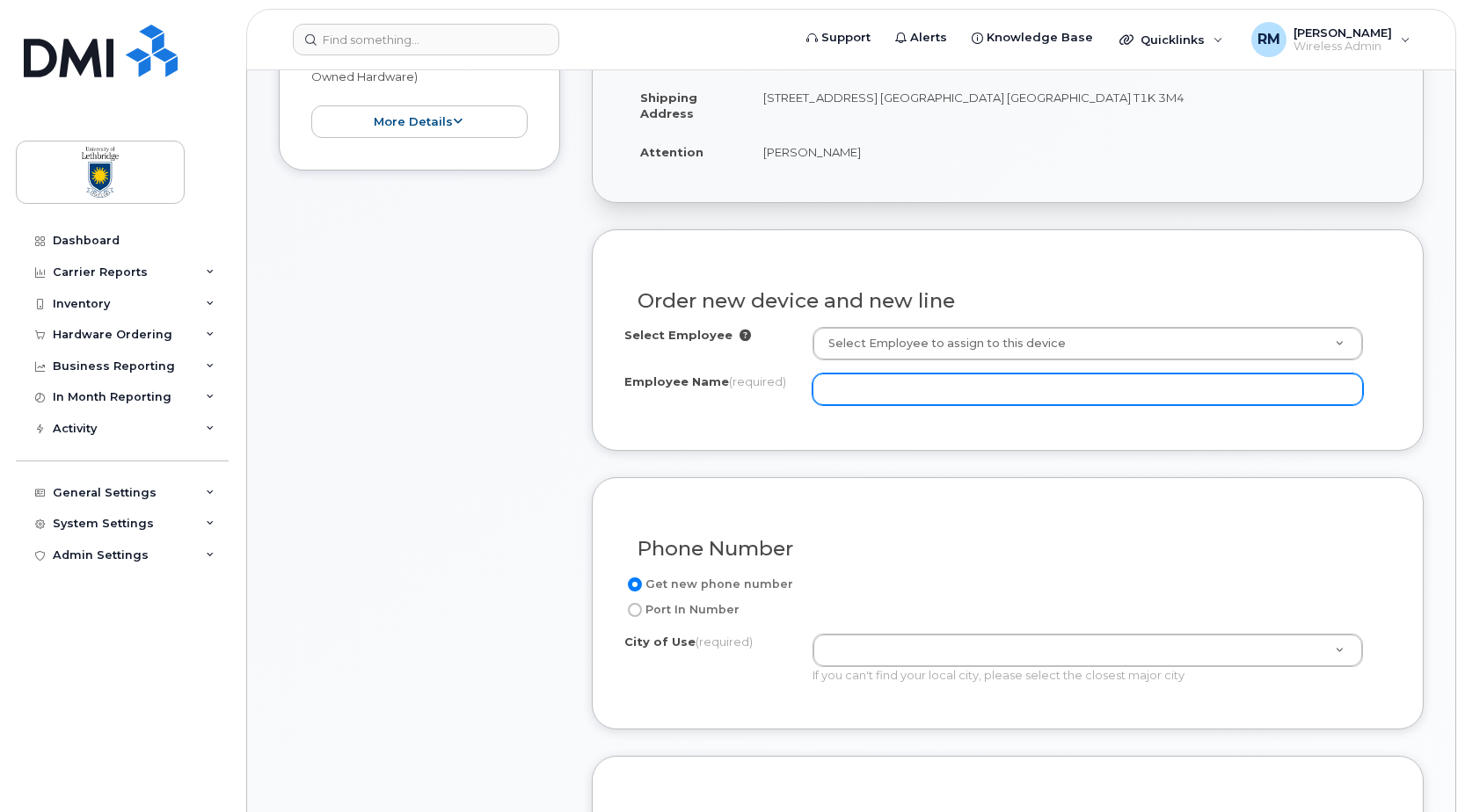
click at [861, 376] on input "Employee Name (required)" at bounding box center [1087, 389] width 550 height 32
paste input "Gage DeSteur"
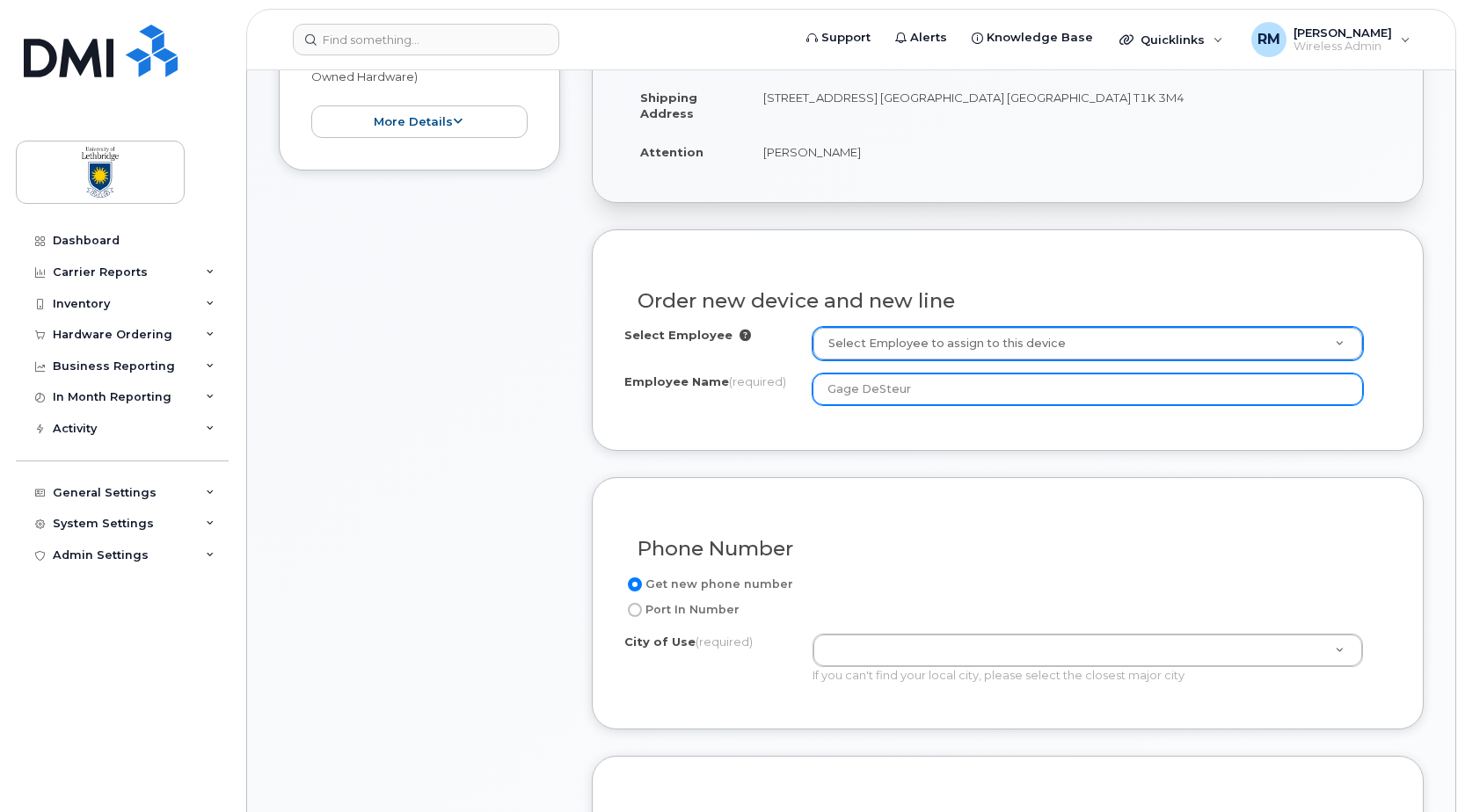
type input "Gage DeSteur"
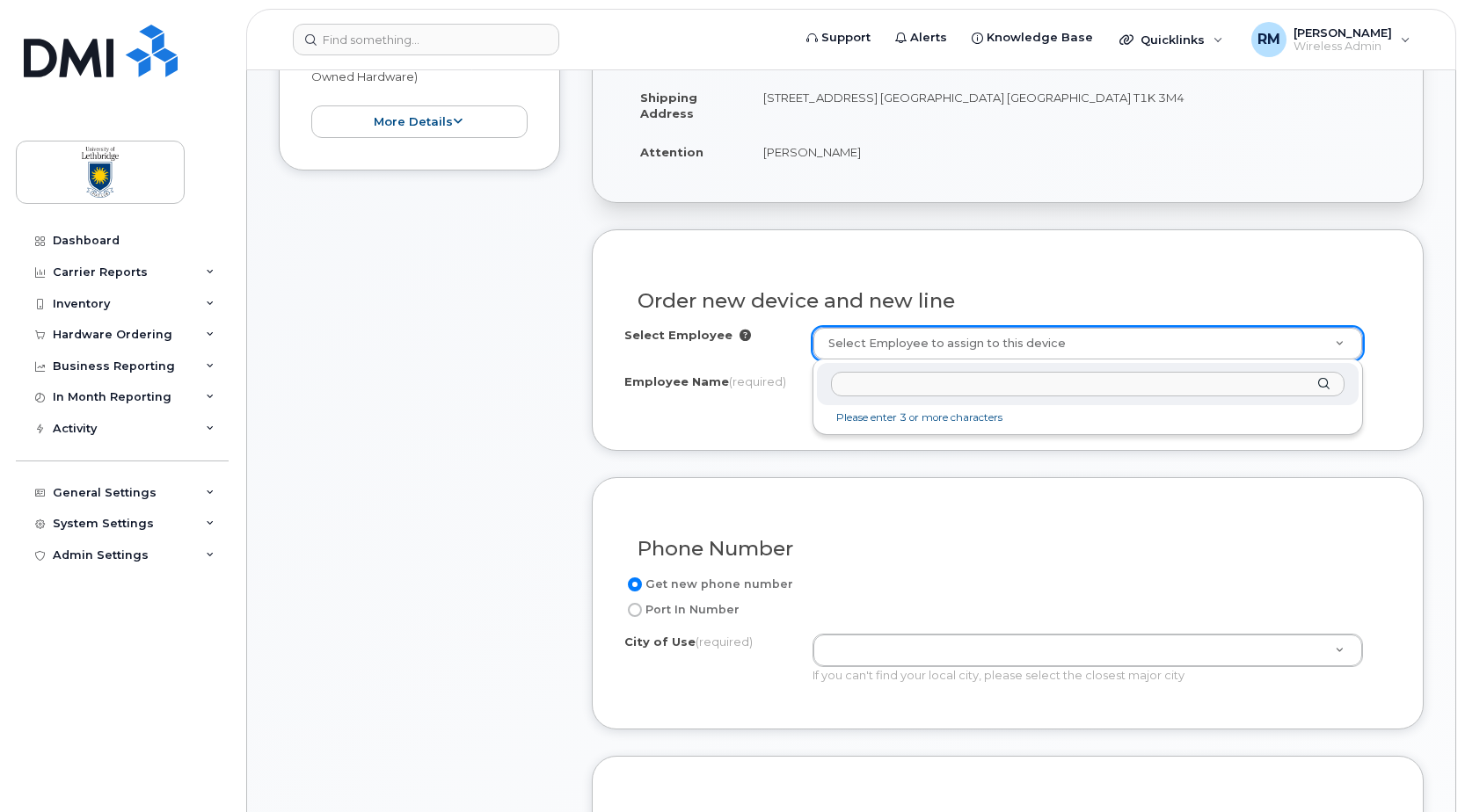
click at [925, 386] on input "text" at bounding box center [1088, 384] width 514 height 25
type input "Gage DeSteur"
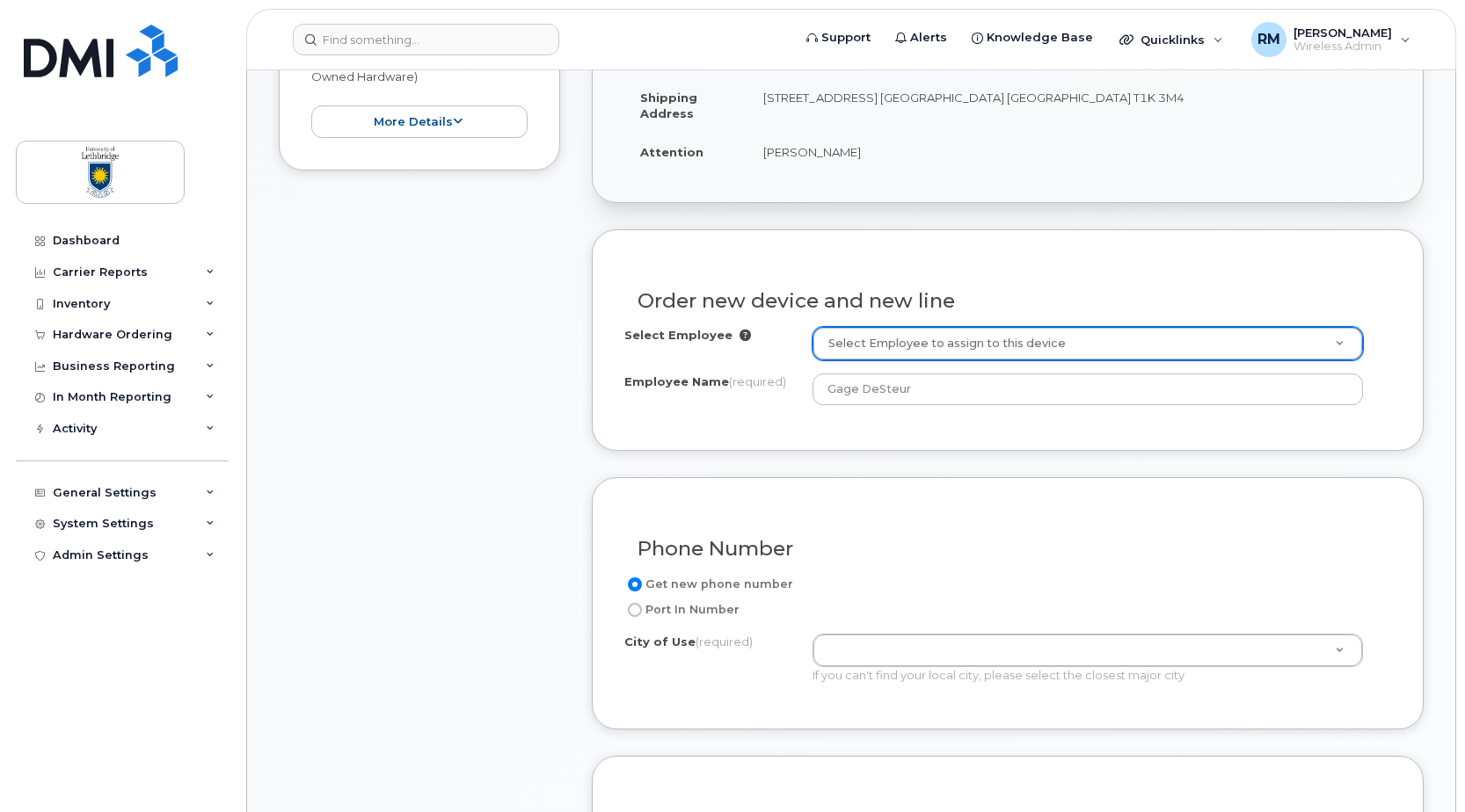
type input "l"
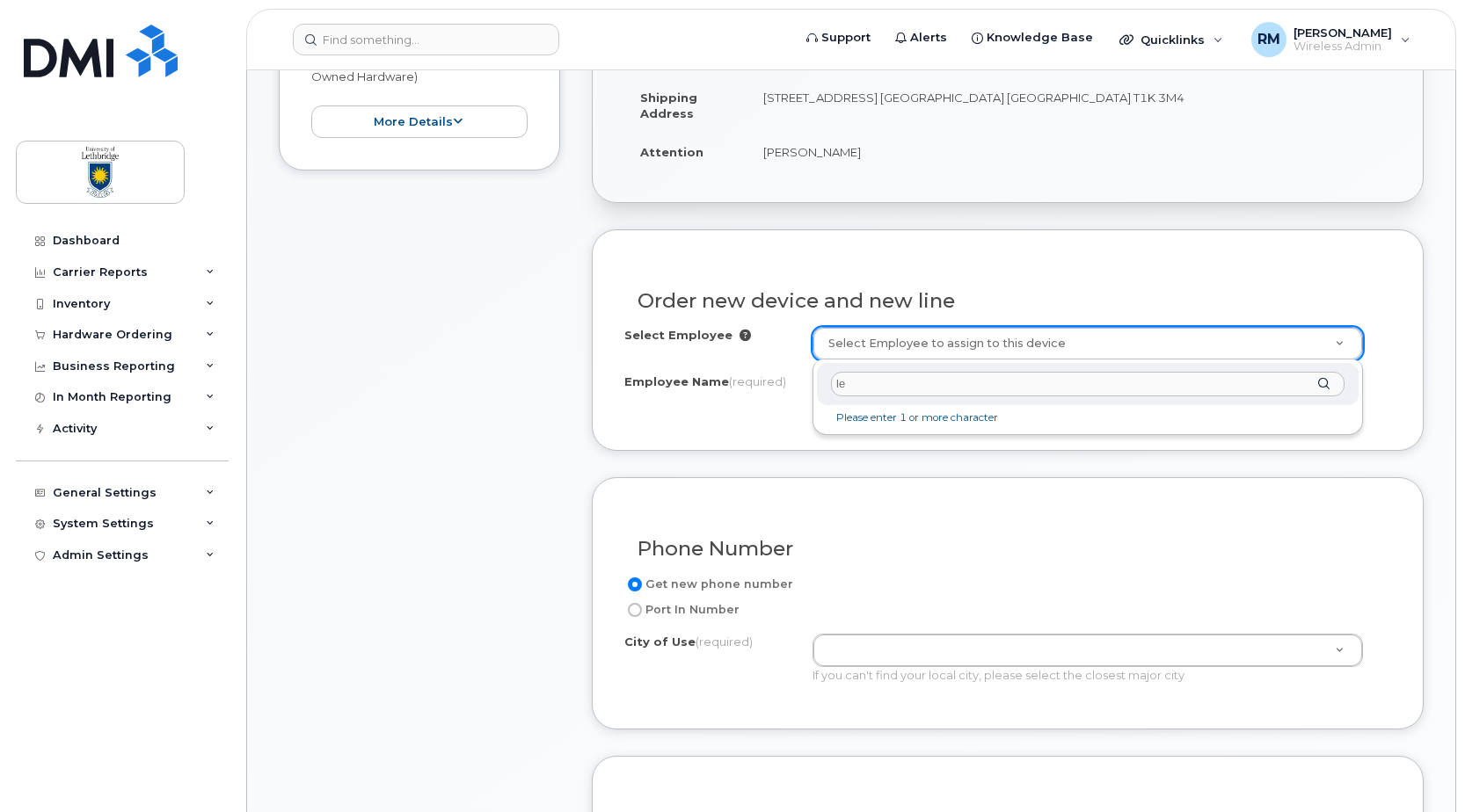
type input "l"
paste input "Gage DeSteur"
type input "Gage DeSteur"
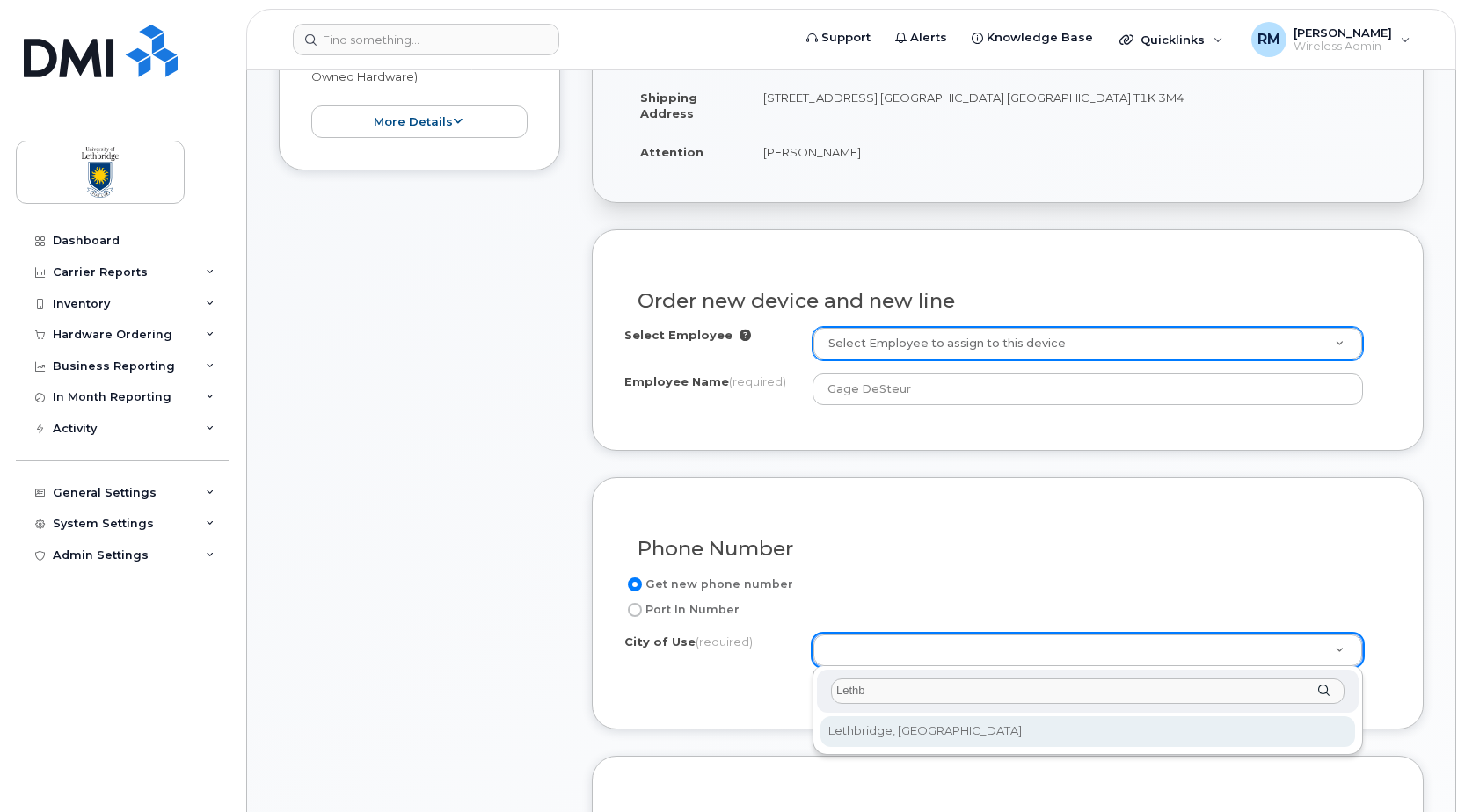
type input "Lethb"
type input "327"
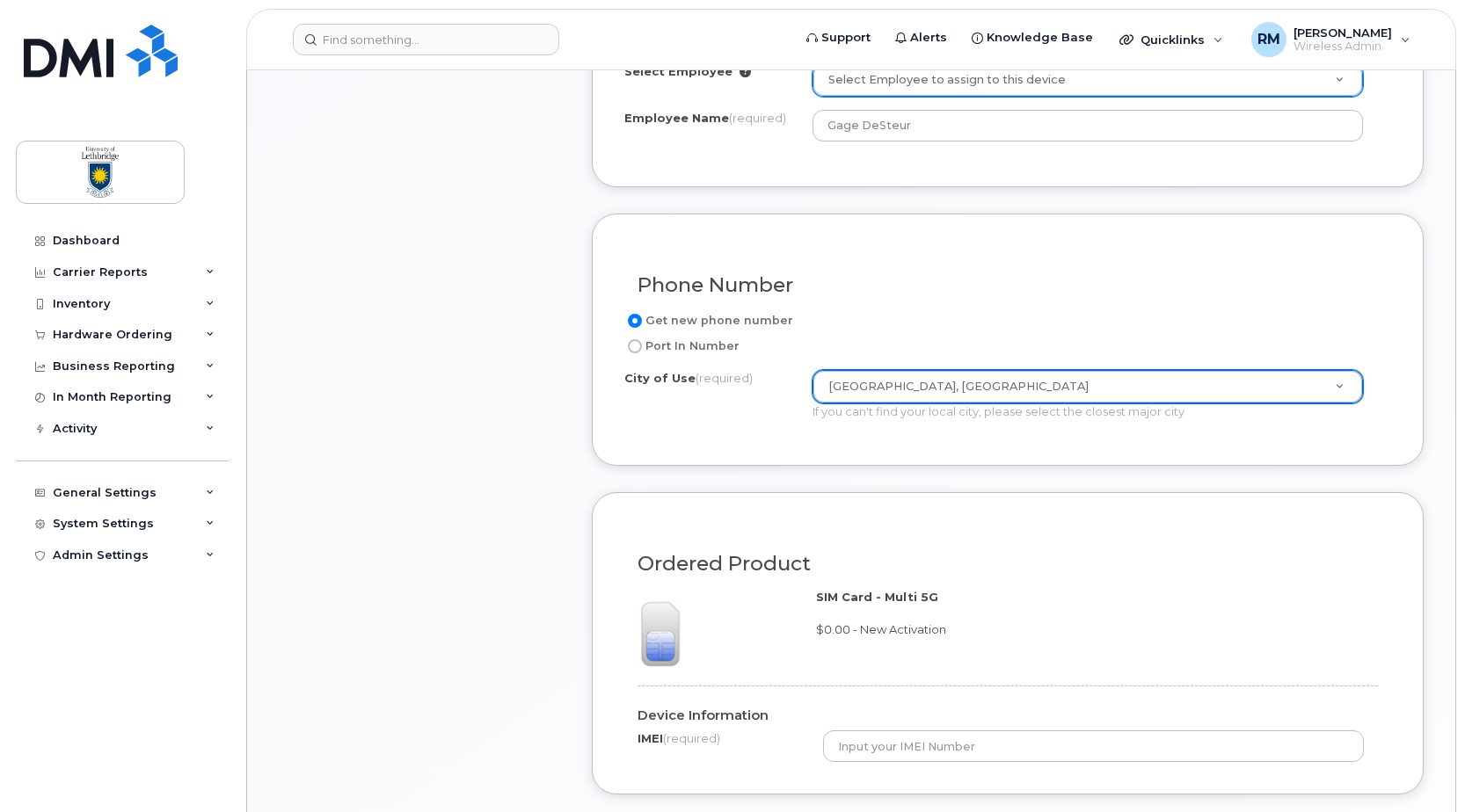
scroll to position [1055, 0]
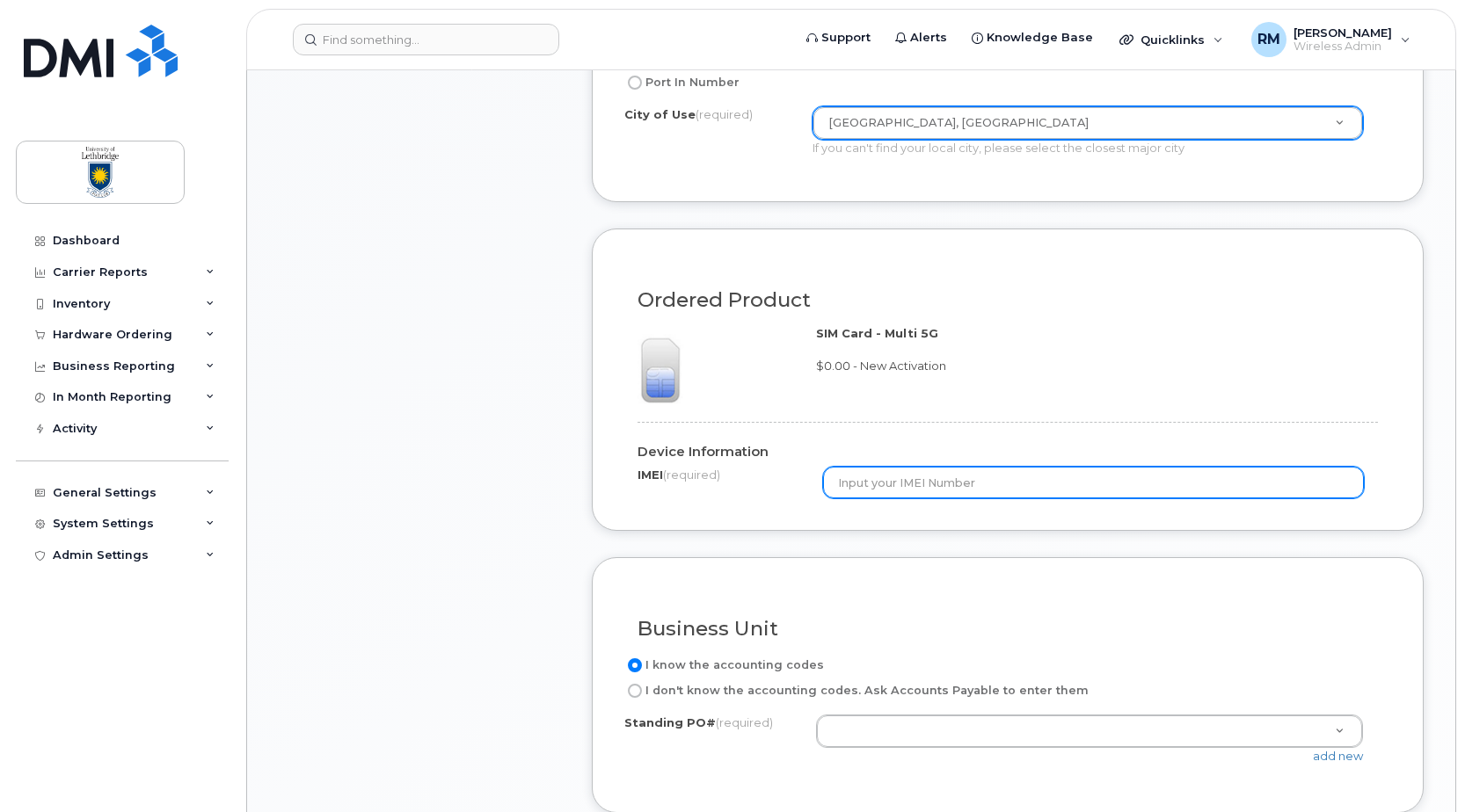
click at [897, 487] on input "text" at bounding box center [1093, 483] width 542 height 32
paste input "358525994115222"
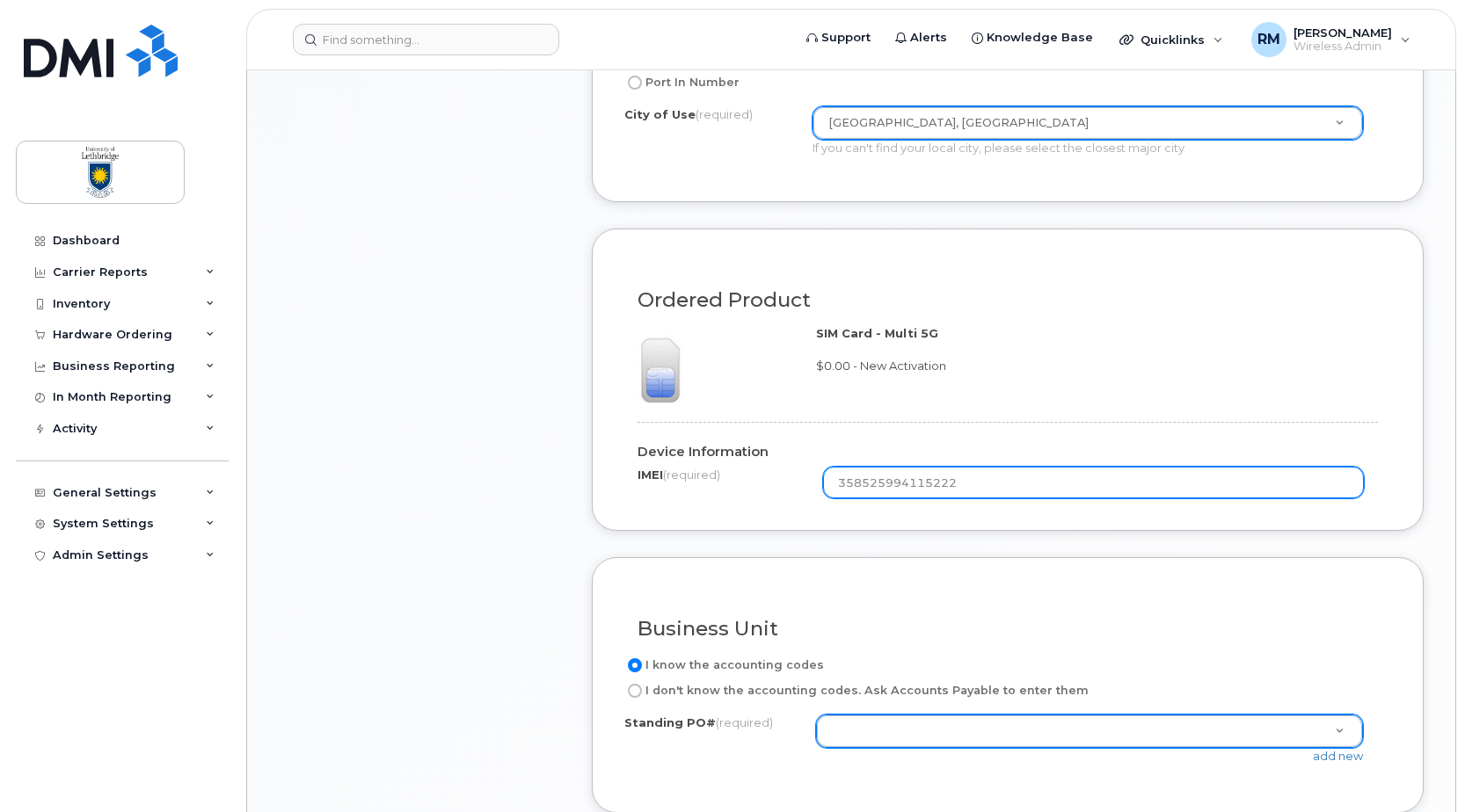
type input "358525994115222"
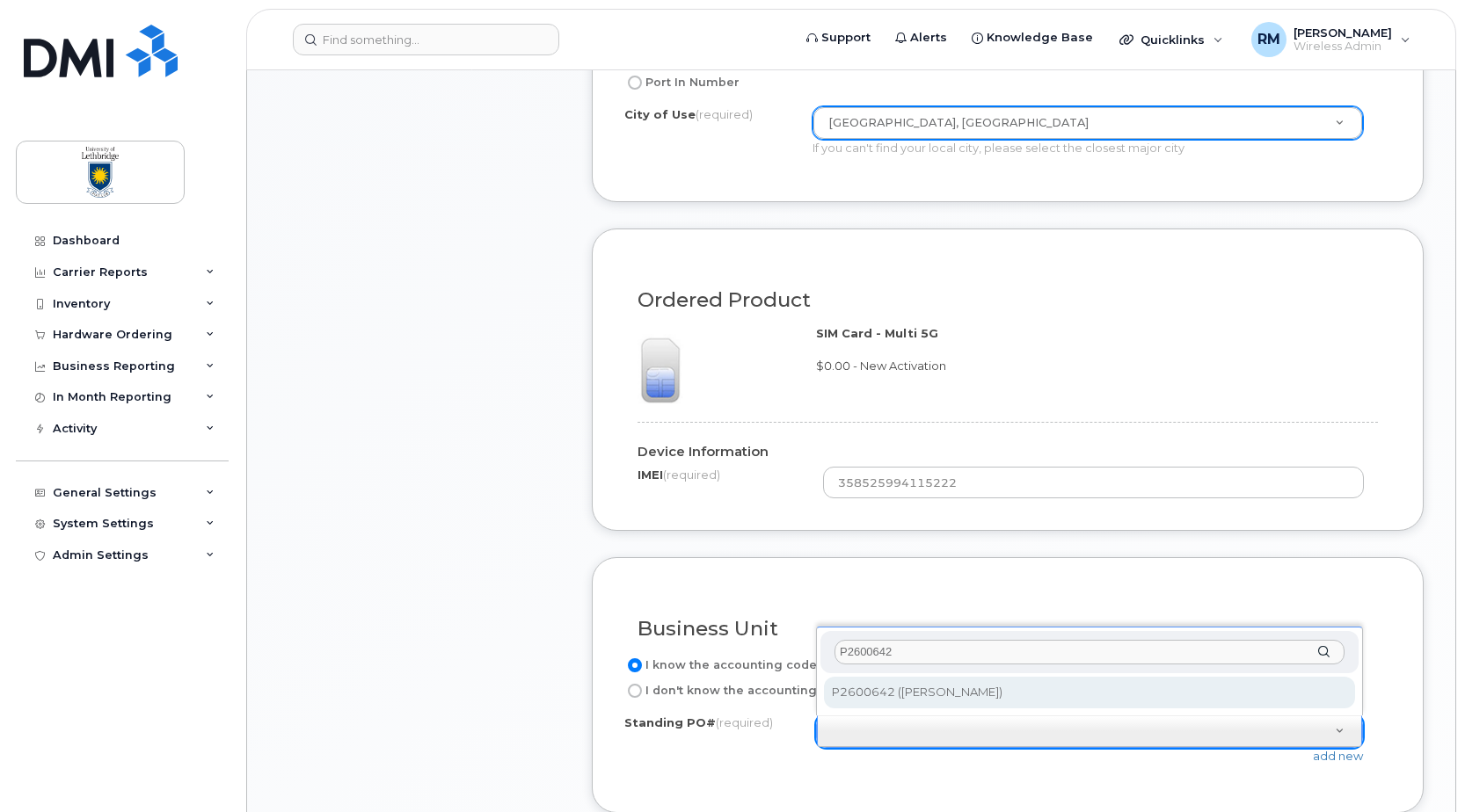
type input "P2600642"
select select "P2600642"
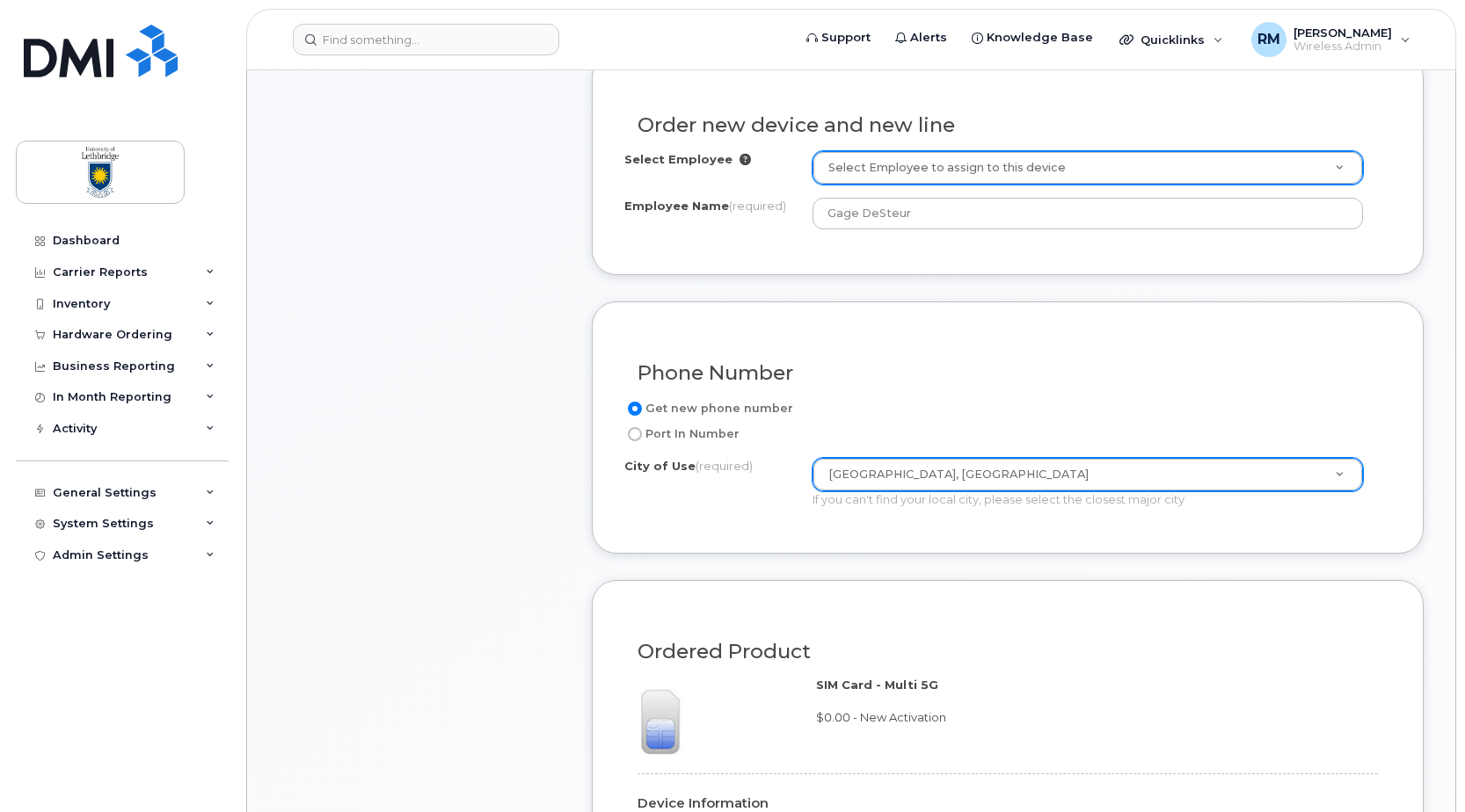
scroll to position [1143, 0]
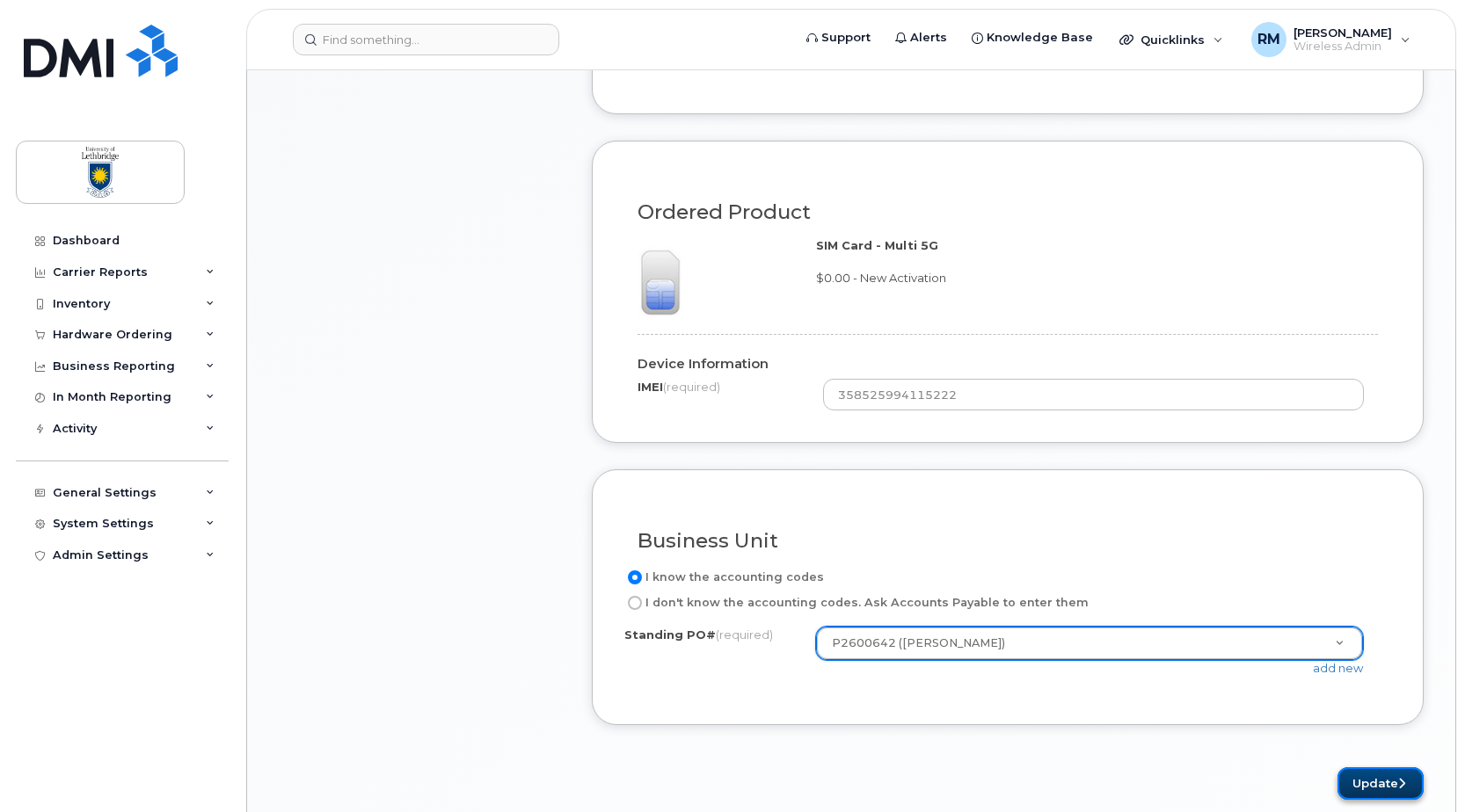
click at [1392, 789] on button "Update" at bounding box center [1380, 784] width 86 height 33
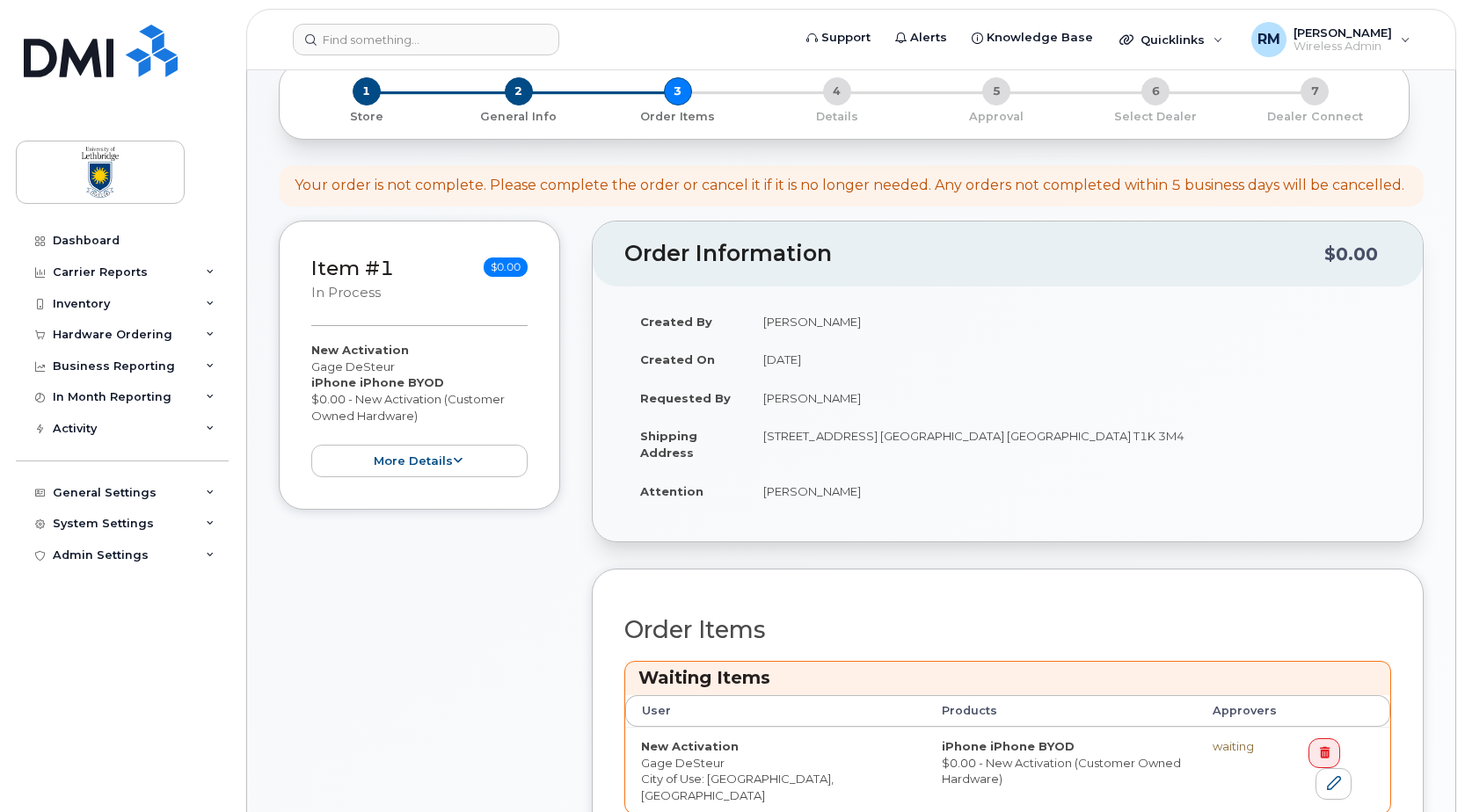
scroll to position [527, 0]
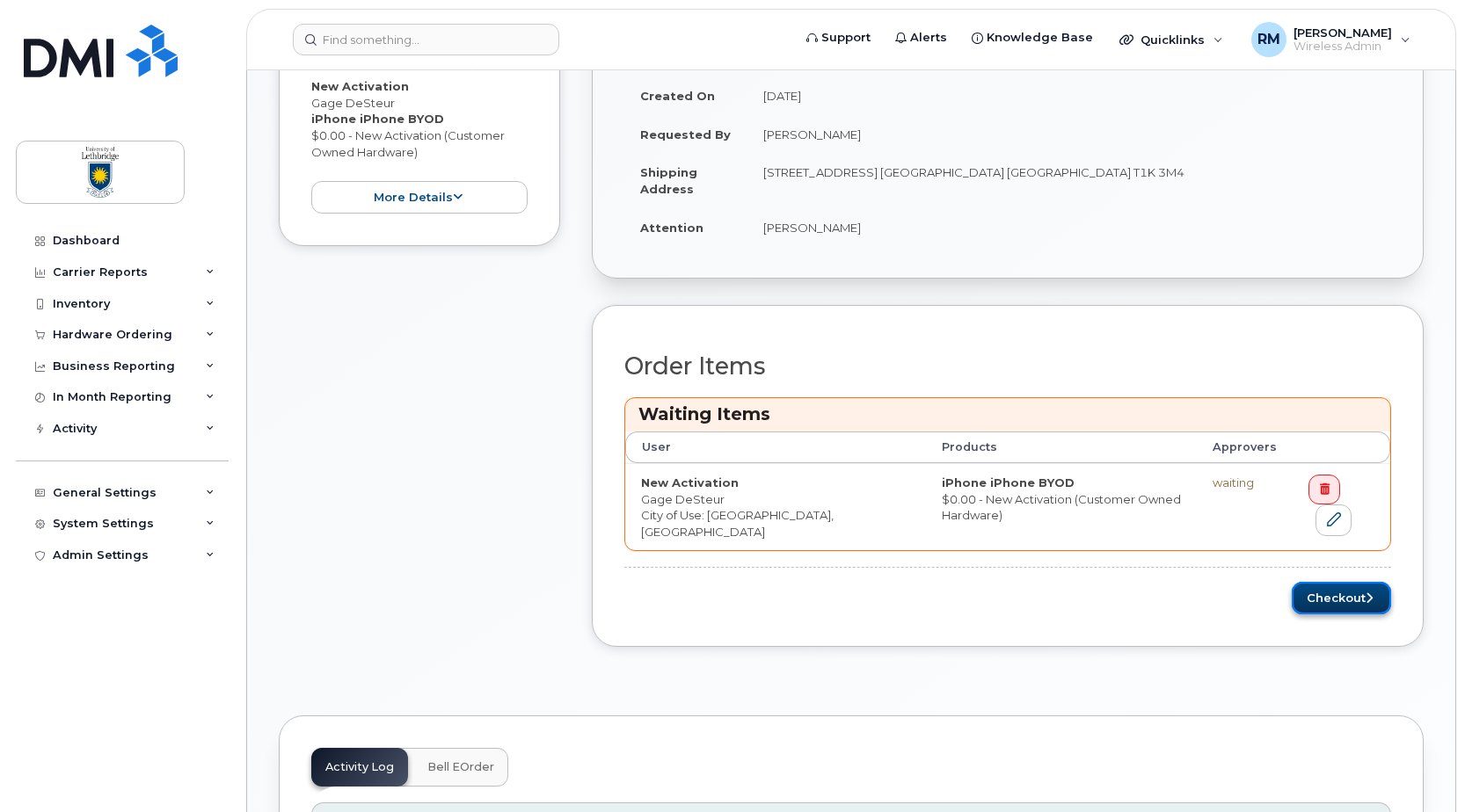
click at [1337, 586] on button "Checkout" at bounding box center [1341, 599] width 99 height 33
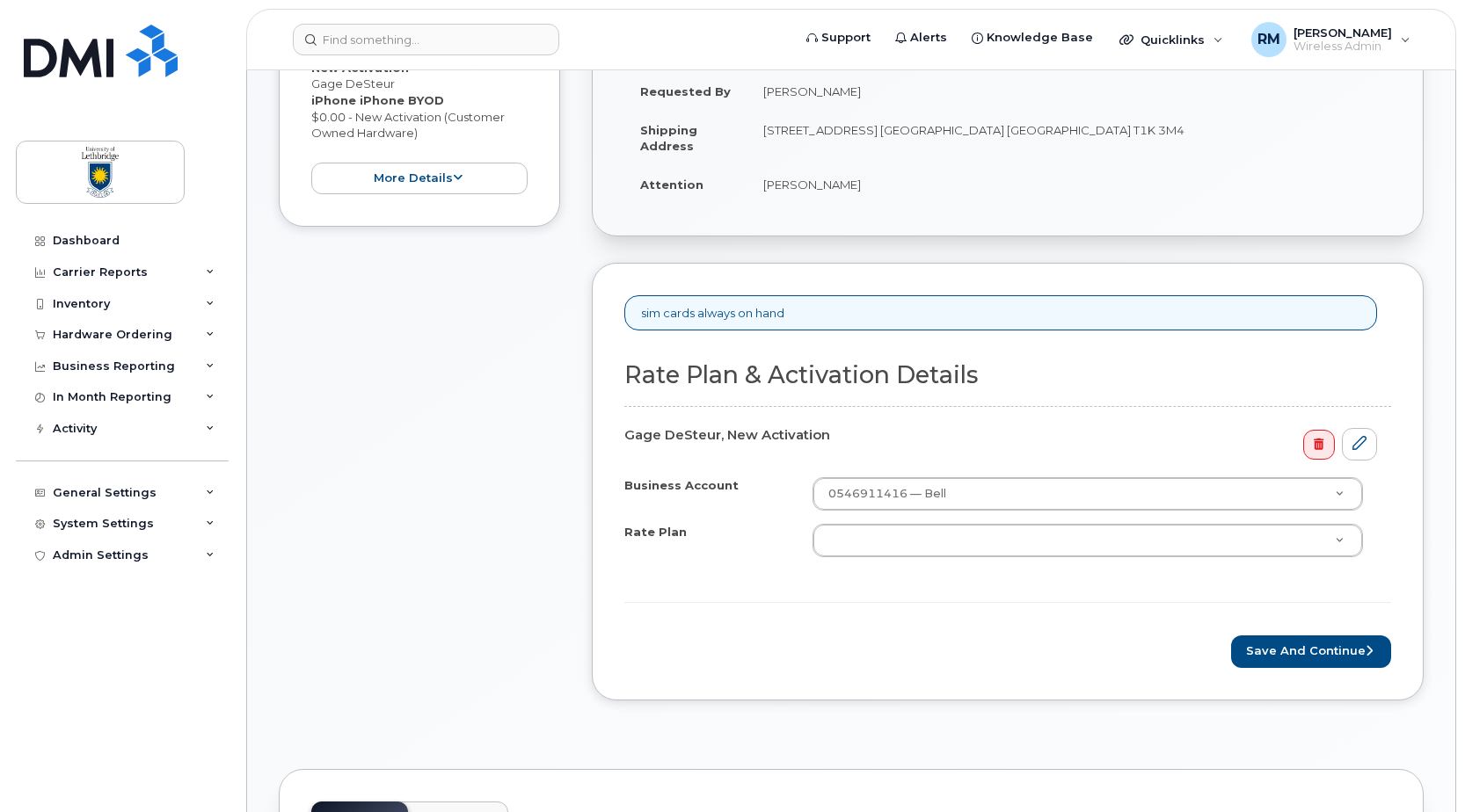
scroll to position [615, 0]
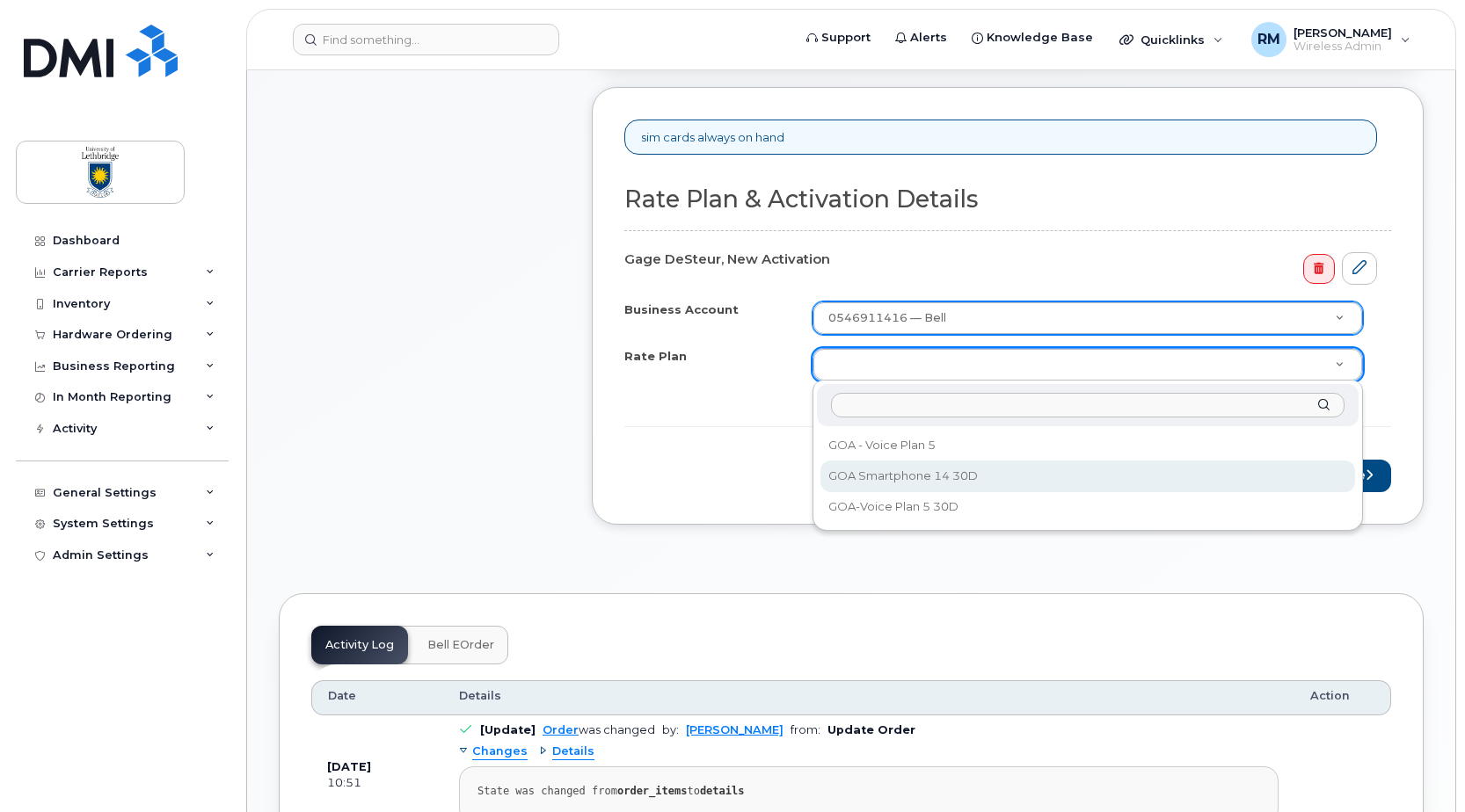
select select "GOA Smartphone 14 30D"
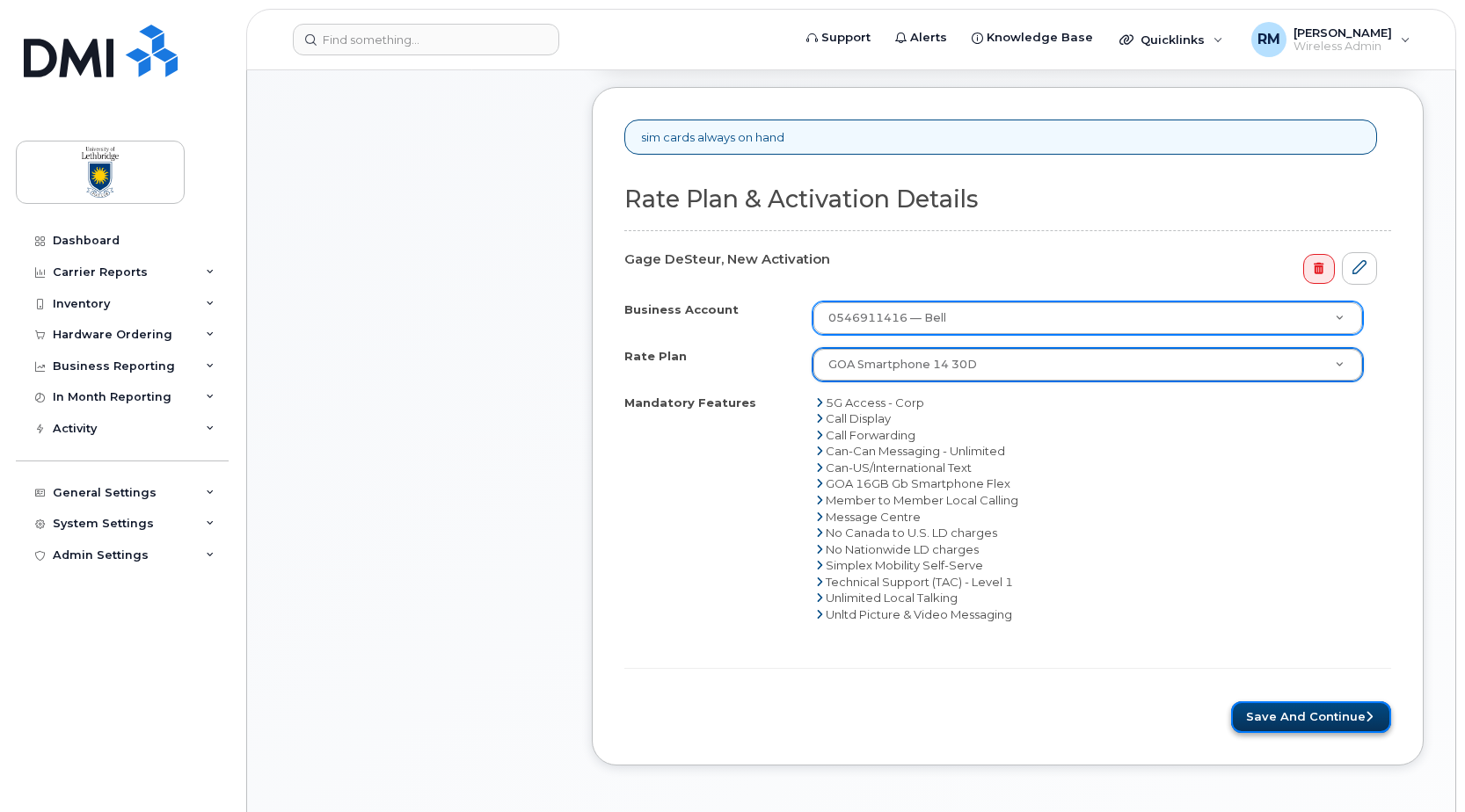
click at [1319, 714] on button "Save and Continue" at bounding box center [1311, 718] width 160 height 33
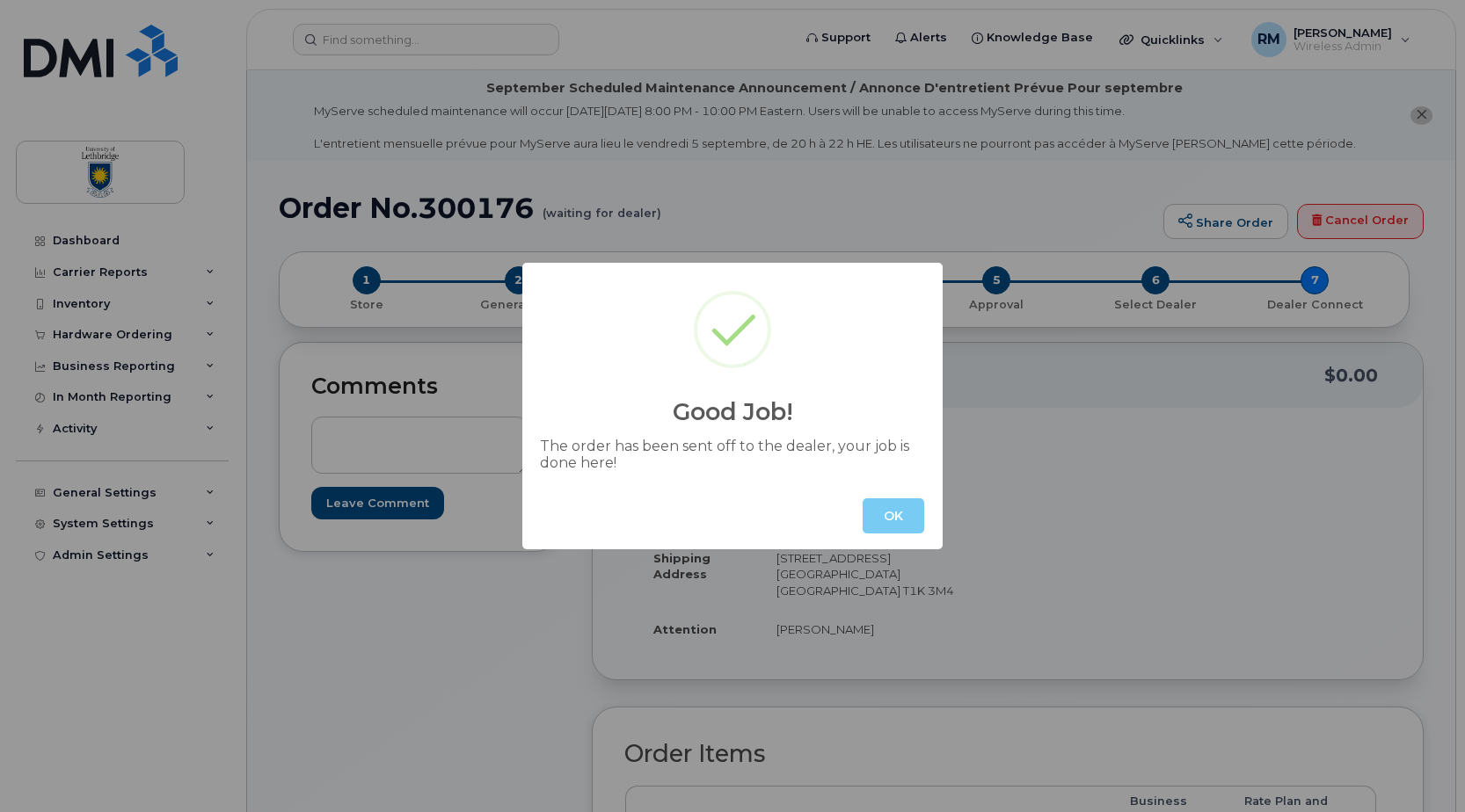
click at [892, 510] on button "OK" at bounding box center [893, 516] width 62 height 35
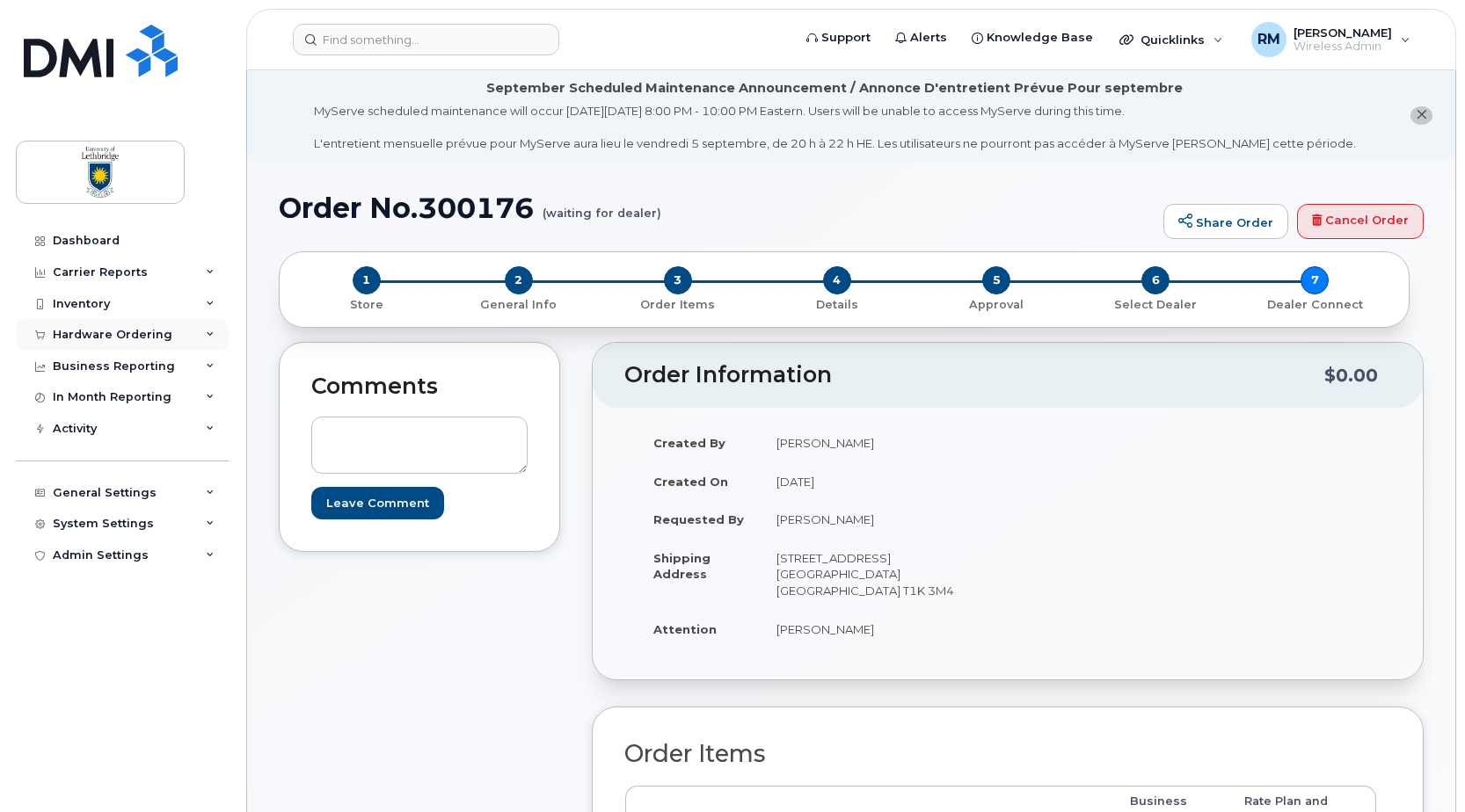
drag, startPoint x: 96, startPoint y: 330, endPoint x: 112, endPoint y: 333, distance: 16.3
click at [96, 330] on div "Hardware Ordering" at bounding box center [113, 335] width 120 height 14
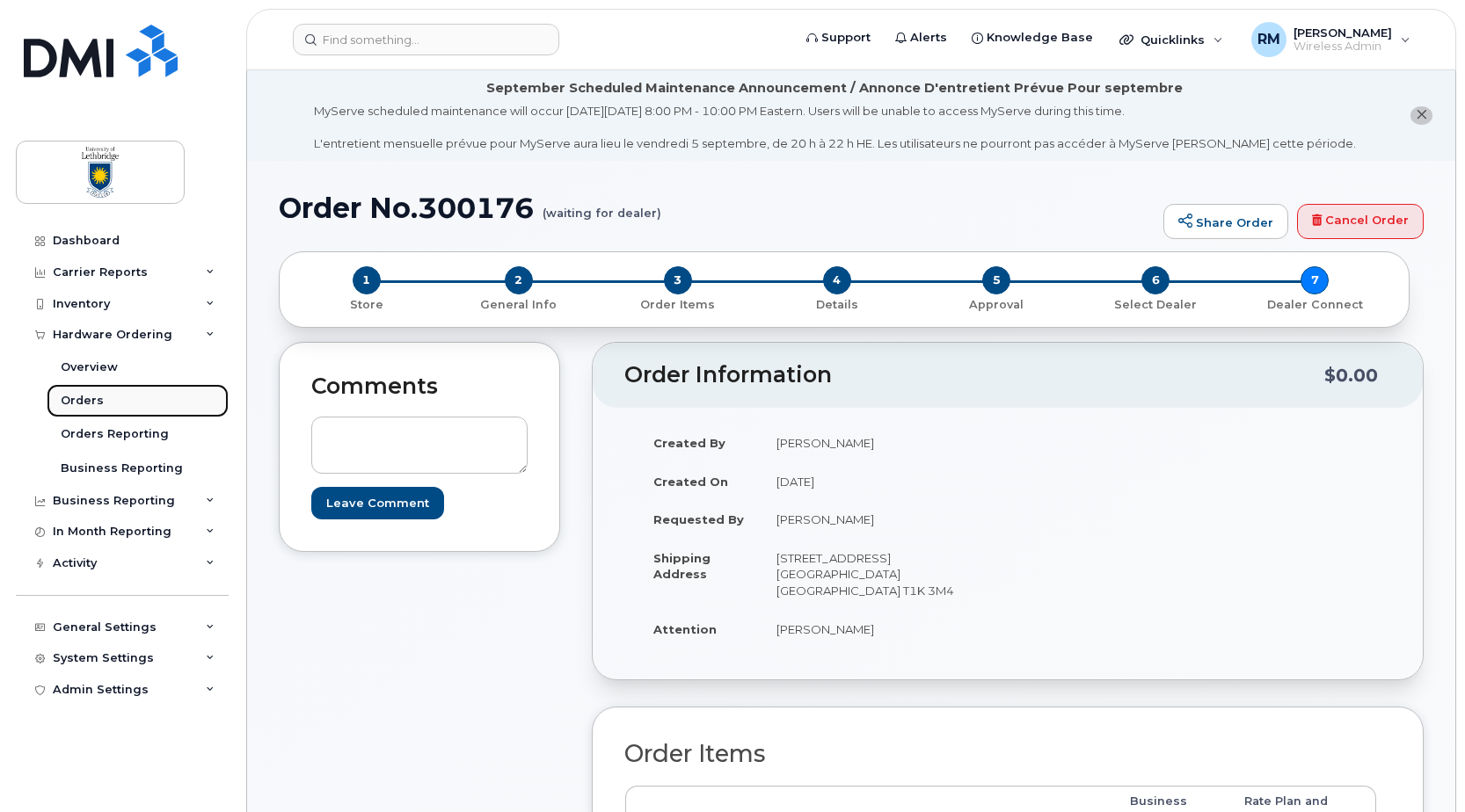
click at [94, 397] on div "Orders" at bounding box center [82, 401] width 43 height 15
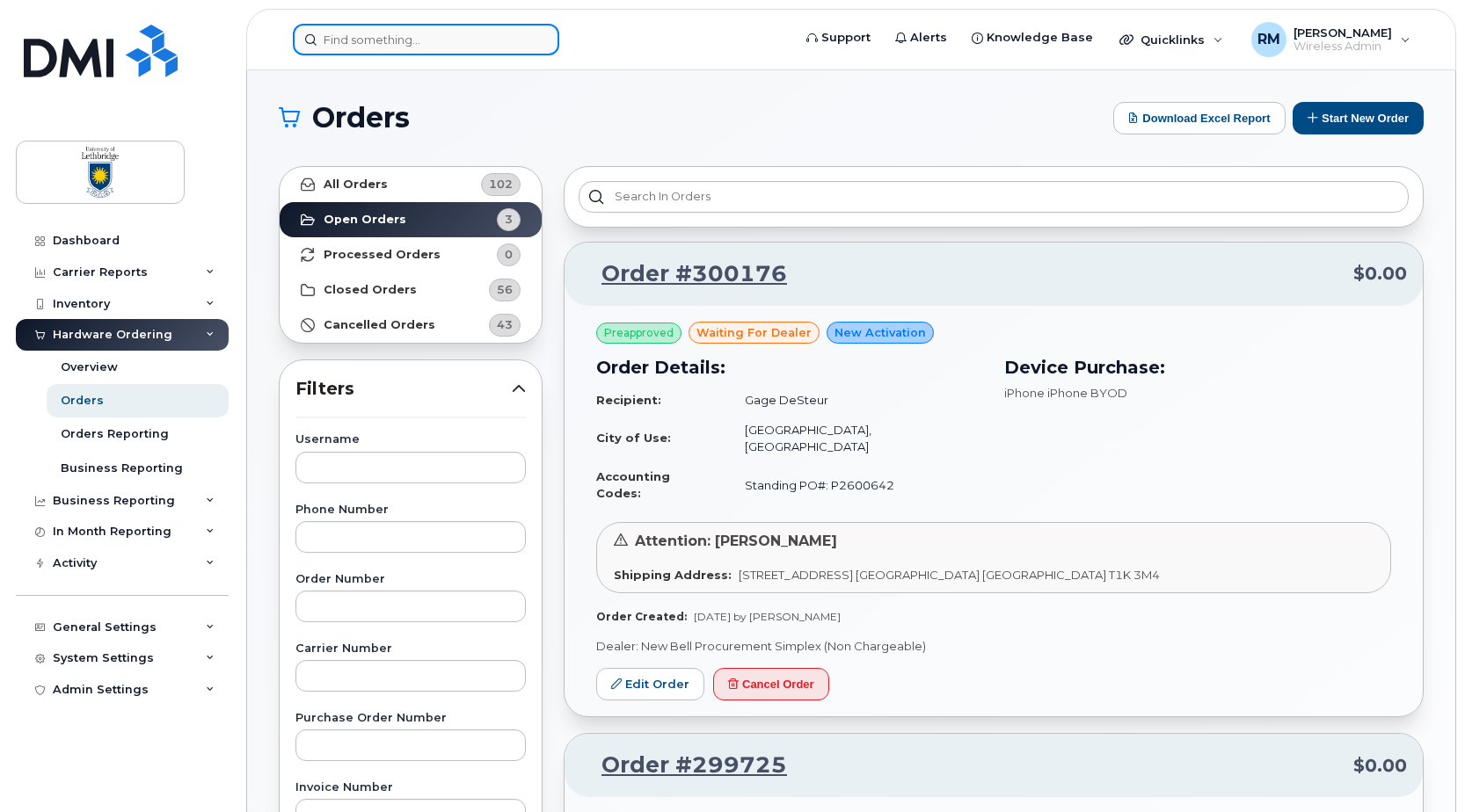
click at [388, 46] on input at bounding box center [426, 40] width 267 height 32
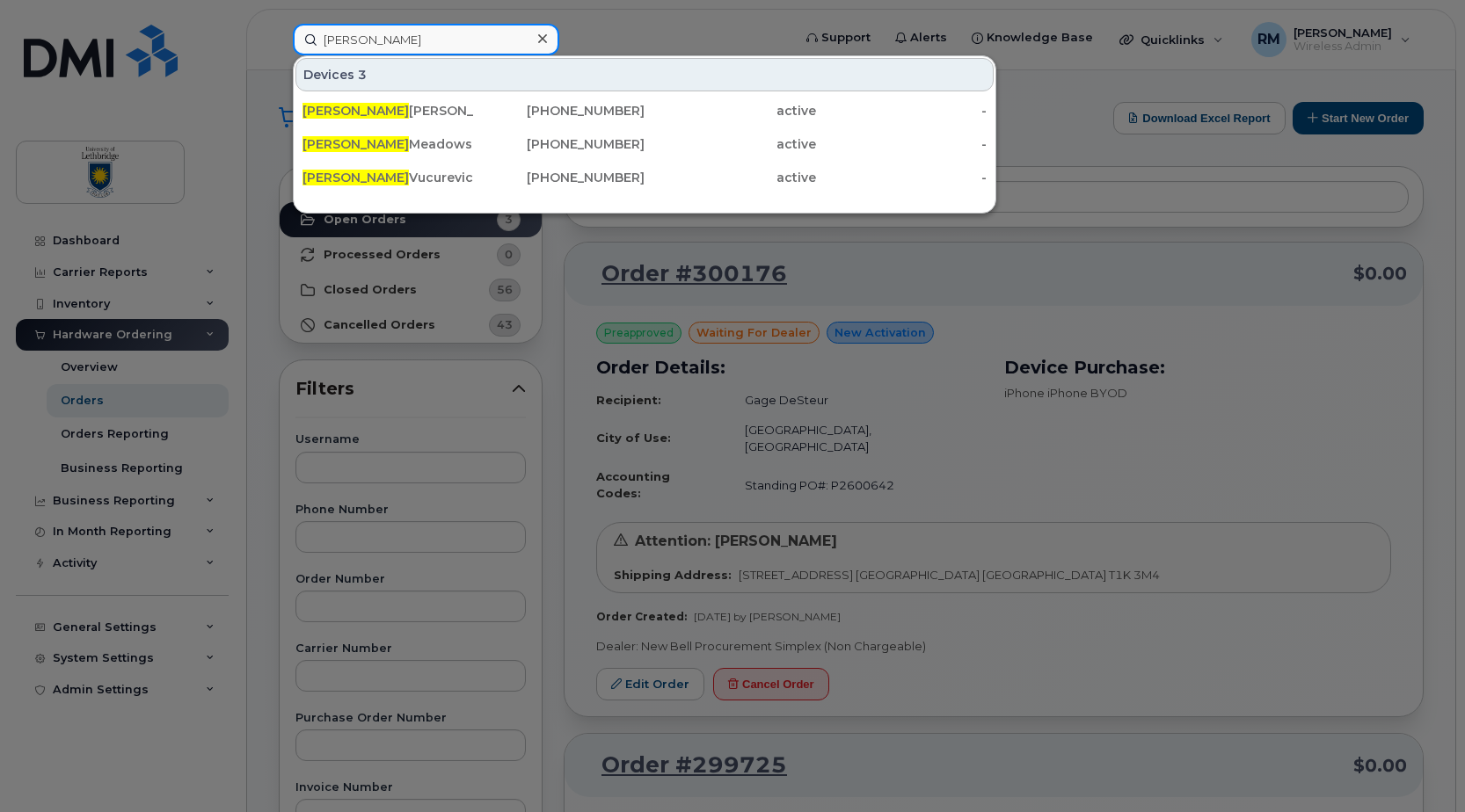
type input "[PERSON_NAME]"
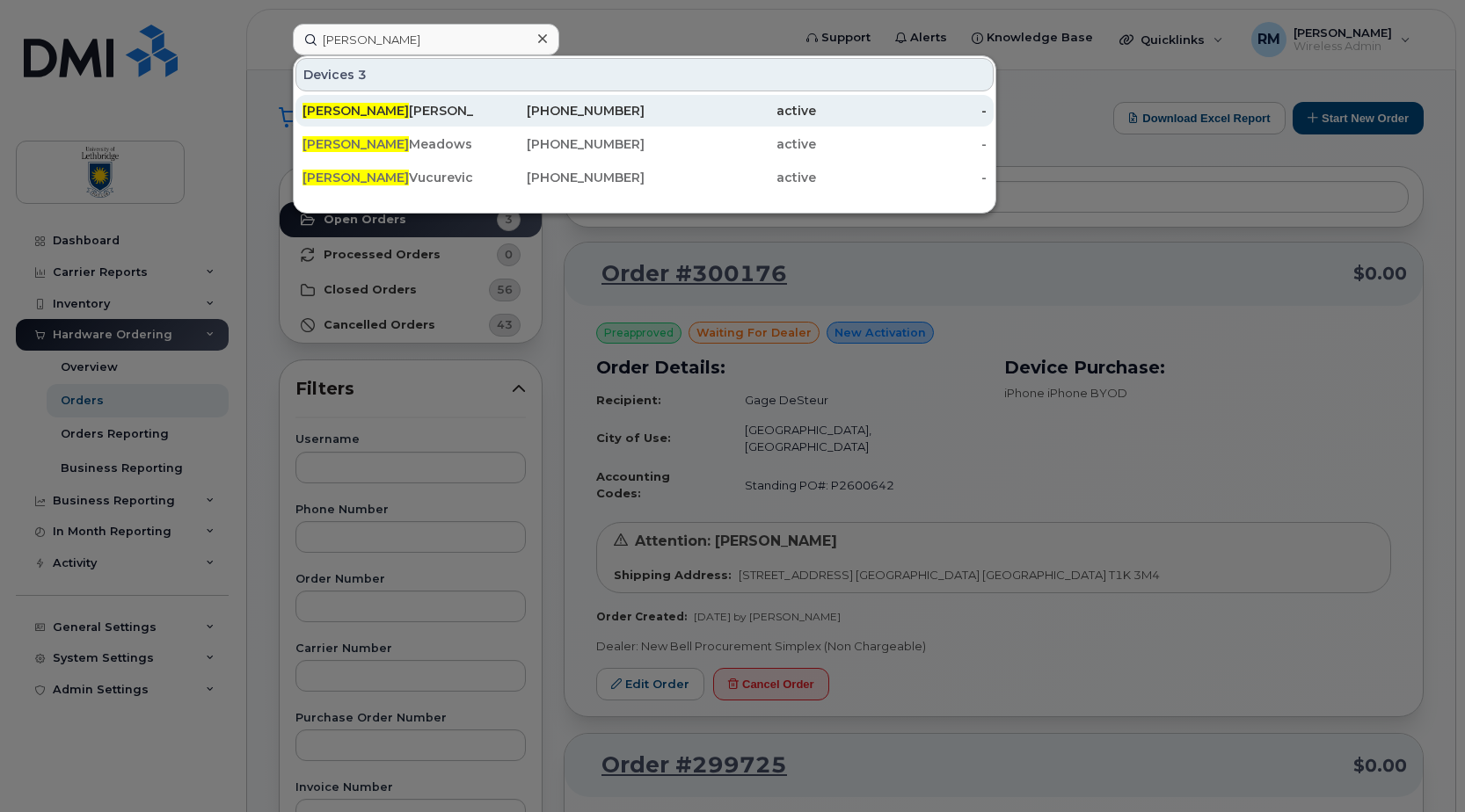
click at [346, 105] on div "[PERSON_NAME]" at bounding box center [388, 111] width 172 height 17
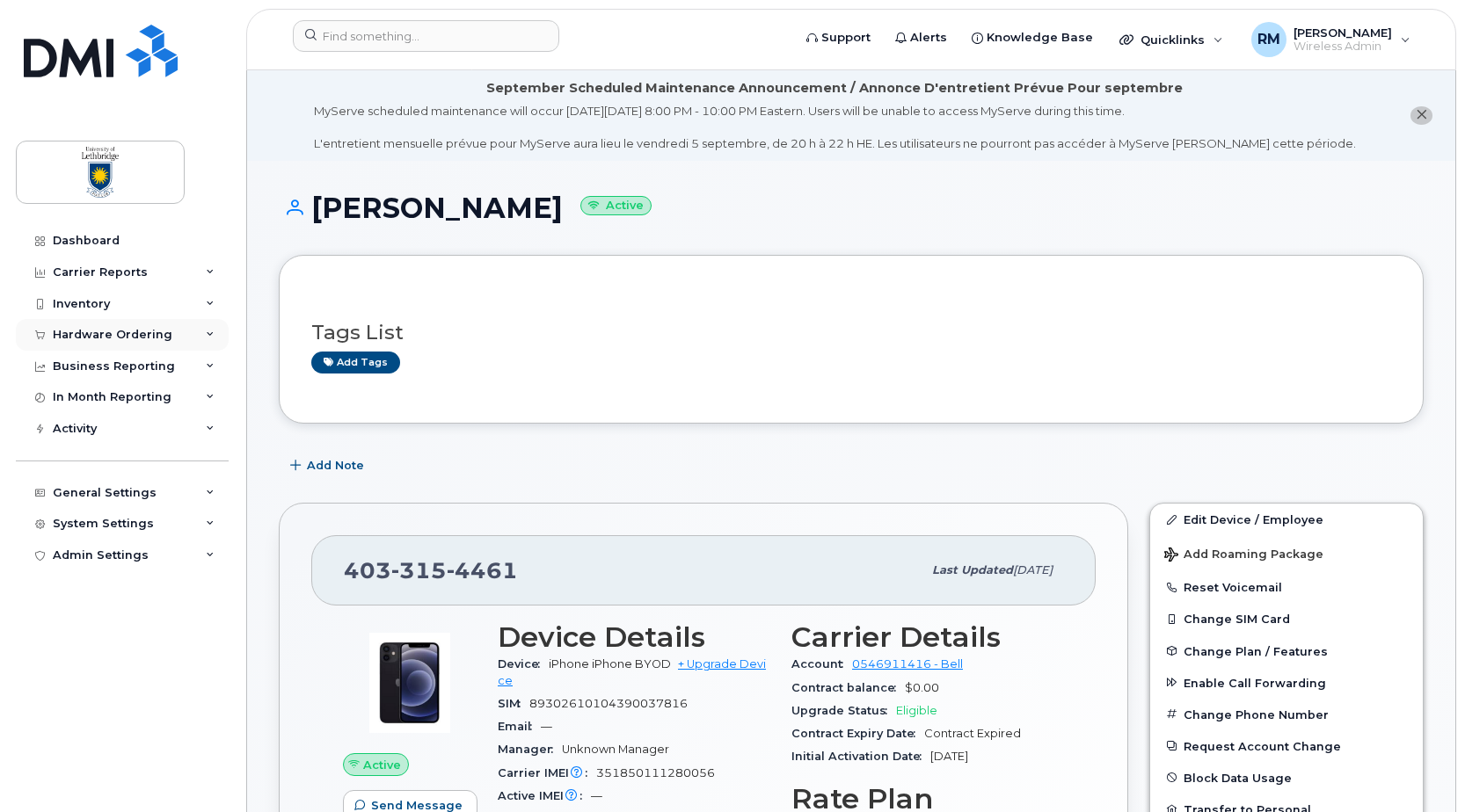
click at [57, 333] on div "Hardware Ordering" at bounding box center [113, 335] width 120 height 14
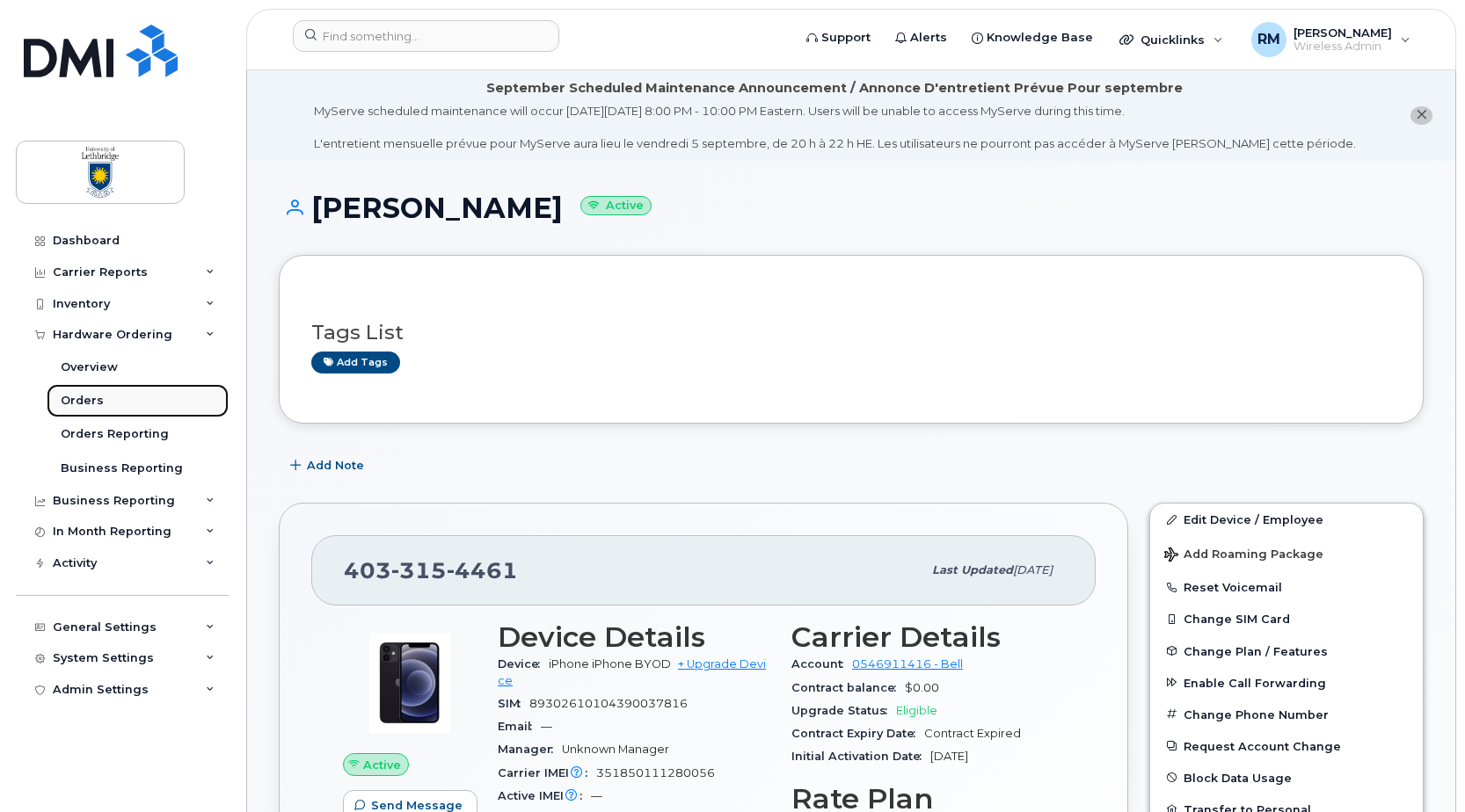
click at [76, 399] on div "Orders" at bounding box center [82, 401] width 43 height 15
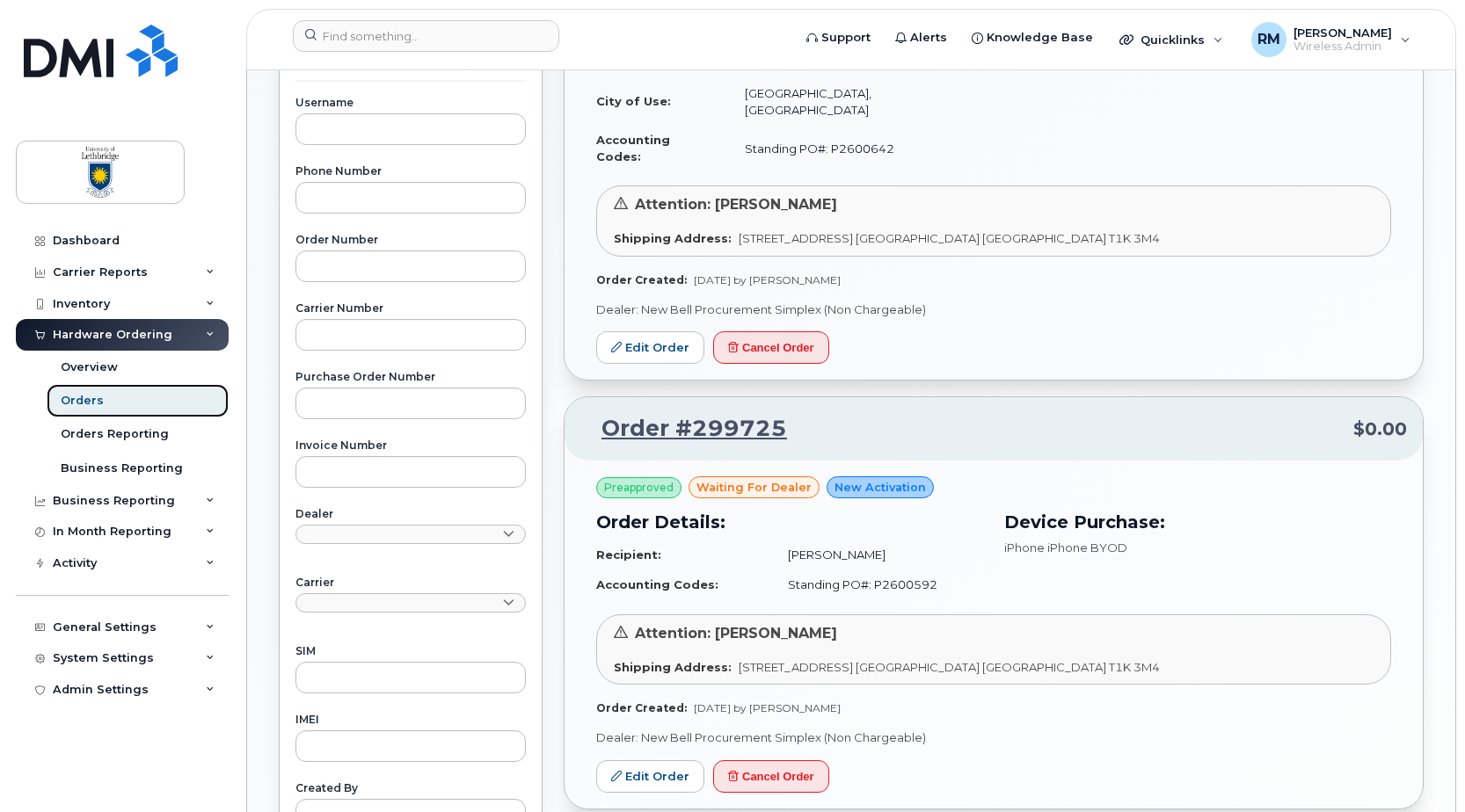
scroll to position [545, 0]
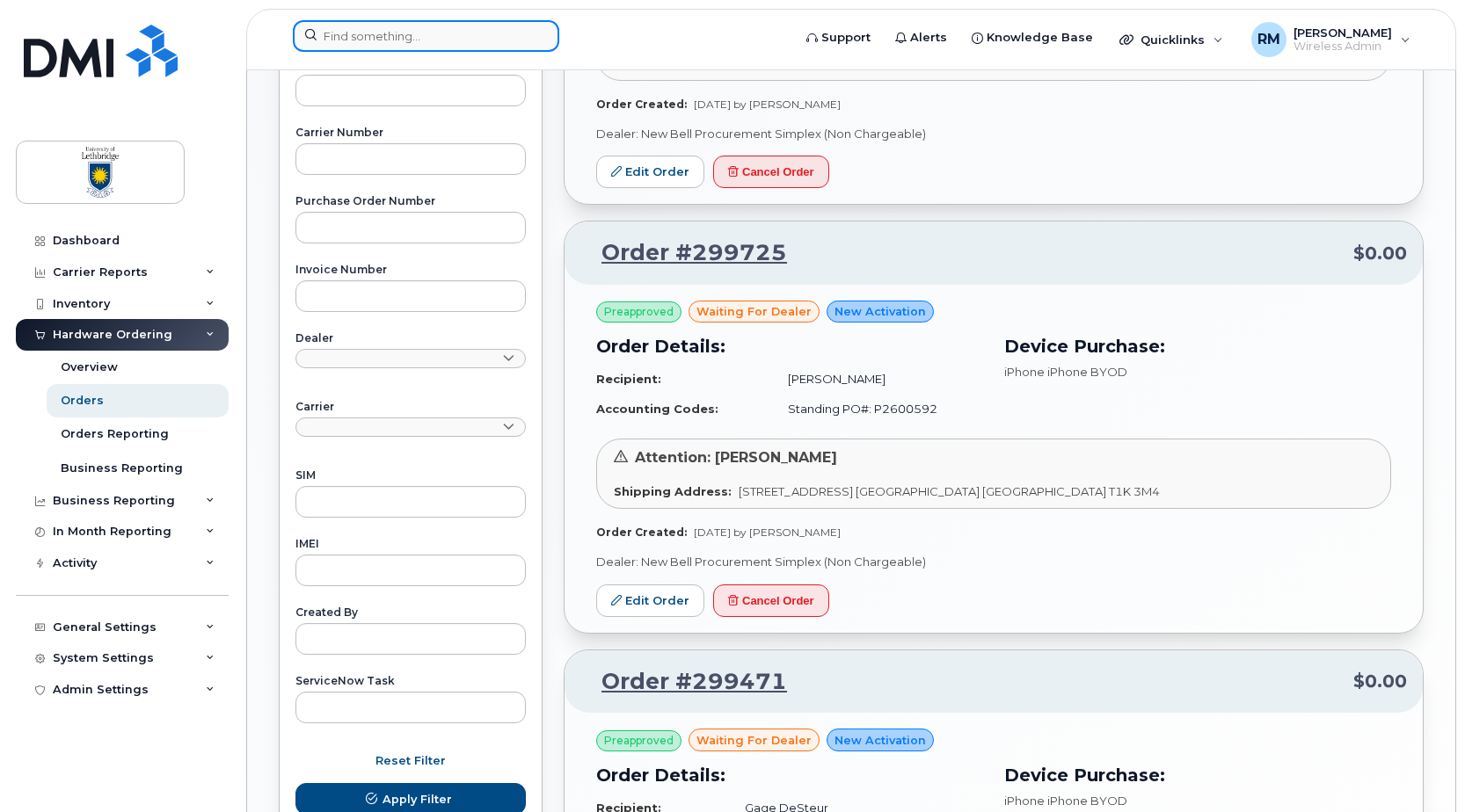
click at [437, 33] on input at bounding box center [426, 36] width 267 height 32
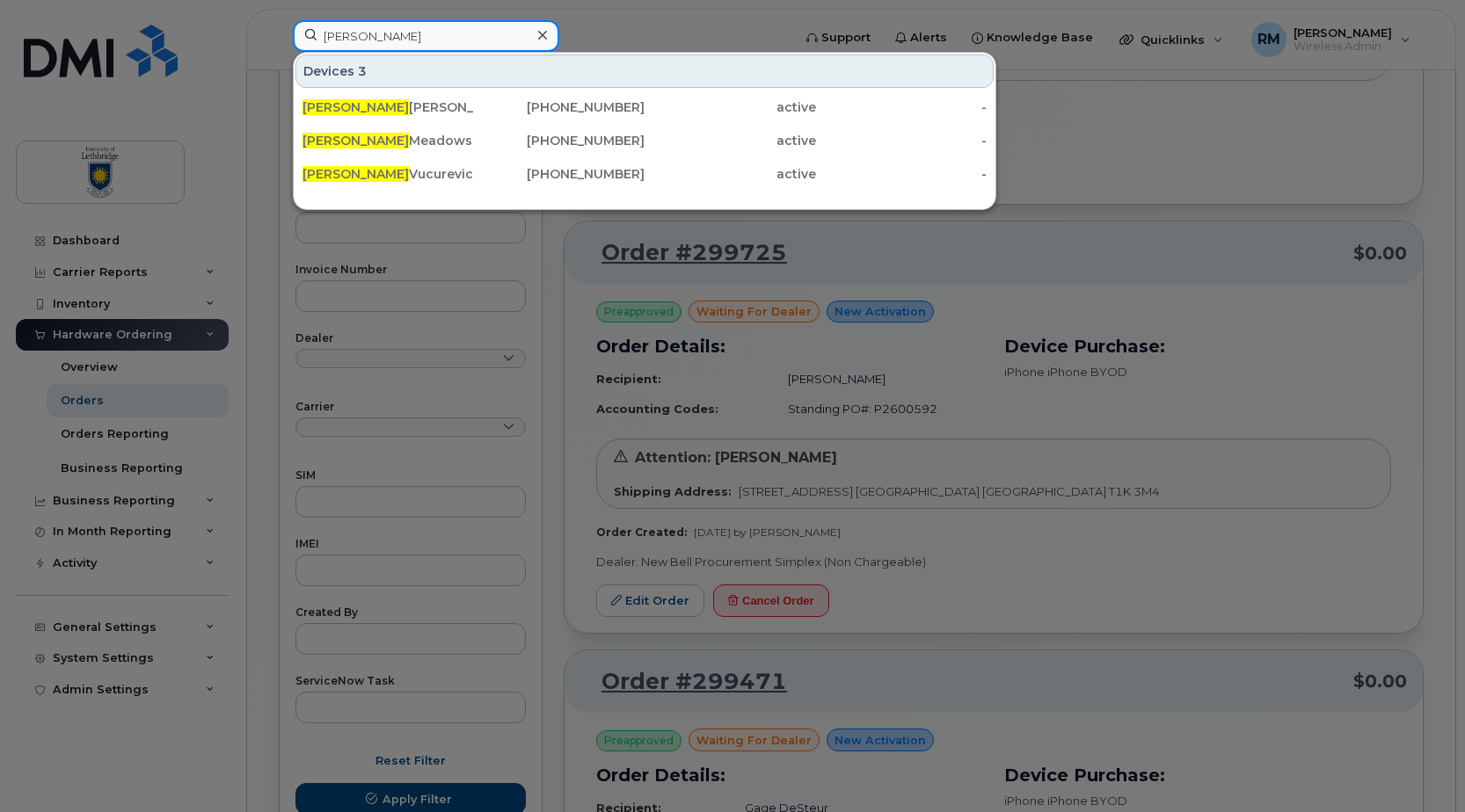
type input "[PERSON_NAME]"
click at [1138, 377] on div at bounding box center [732, 406] width 1465 height 812
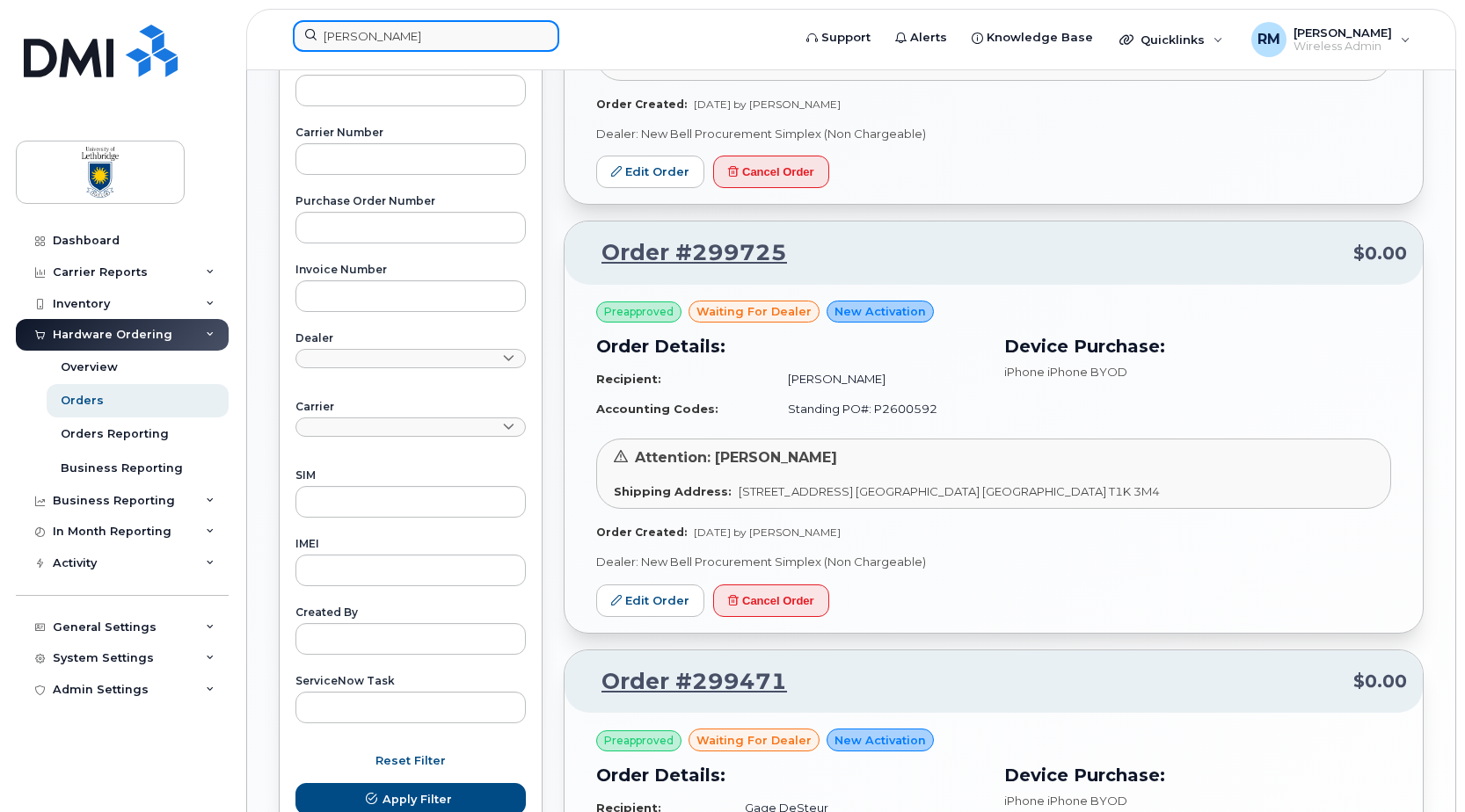
click at [369, 35] on input "[PERSON_NAME]" at bounding box center [426, 36] width 267 height 32
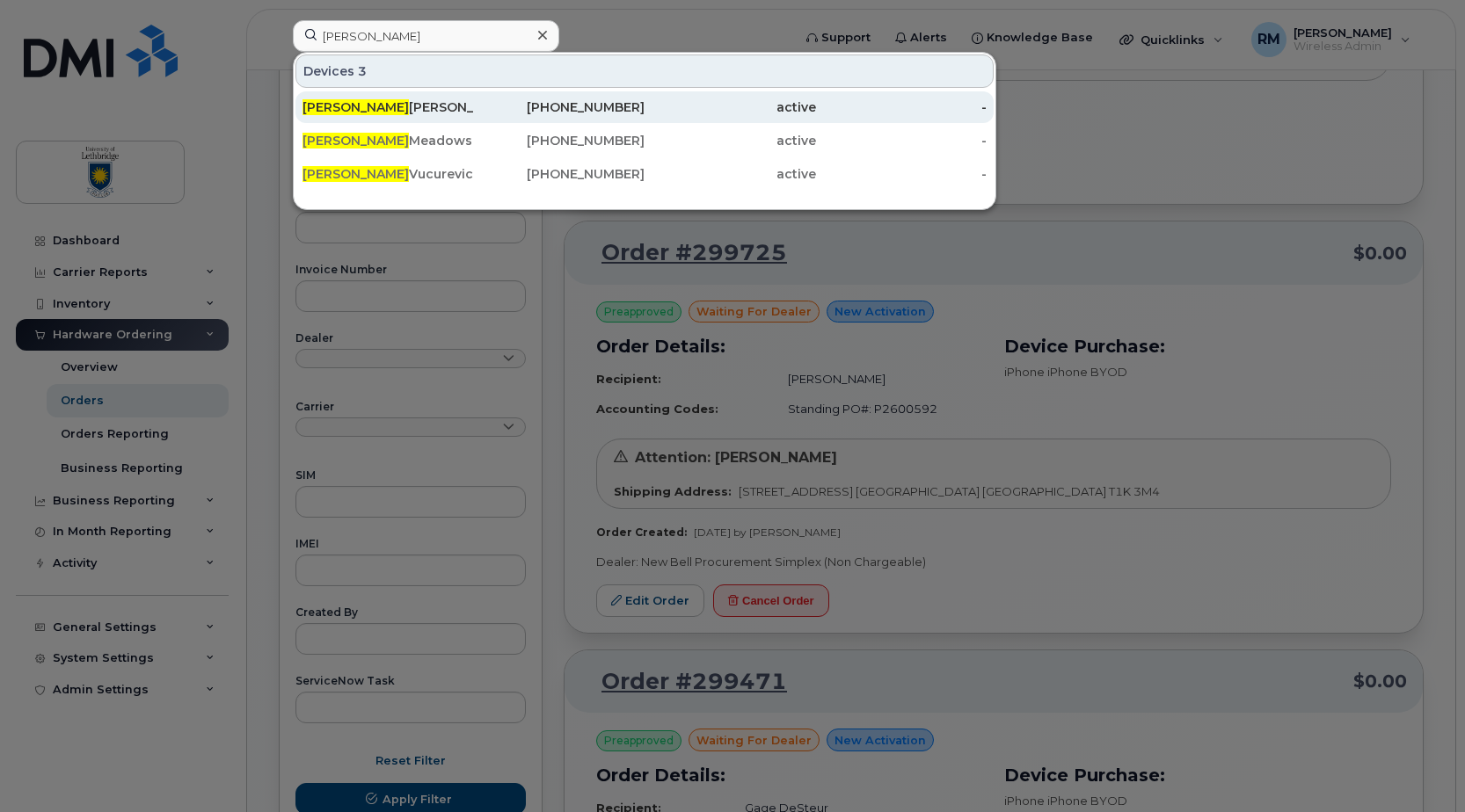
click at [318, 106] on span "Jeff" at bounding box center [355, 107] width 106 height 15
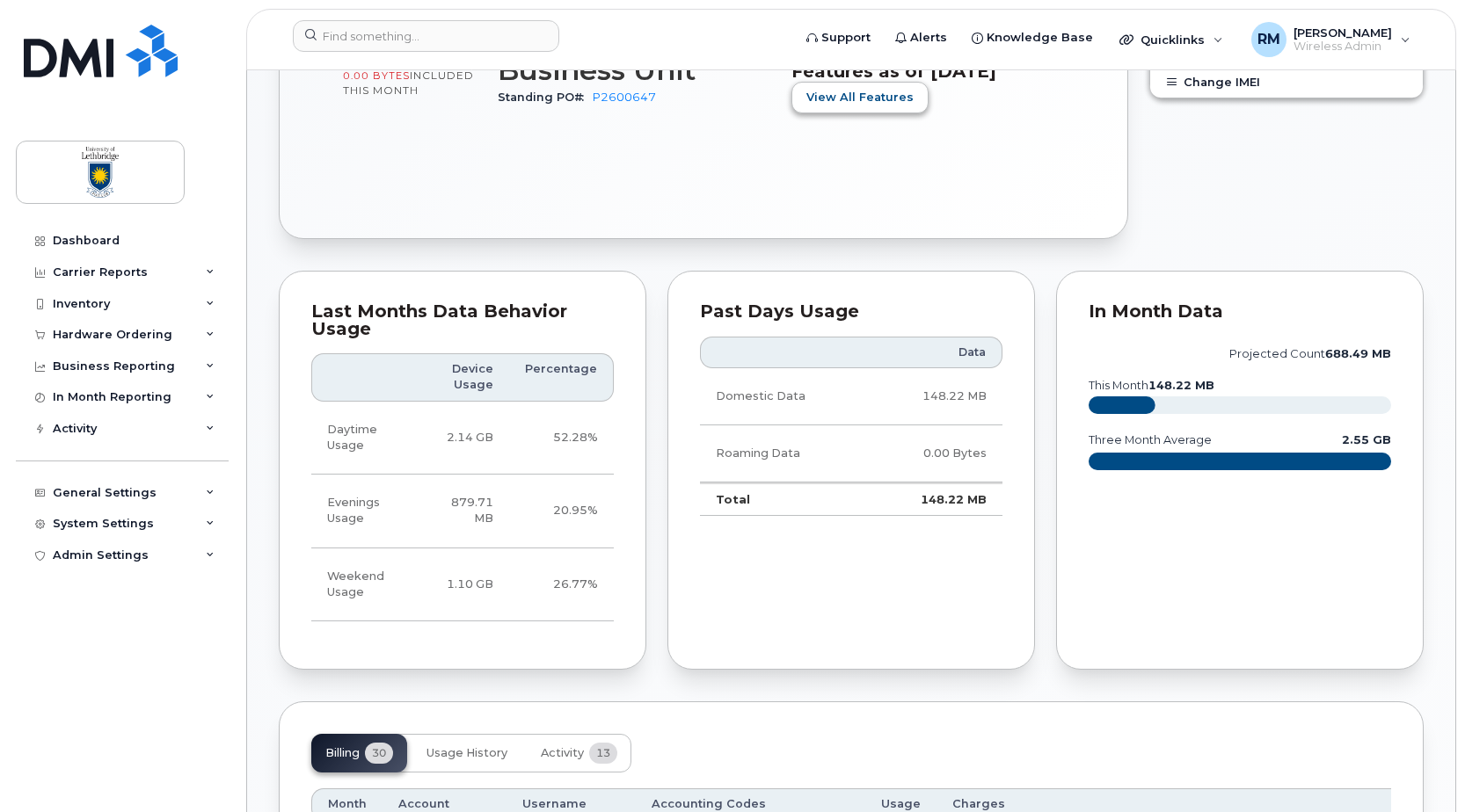
scroll to position [1143, 0]
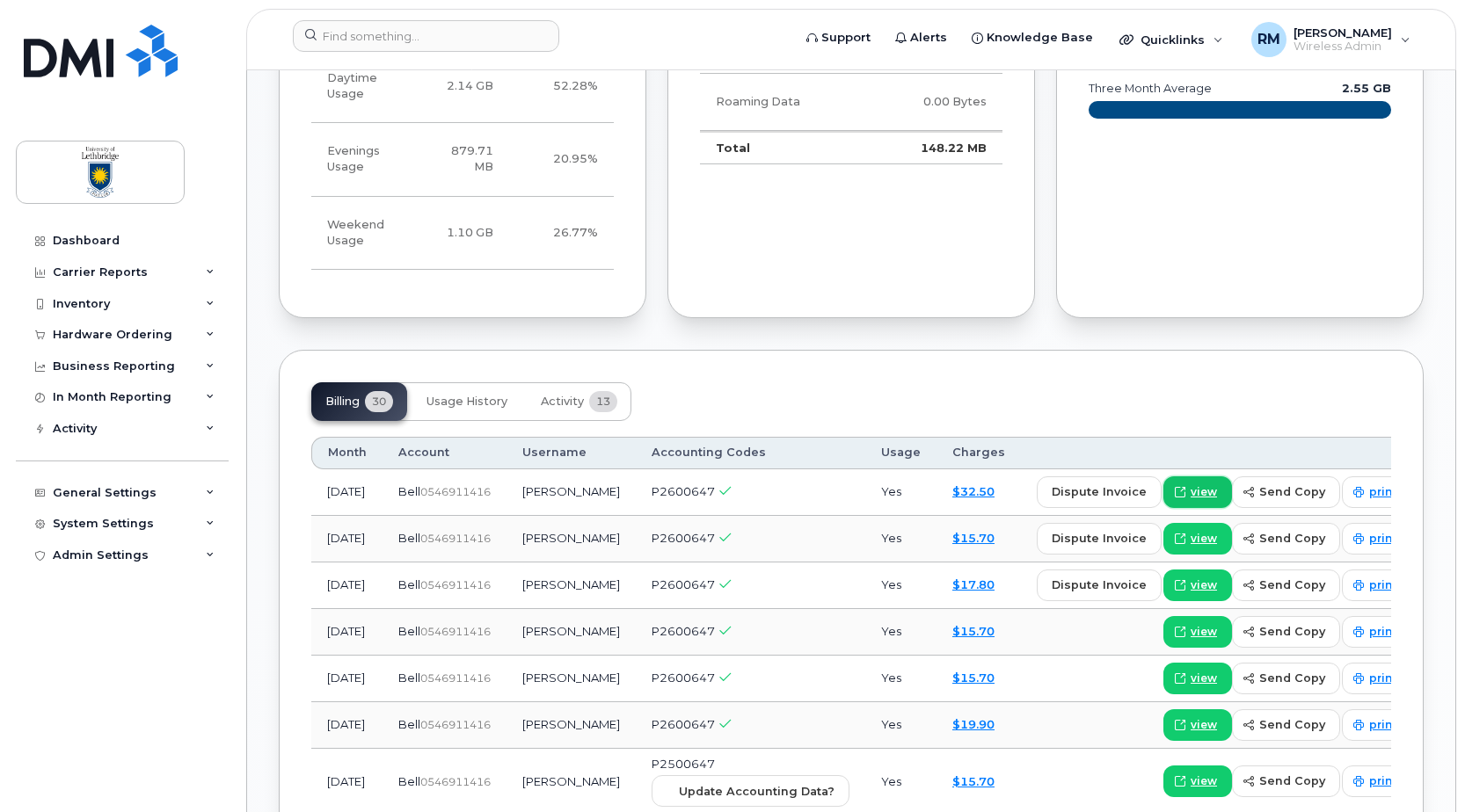
click at [1172, 487] on span at bounding box center [1180, 492] width 15 height 15
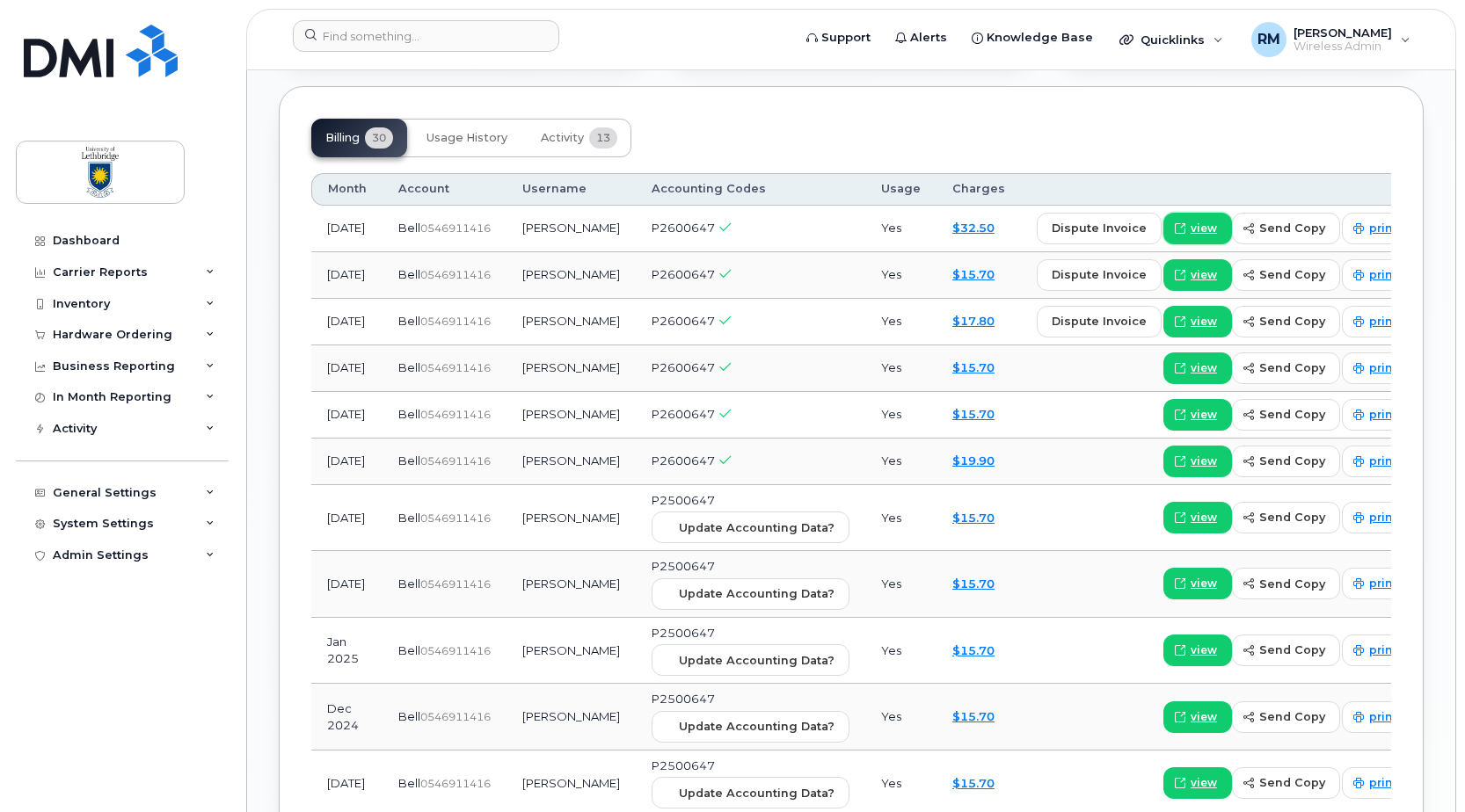
scroll to position [1758, 0]
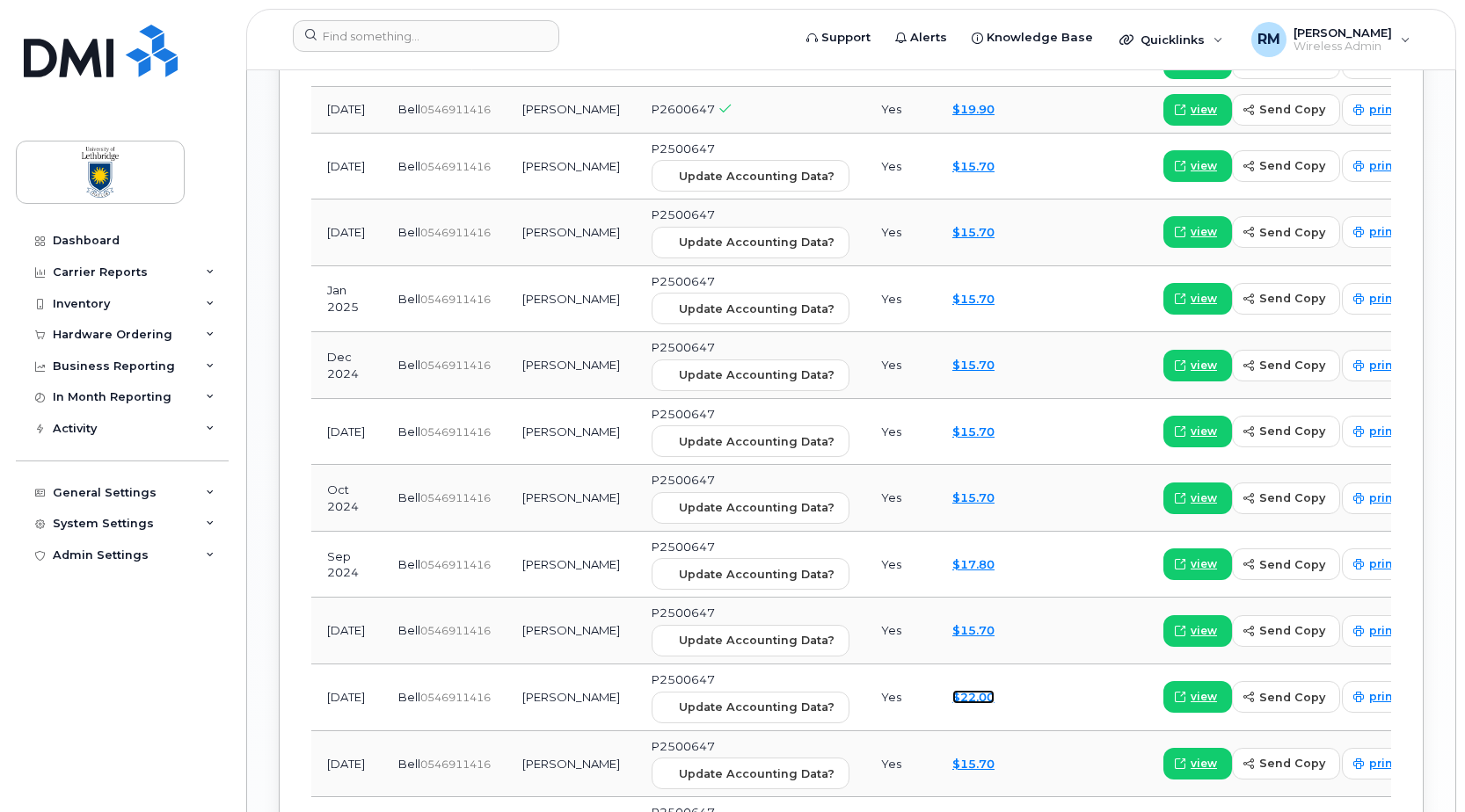
click at [952, 703] on link "$22.00" at bounding box center [973, 697] width 42 height 14
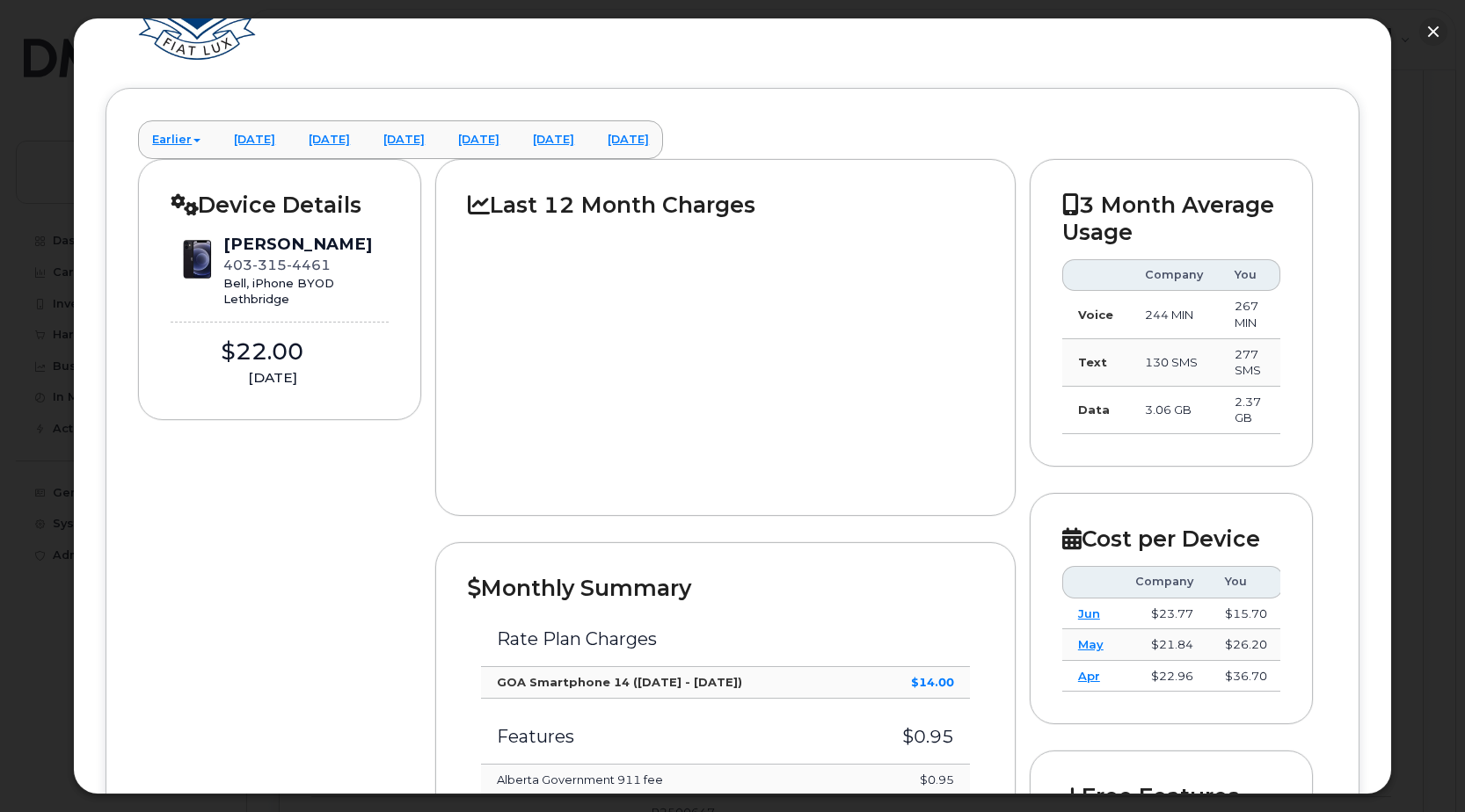
scroll to position [76, 0]
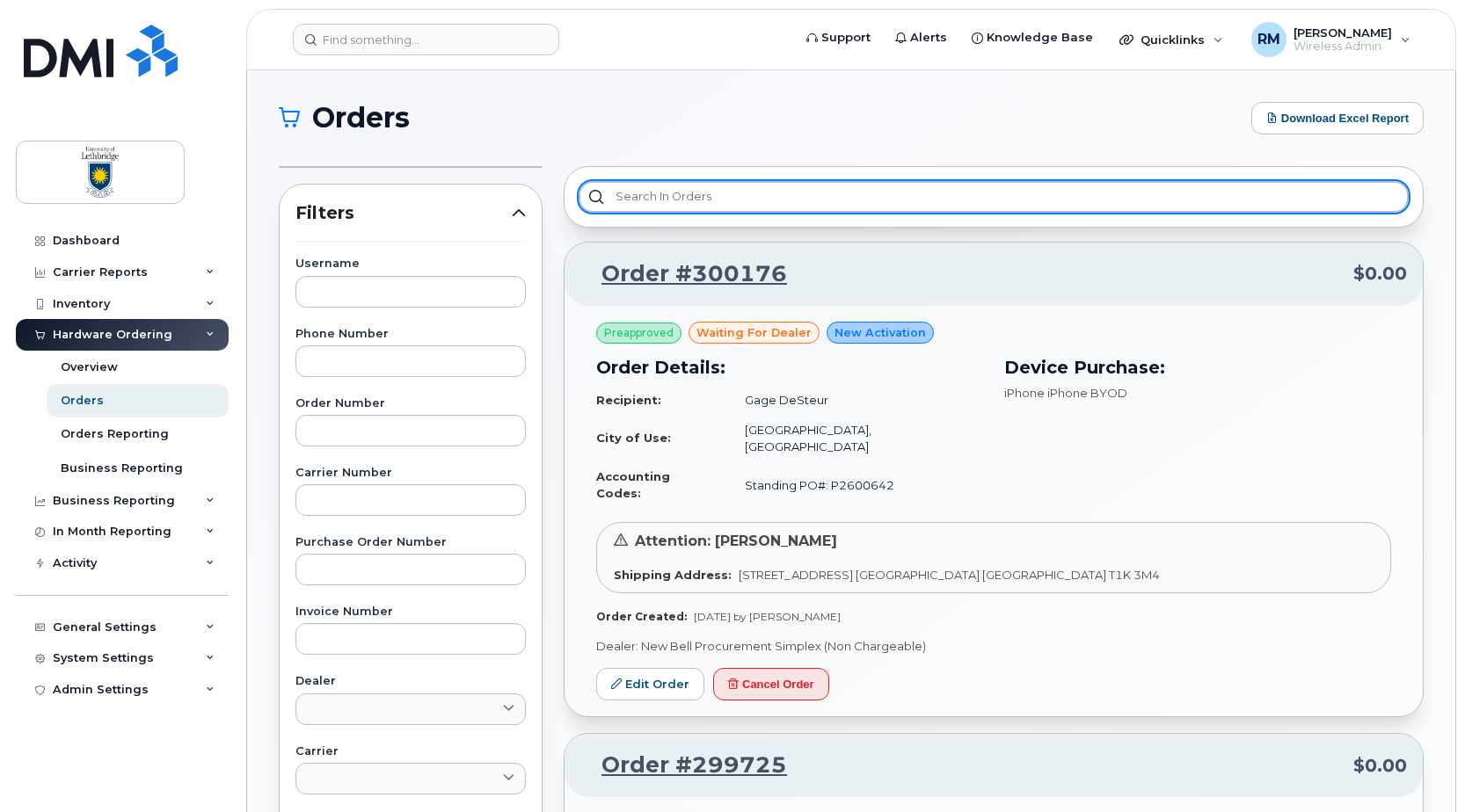
click at [645, 194] on input "text" at bounding box center [994, 197] width 831 height 32
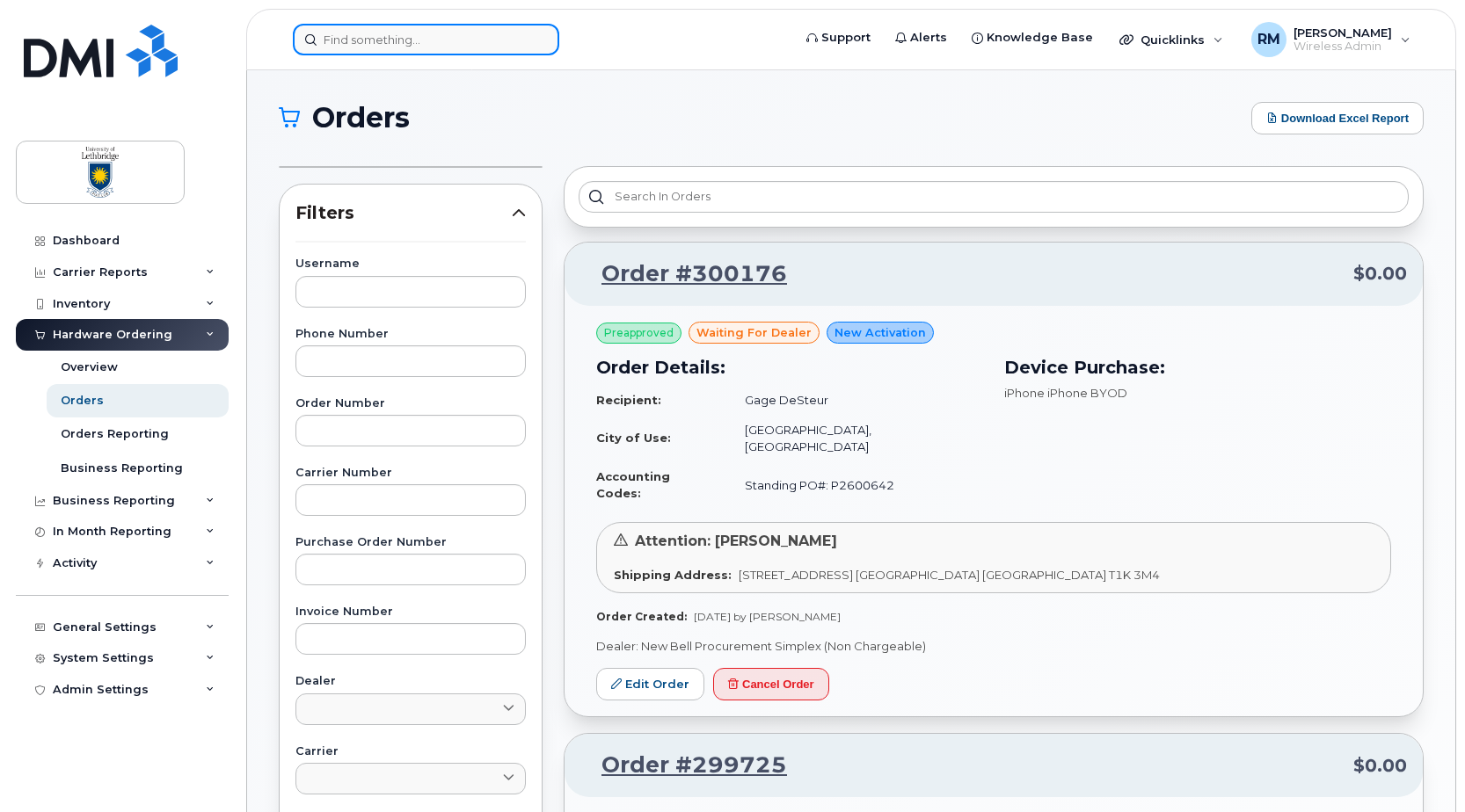
click at [381, 43] on input at bounding box center [426, 40] width 267 height 32
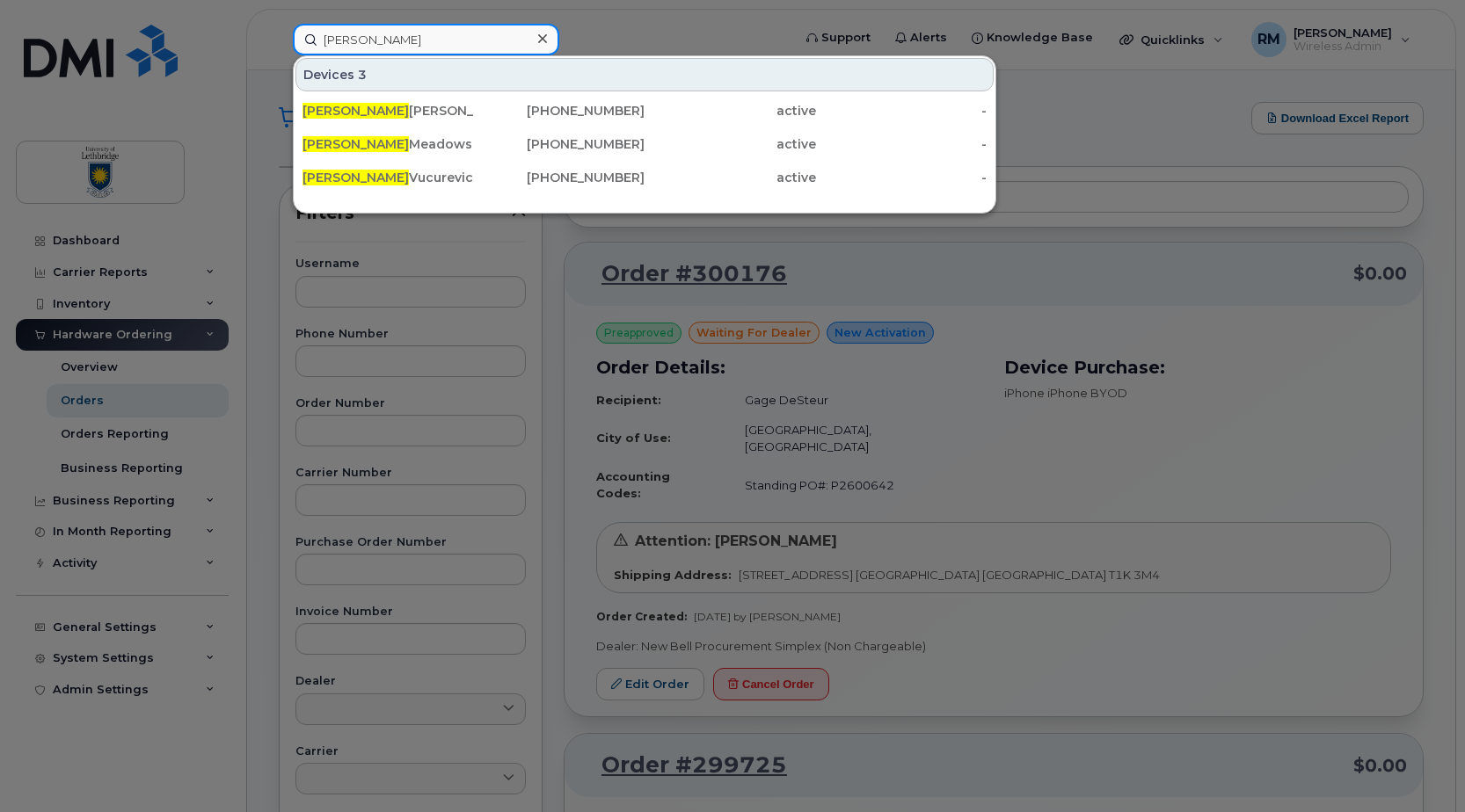
type input "[PERSON_NAME]"
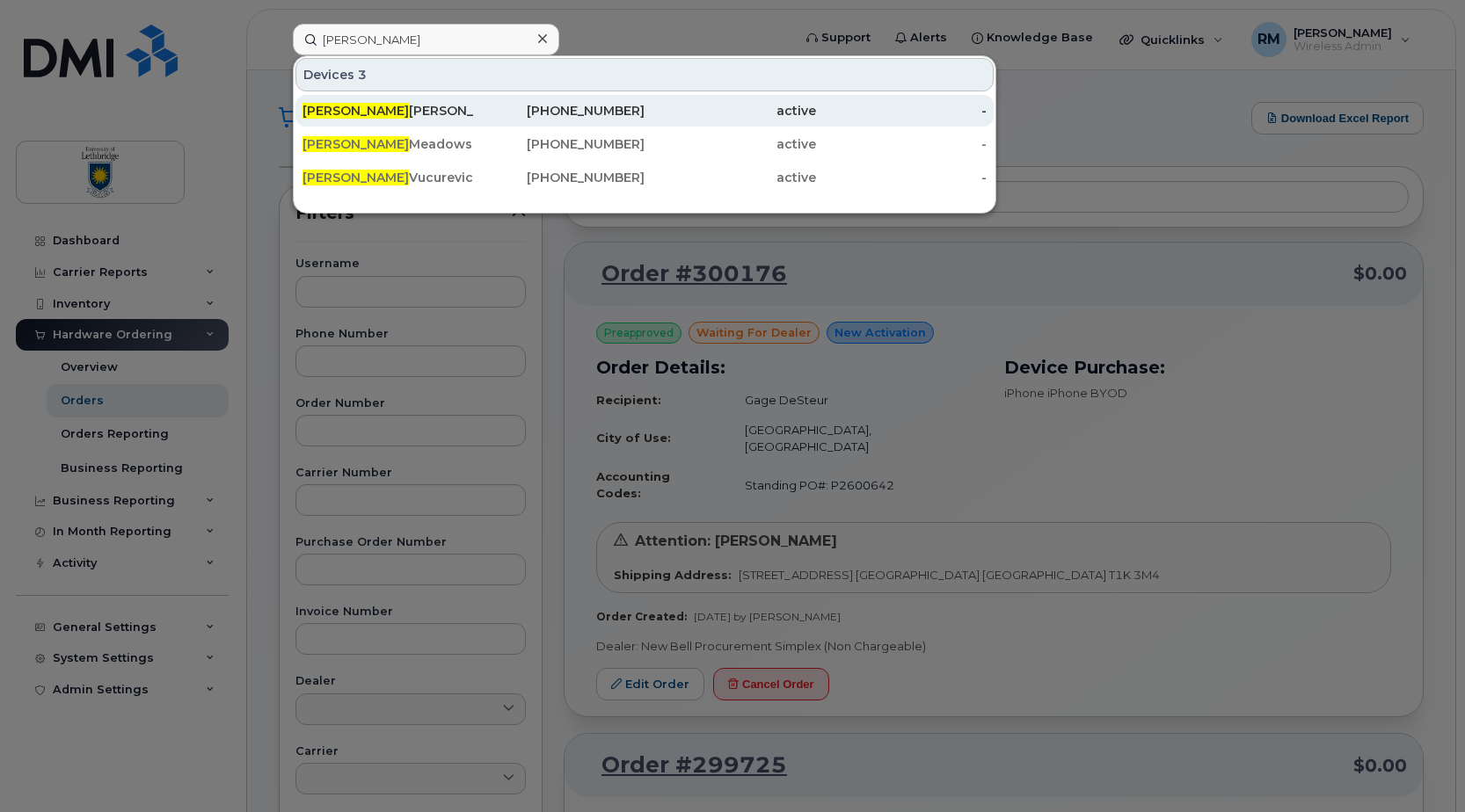
click at [313, 111] on span "Jeff" at bounding box center [355, 111] width 106 height 15
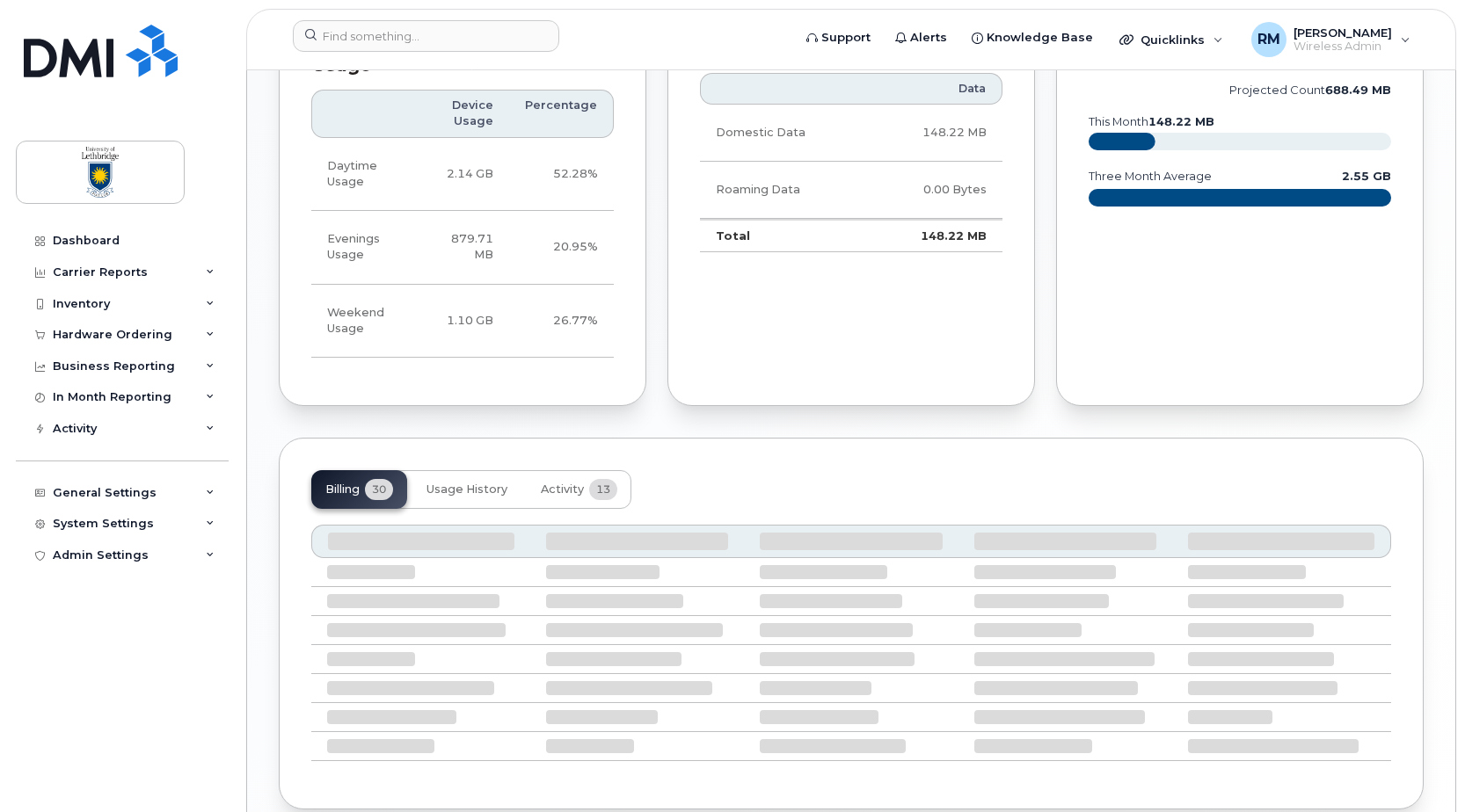
scroll to position [1316, 0]
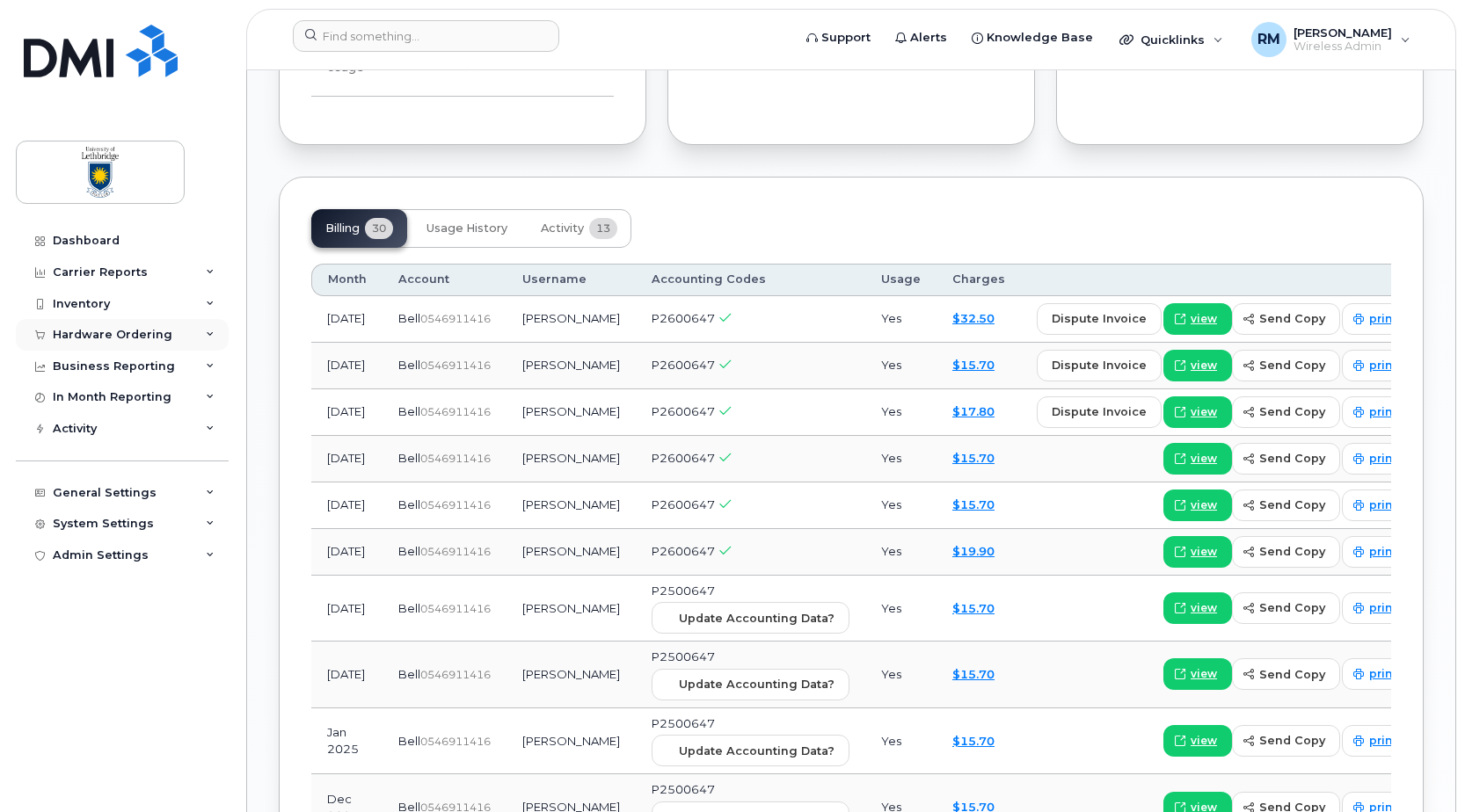
drag, startPoint x: 73, startPoint y: 332, endPoint x: 98, endPoint y: 338, distance: 25.7
click at [73, 331] on div "Hardware Ordering" at bounding box center [113, 335] width 120 height 14
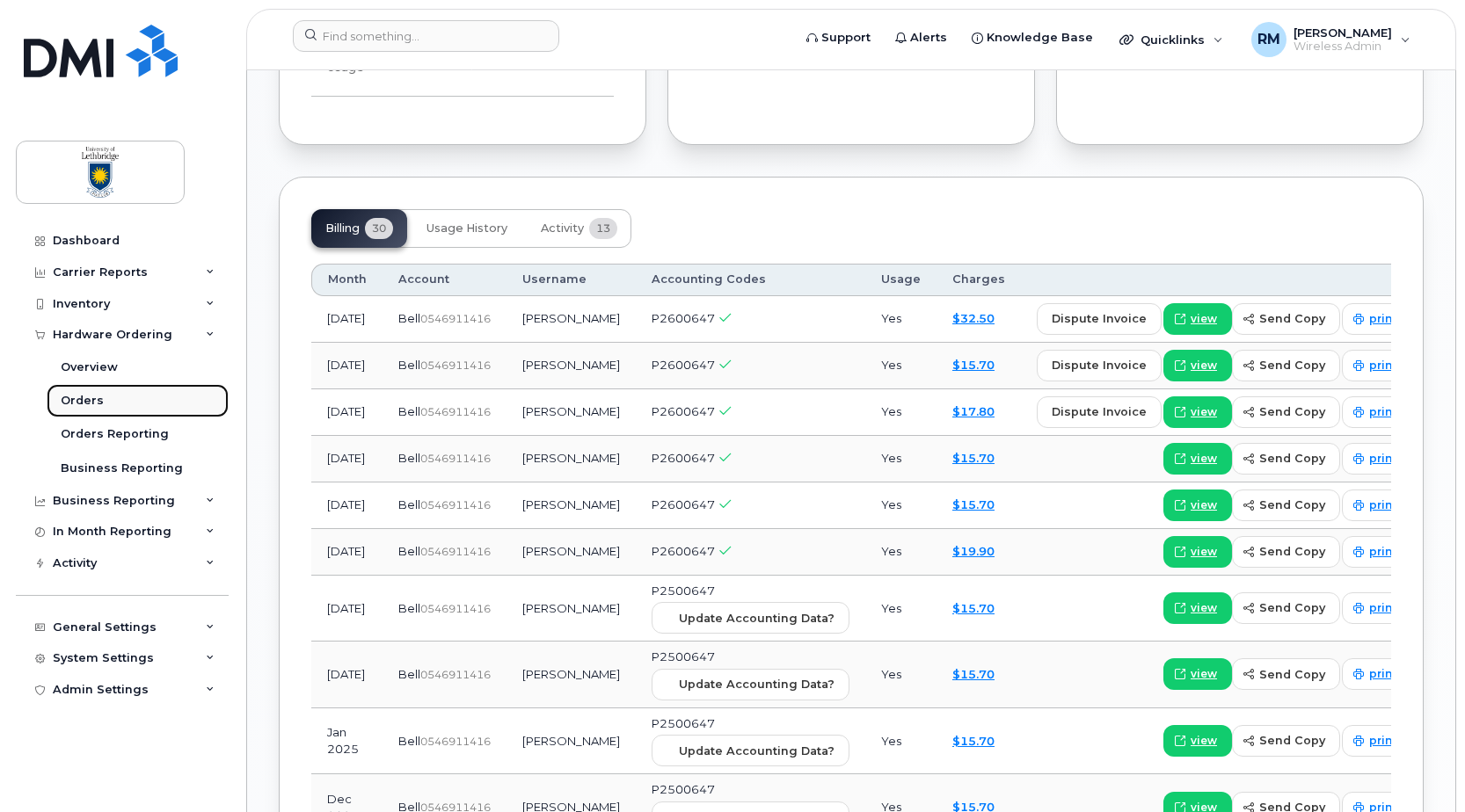
click at [81, 406] on div "Orders" at bounding box center [82, 401] width 43 height 15
